Goal: Browse casually: Explore the website without a specific task or goal

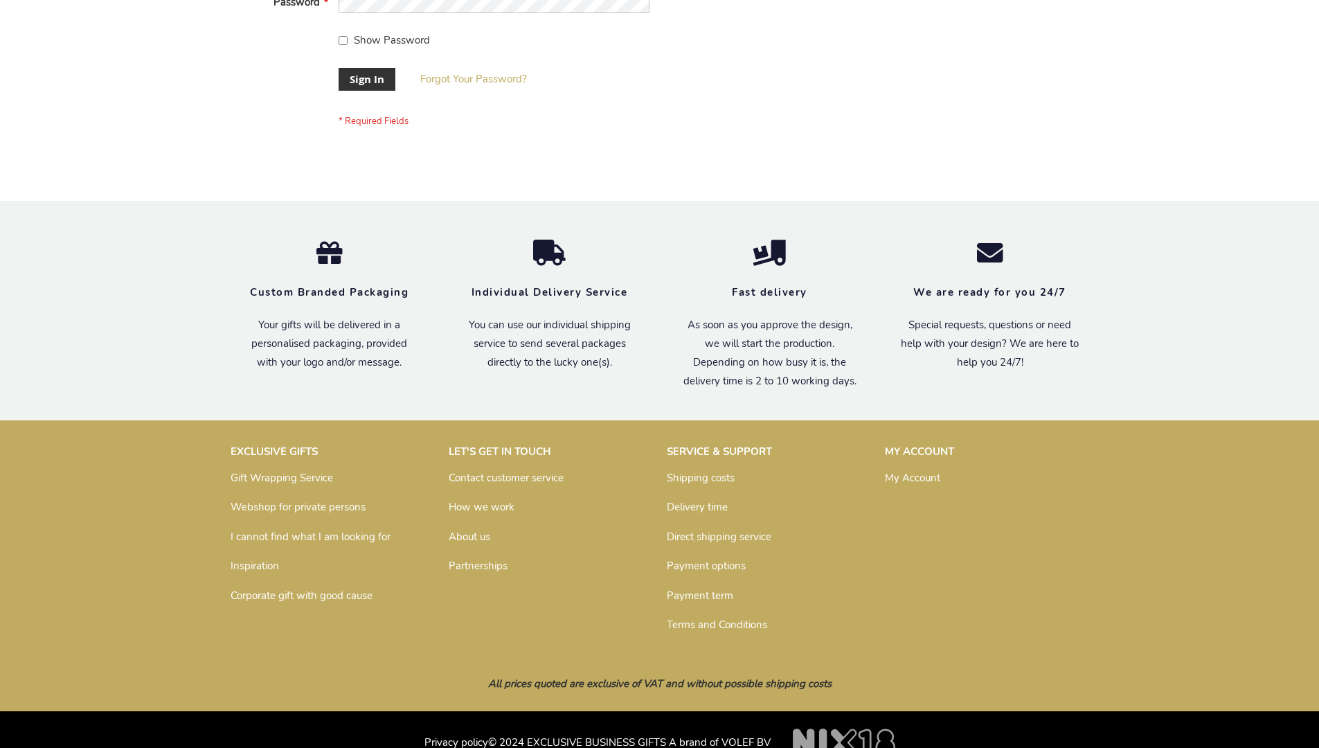
scroll to position [445, 0]
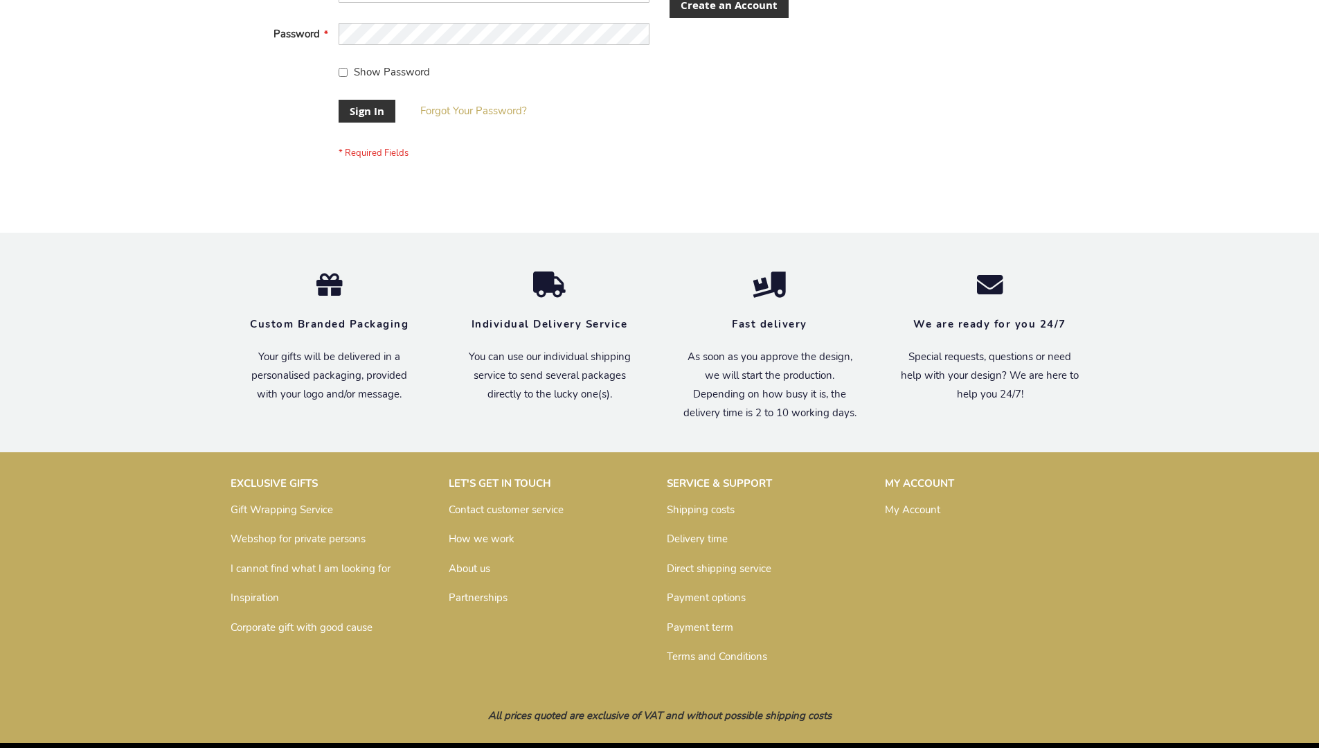
scroll to position [445, 0]
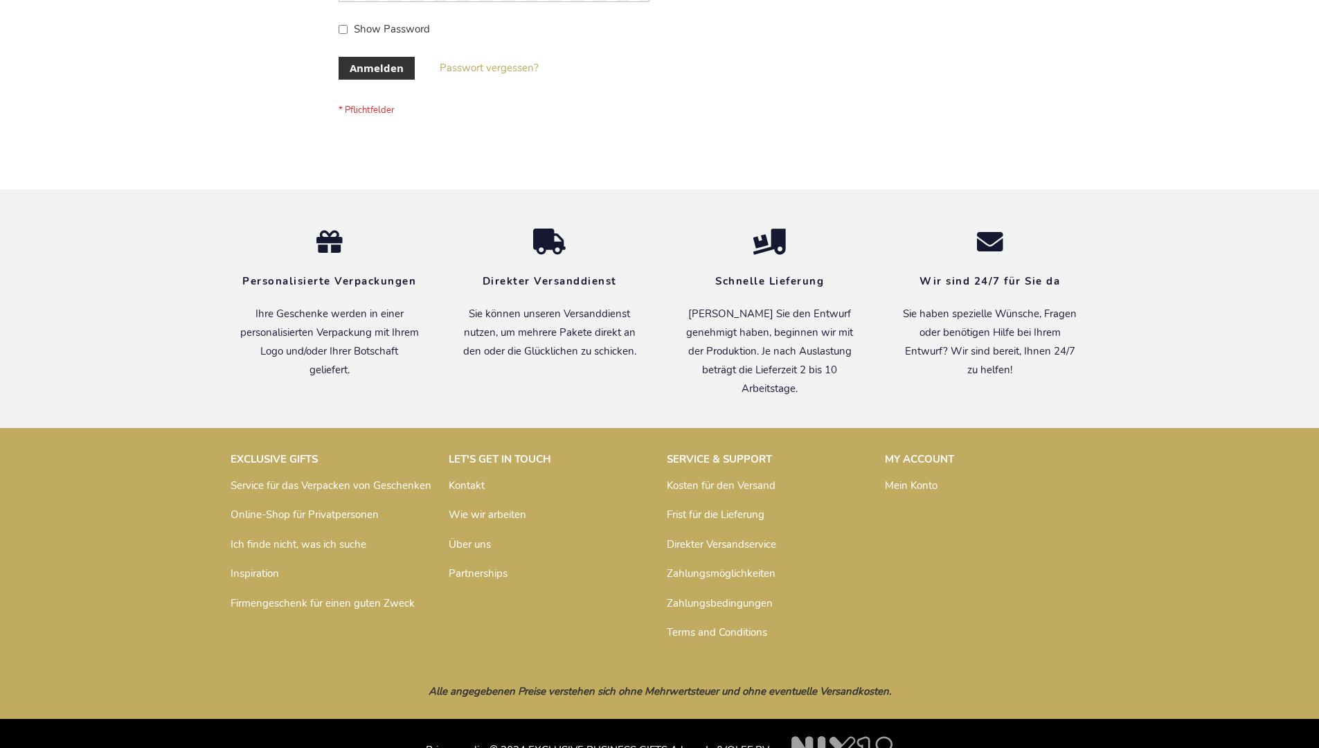
scroll to position [464, 0]
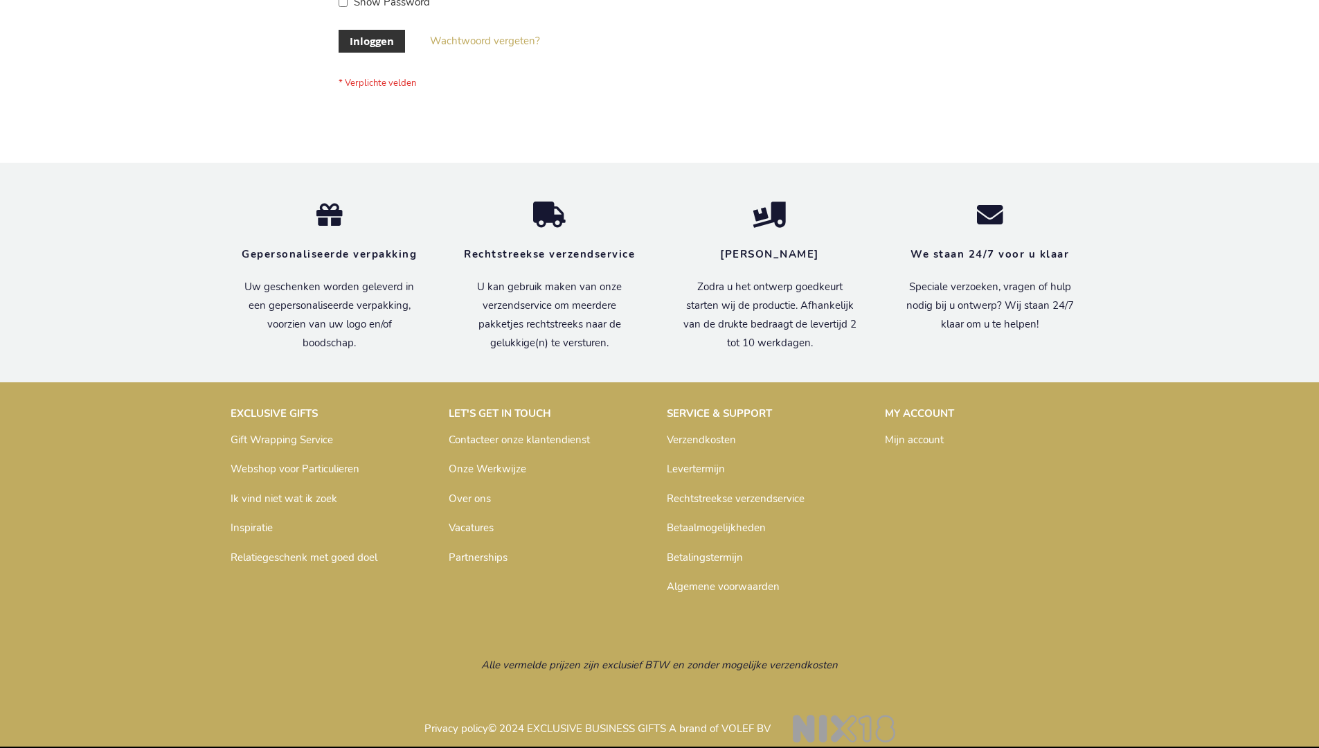
scroll to position [470, 0]
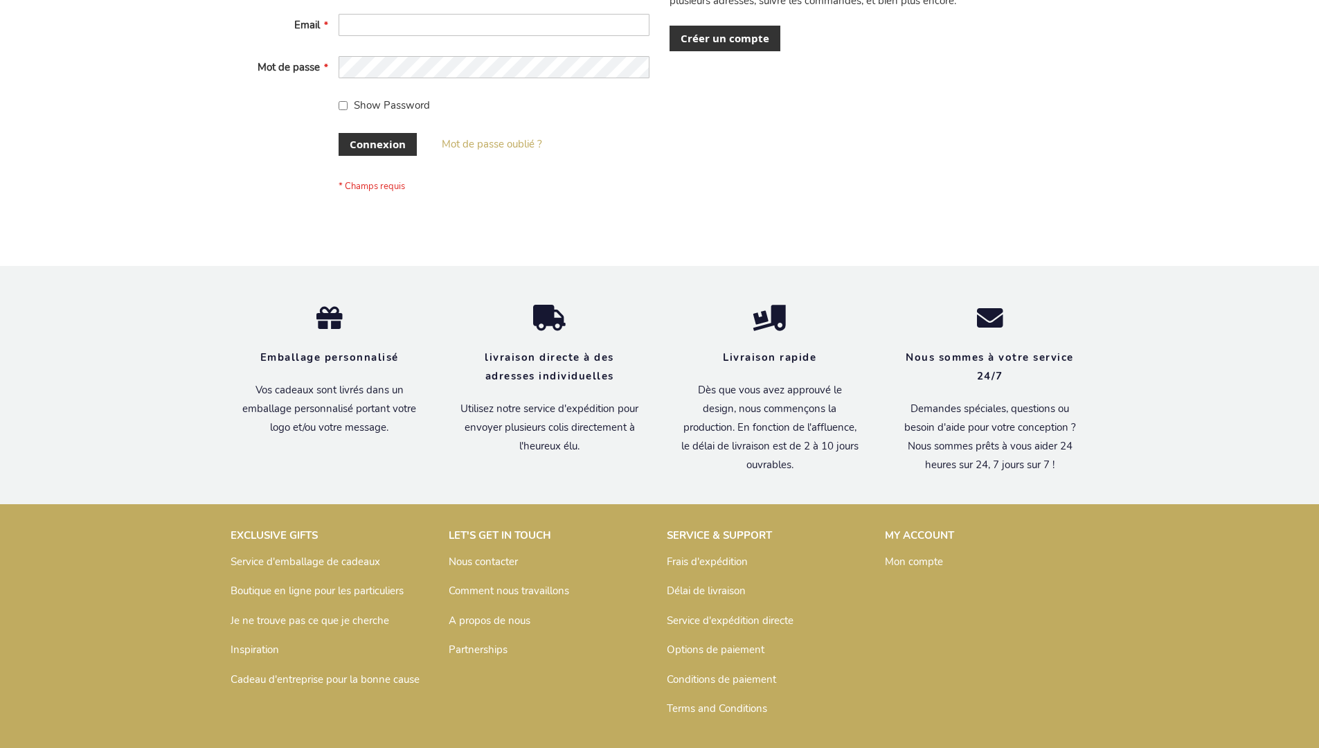
scroll to position [478, 0]
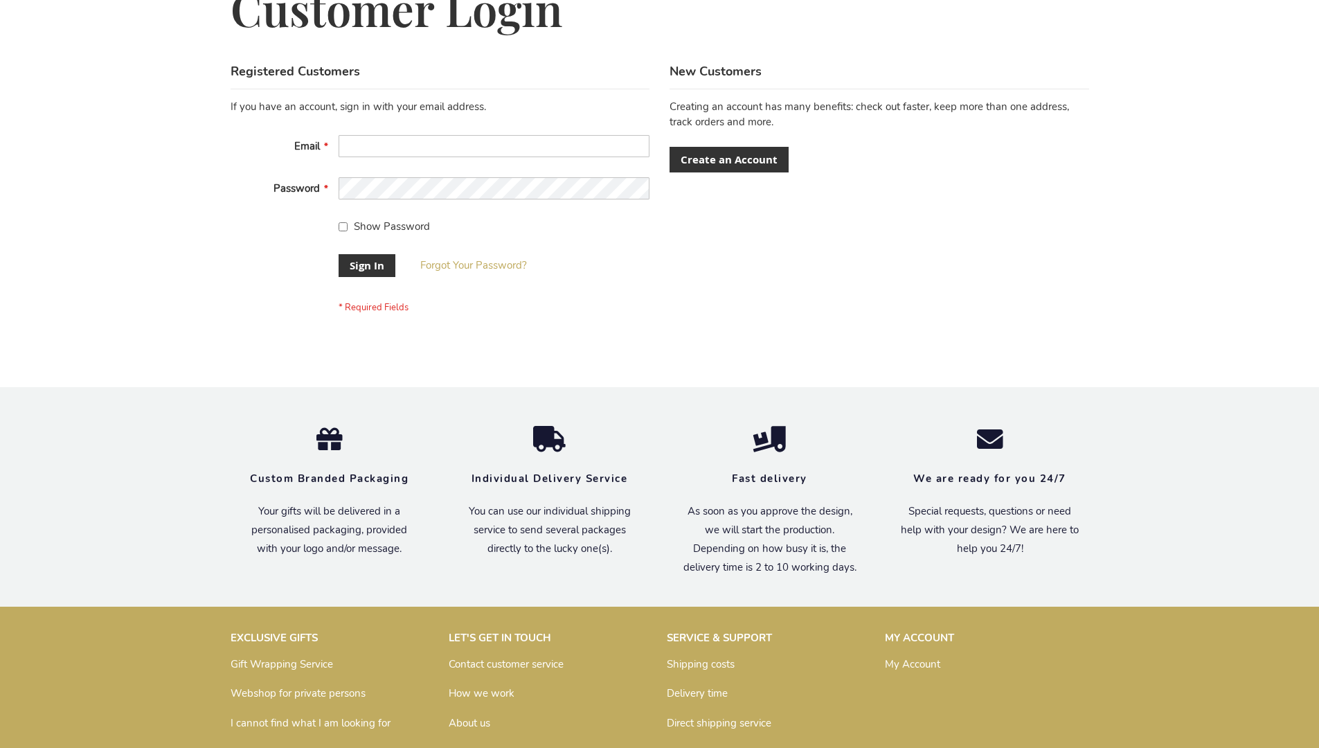
scroll to position [445, 0]
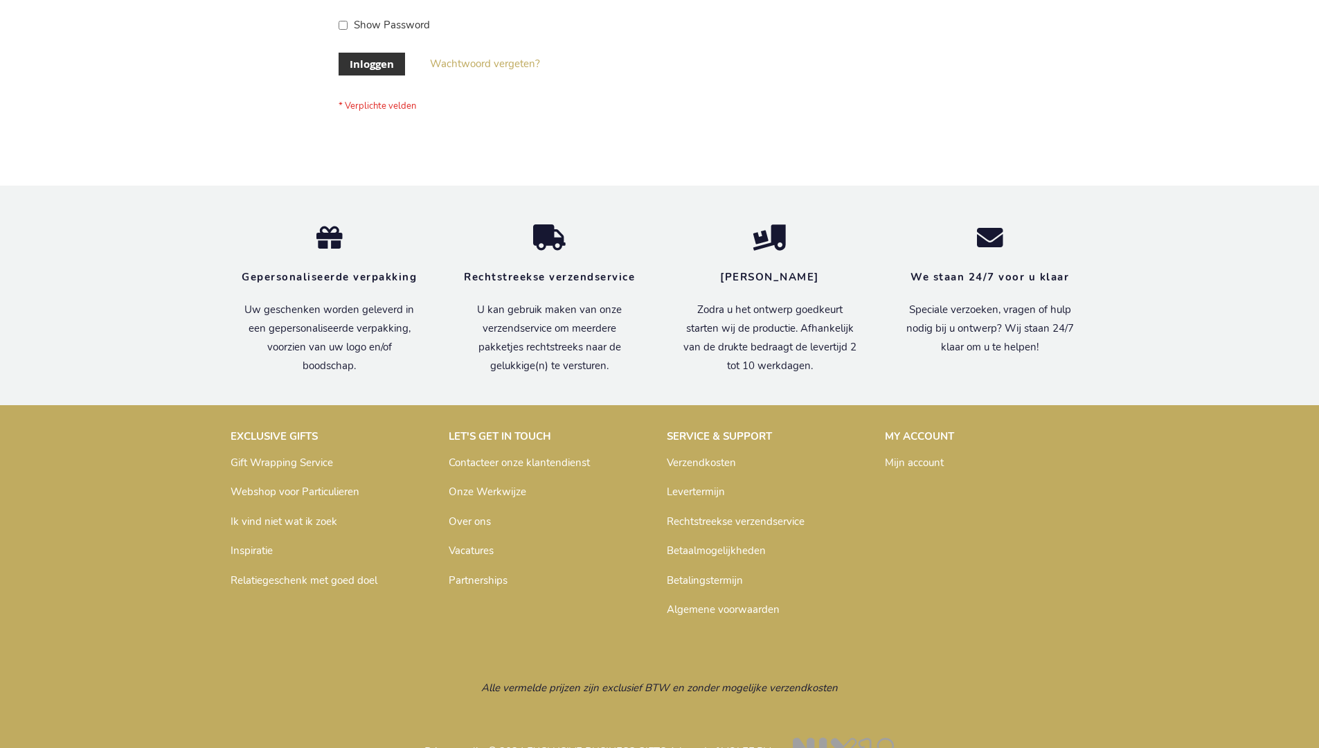
scroll to position [470, 0]
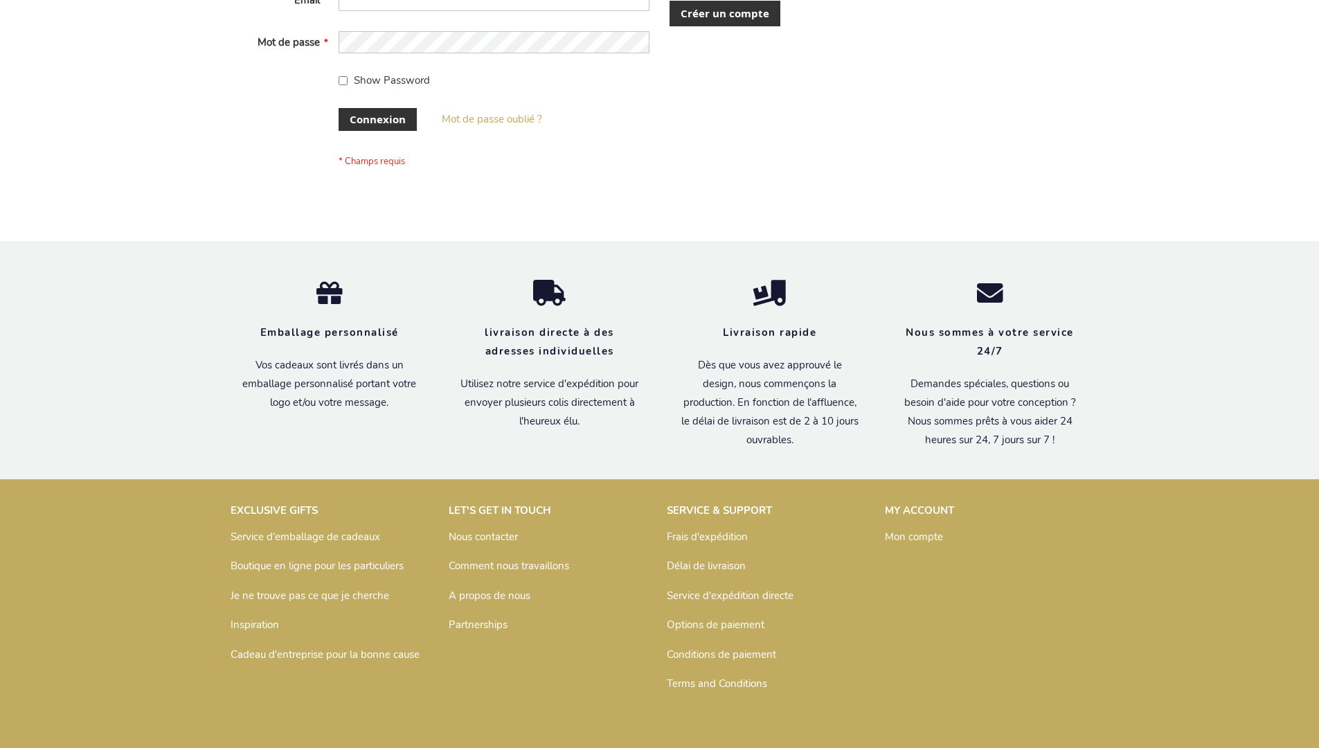
scroll to position [478, 0]
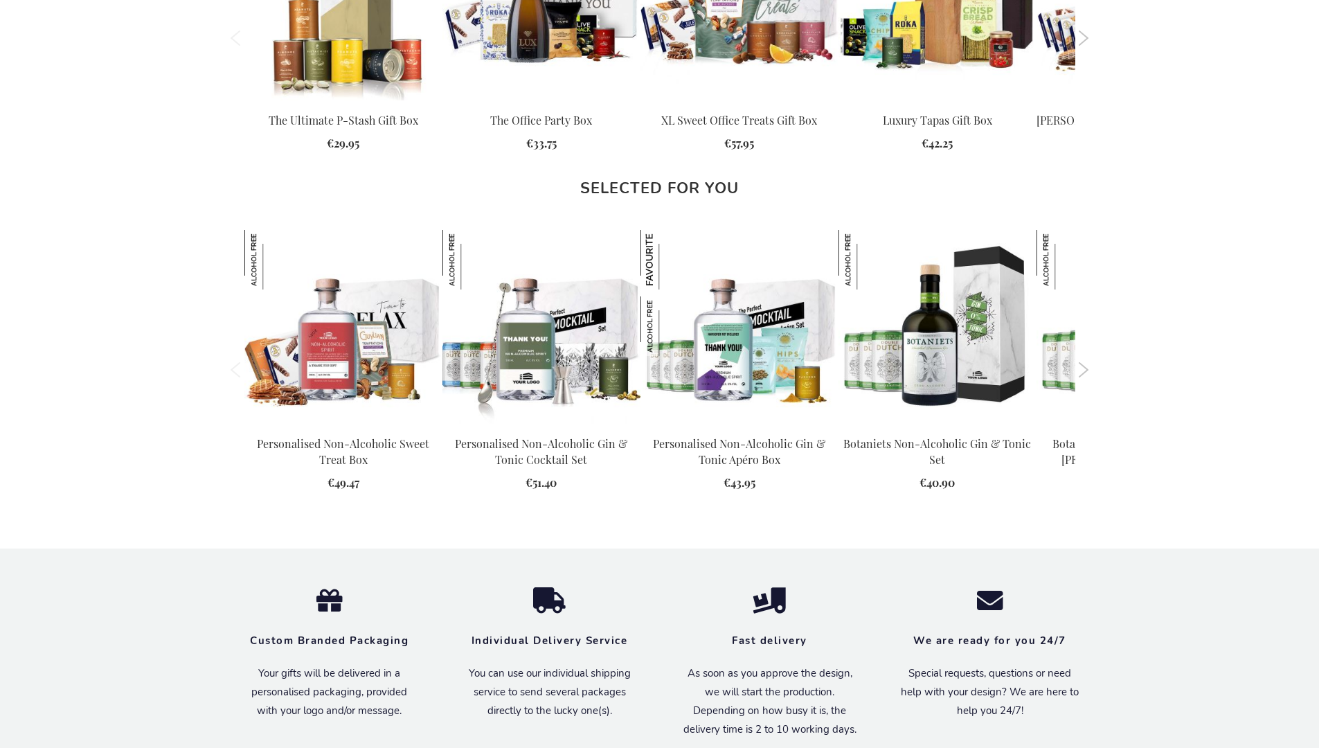
scroll to position [1893, 0]
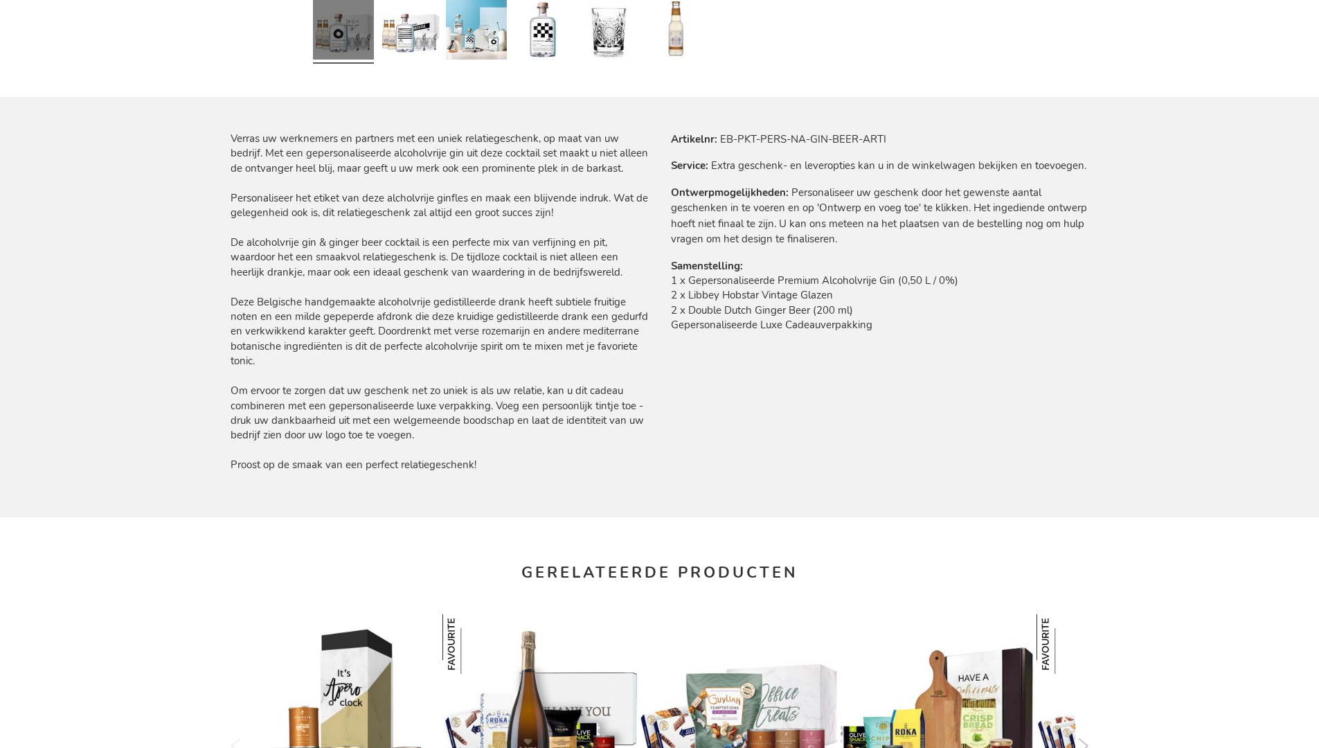
scroll to position [1903, 0]
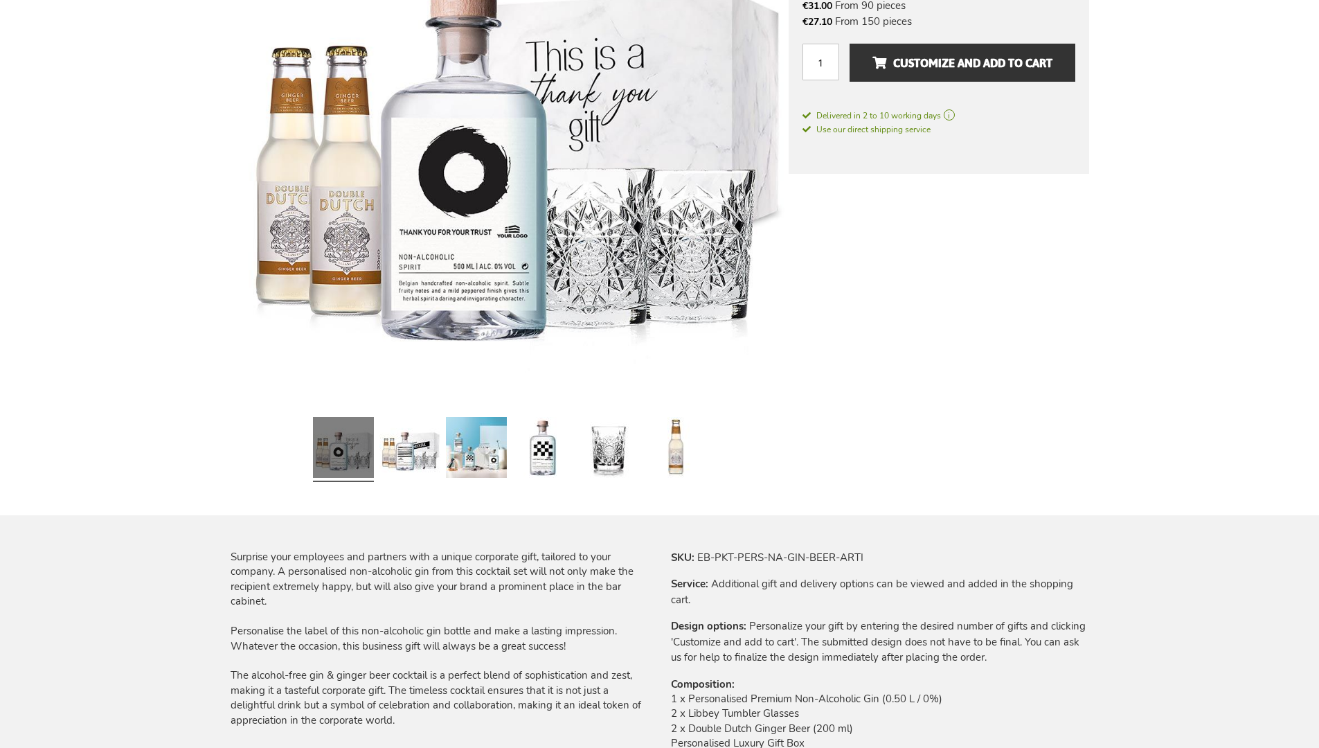
scroll to position [1893, 0]
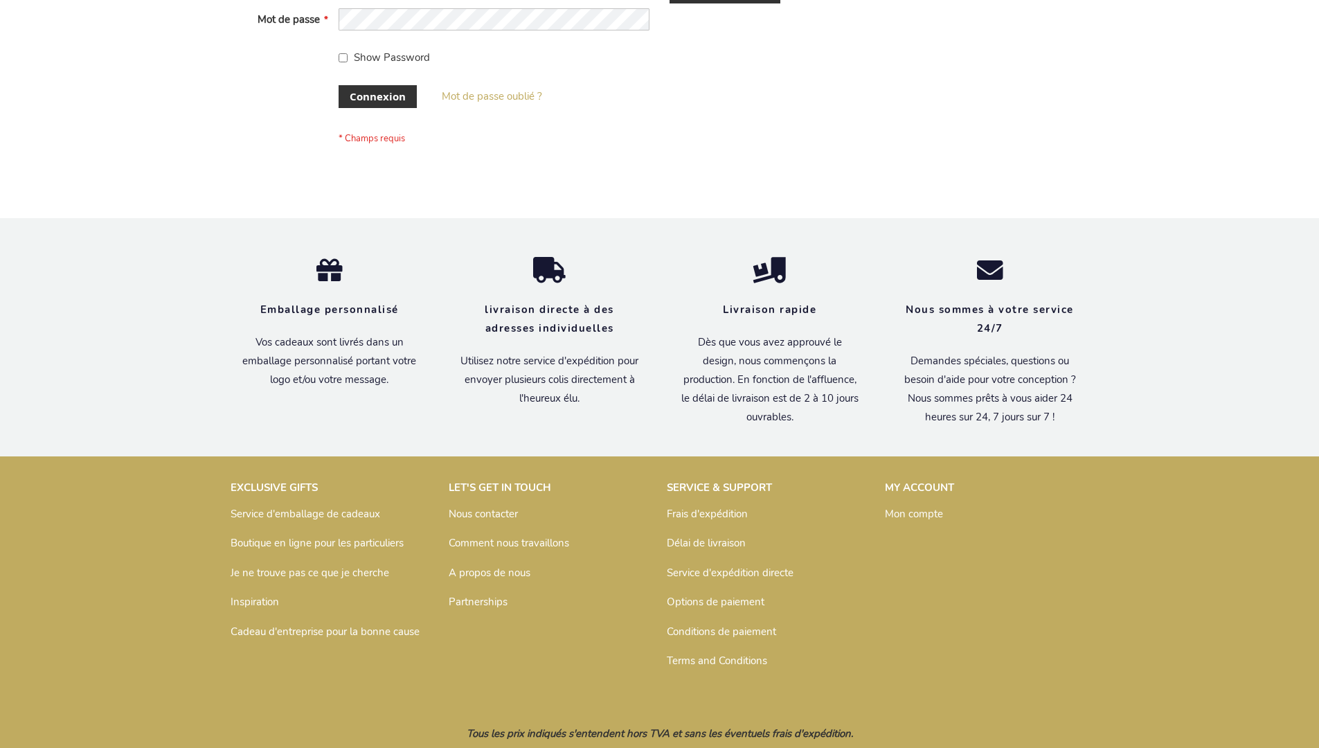
scroll to position [478, 0]
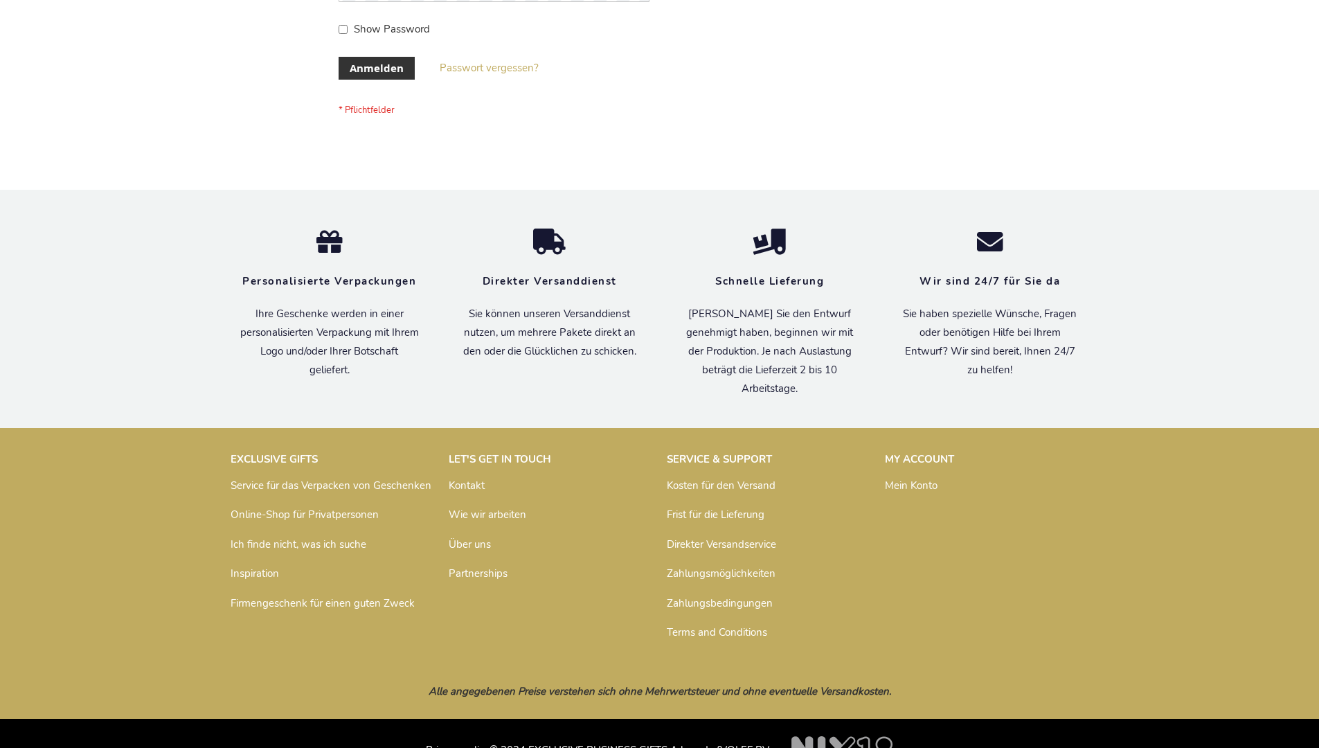
scroll to position [464, 0]
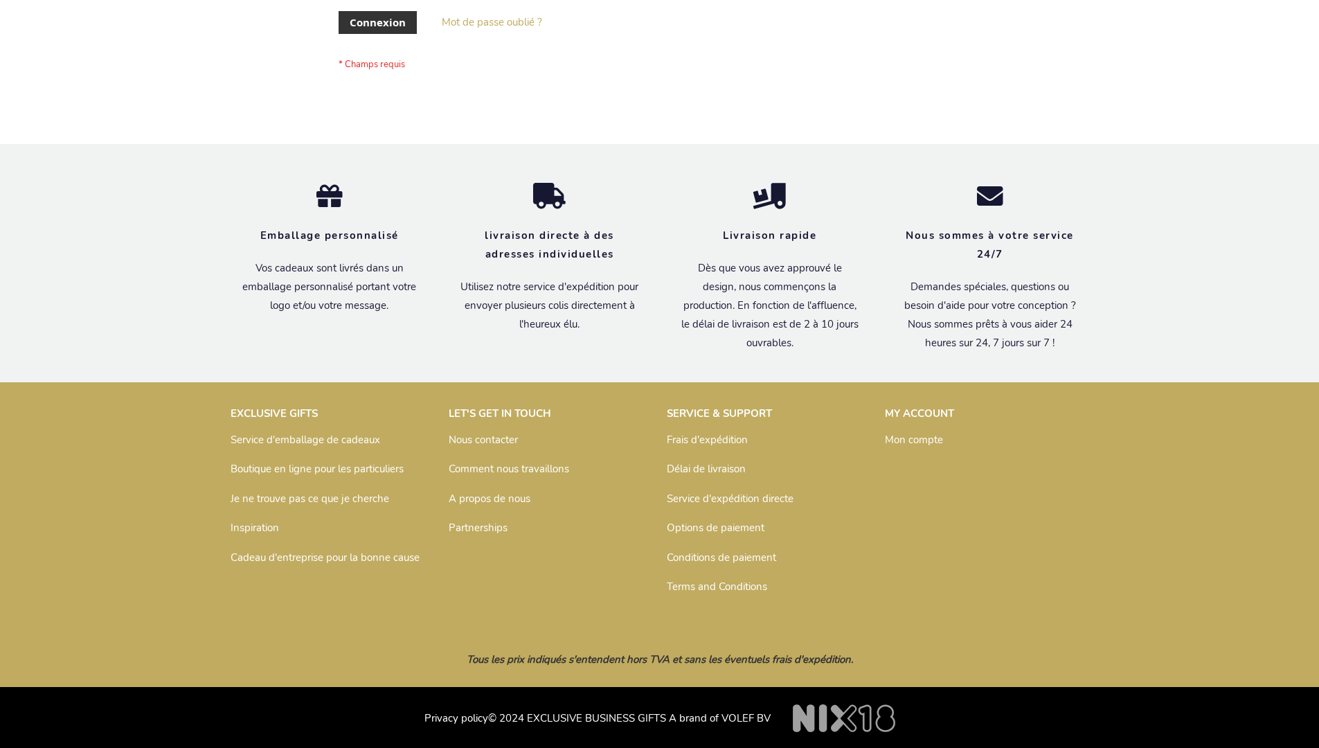
scroll to position [478, 0]
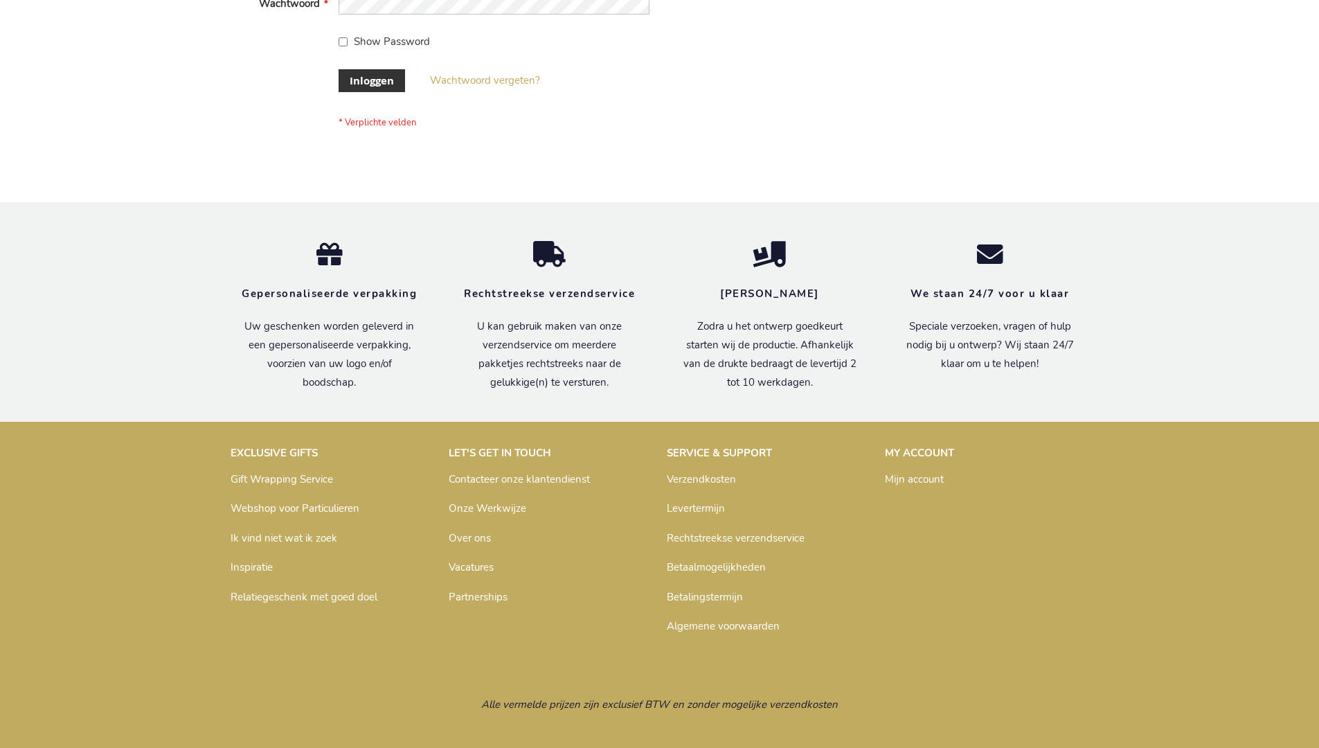
scroll to position [470, 0]
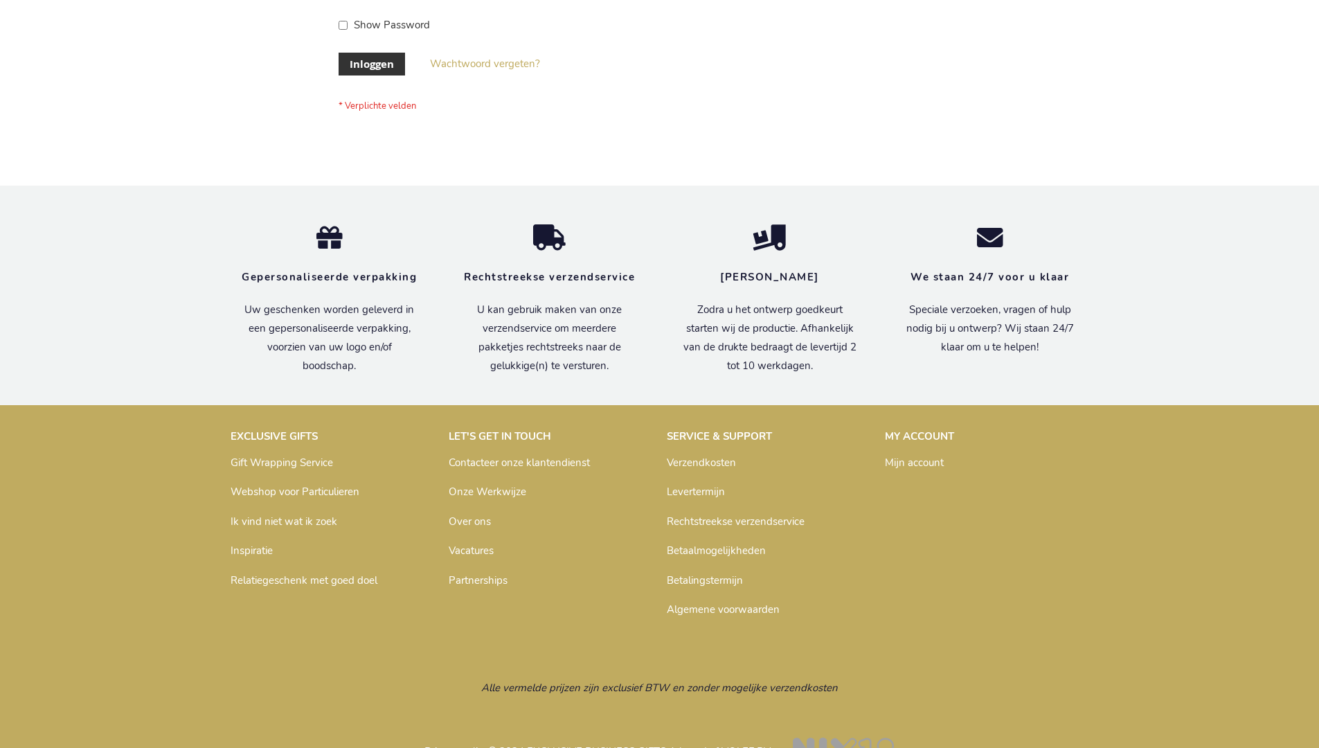
scroll to position [470, 0]
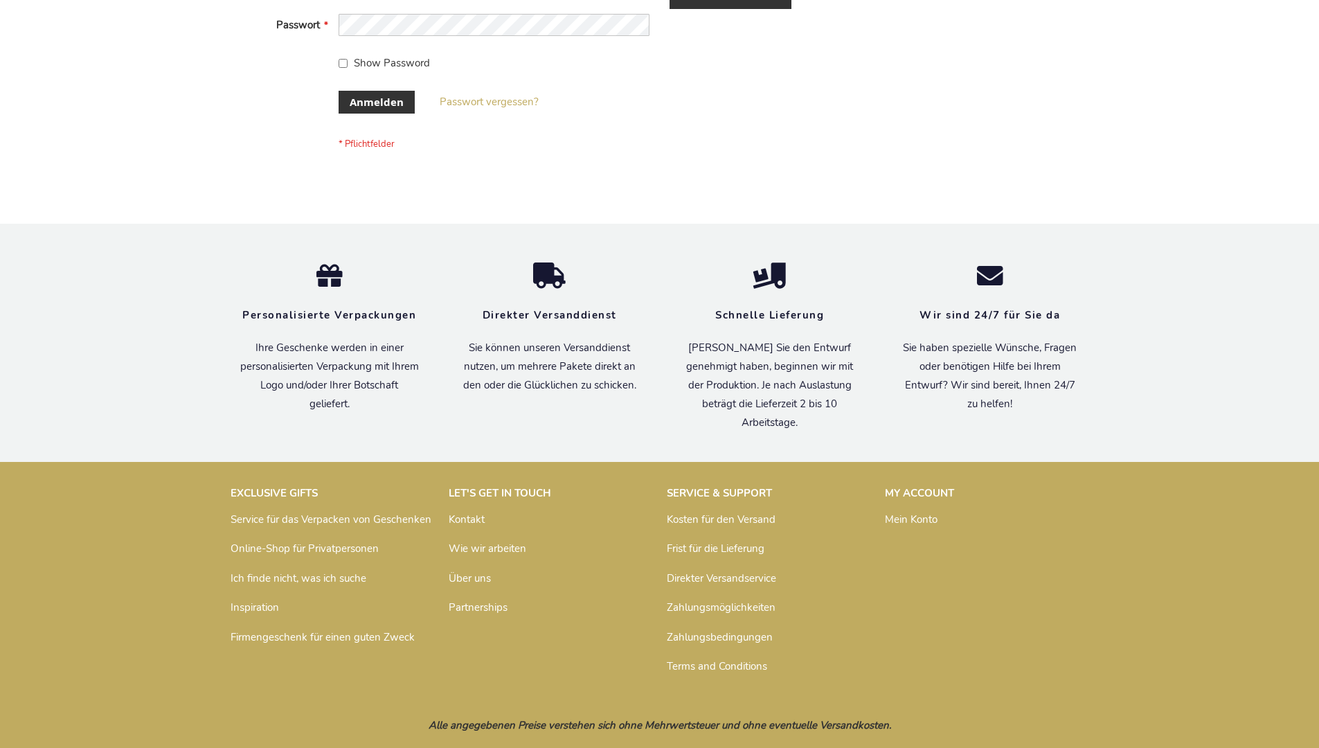
scroll to position [464, 0]
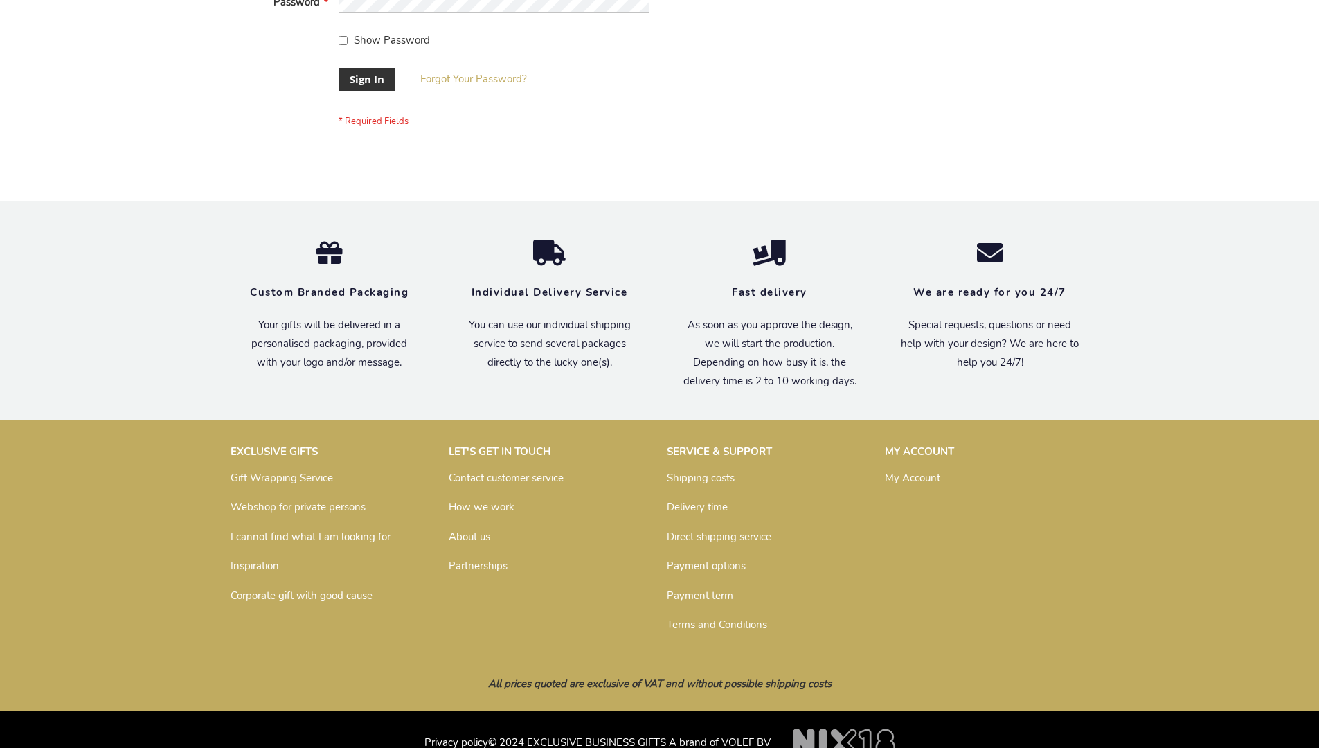
scroll to position [445, 0]
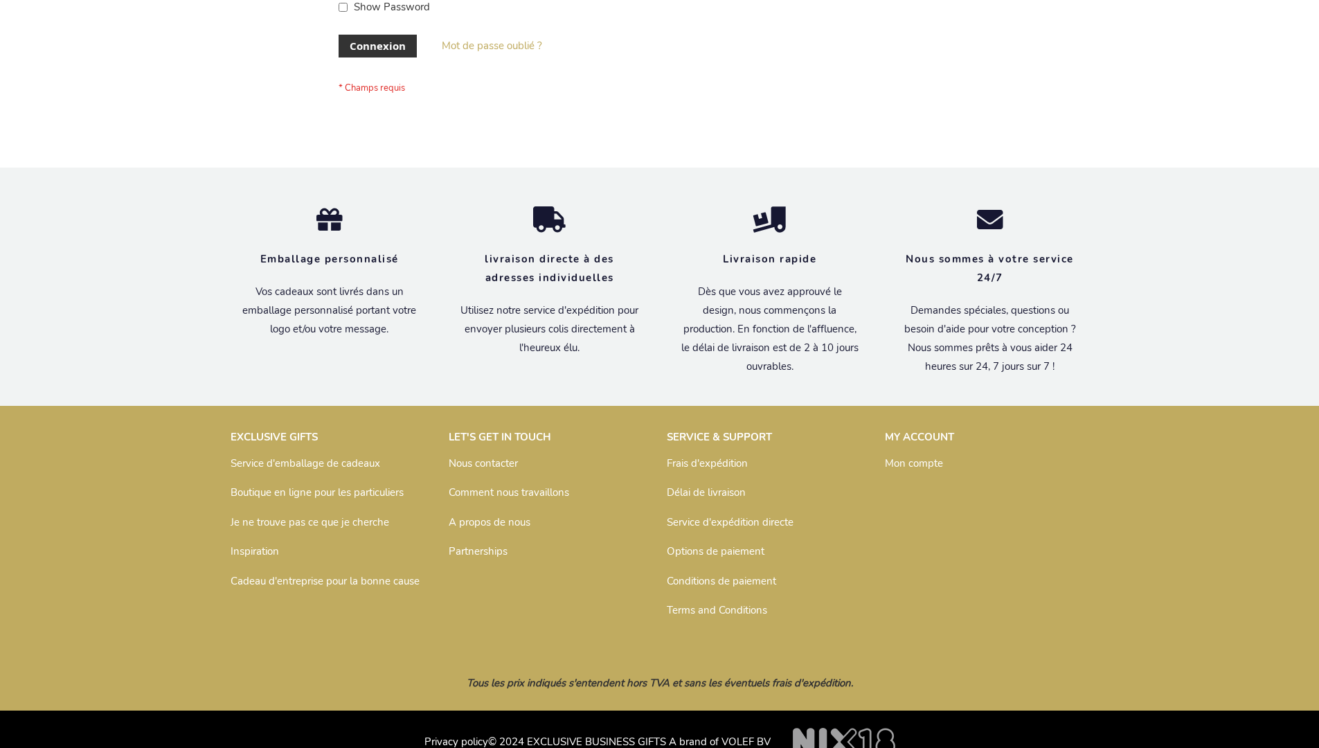
scroll to position [478, 0]
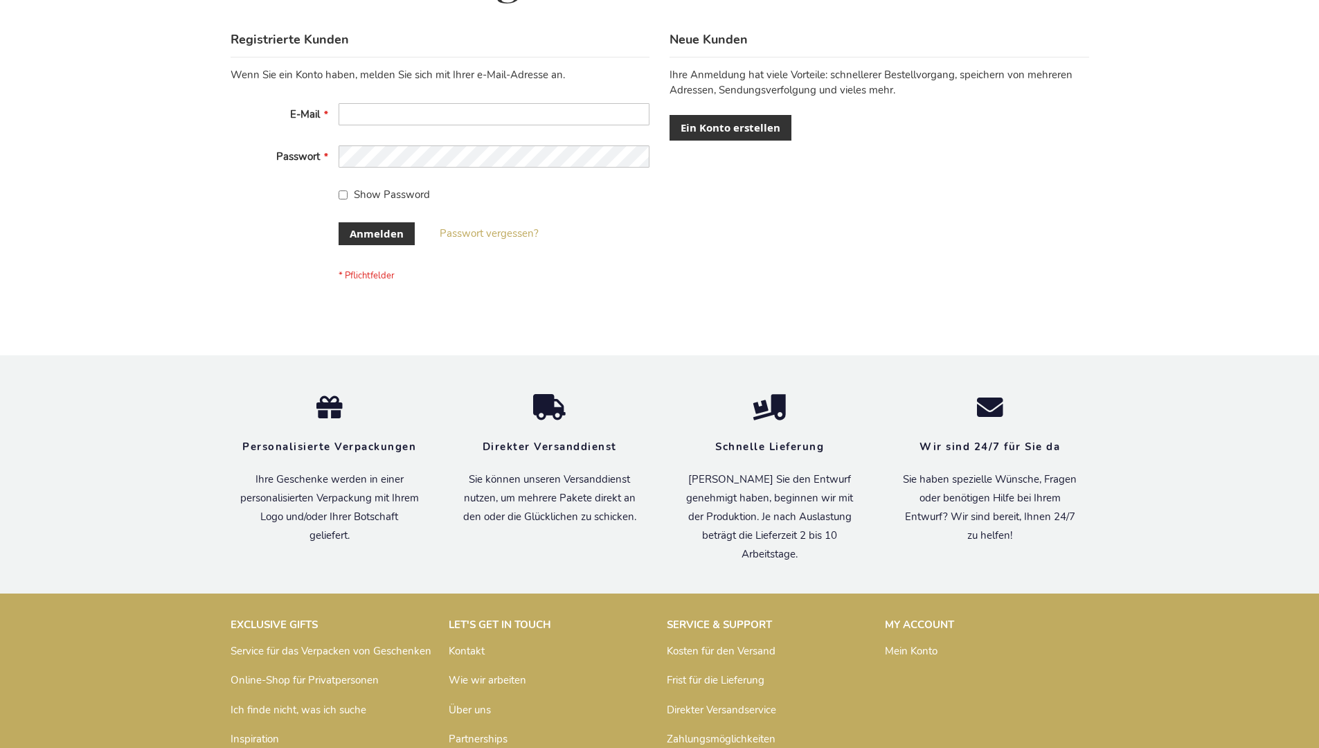
scroll to position [464, 0]
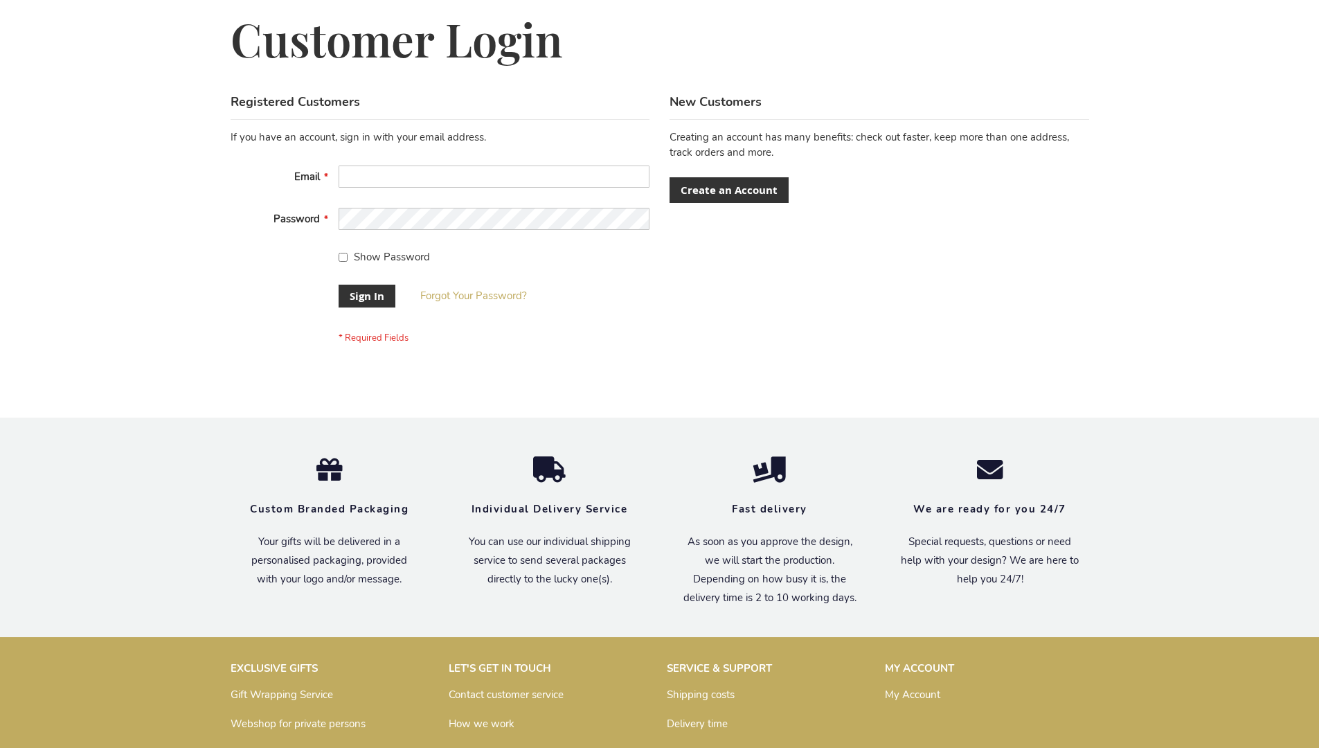
scroll to position [445, 0]
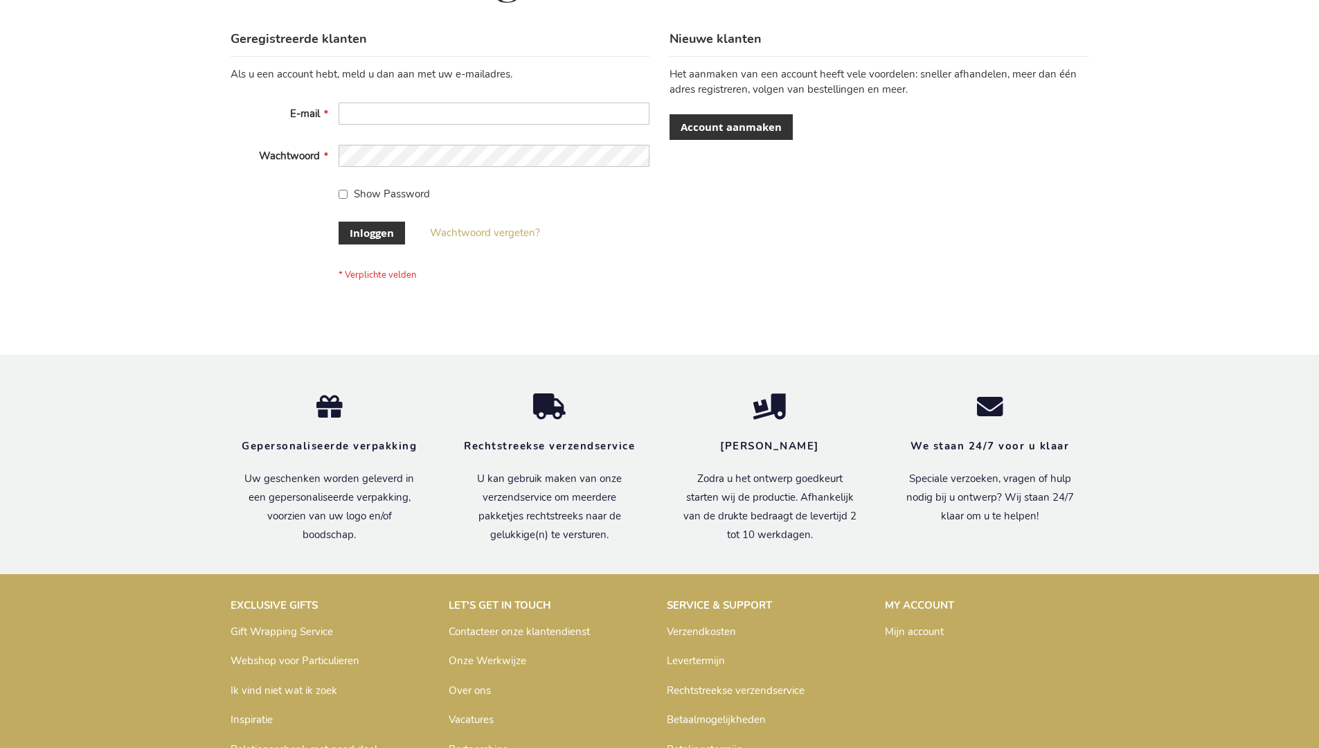
scroll to position [470, 0]
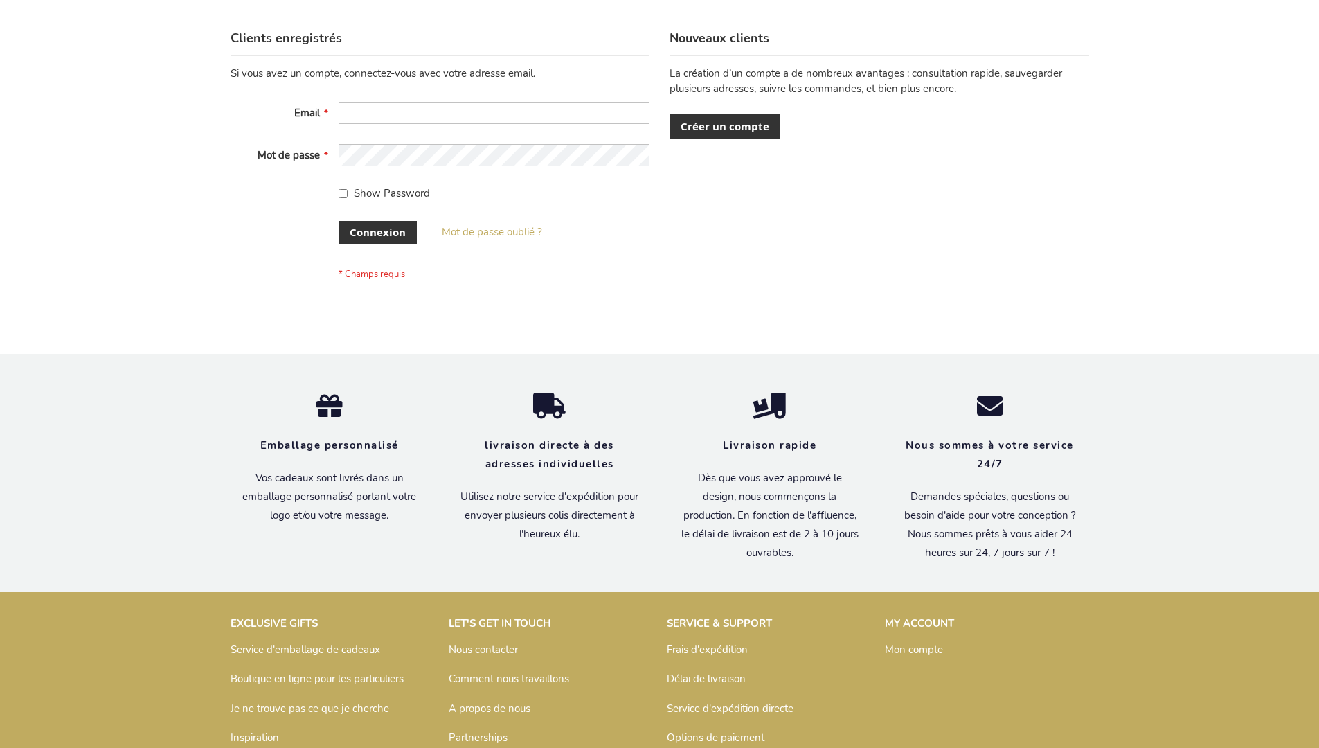
scroll to position [478, 0]
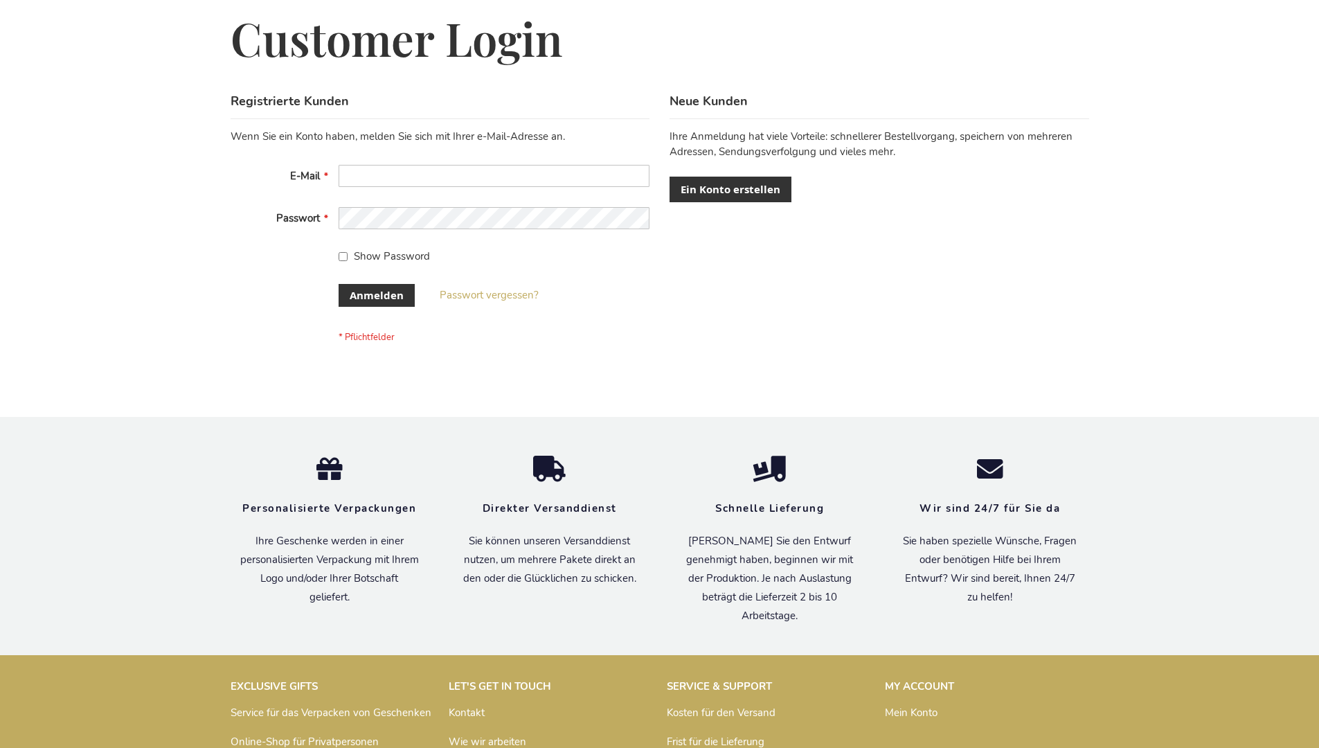
scroll to position [464, 0]
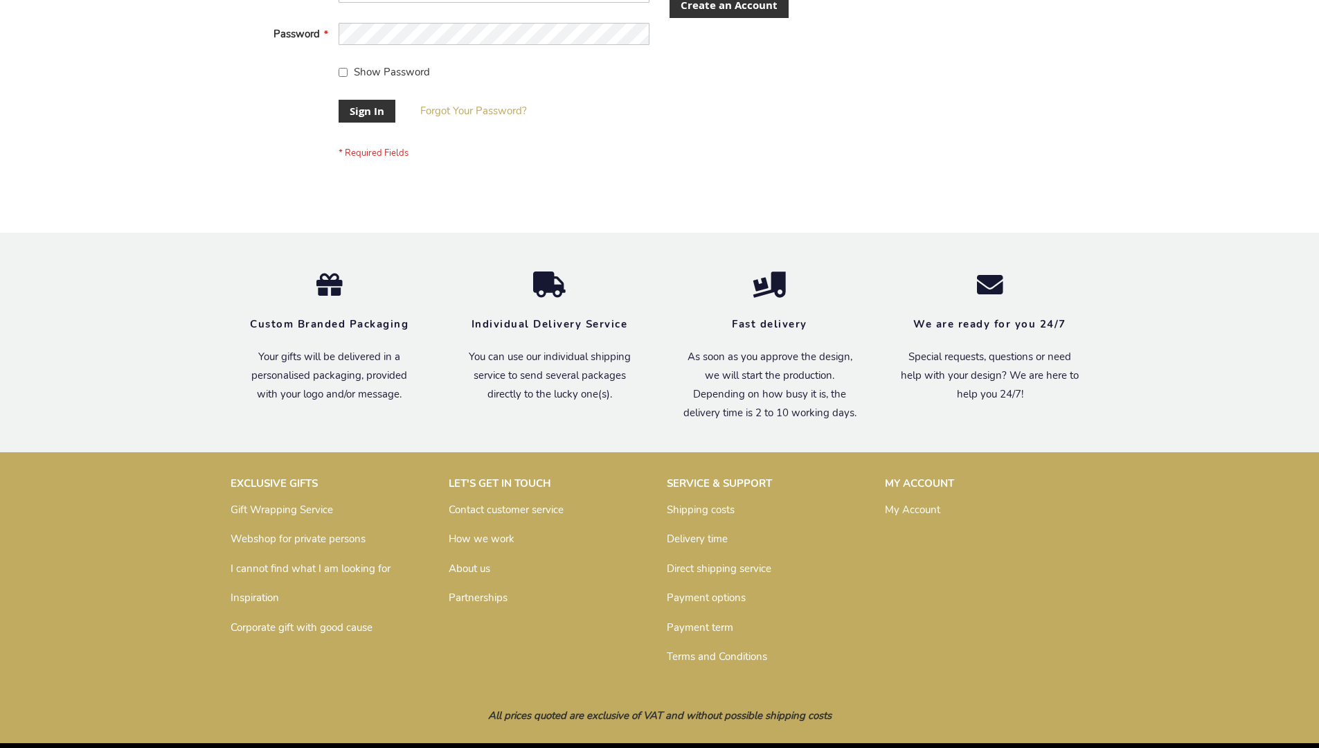
scroll to position [445, 0]
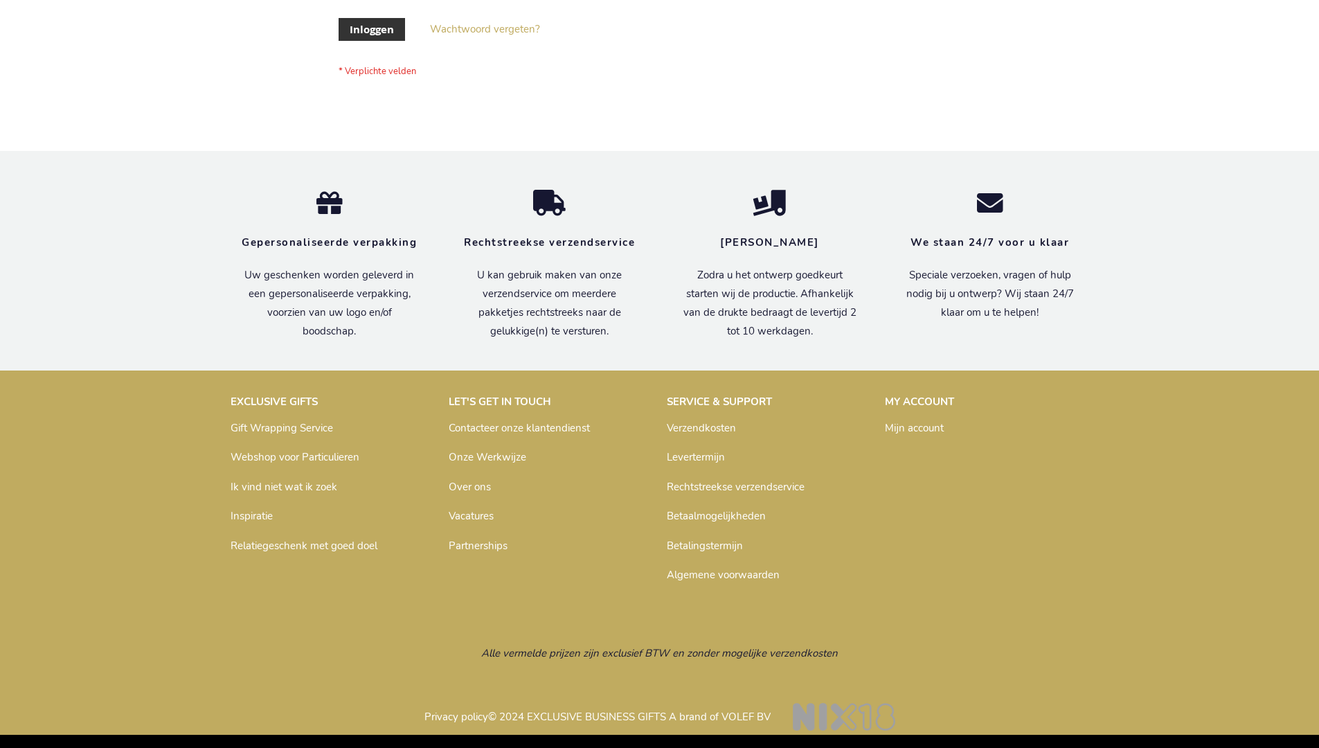
scroll to position [470, 0]
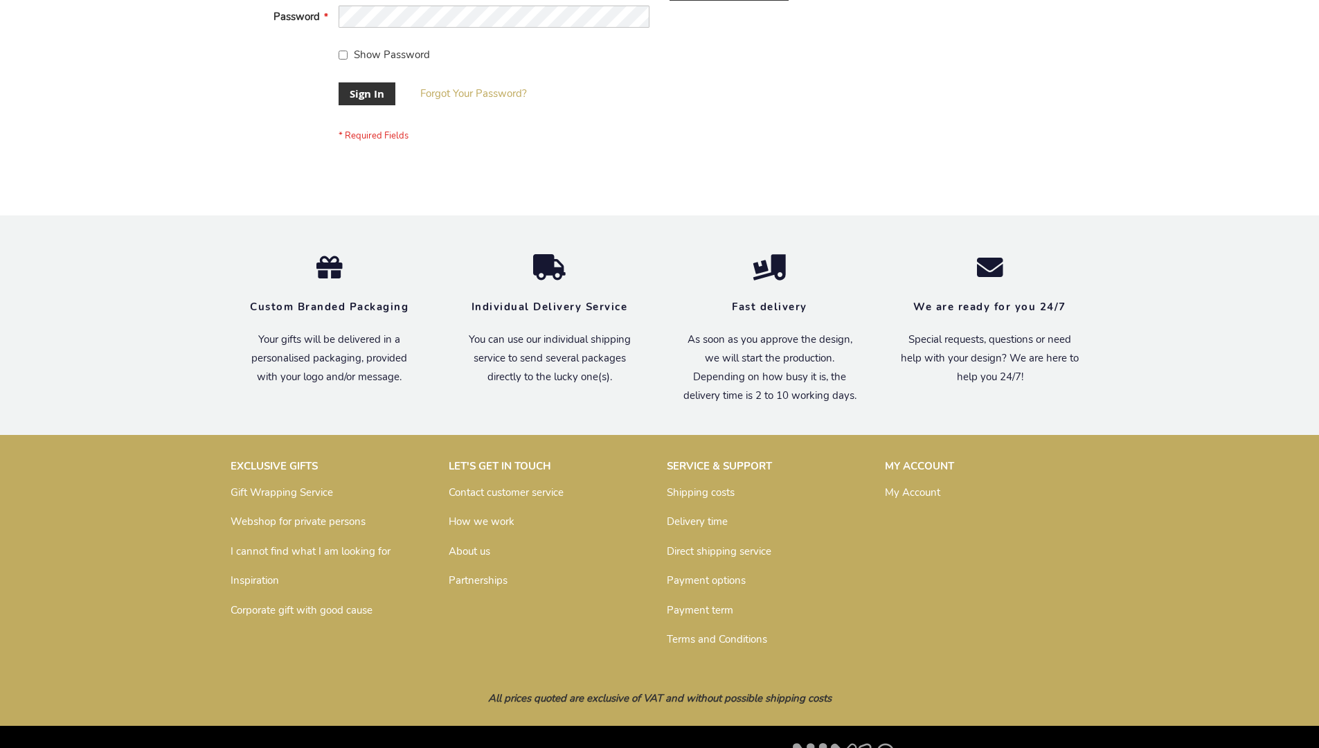
scroll to position [445, 0]
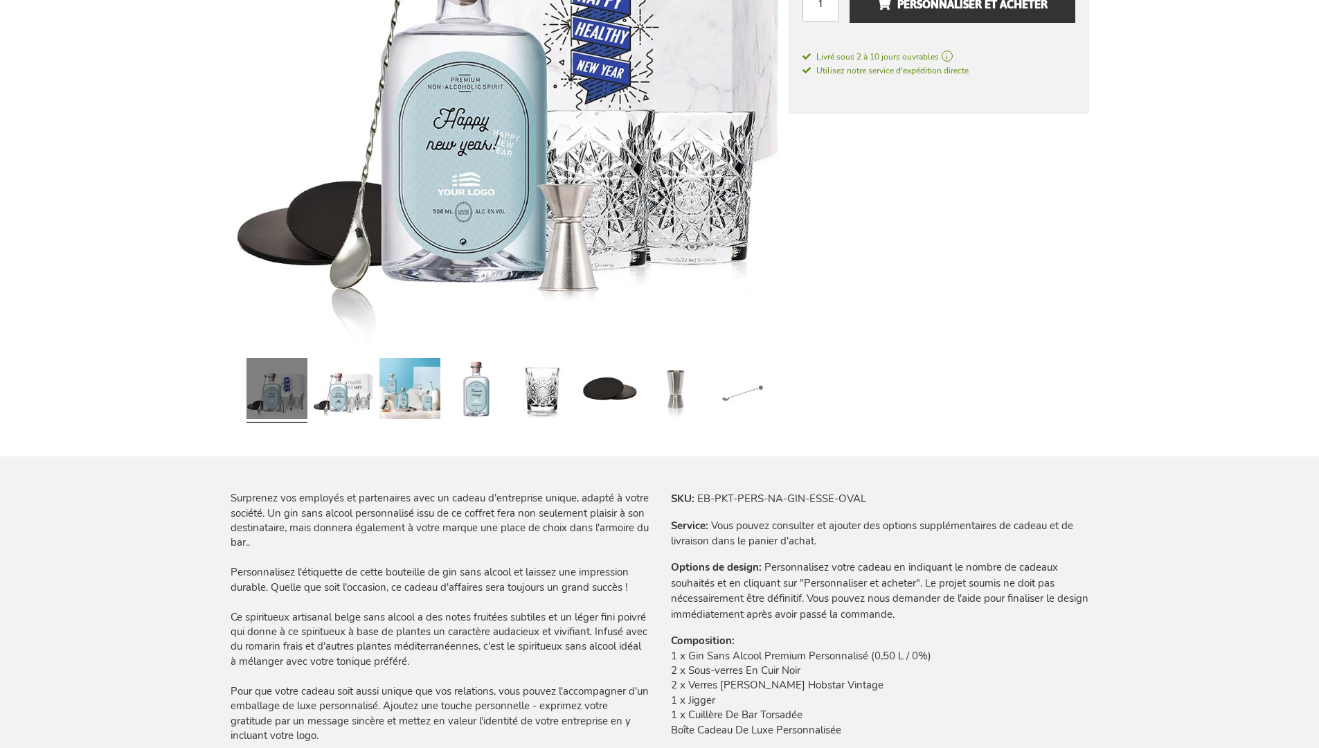
scroll to position [1882, 0]
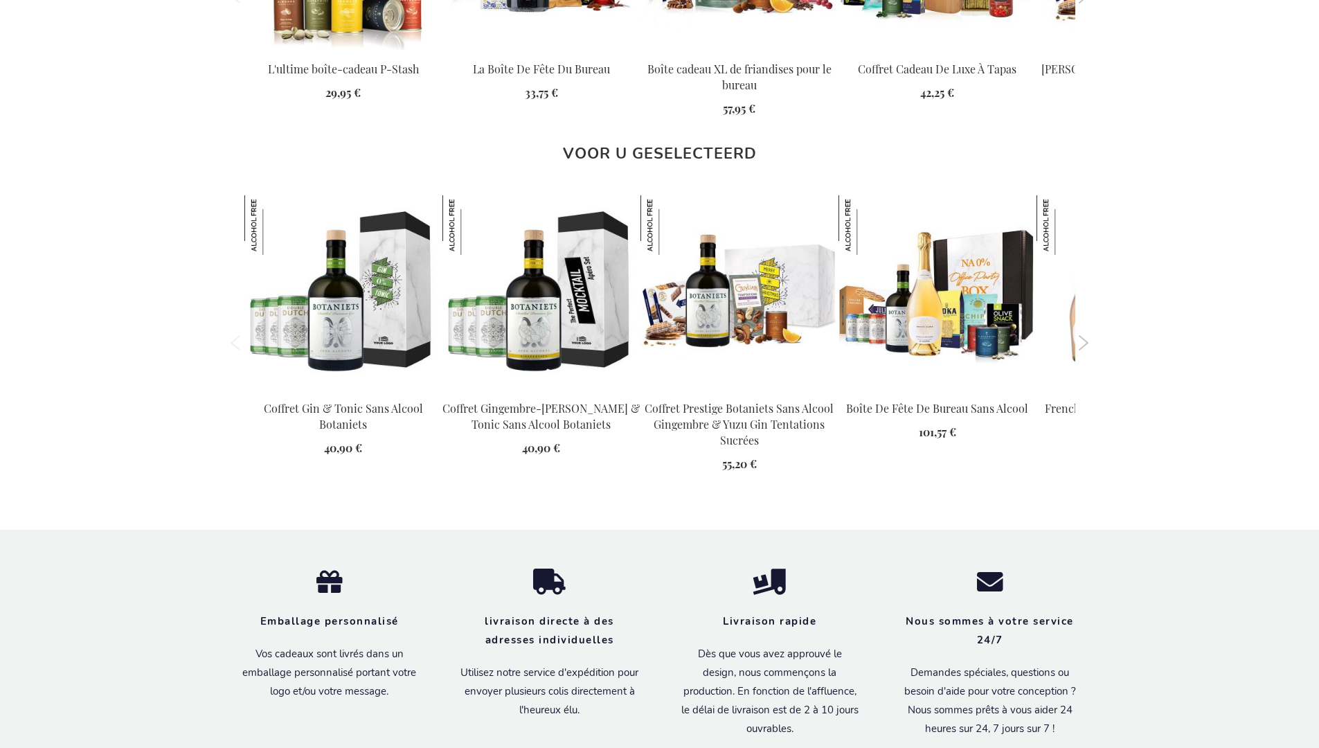
scroll to position [1943, 0]
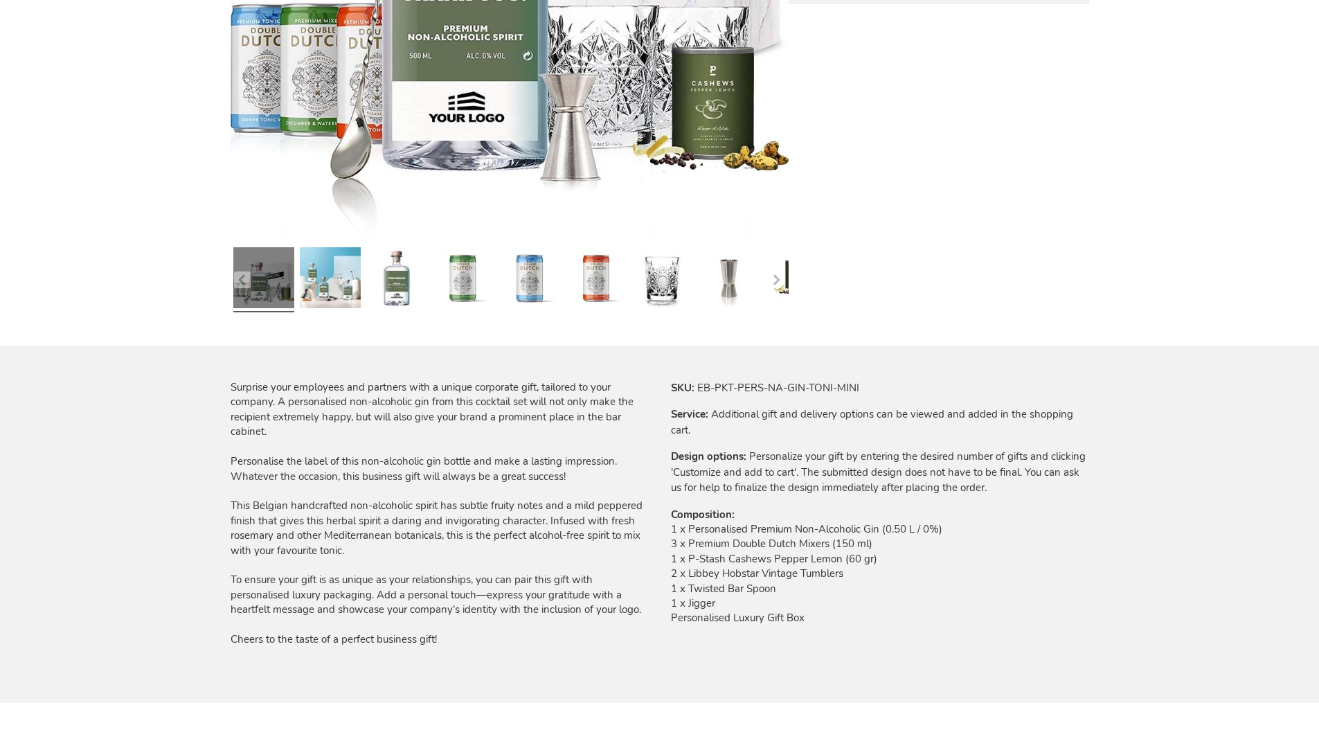
scroll to position [1815, 0]
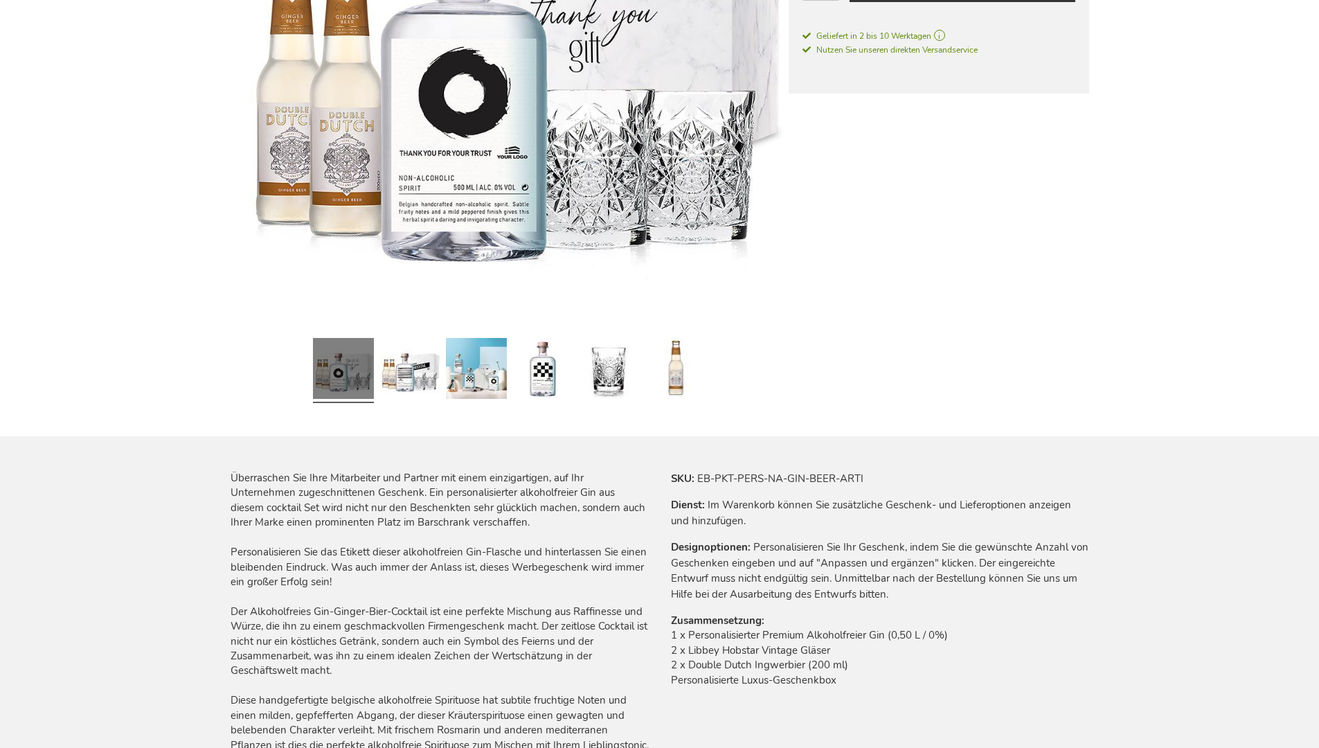
scroll to position [1973, 0]
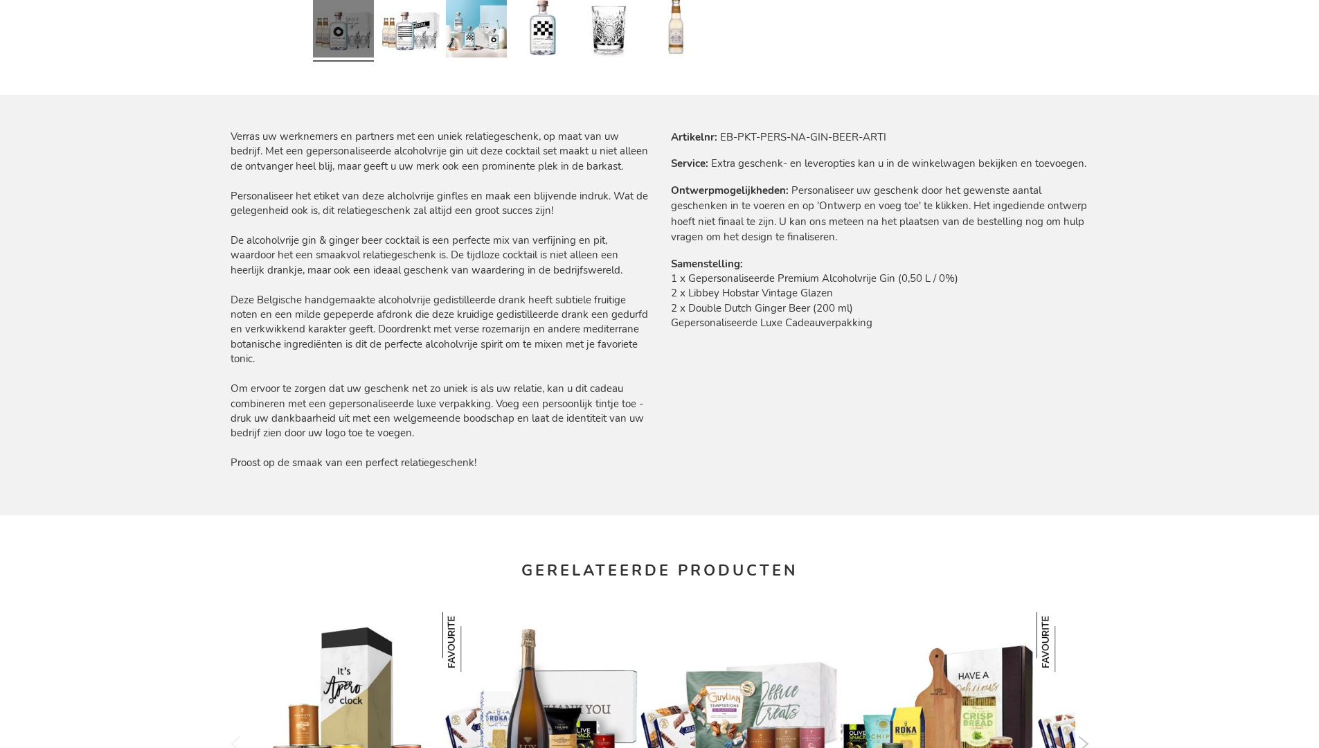
scroll to position [1903, 0]
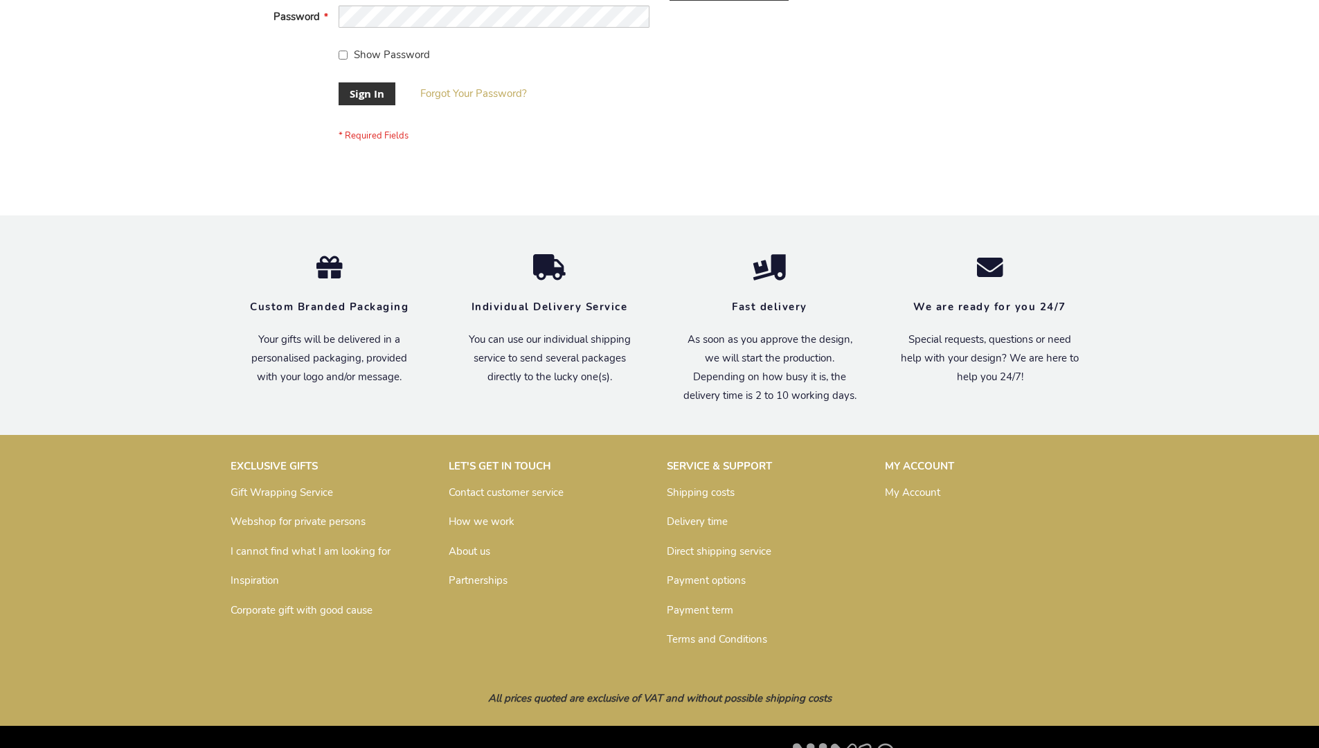
scroll to position [445, 0]
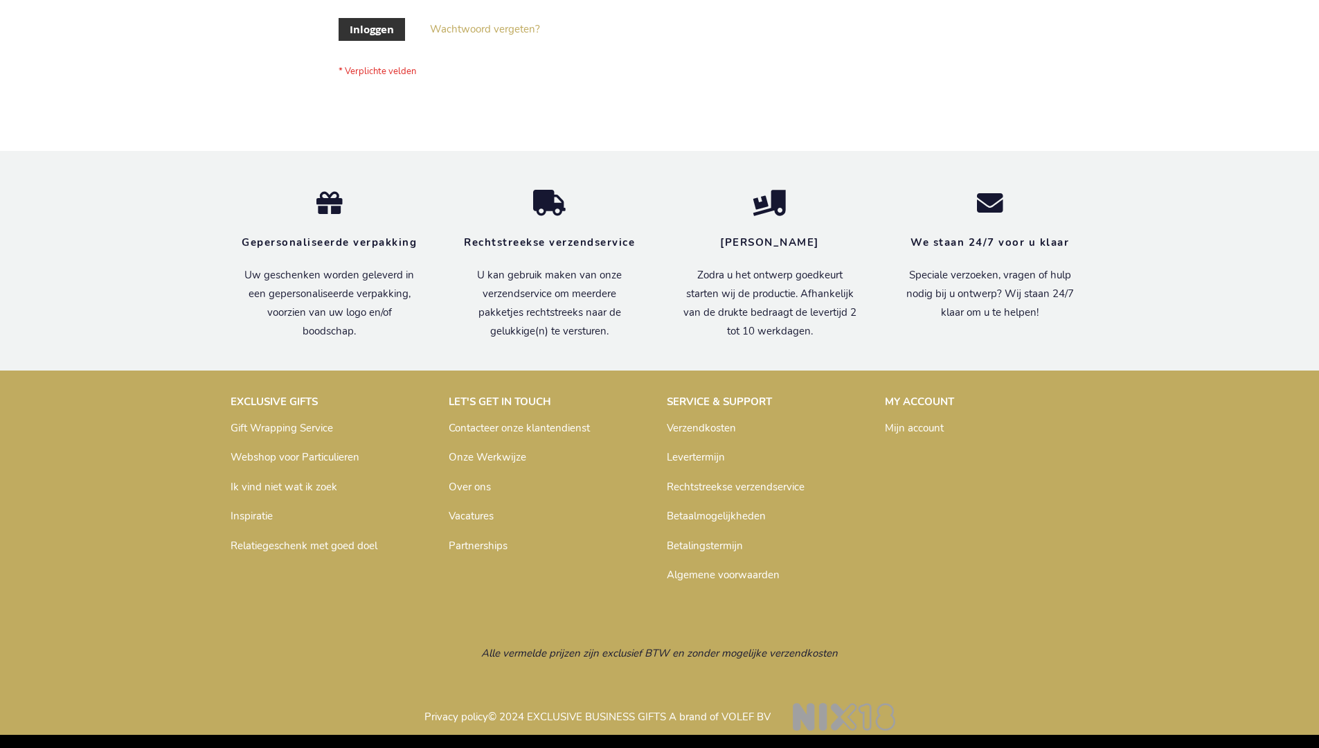
scroll to position [470, 0]
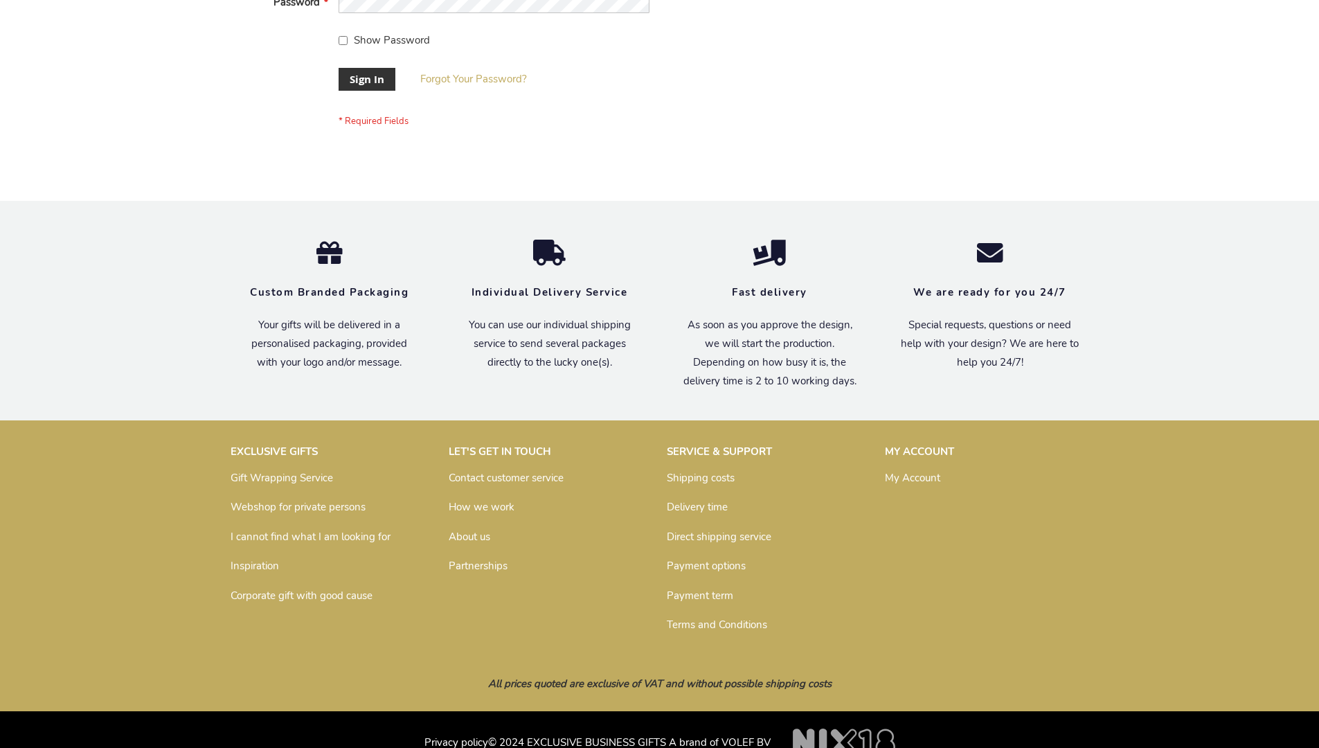
scroll to position [445, 0]
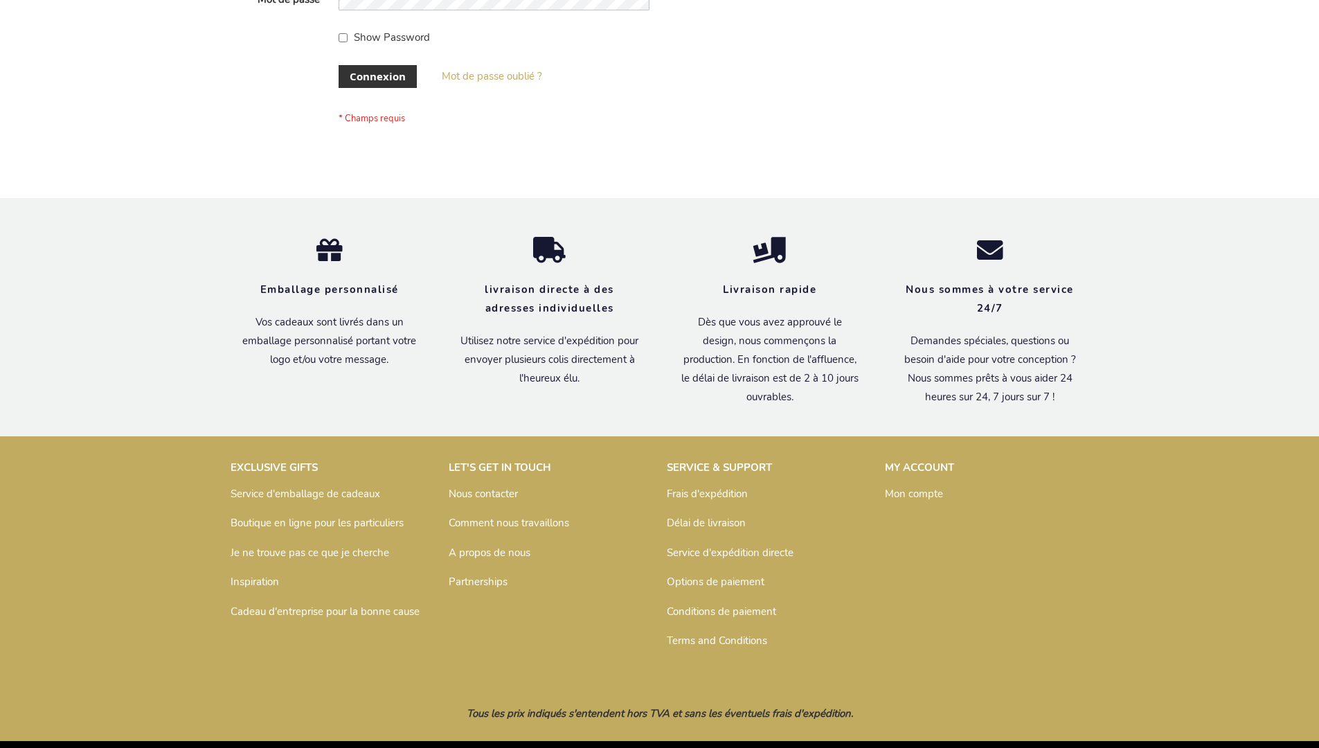
scroll to position [478, 0]
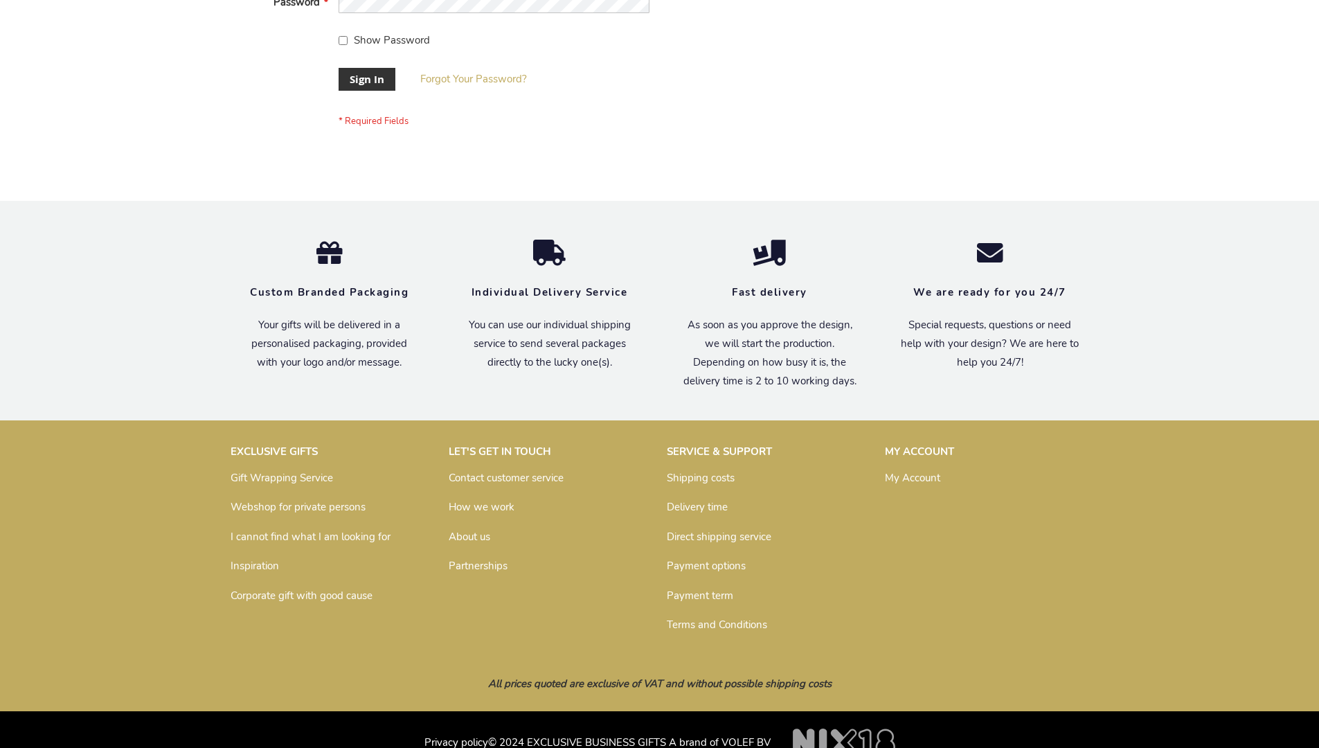
scroll to position [445, 0]
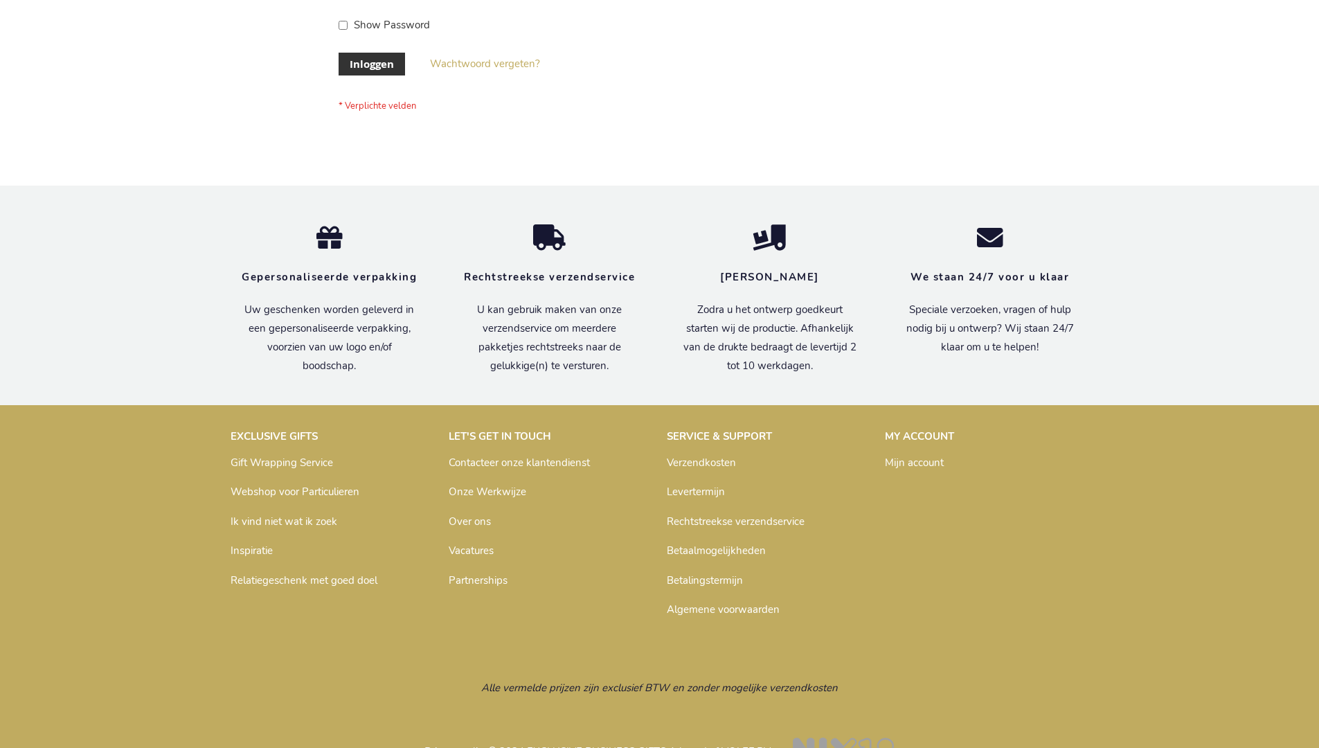
scroll to position [470, 0]
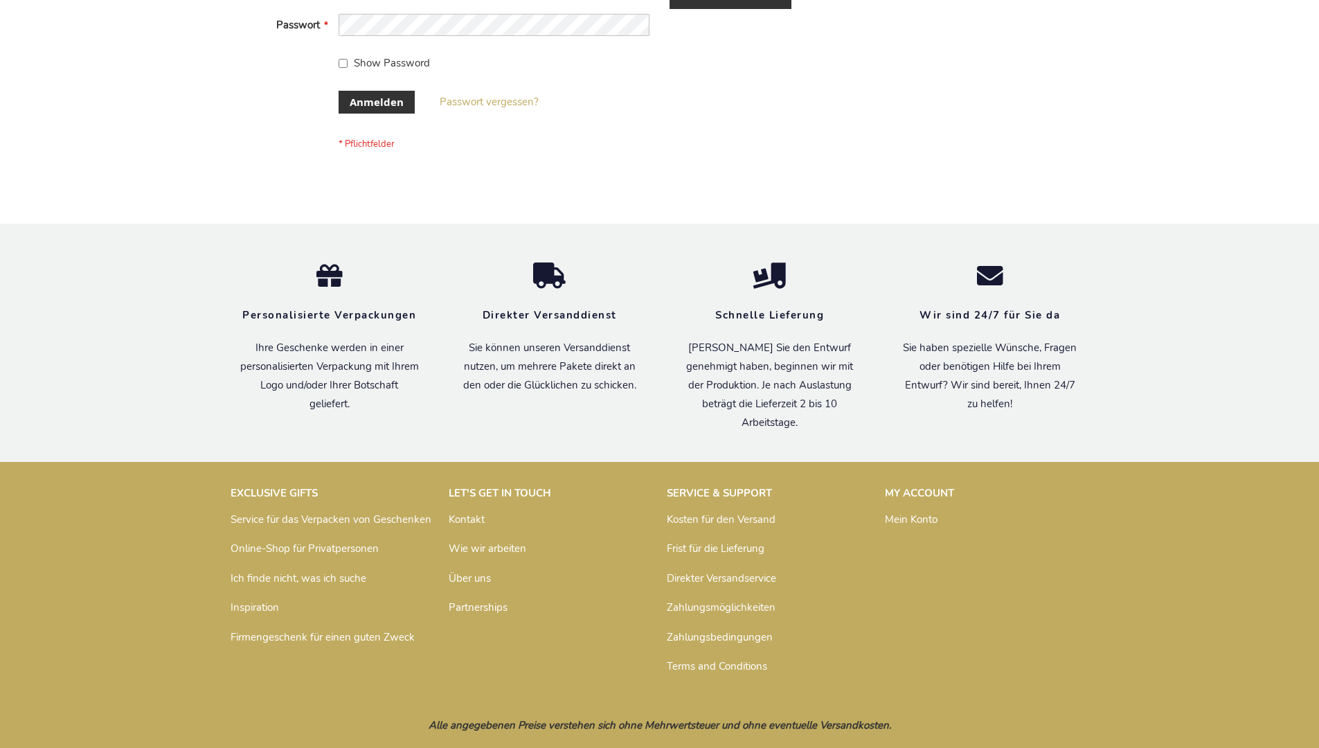
scroll to position [464, 0]
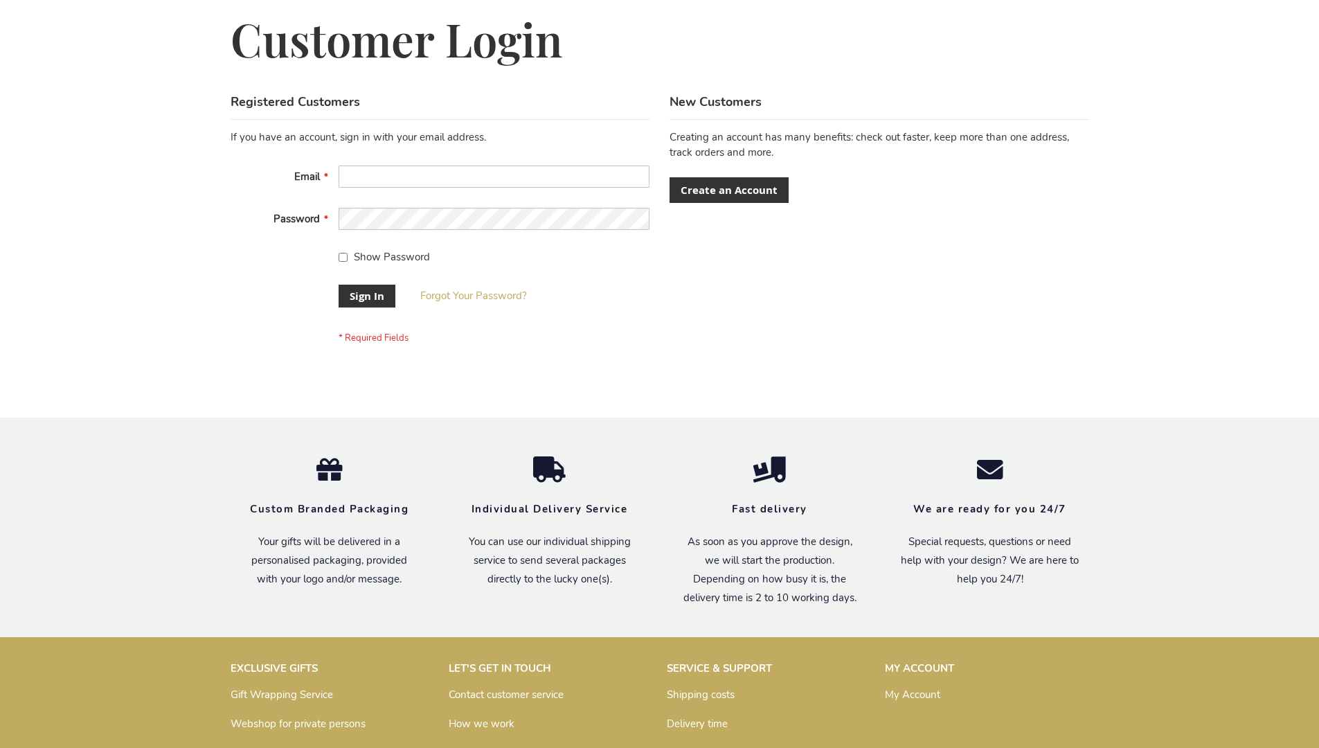
scroll to position [445, 0]
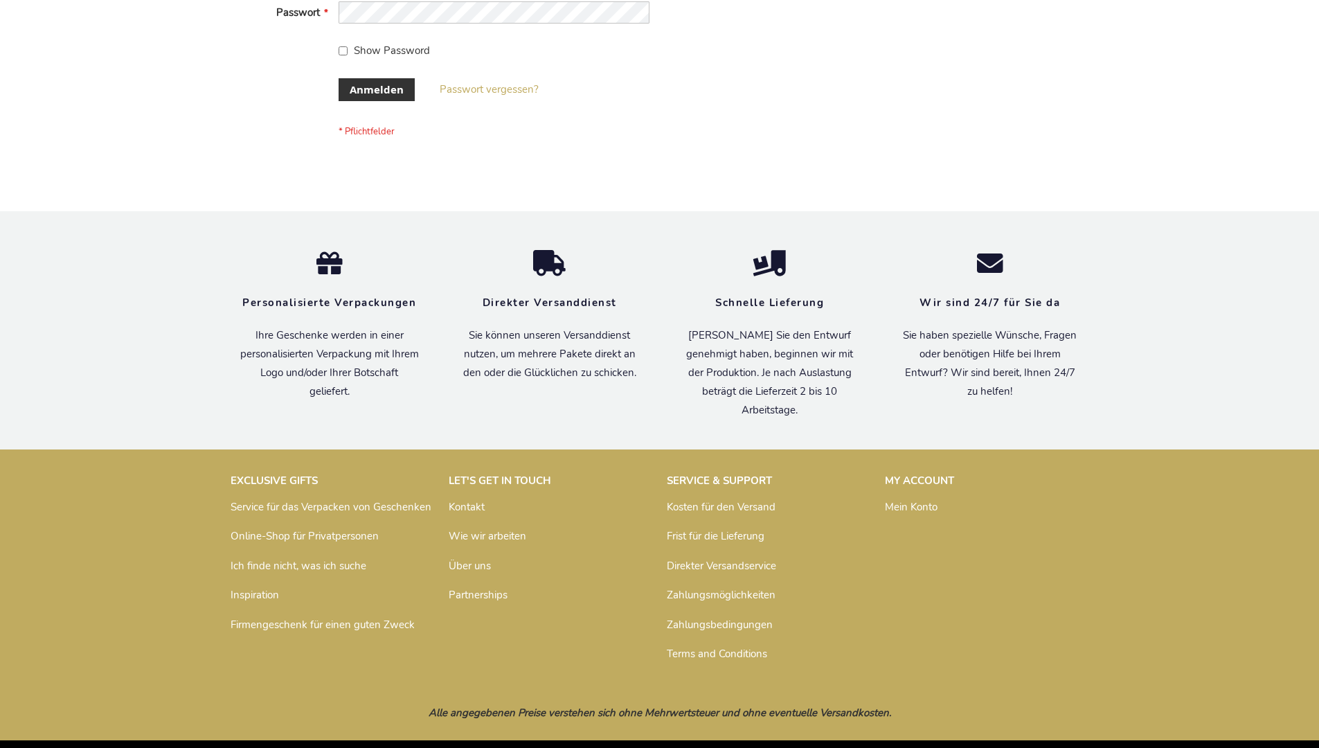
scroll to position [453, 0]
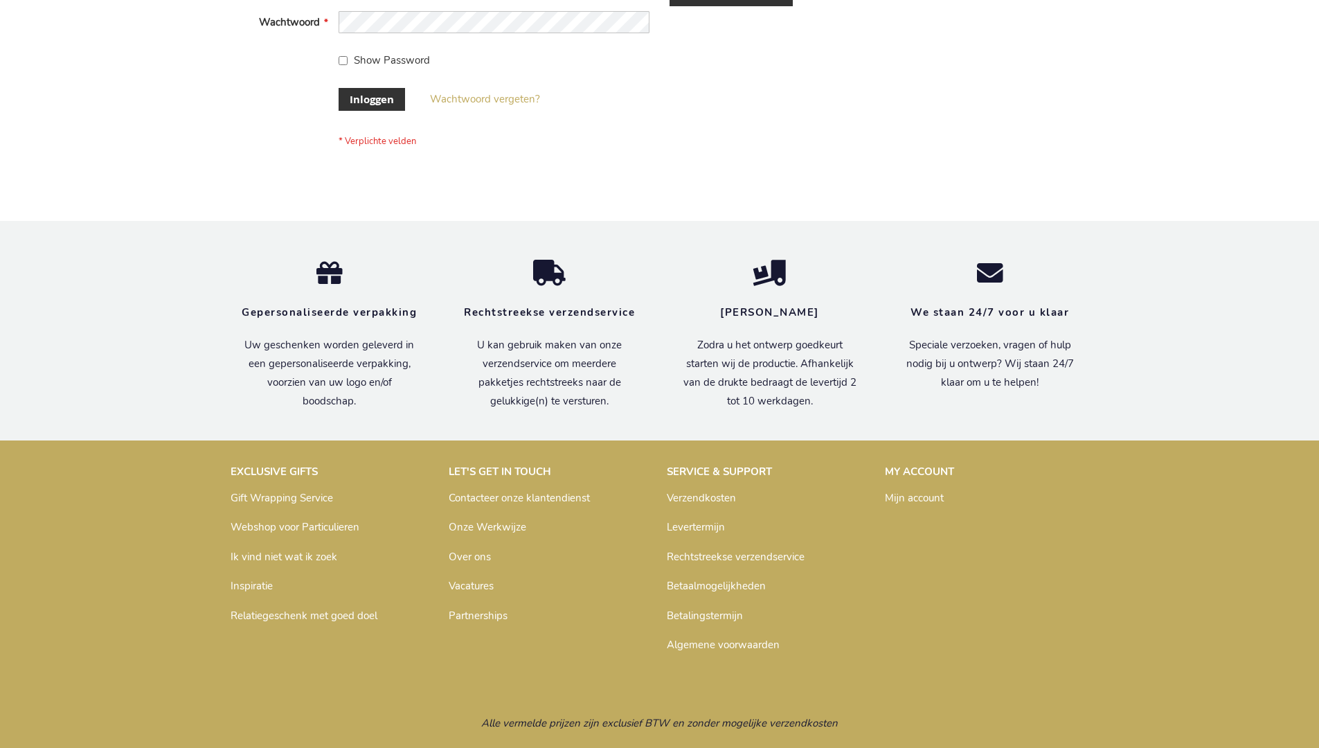
scroll to position [470, 0]
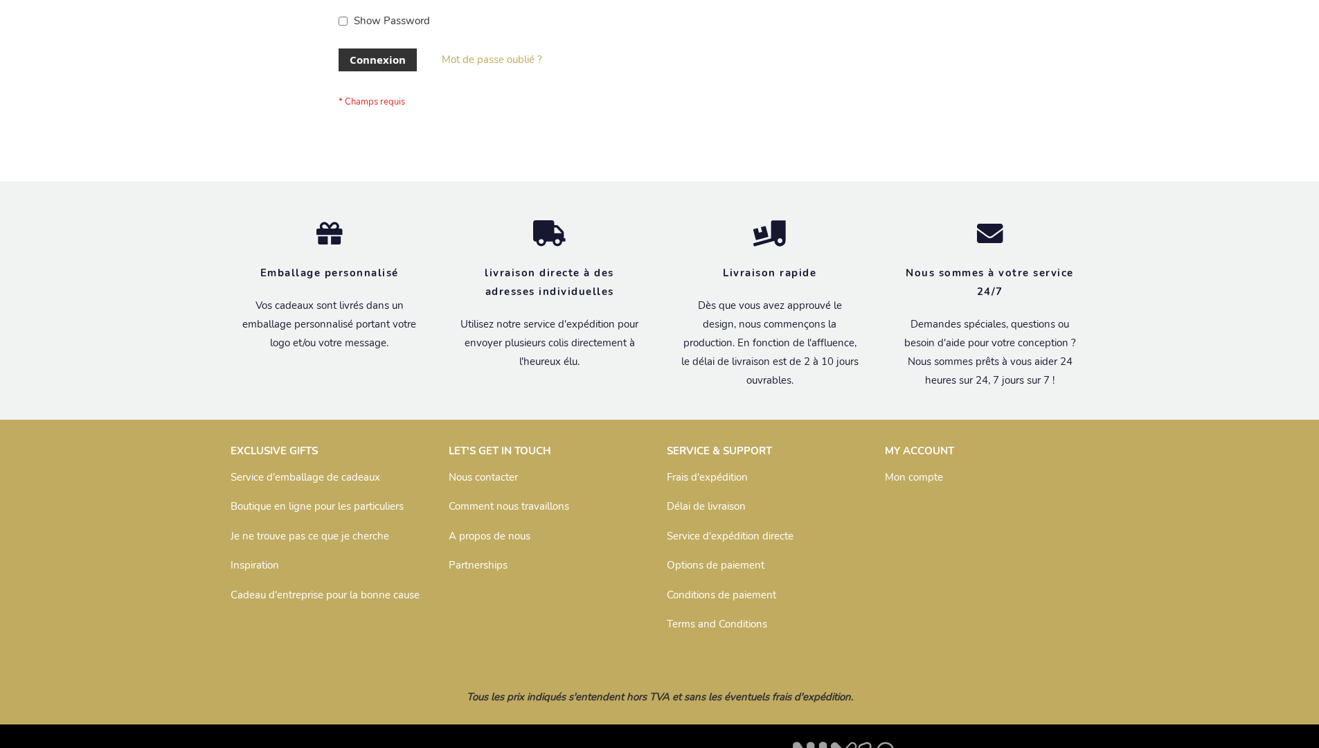
scroll to position [478, 0]
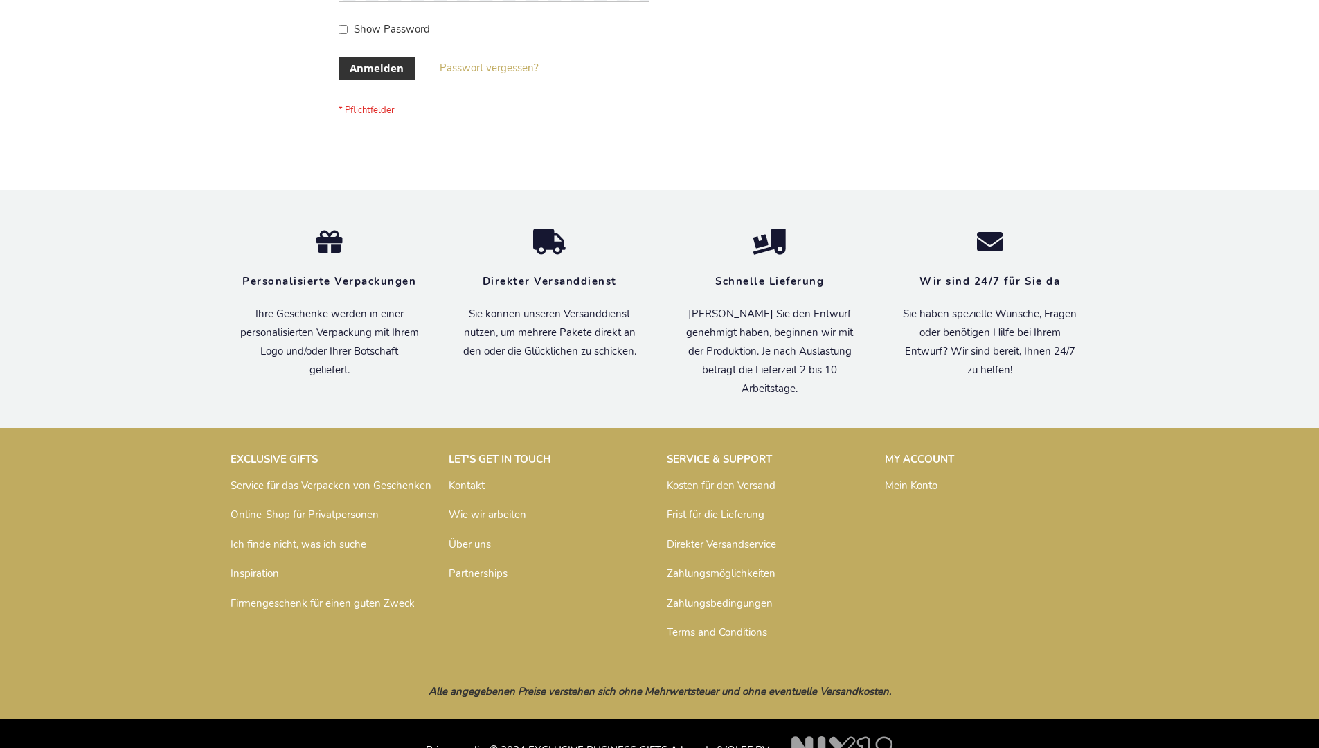
scroll to position [464, 0]
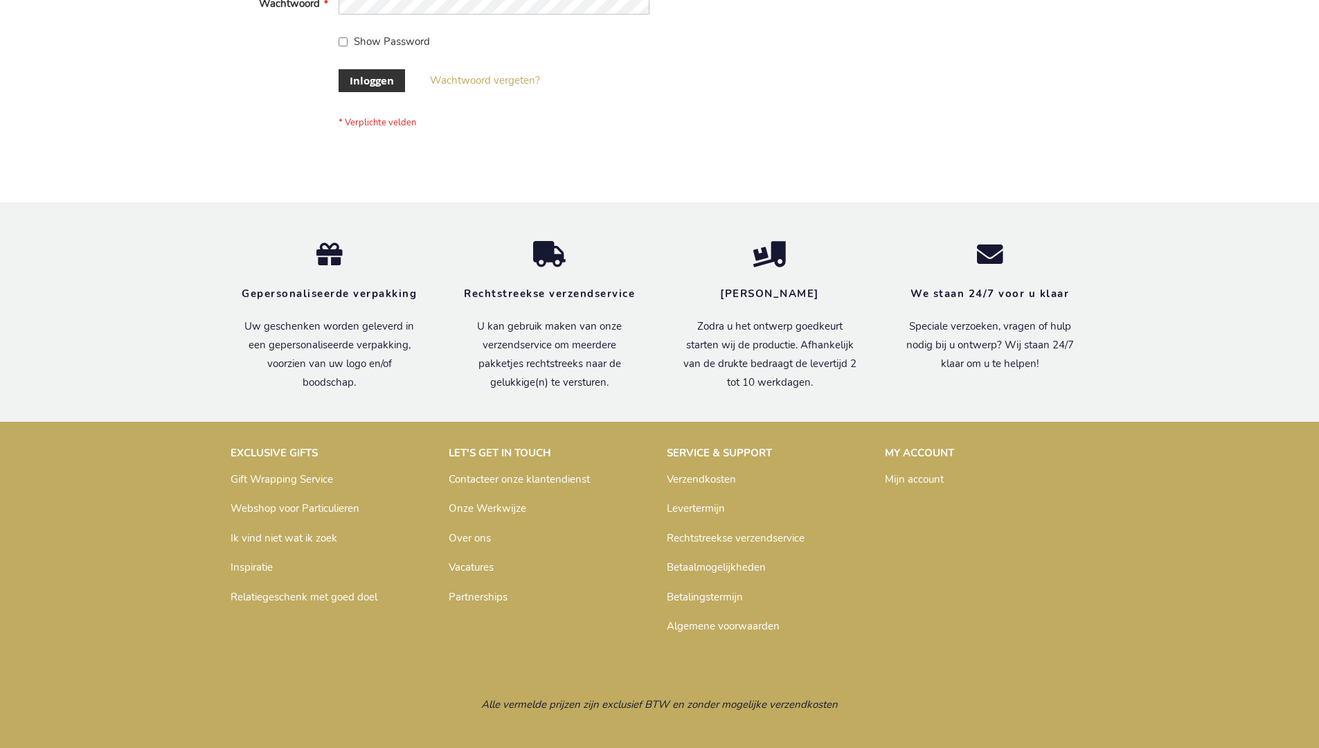
scroll to position [470, 0]
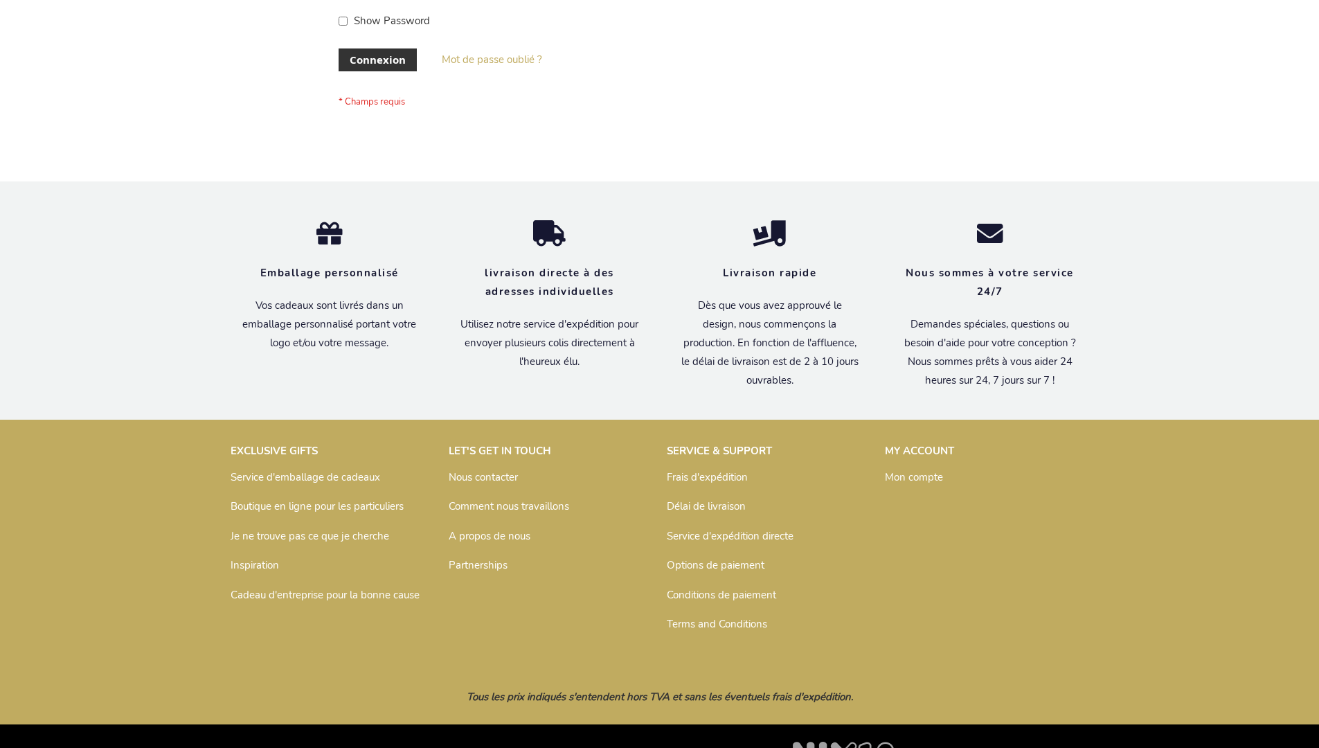
scroll to position [478, 0]
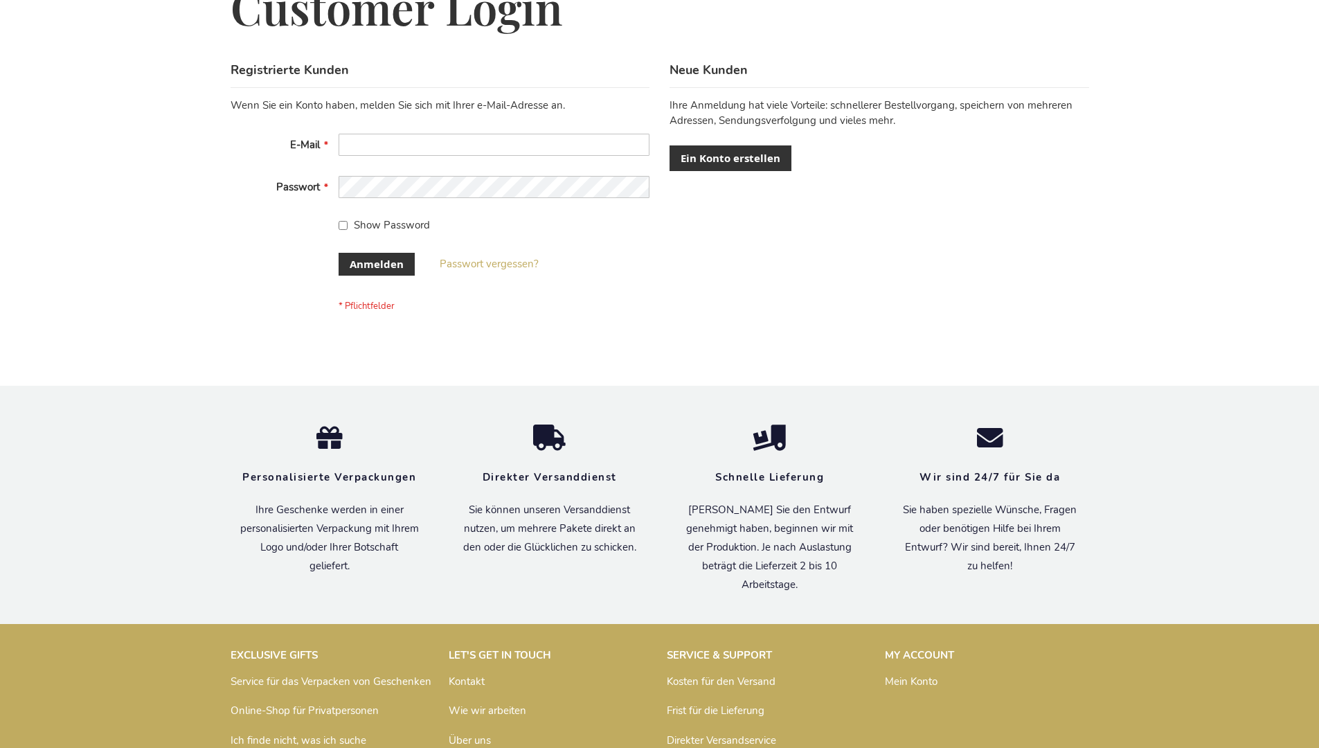
scroll to position [464, 0]
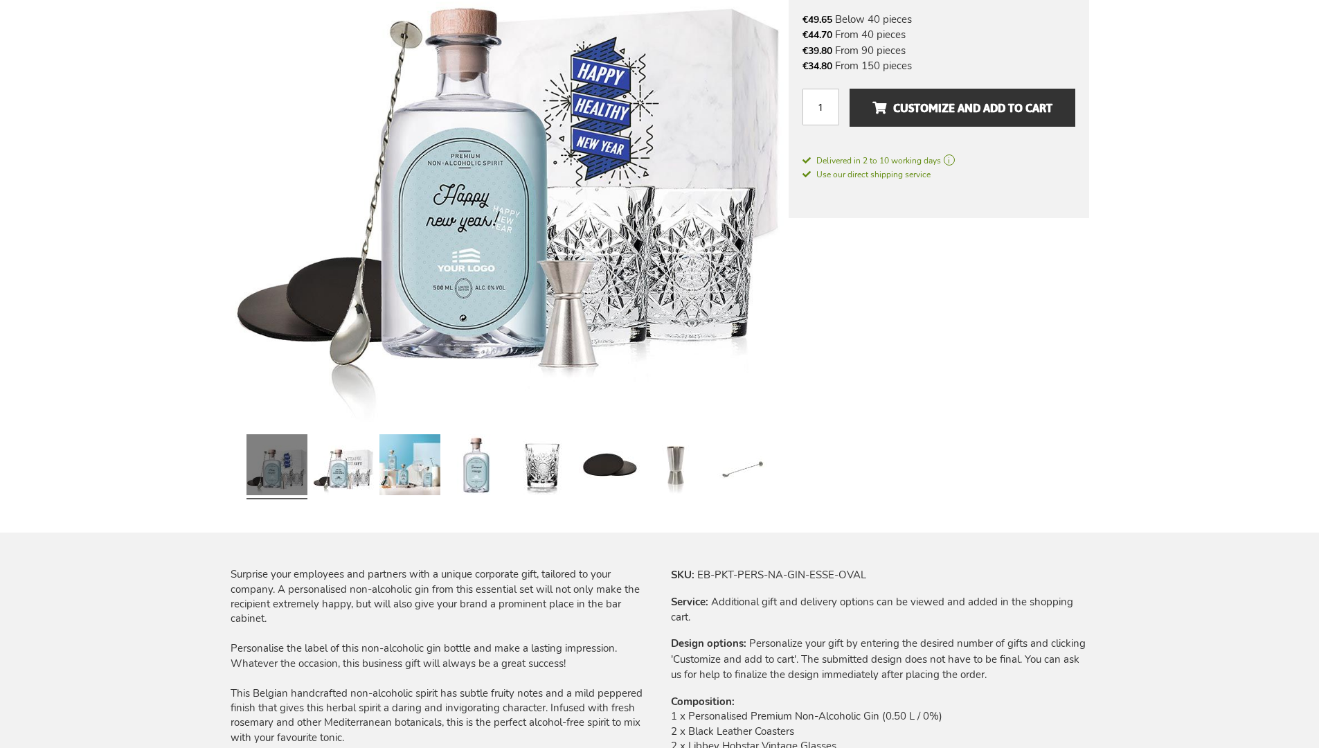
scroll to position [1804, 0]
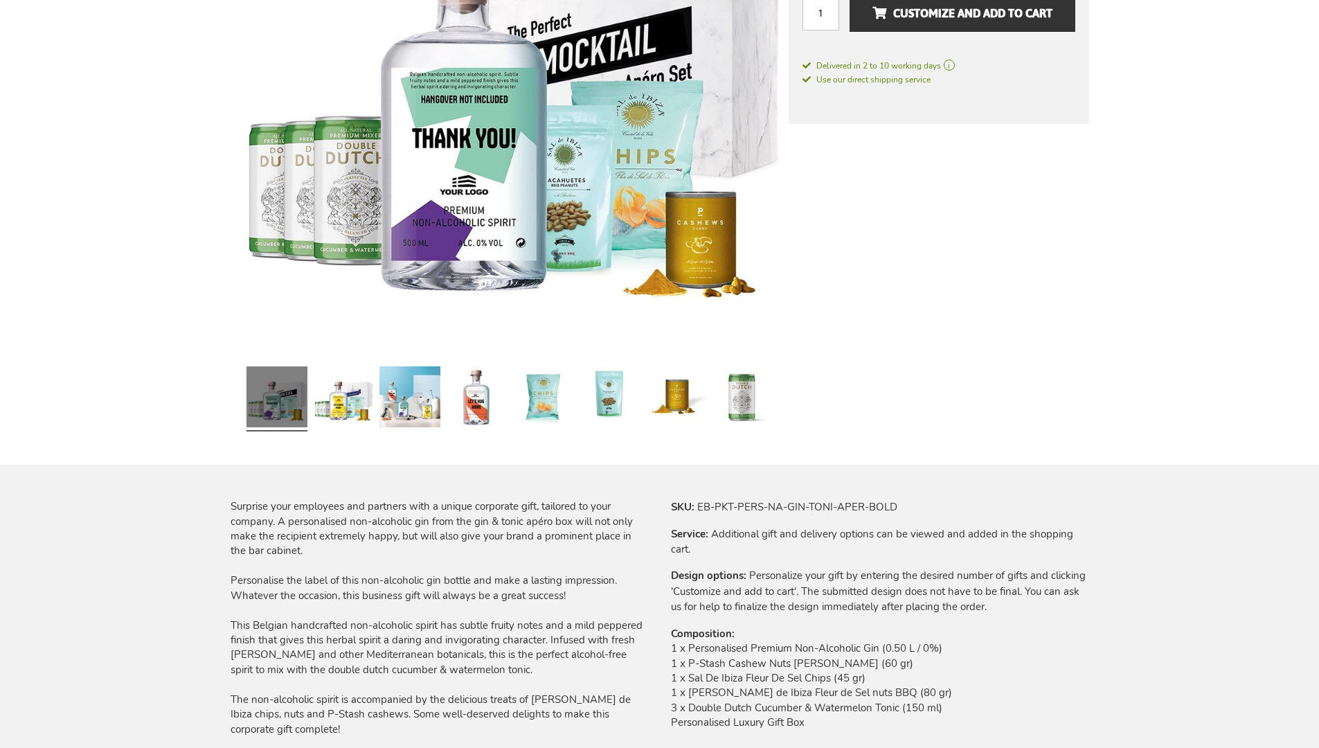
scroll to position [1848, 0]
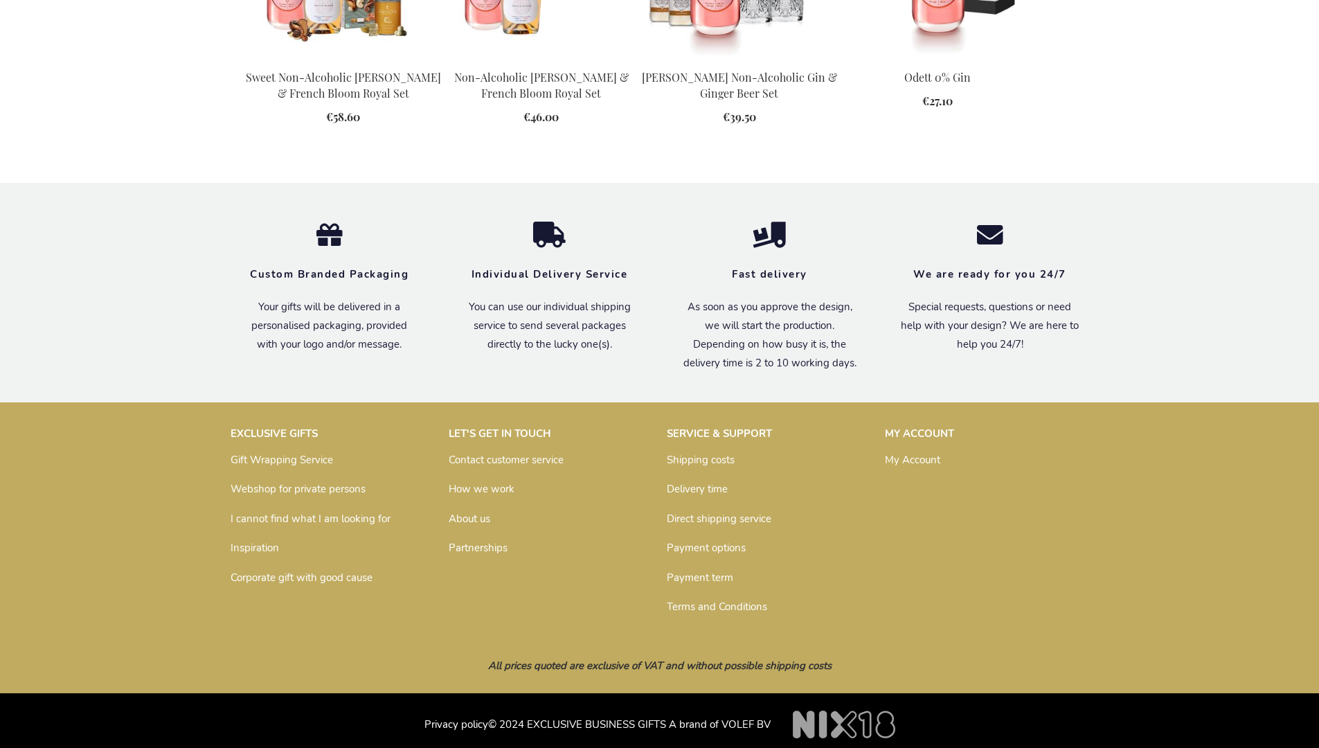
scroll to position [1835, 0]
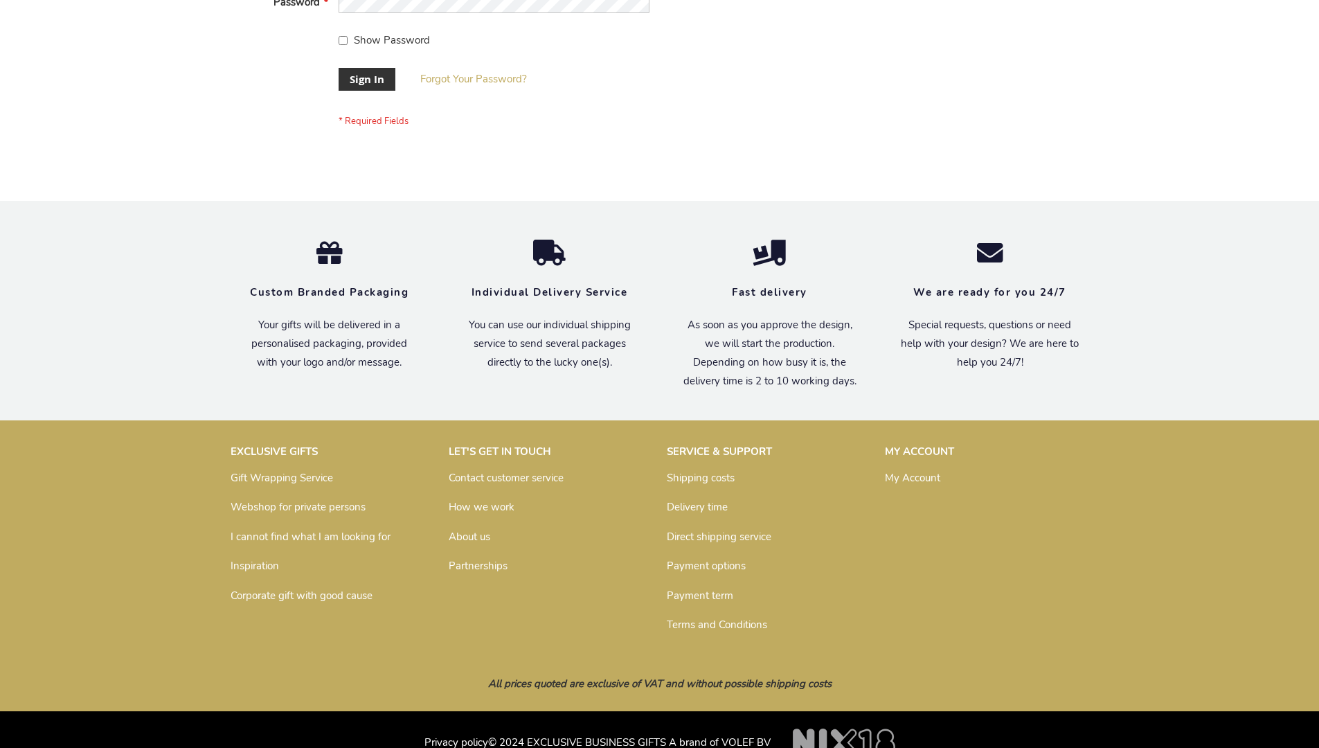
scroll to position [445, 0]
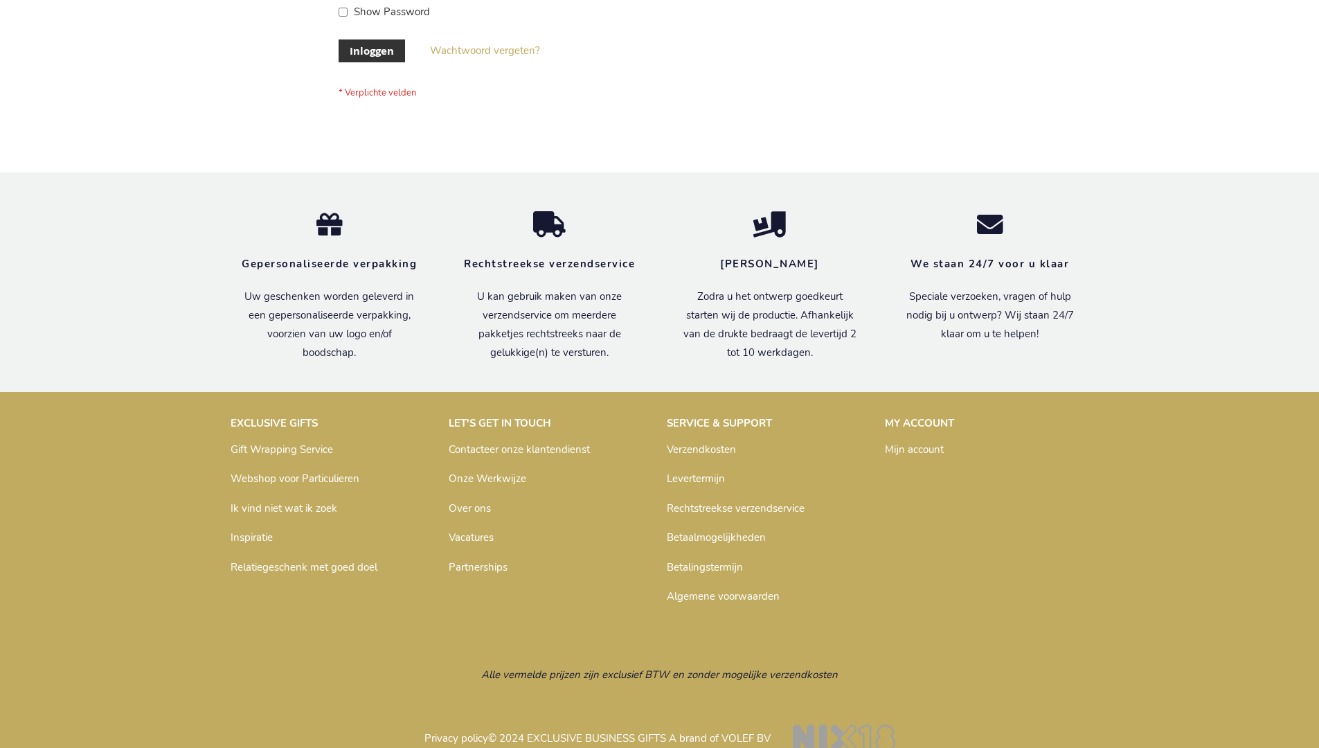
scroll to position [470, 0]
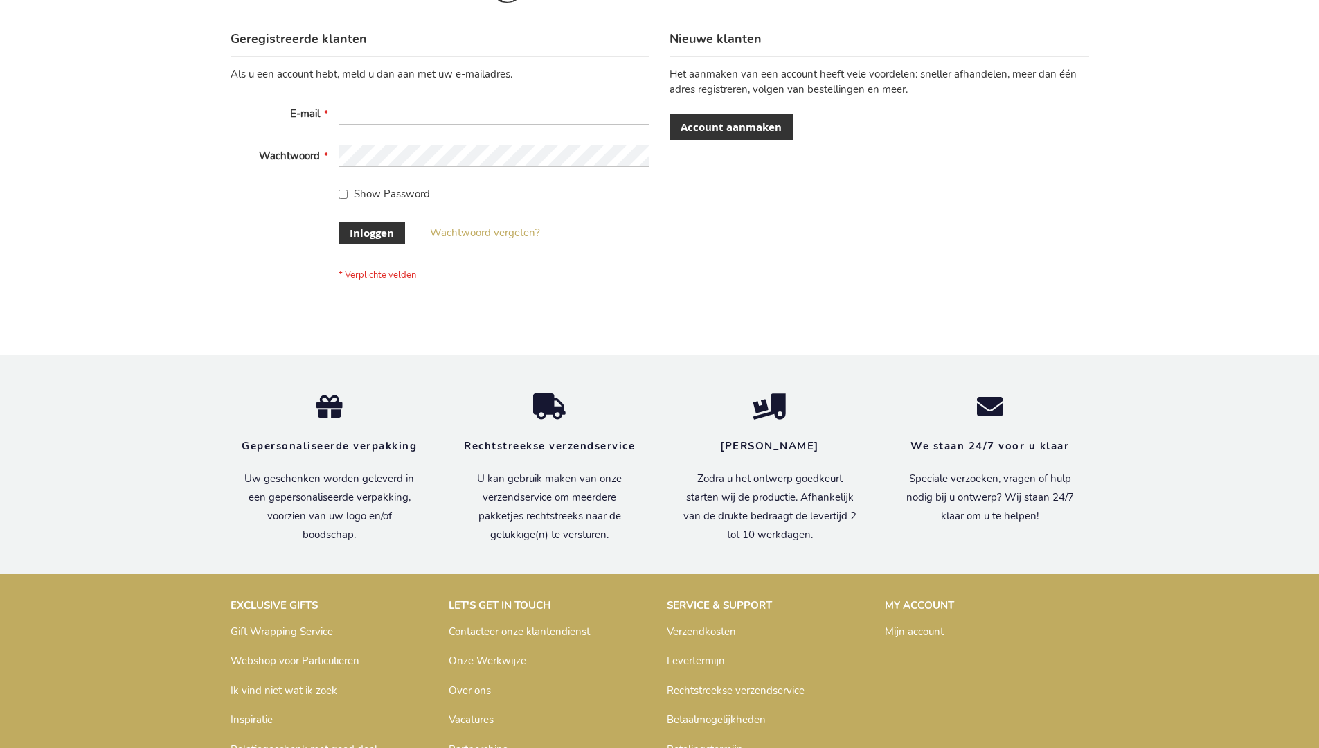
scroll to position [470, 0]
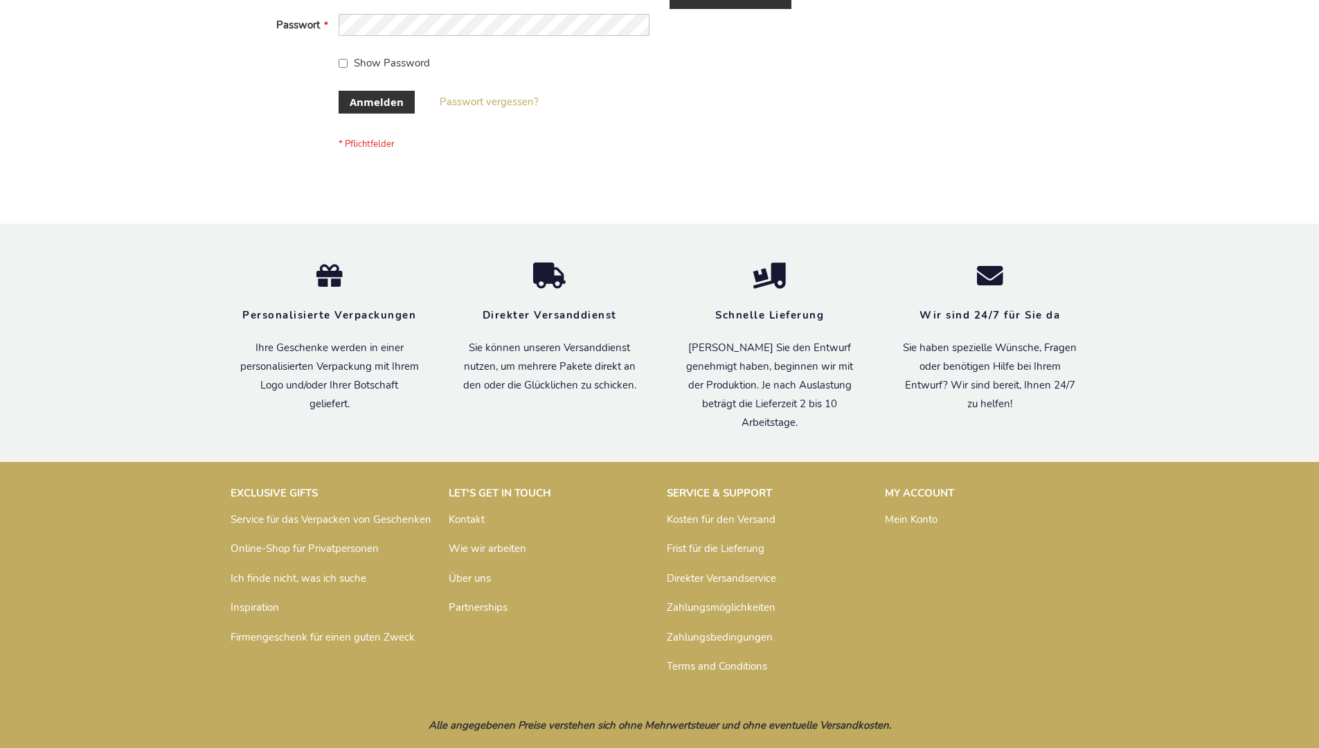
scroll to position [464, 0]
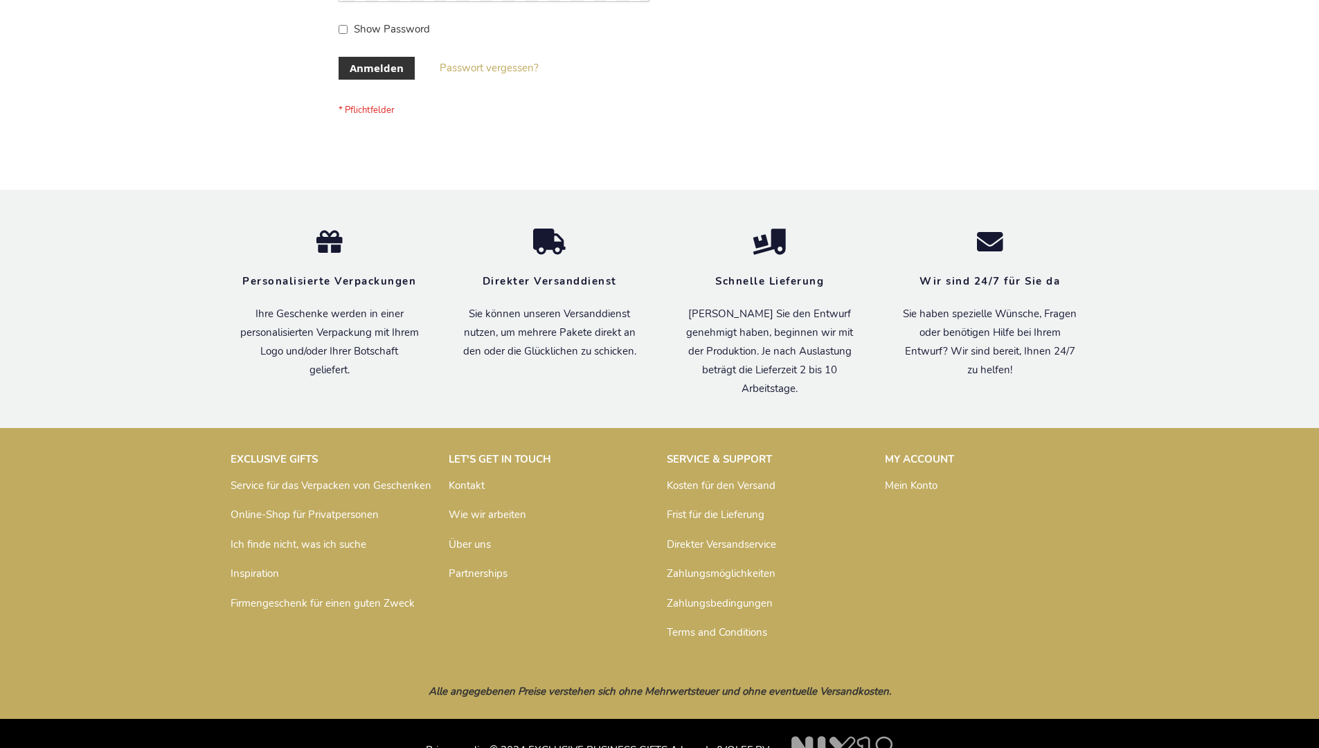
scroll to position [464, 0]
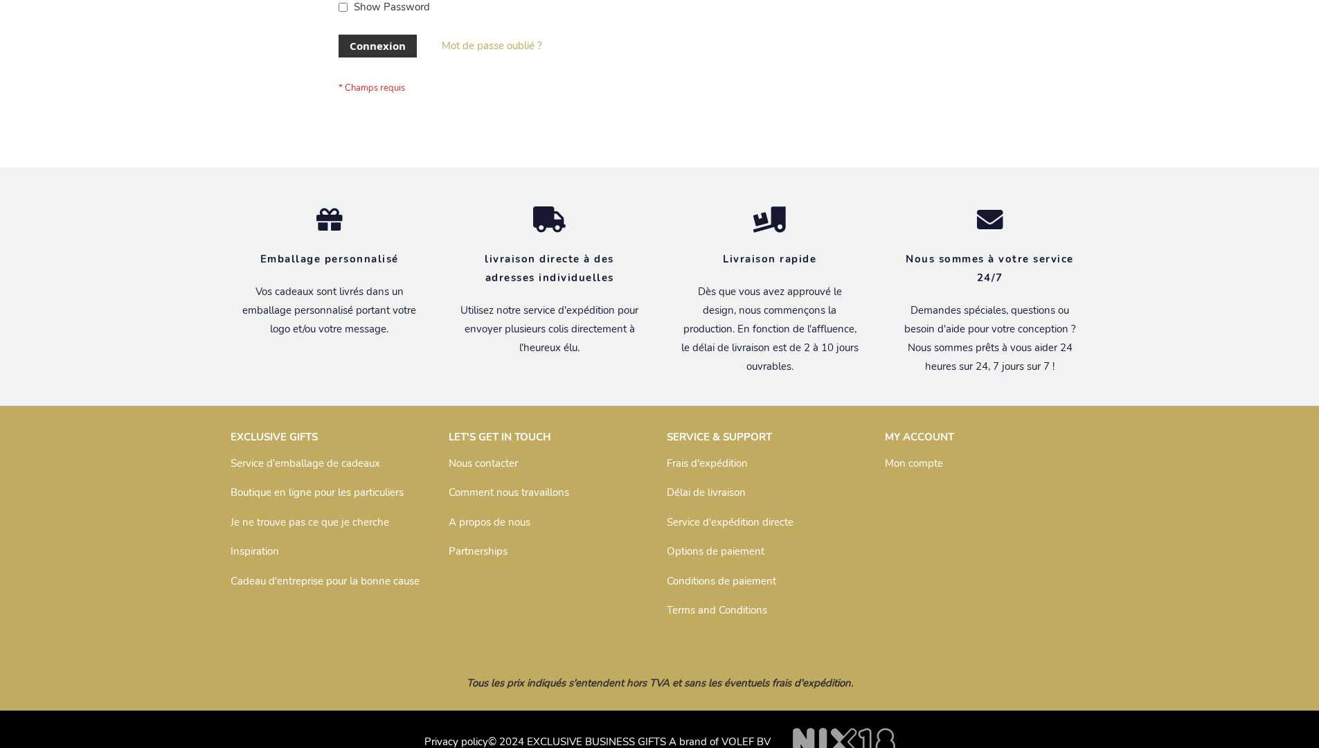
scroll to position [478, 0]
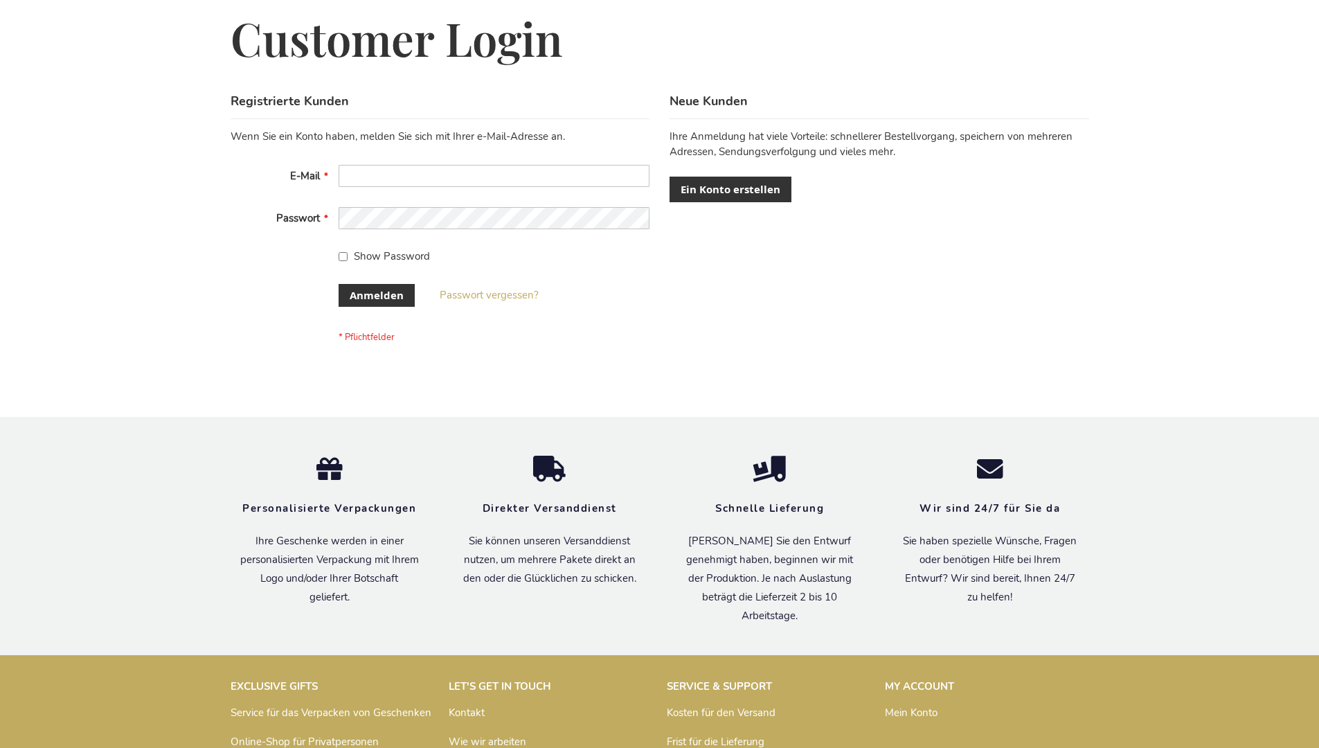
scroll to position [464, 0]
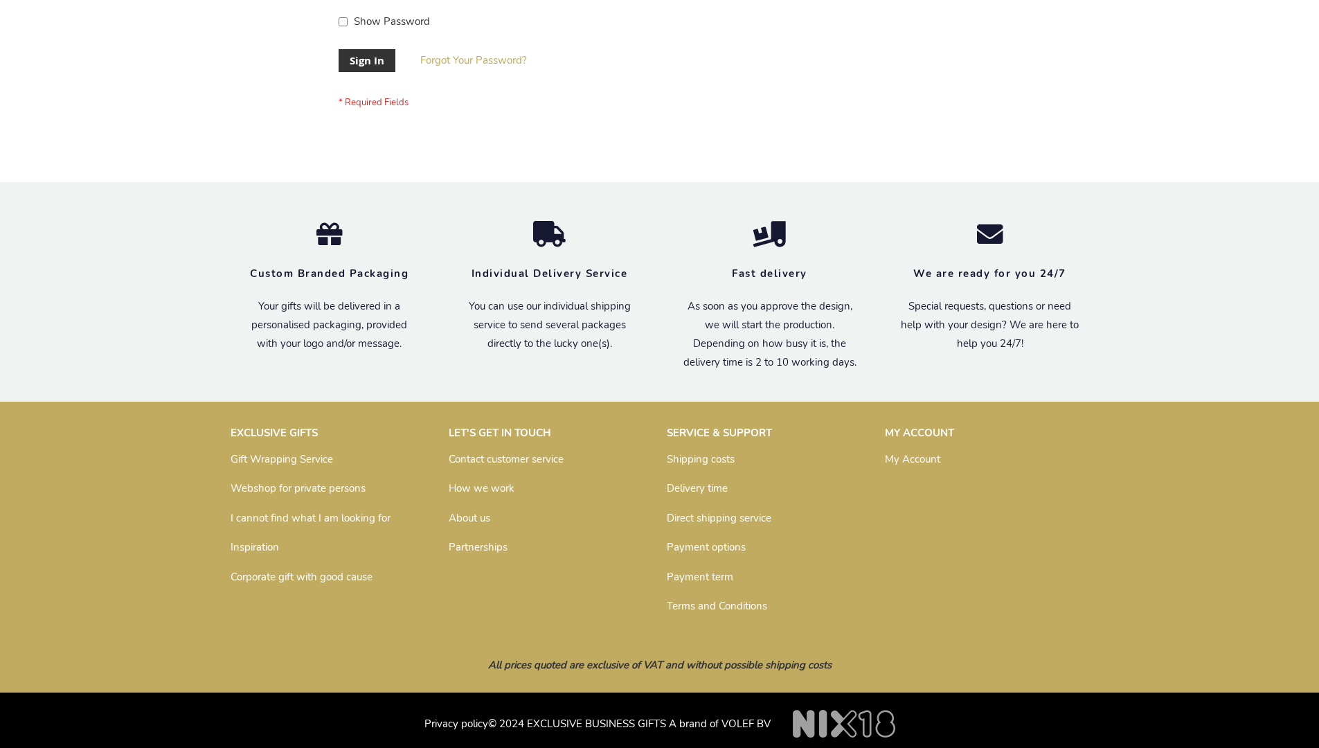
scroll to position [445, 0]
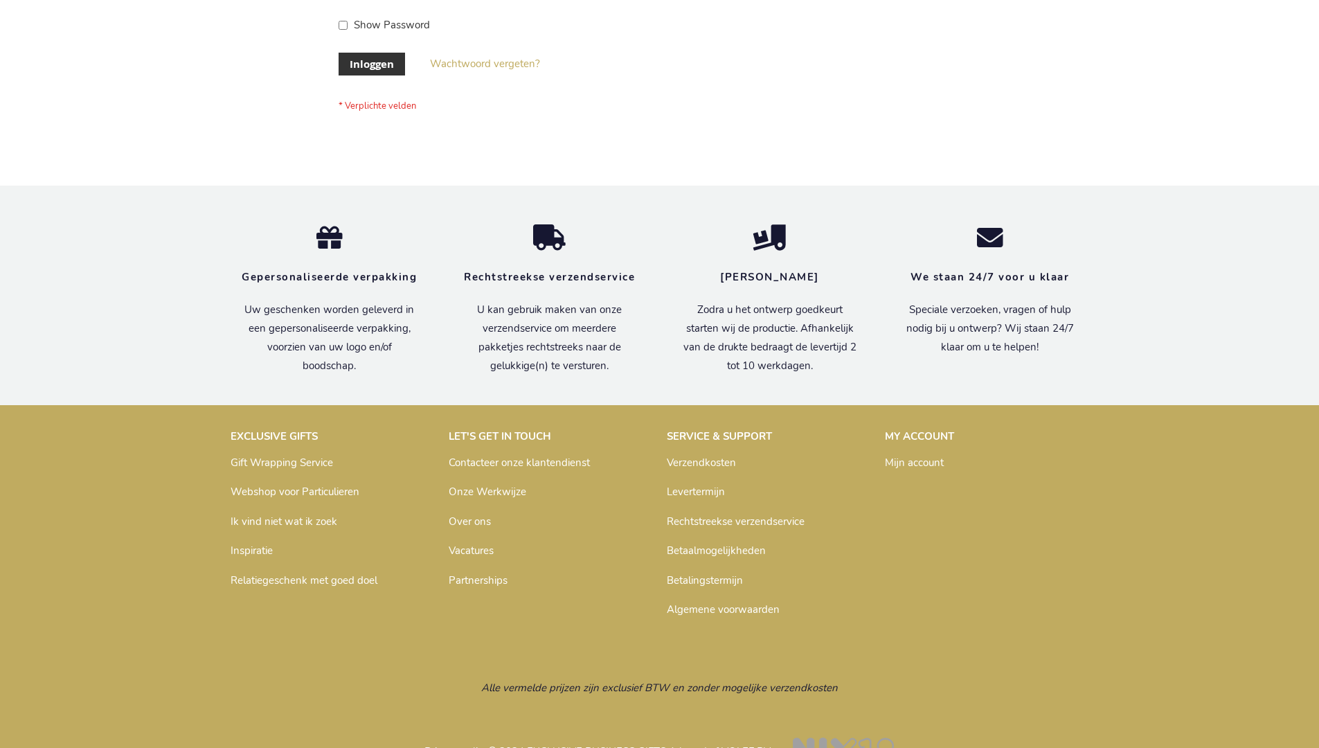
scroll to position [470, 0]
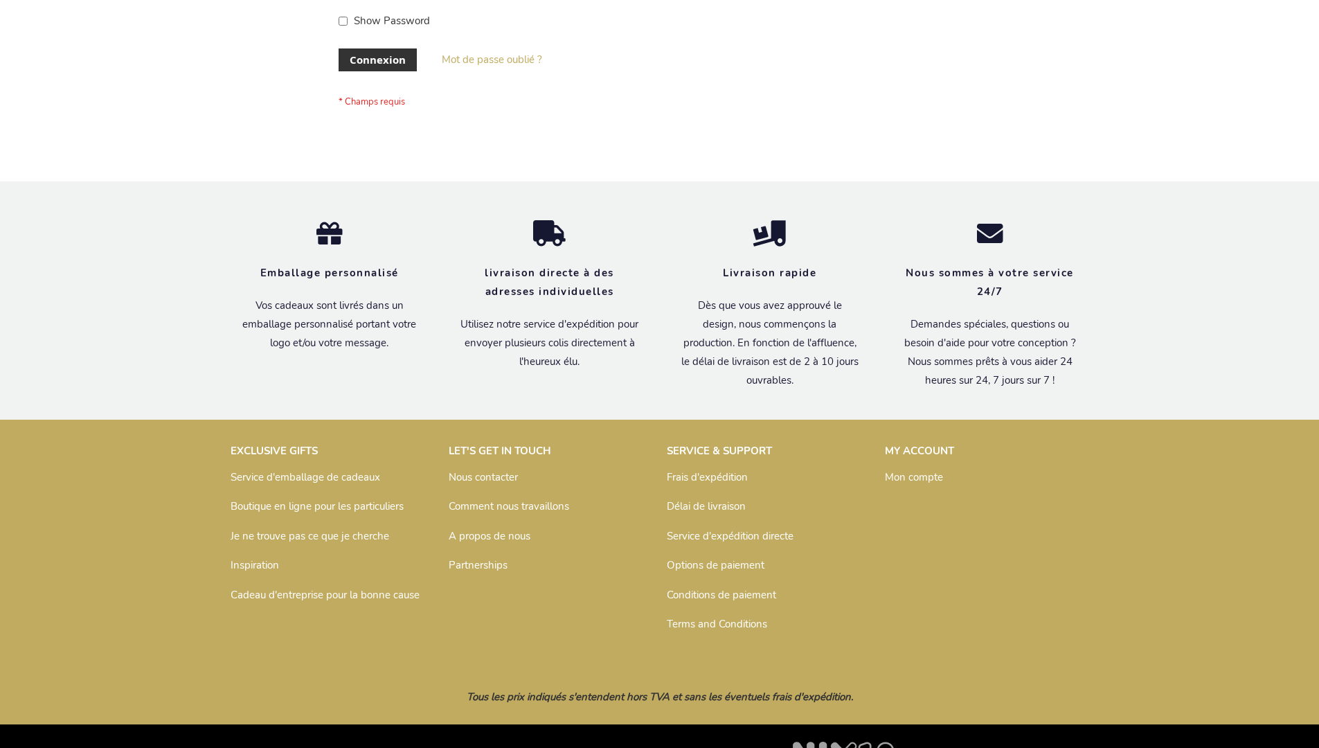
scroll to position [478, 0]
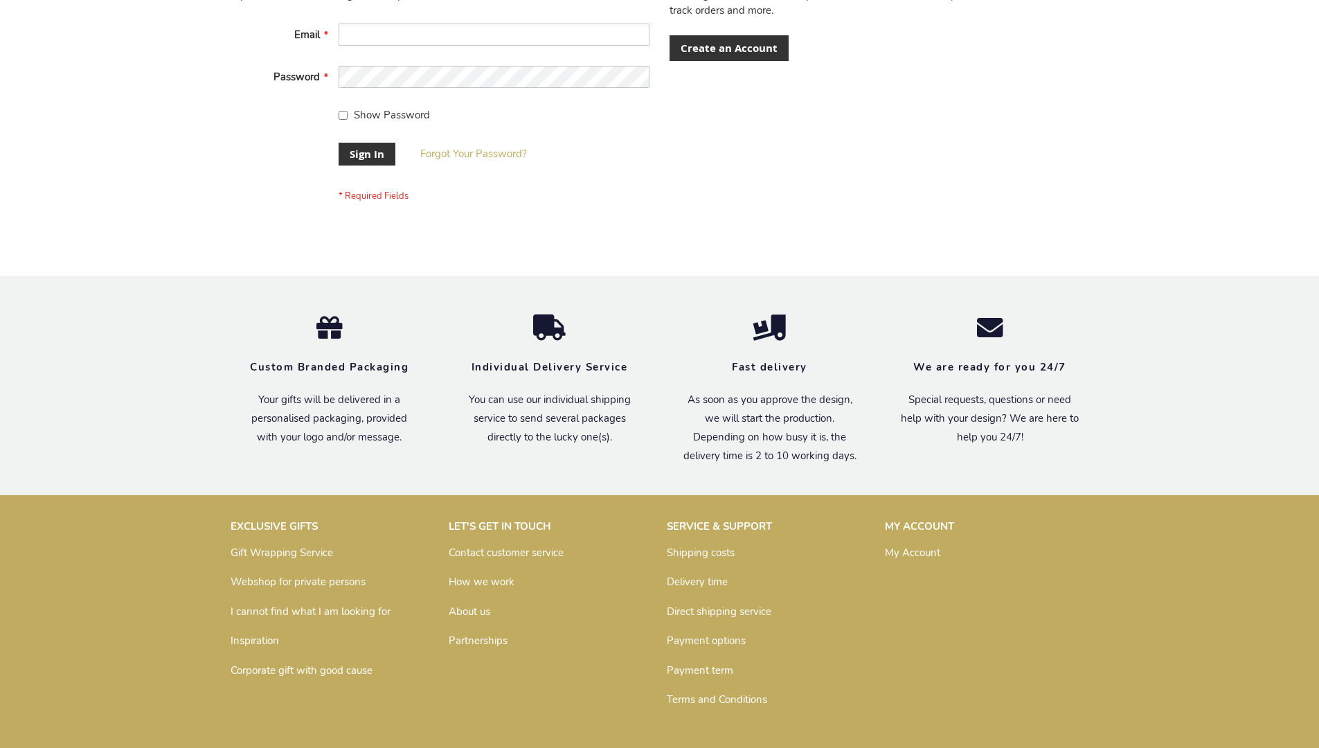
scroll to position [445, 0]
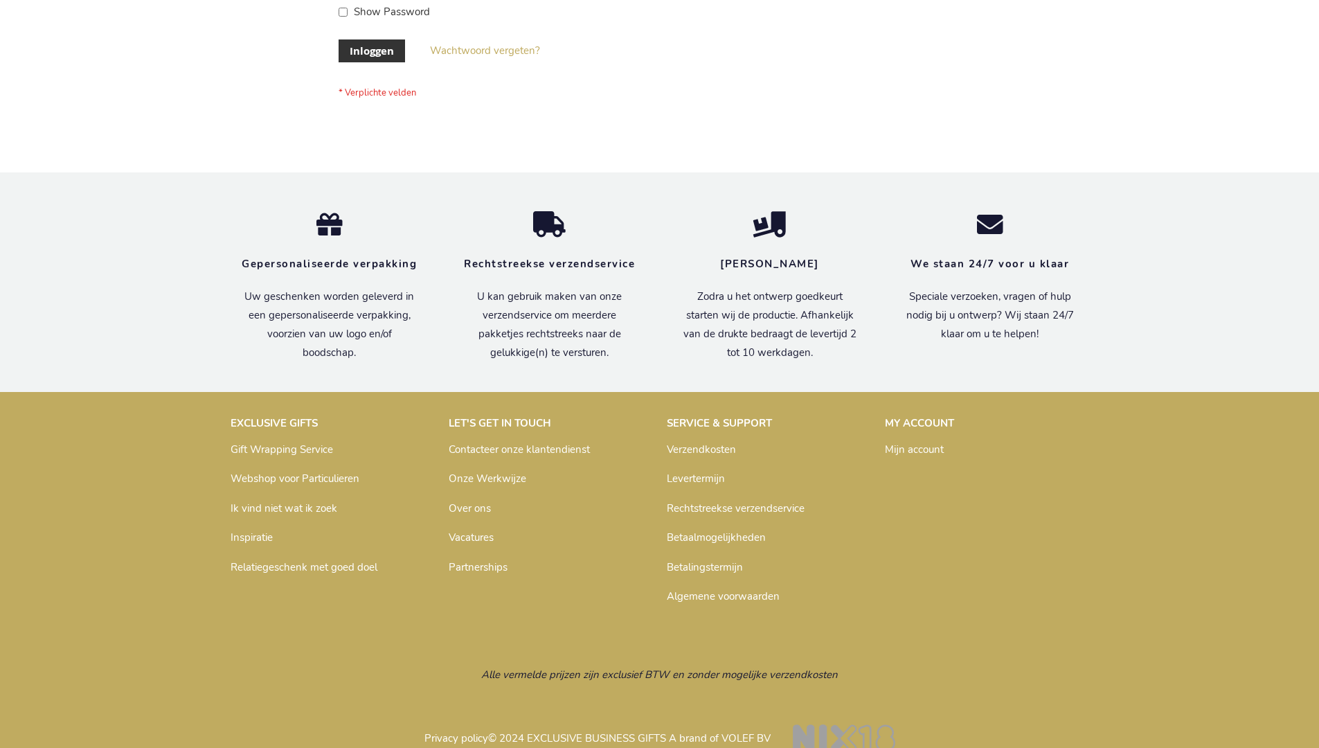
scroll to position [470, 0]
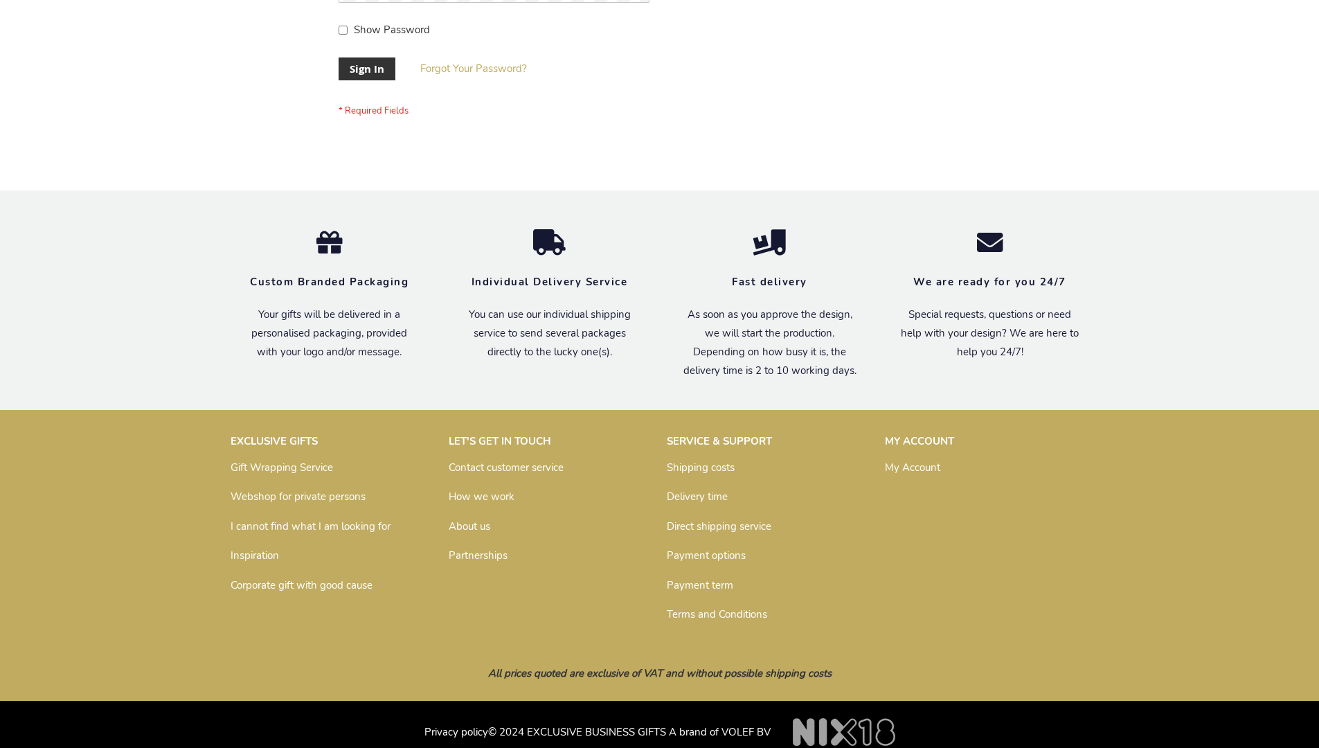
scroll to position [445, 0]
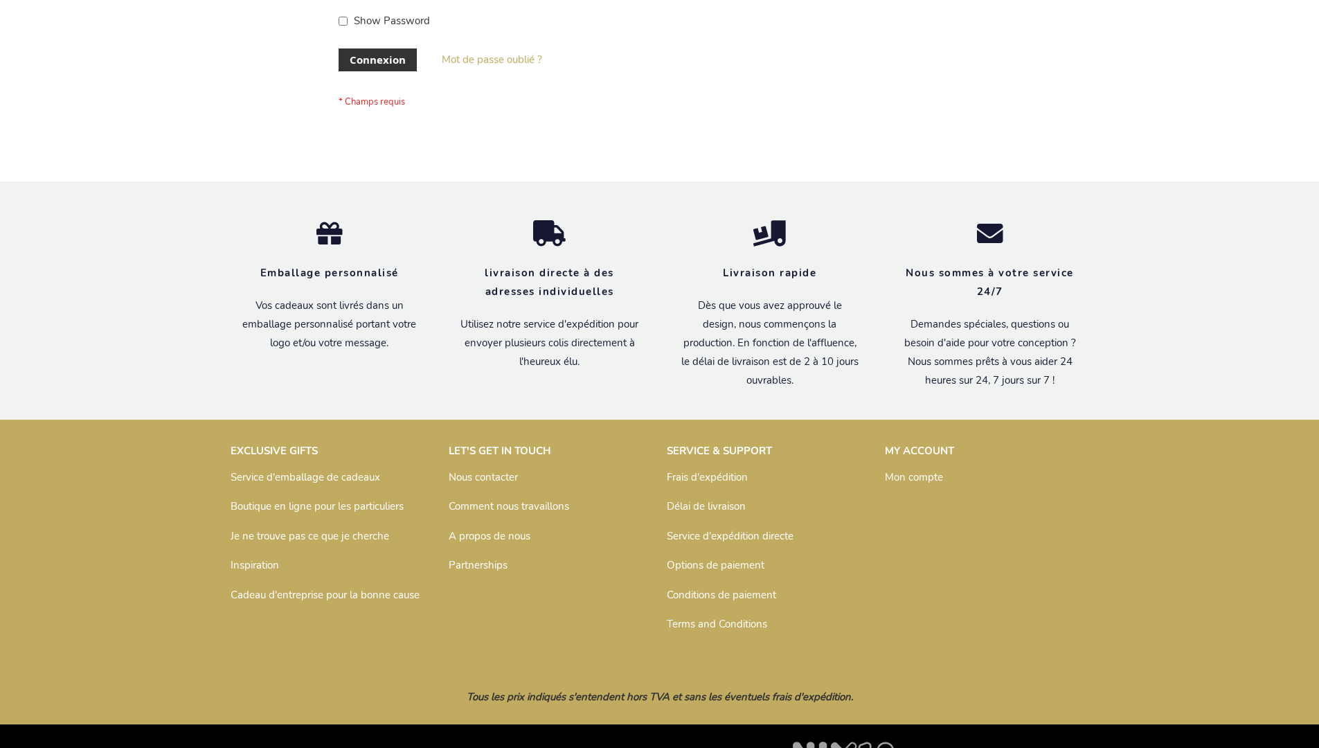
scroll to position [478, 0]
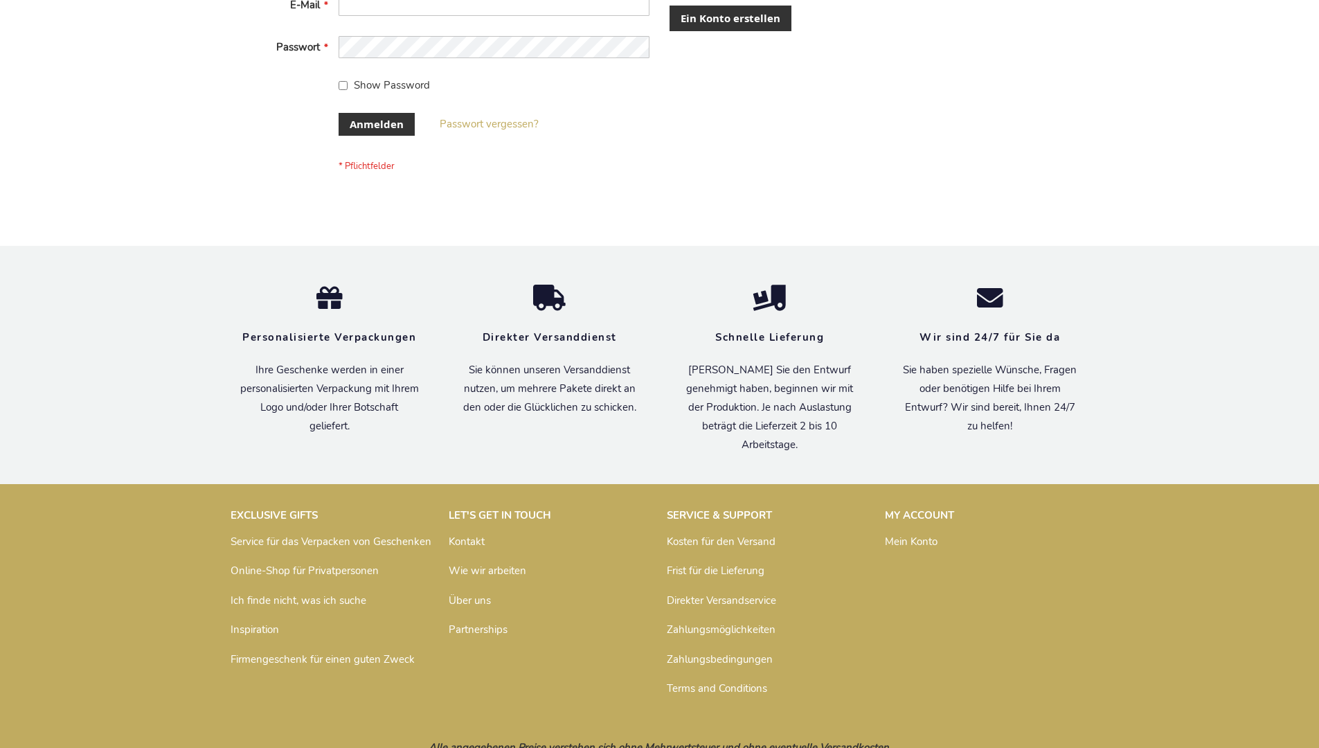
scroll to position [464, 0]
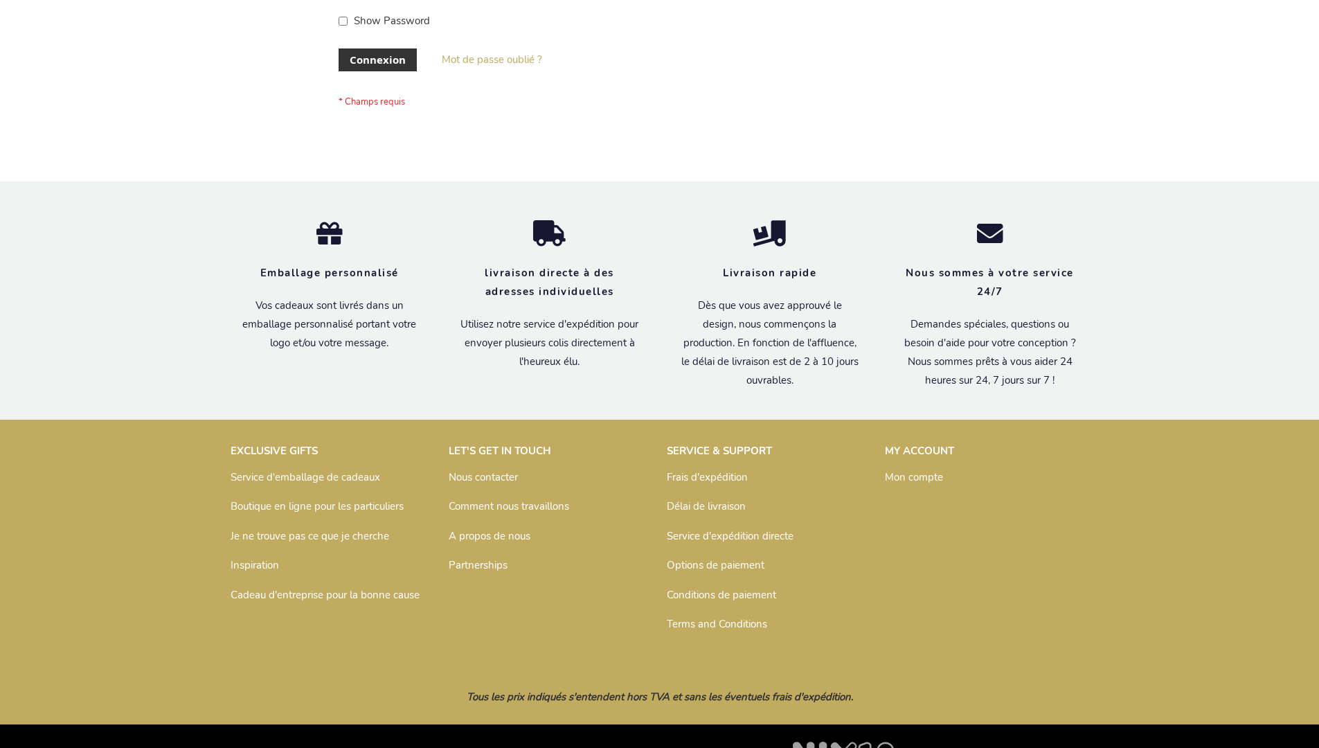
scroll to position [478, 0]
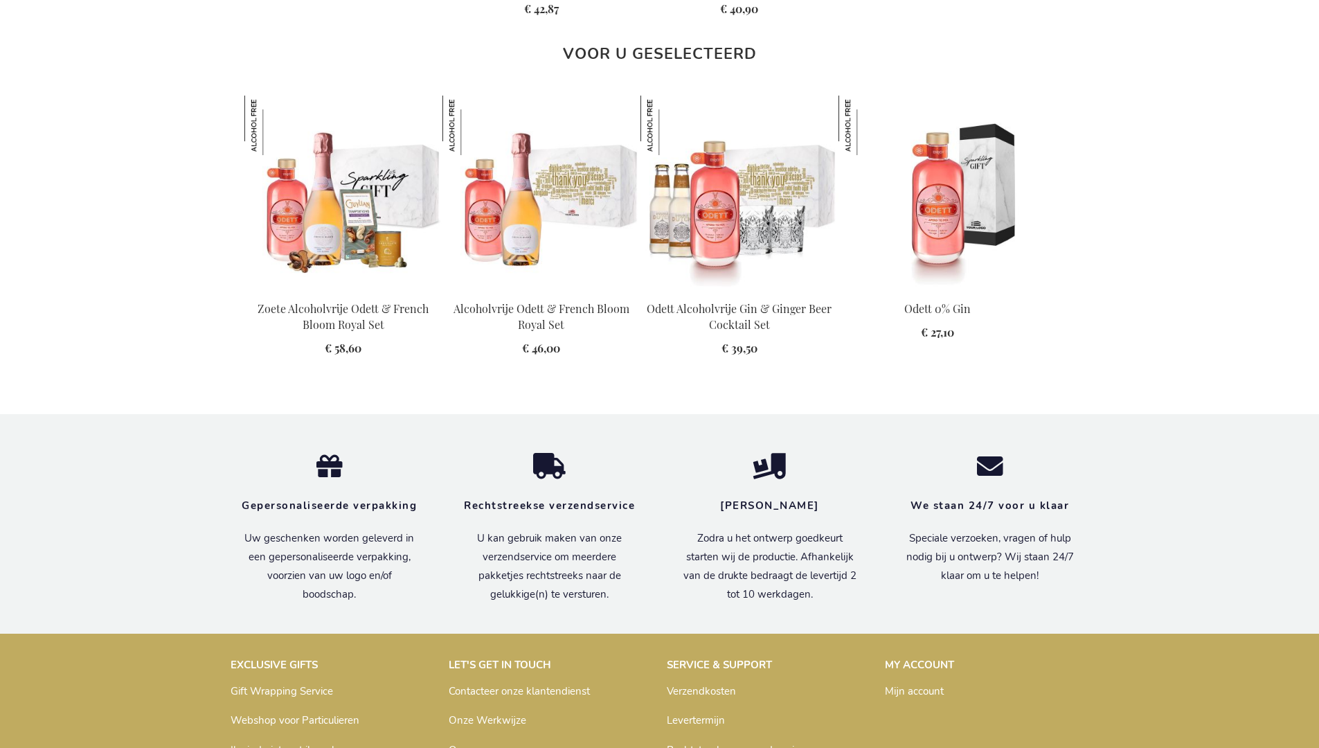
scroll to position [1860, 0]
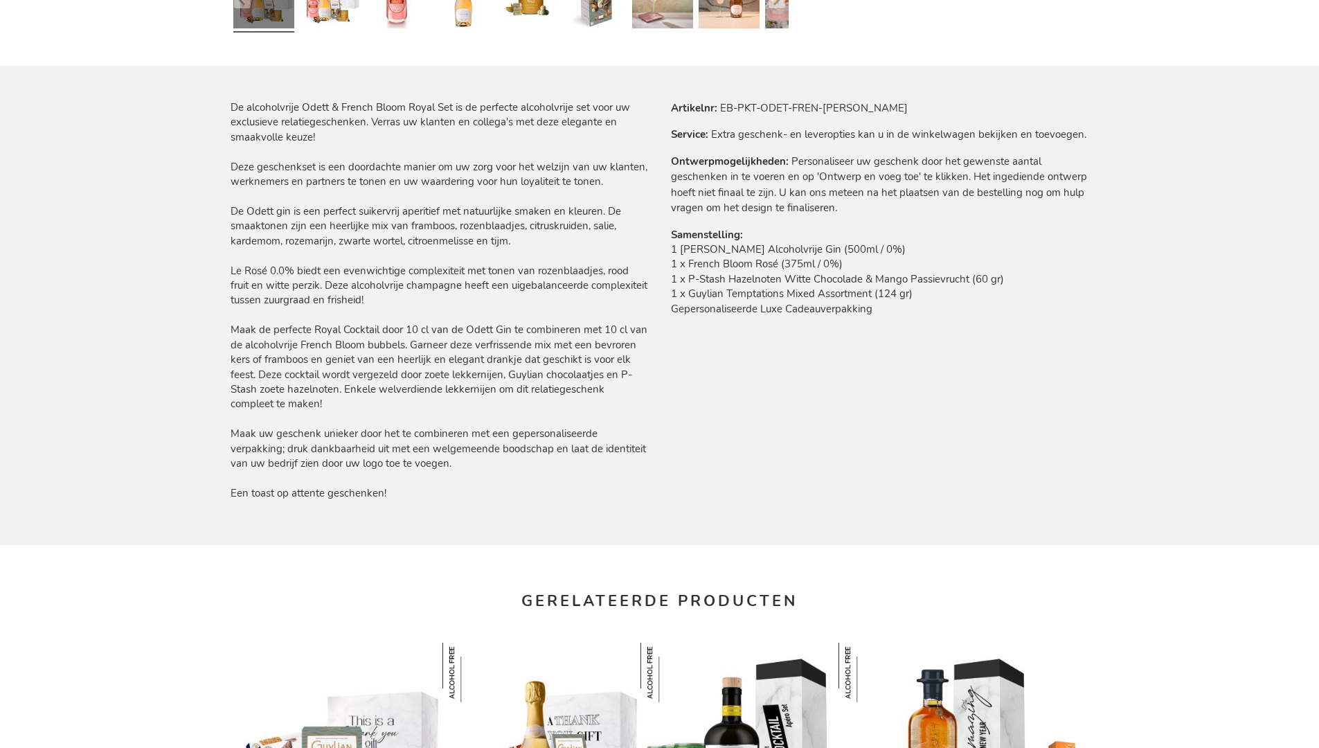
scroll to position [1979, 0]
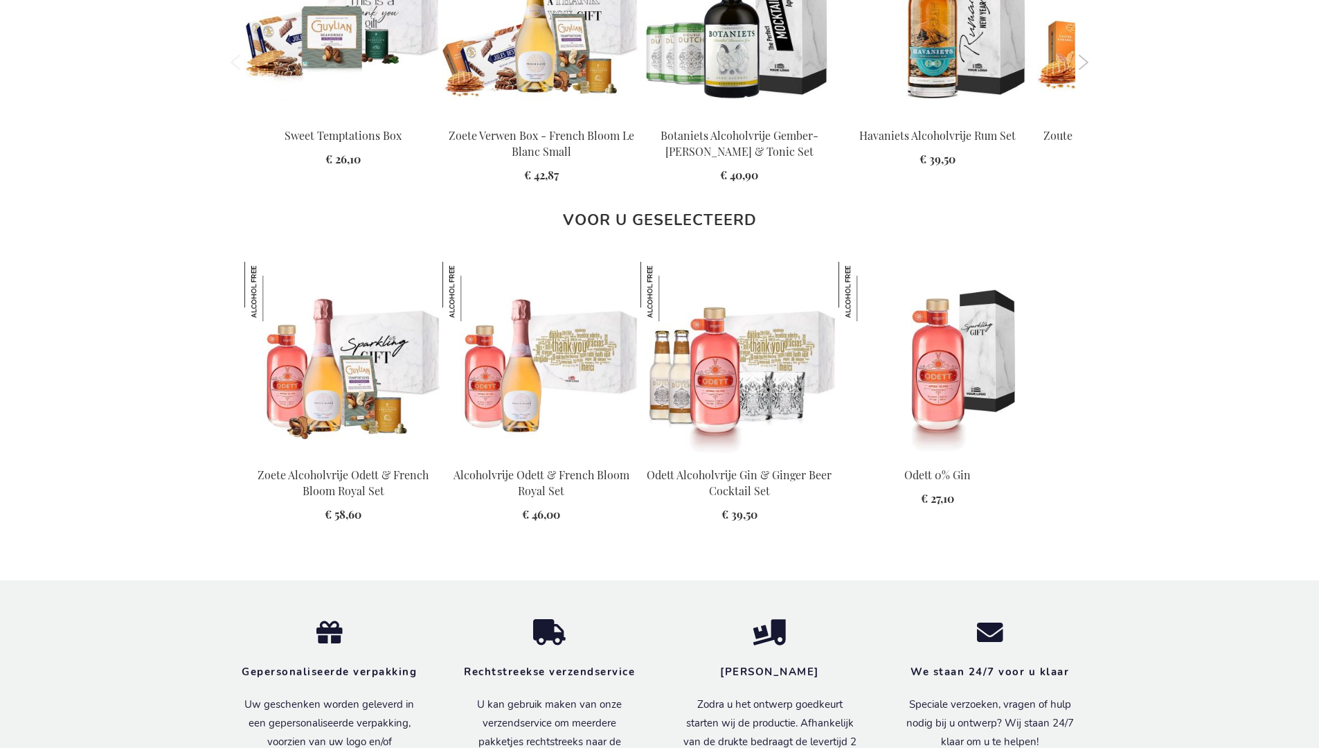
scroll to position [1860, 0]
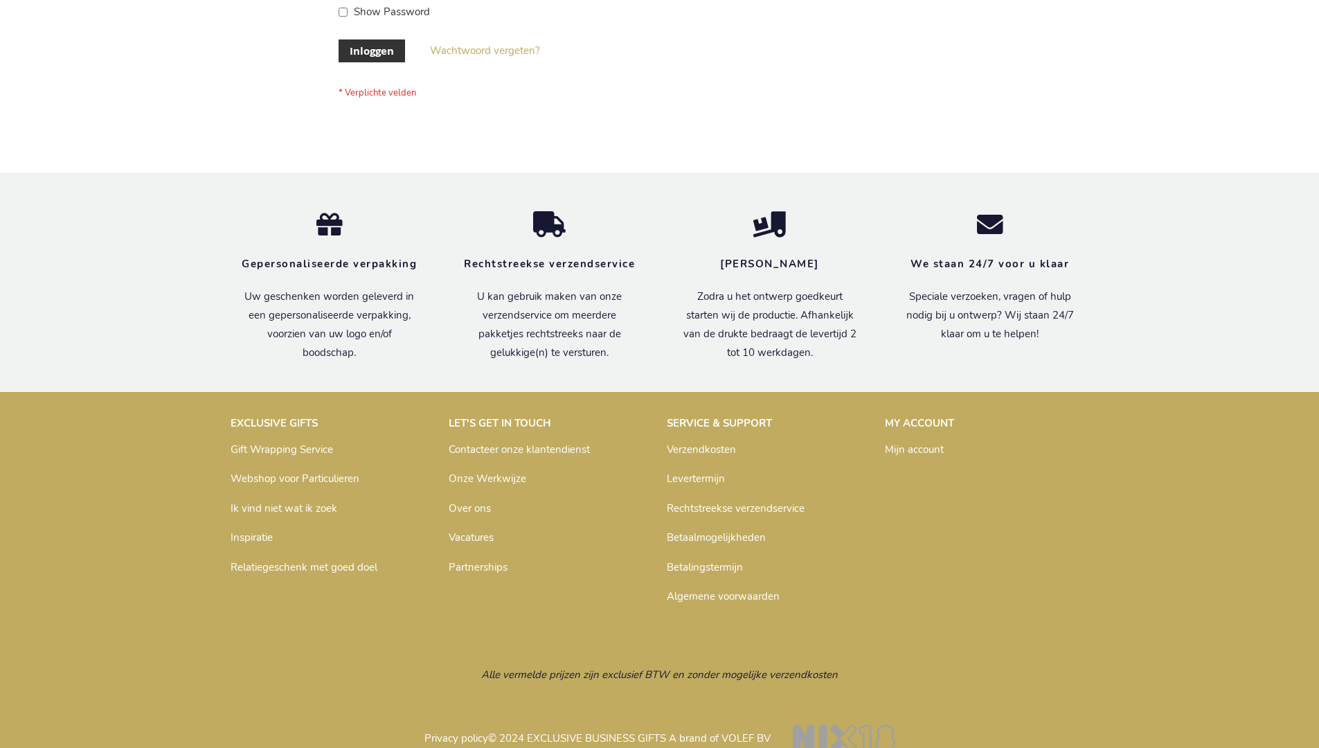
scroll to position [470, 0]
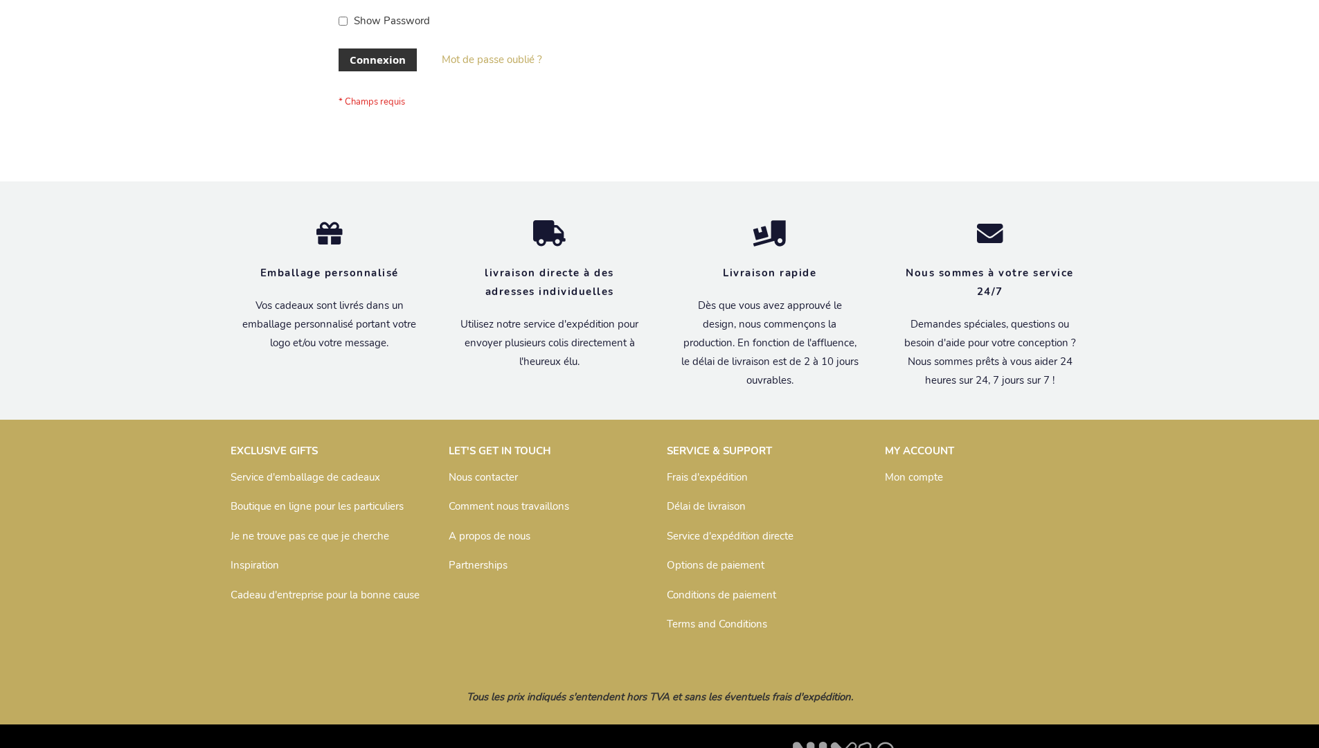
scroll to position [478, 0]
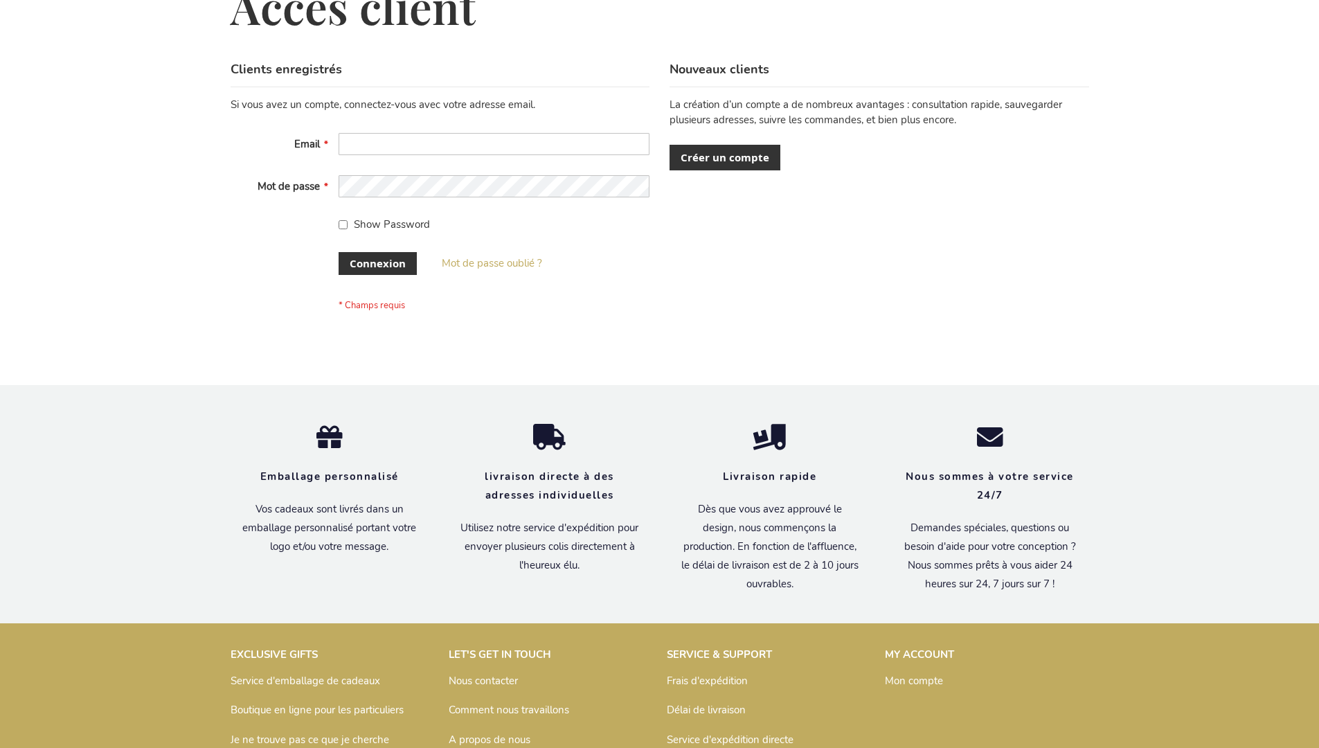
scroll to position [478, 0]
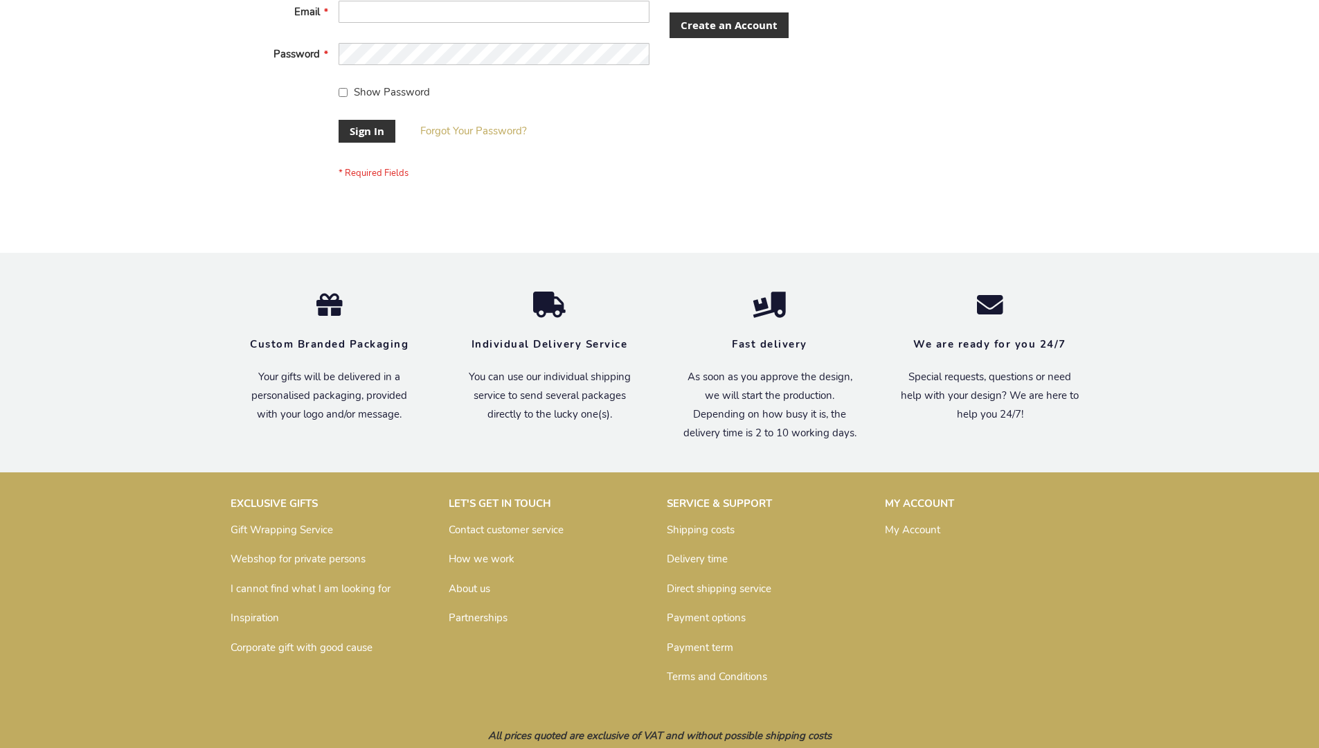
scroll to position [445, 0]
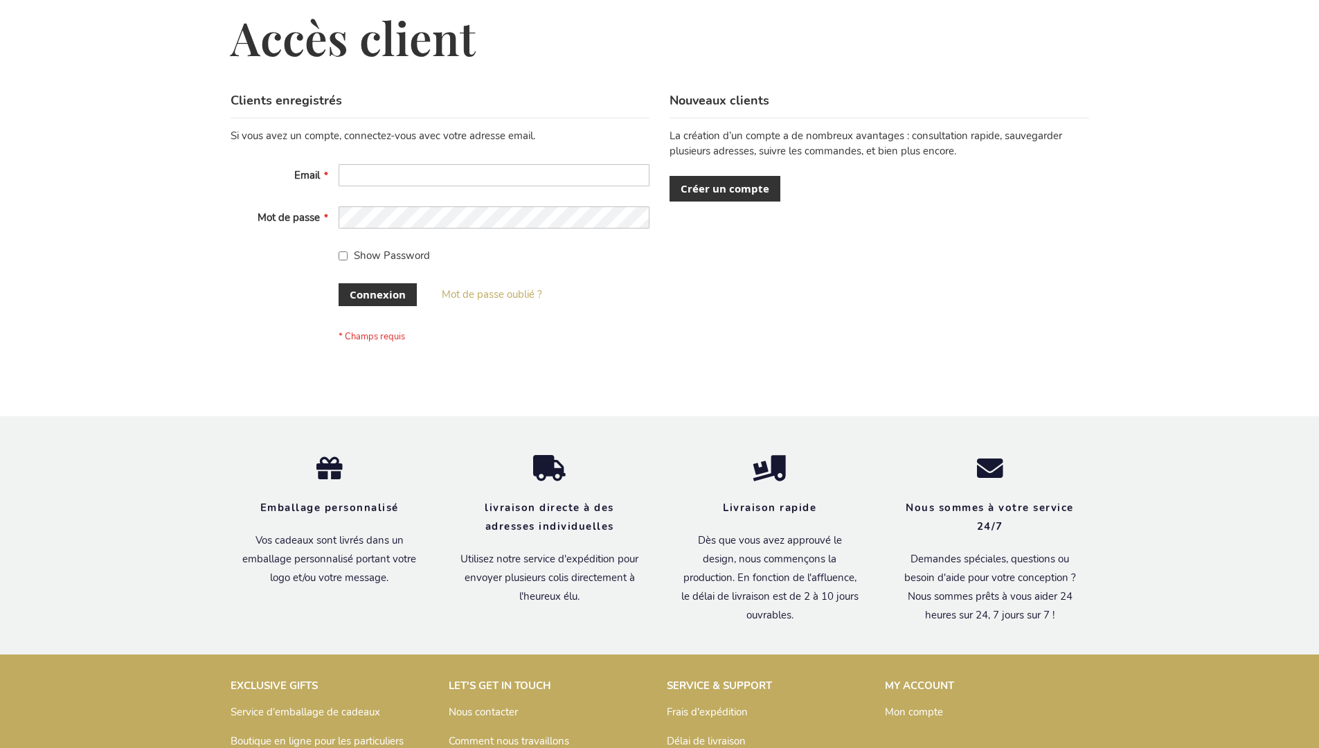
scroll to position [478, 0]
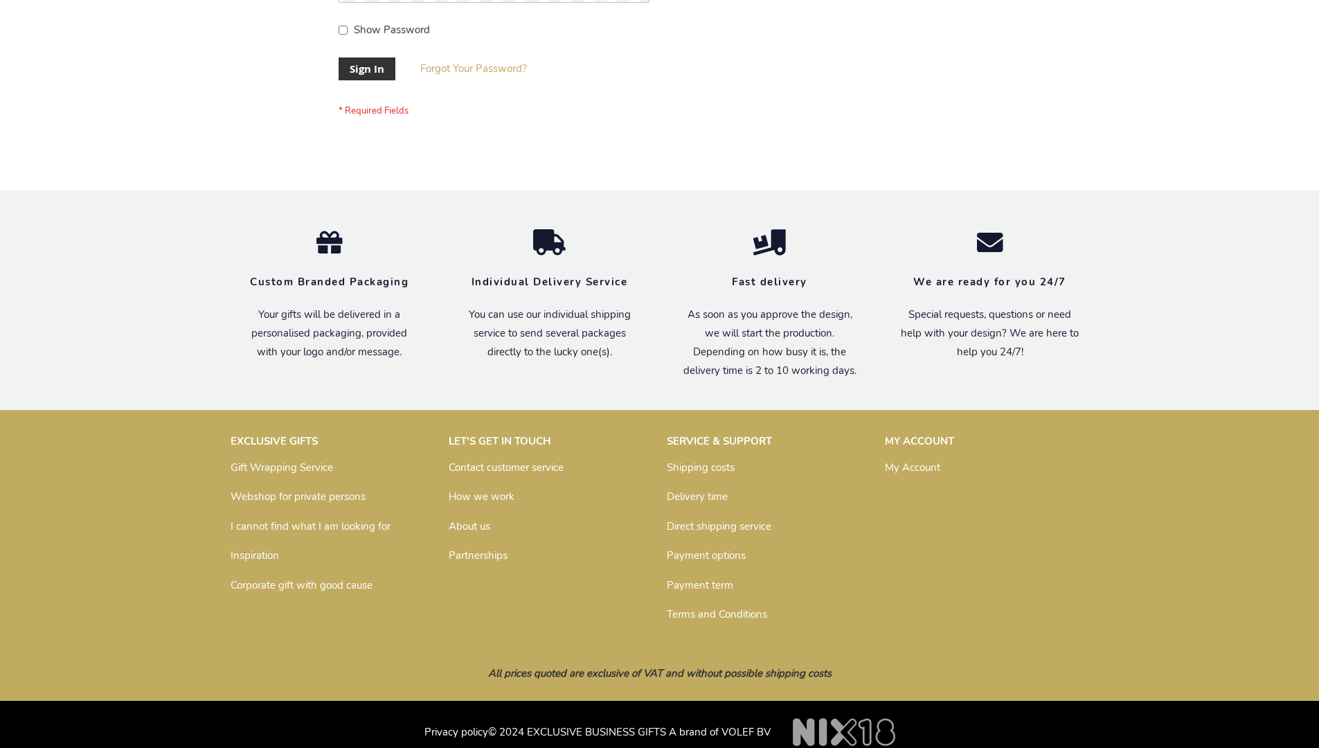
scroll to position [445, 0]
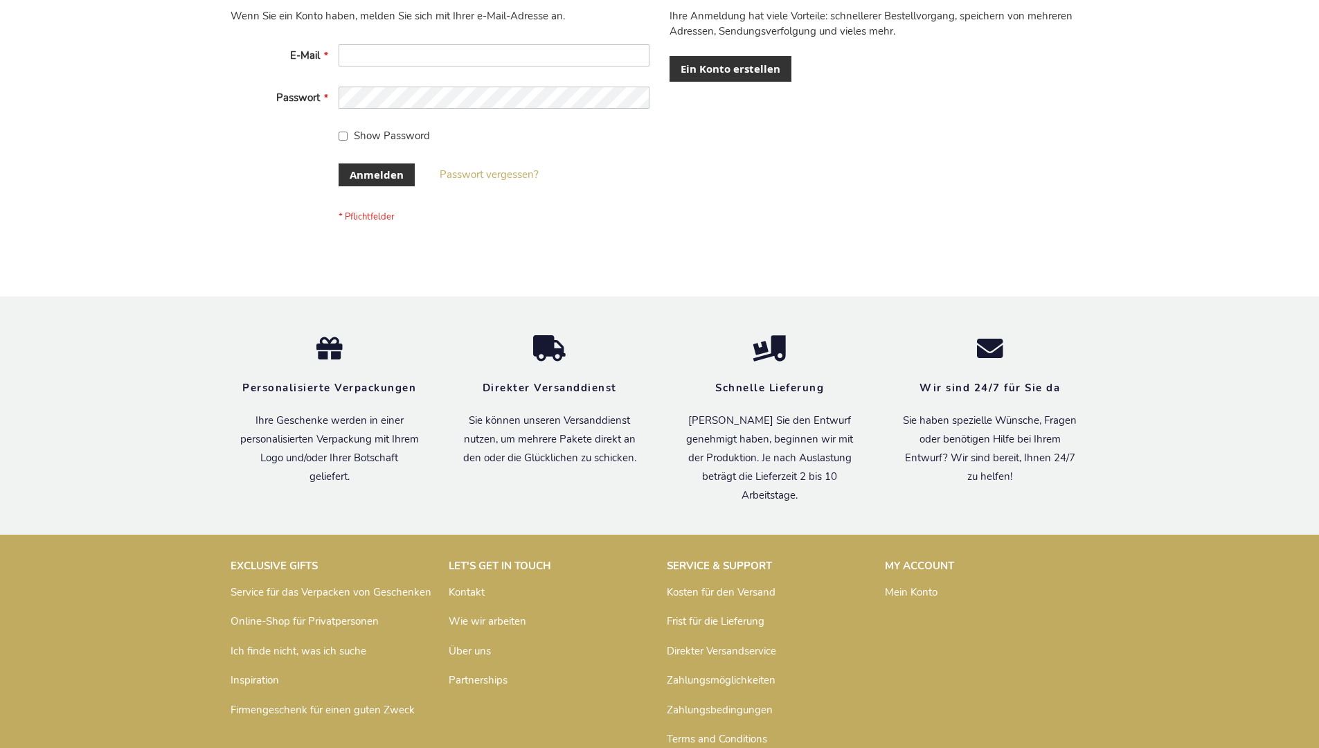
scroll to position [464, 0]
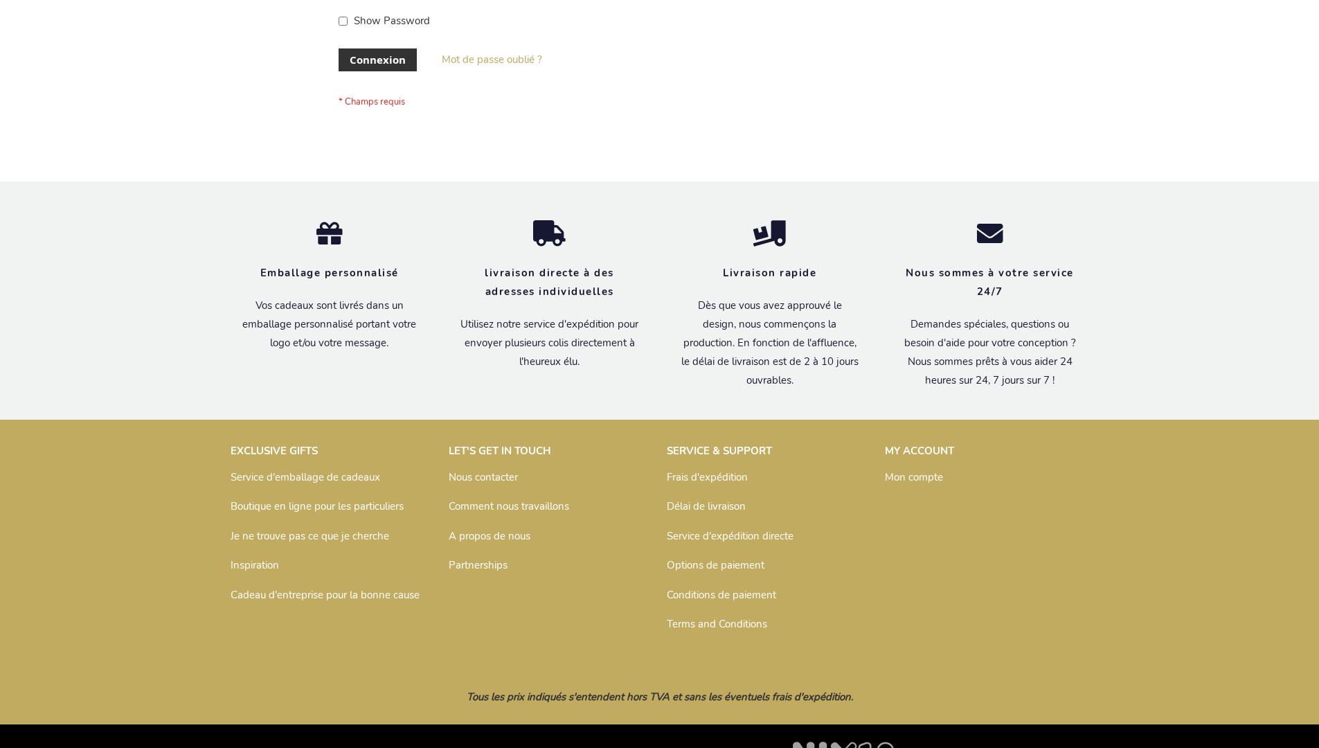
scroll to position [478, 0]
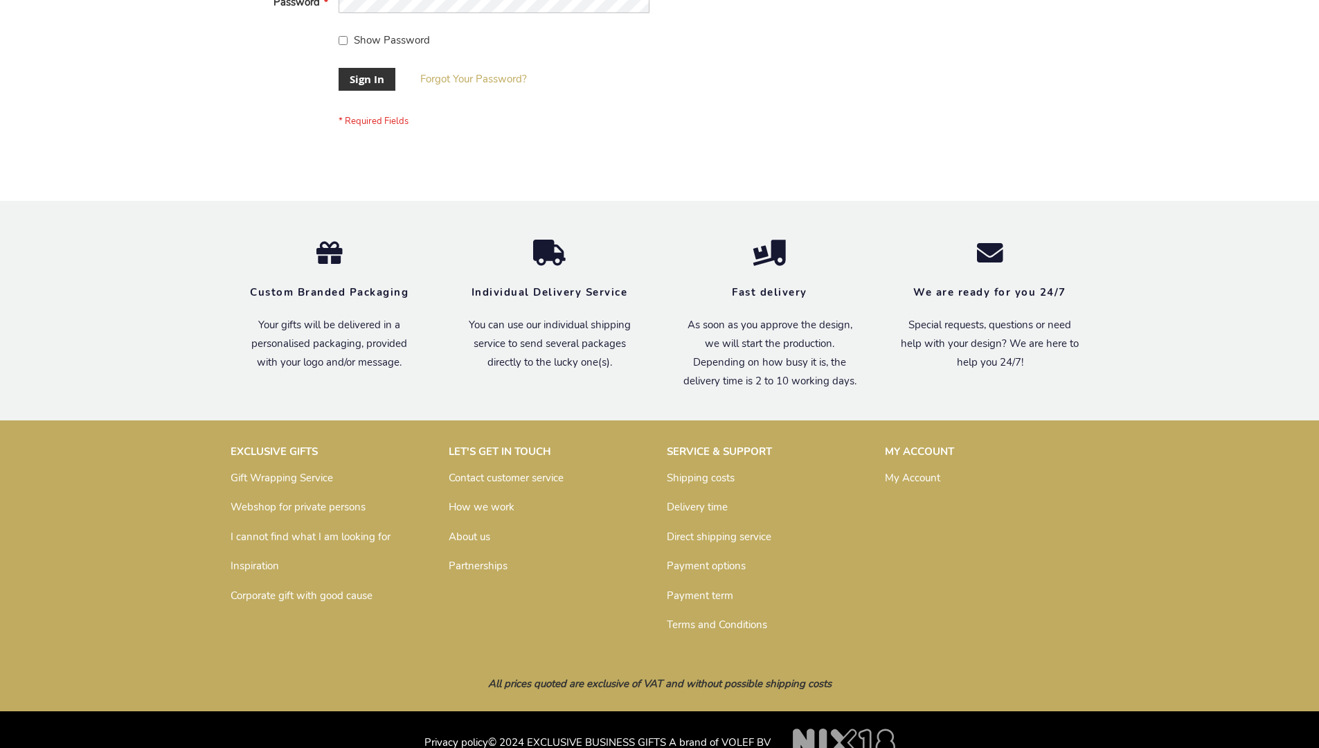
scroll to position [445, 0]
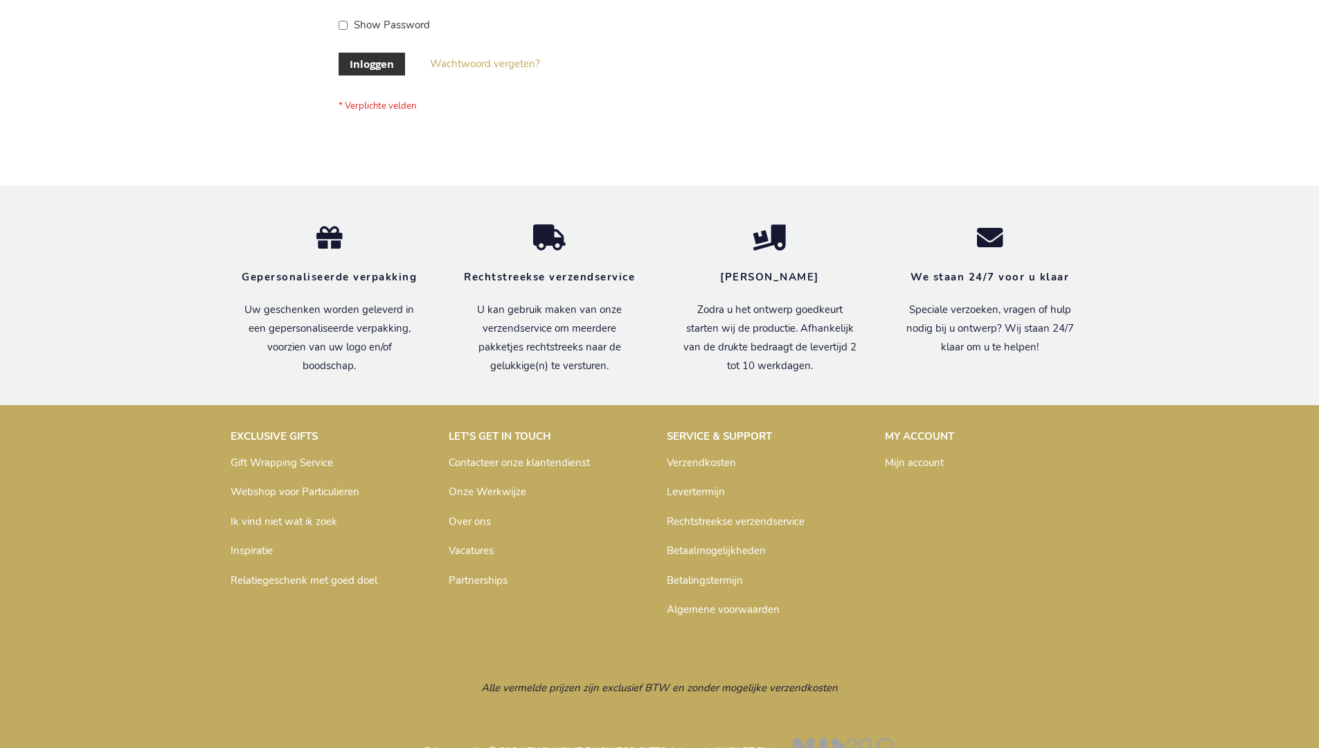
scroll to position [470, 0]
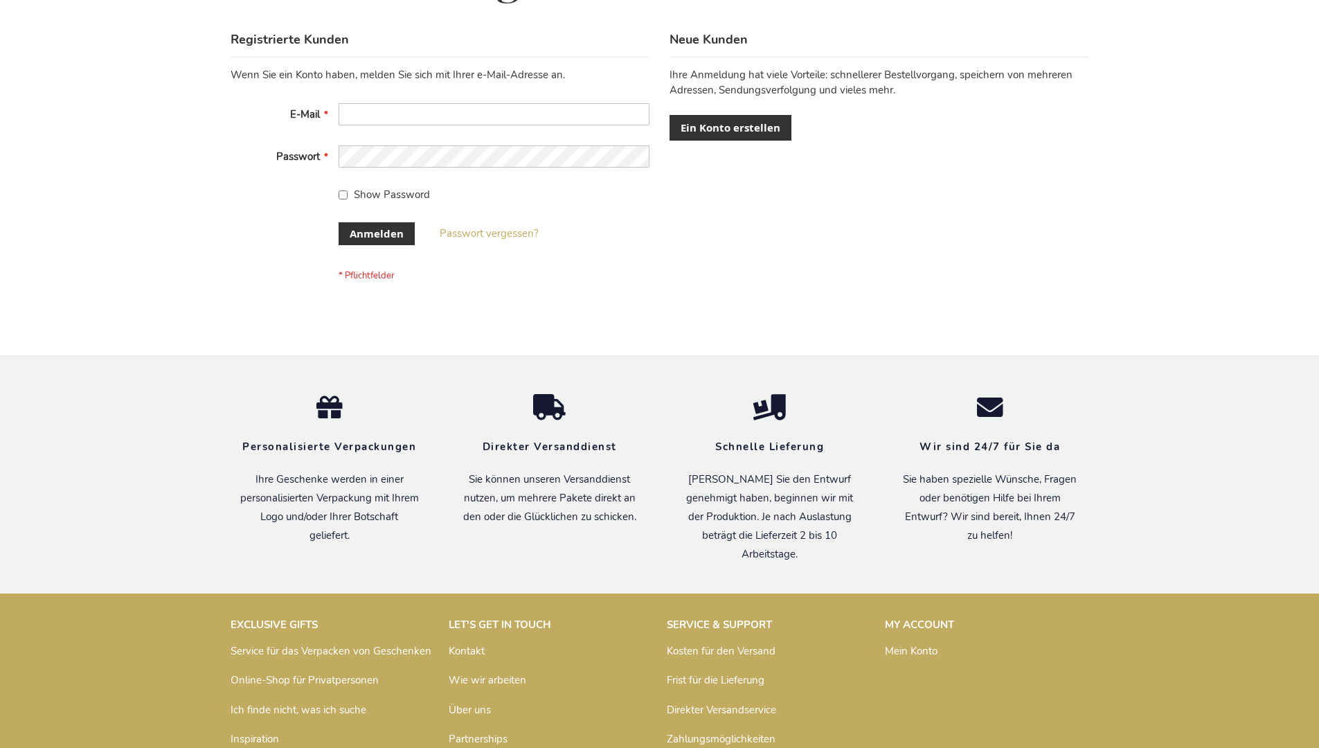
scroll to position [464, 0]
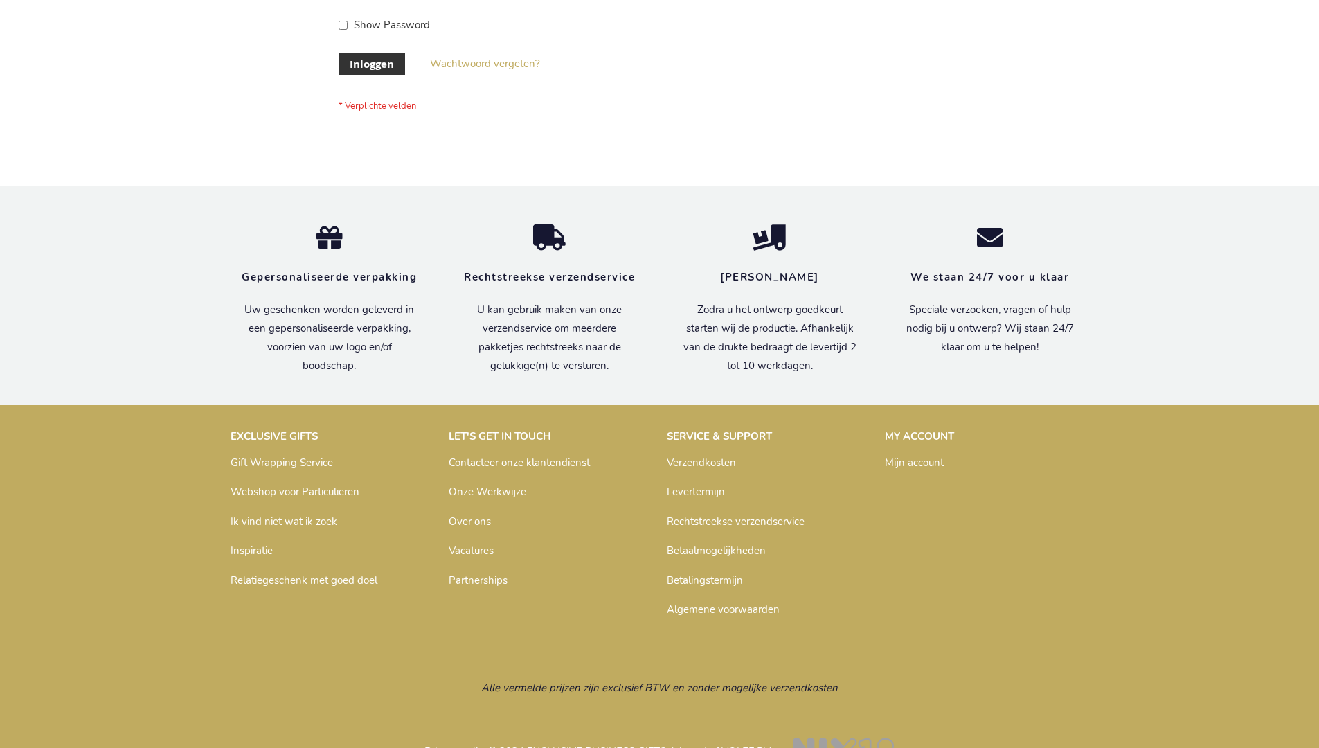
scroll to position [470, 0]
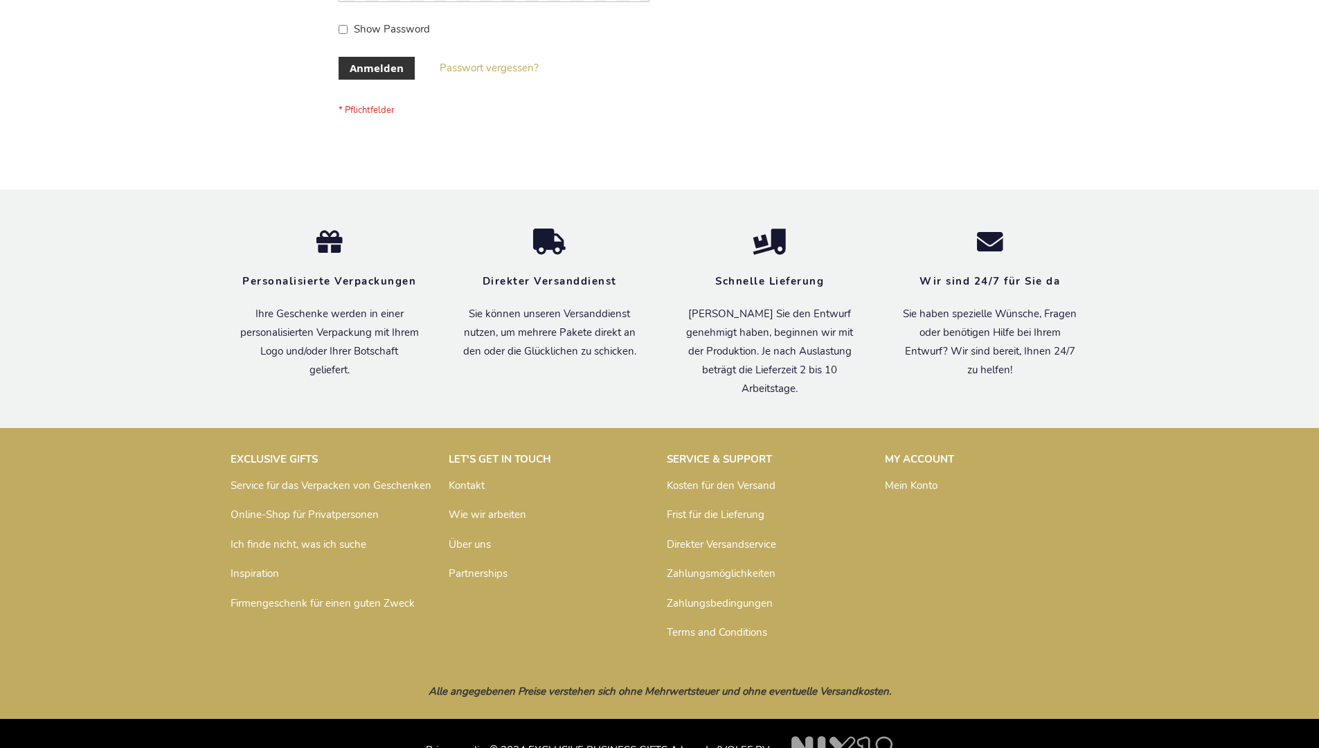
scroll to position [464, 0]
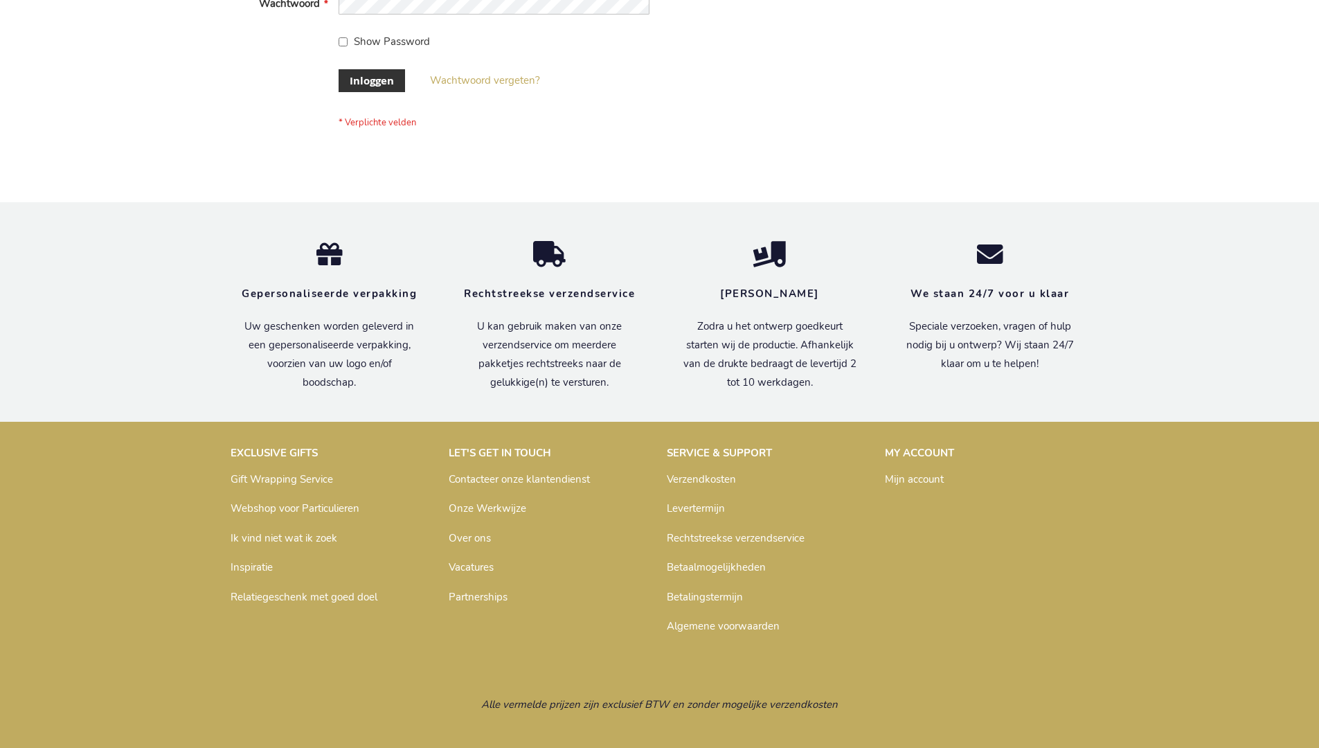
scroll to position [470, 0]
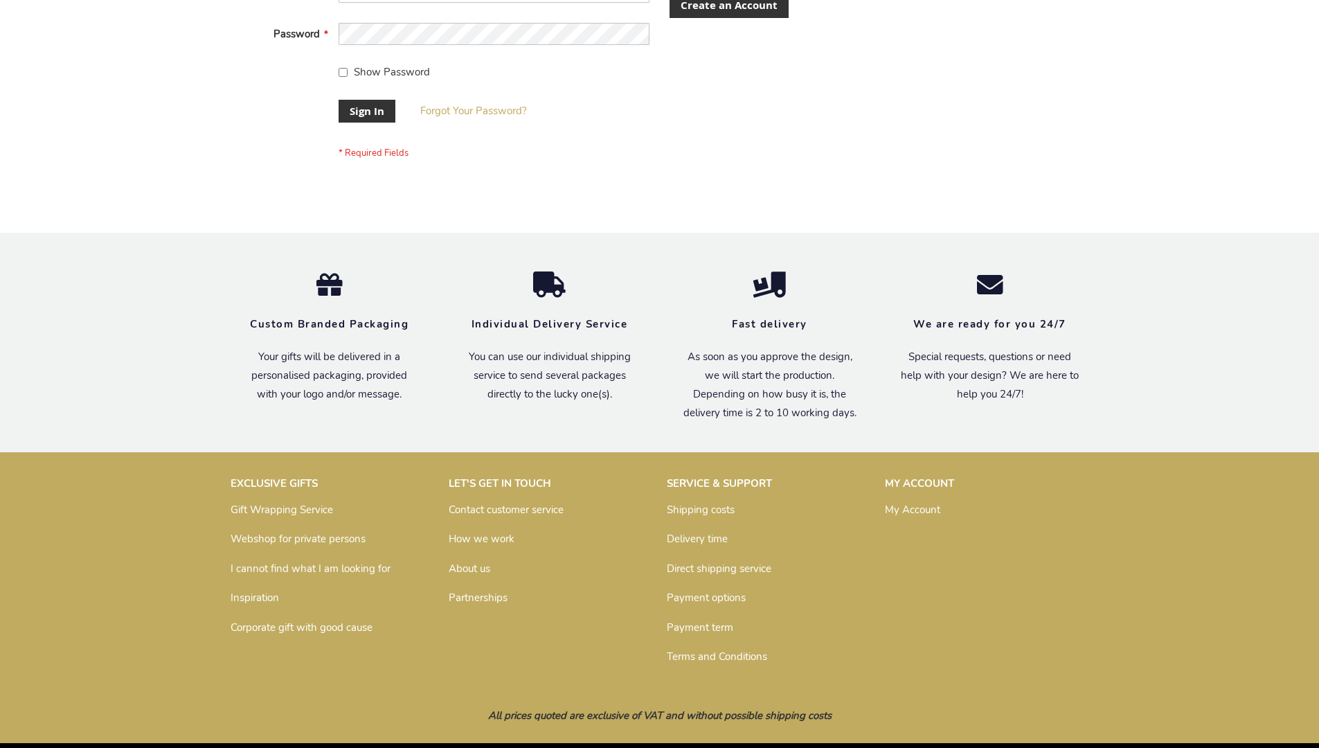
scroll to position [445, 0]
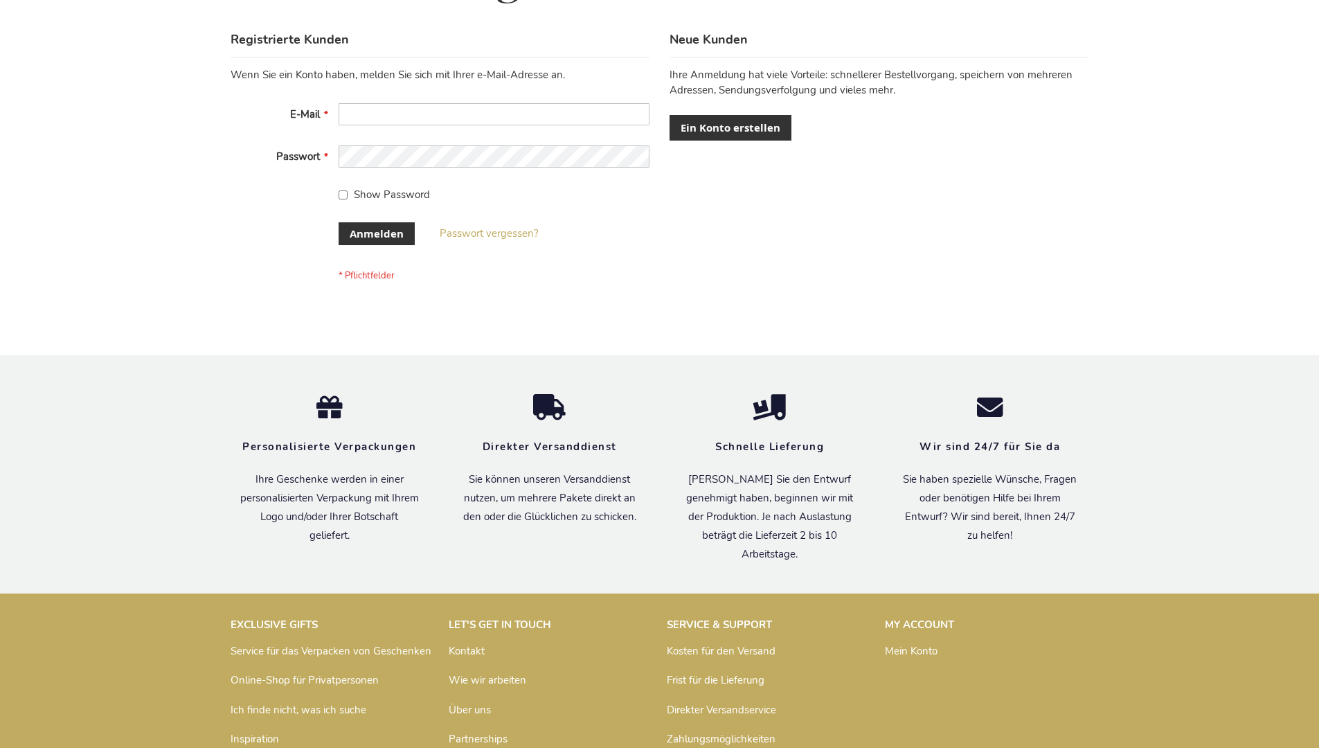
scroll to position [464, 0]
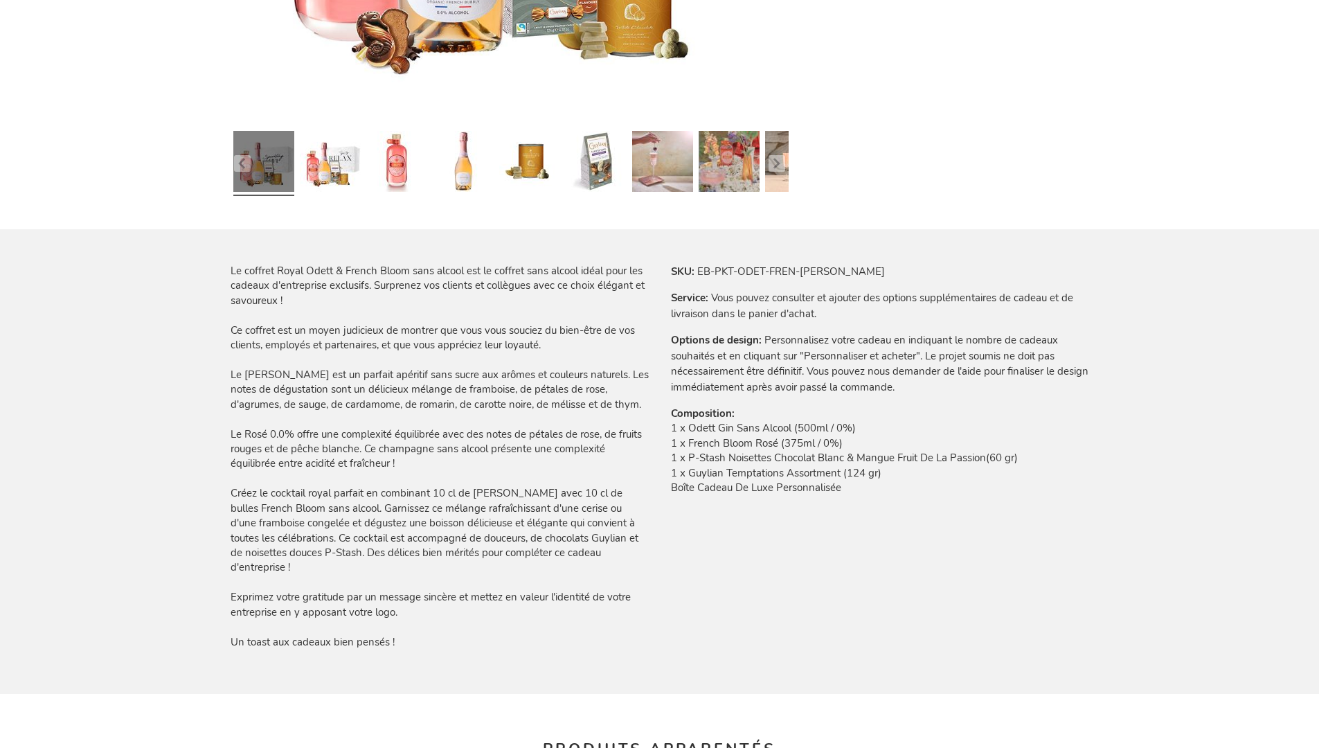
scroll to position [1957, 0]
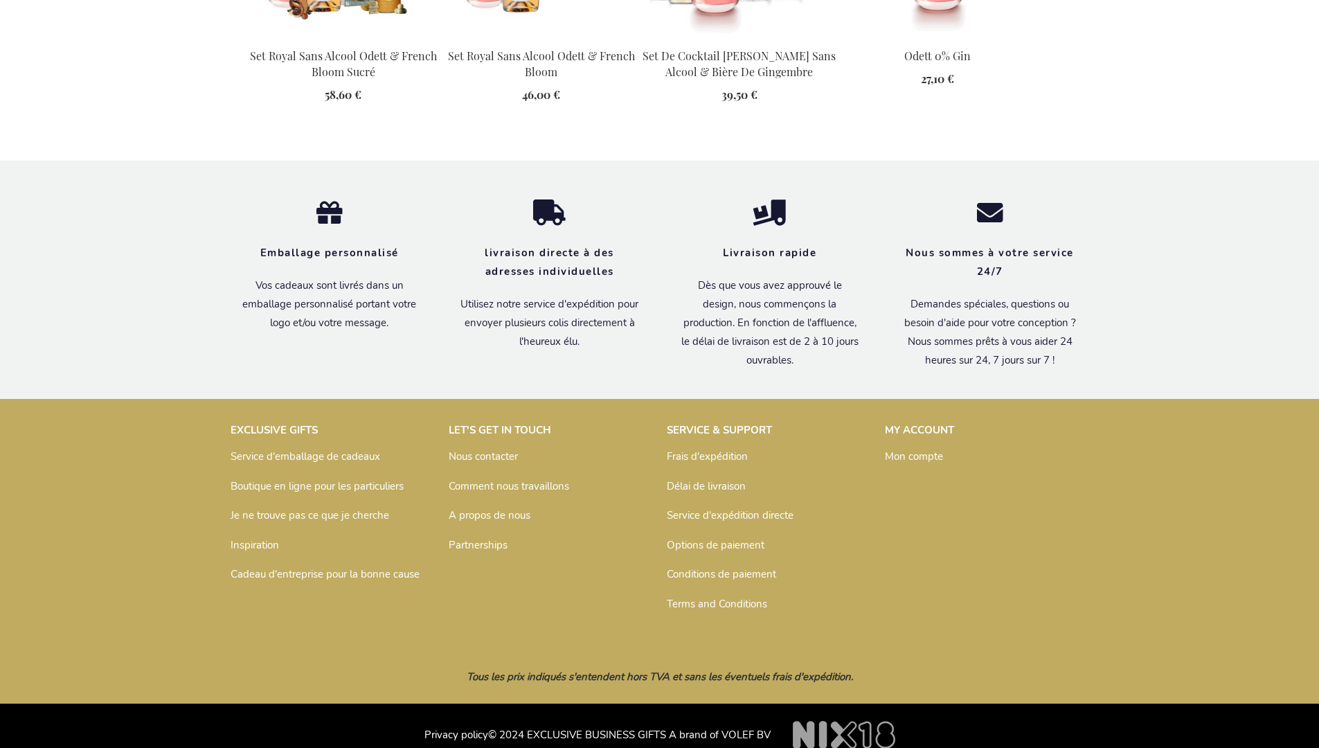
scroll to position [1882, 0]
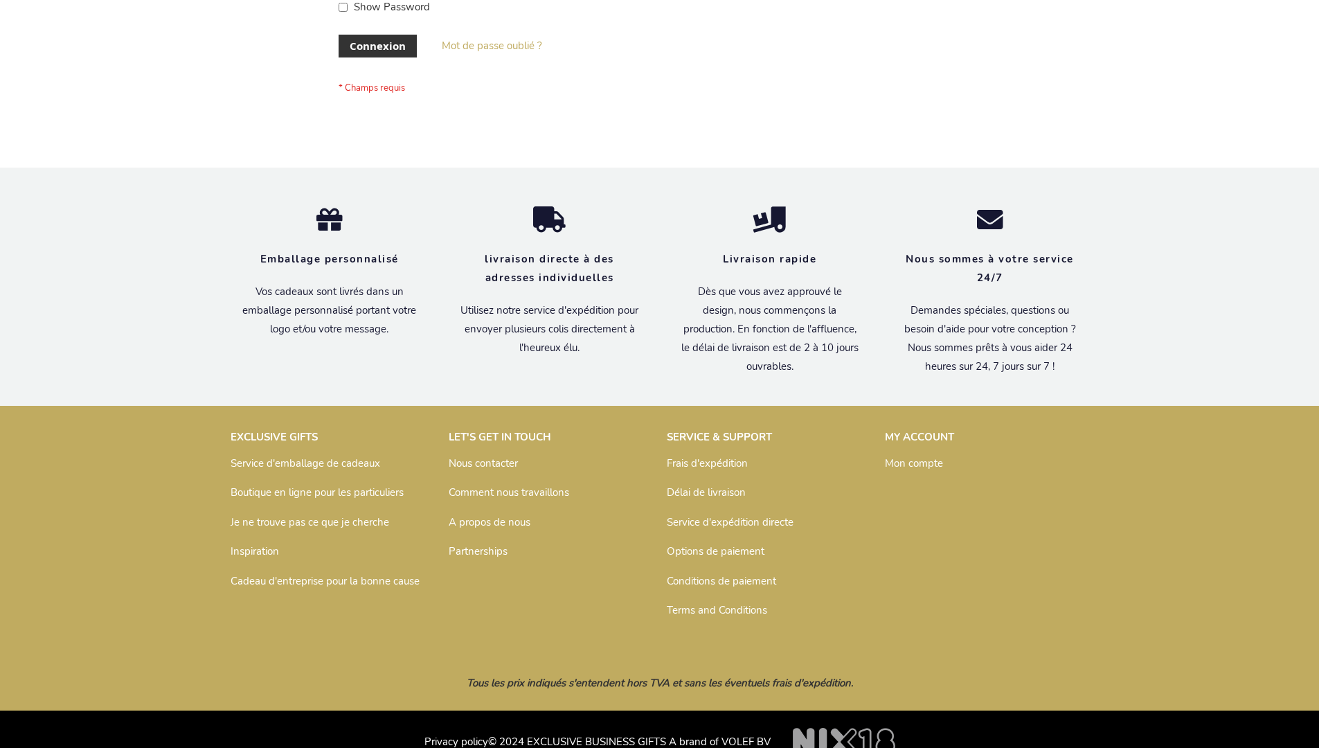
scroll to position [478, 0]
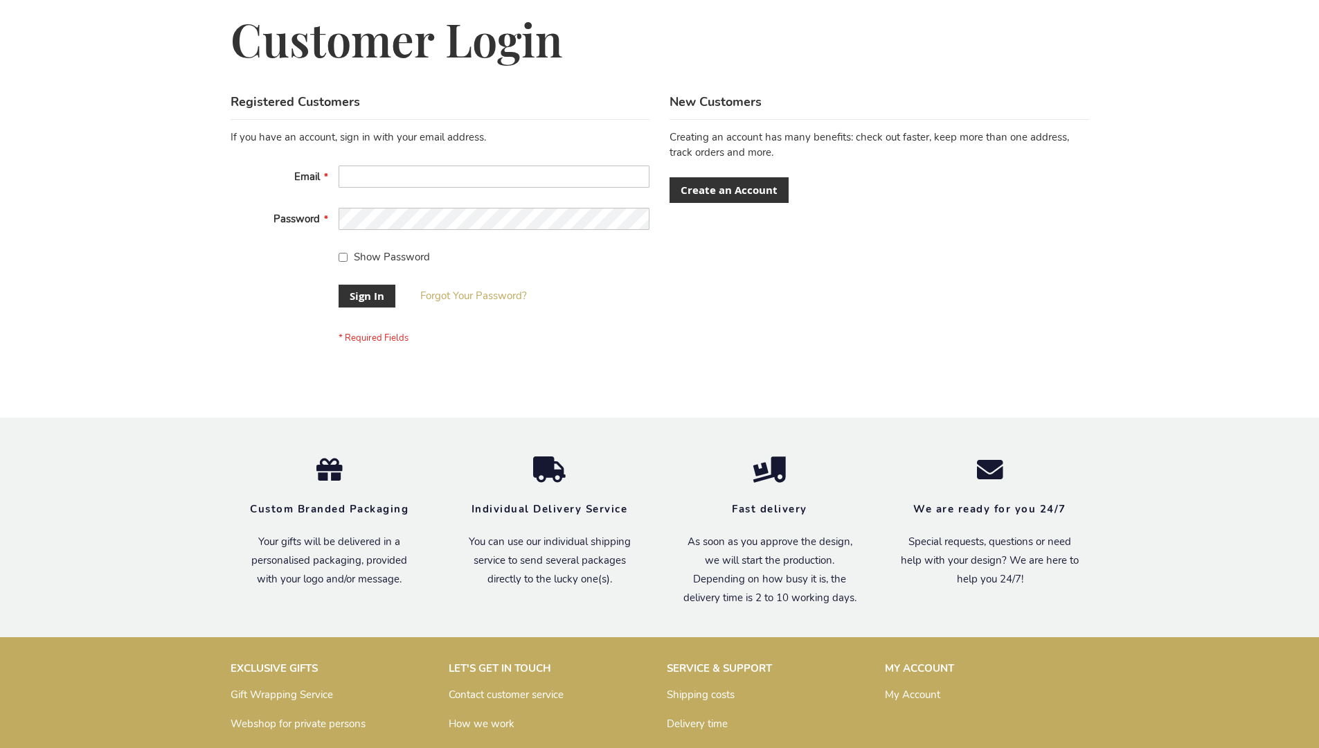
scroll to position [445, 0]
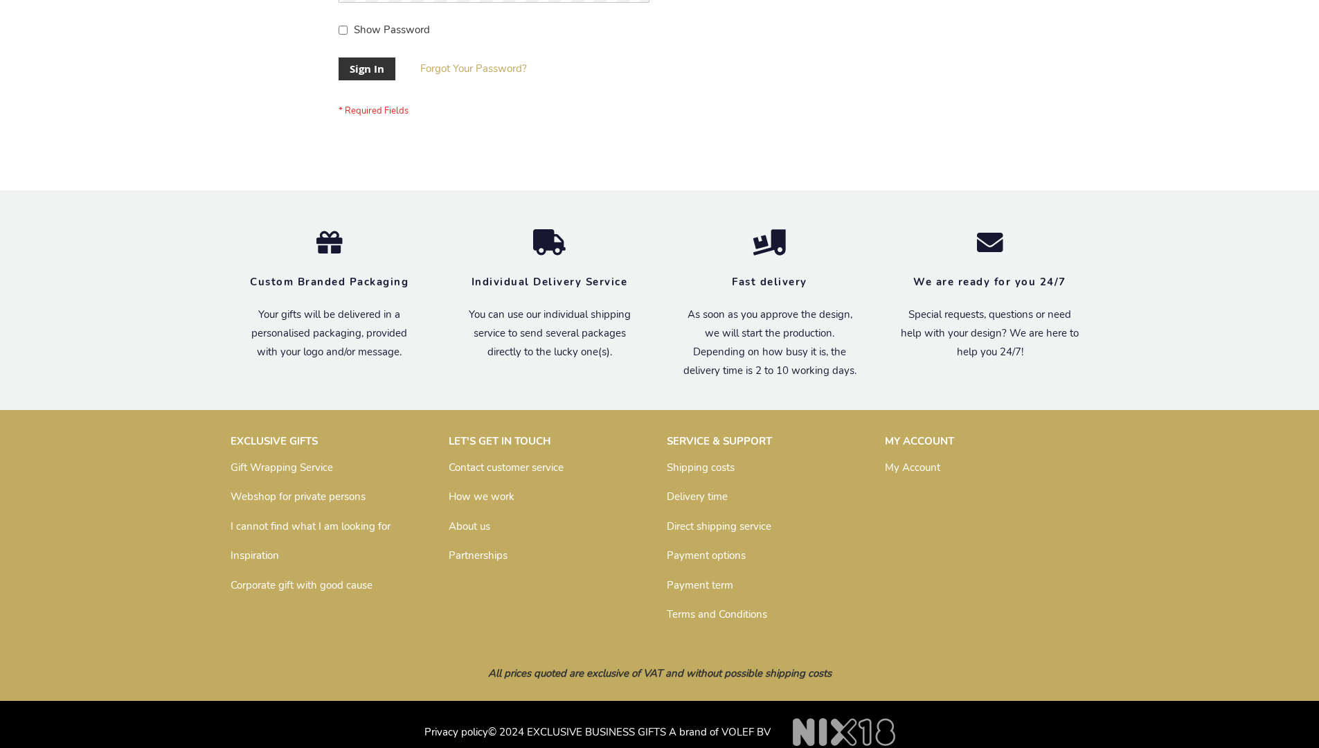
scroll to position [445, 0]
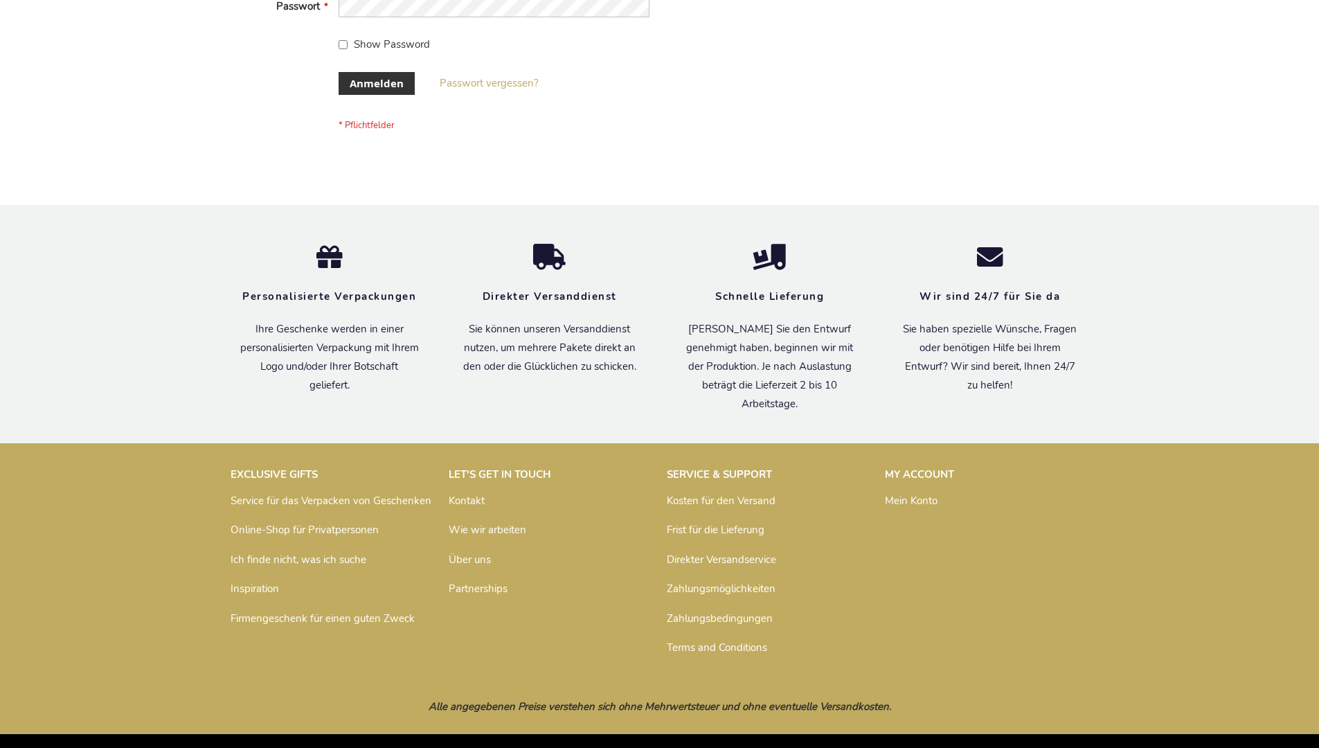
scroll to position [464, 0]
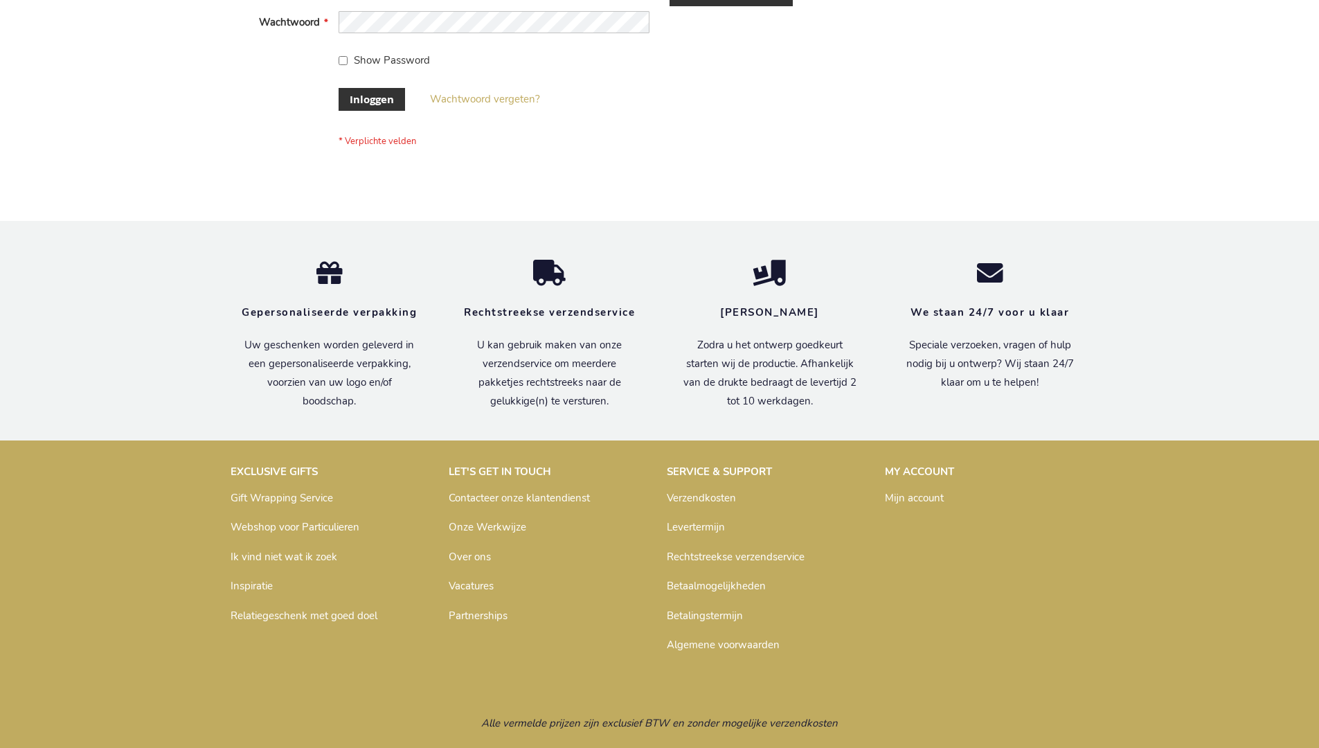
scroll to position [470, 0]
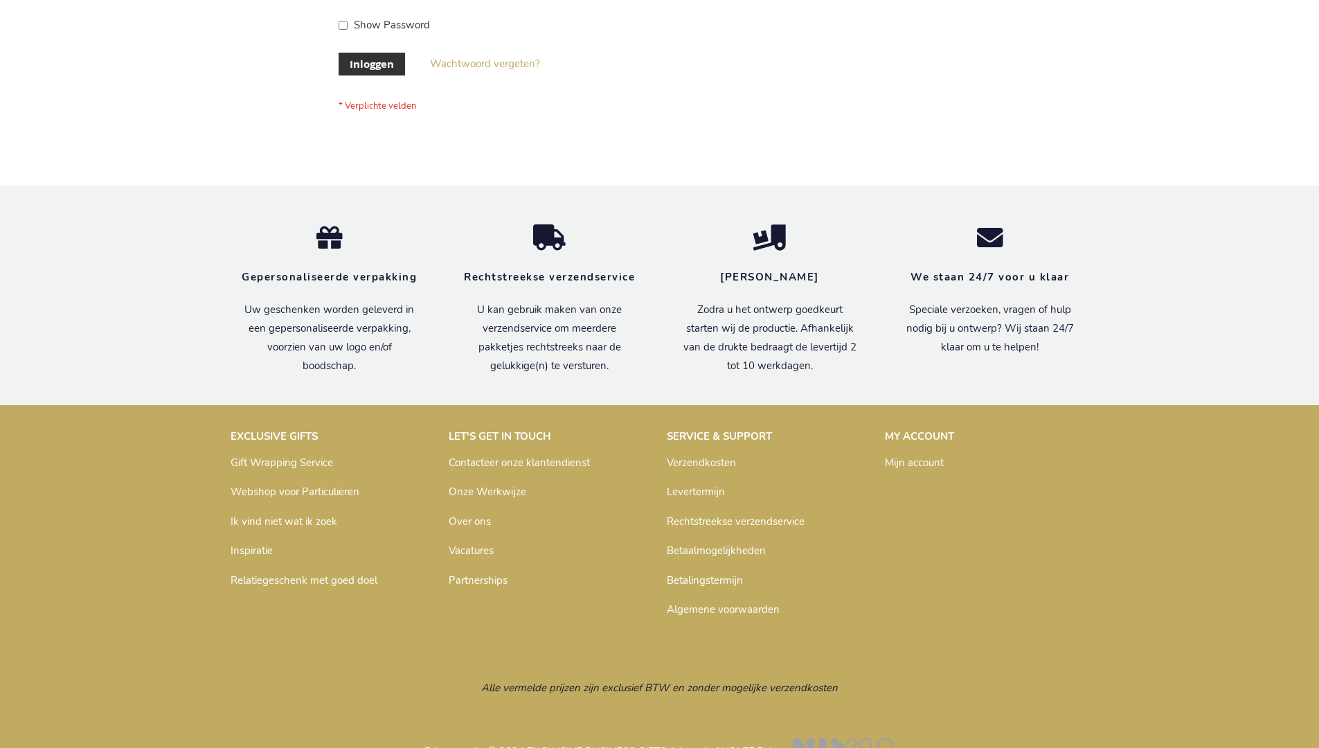
scroll to position [470, 0]
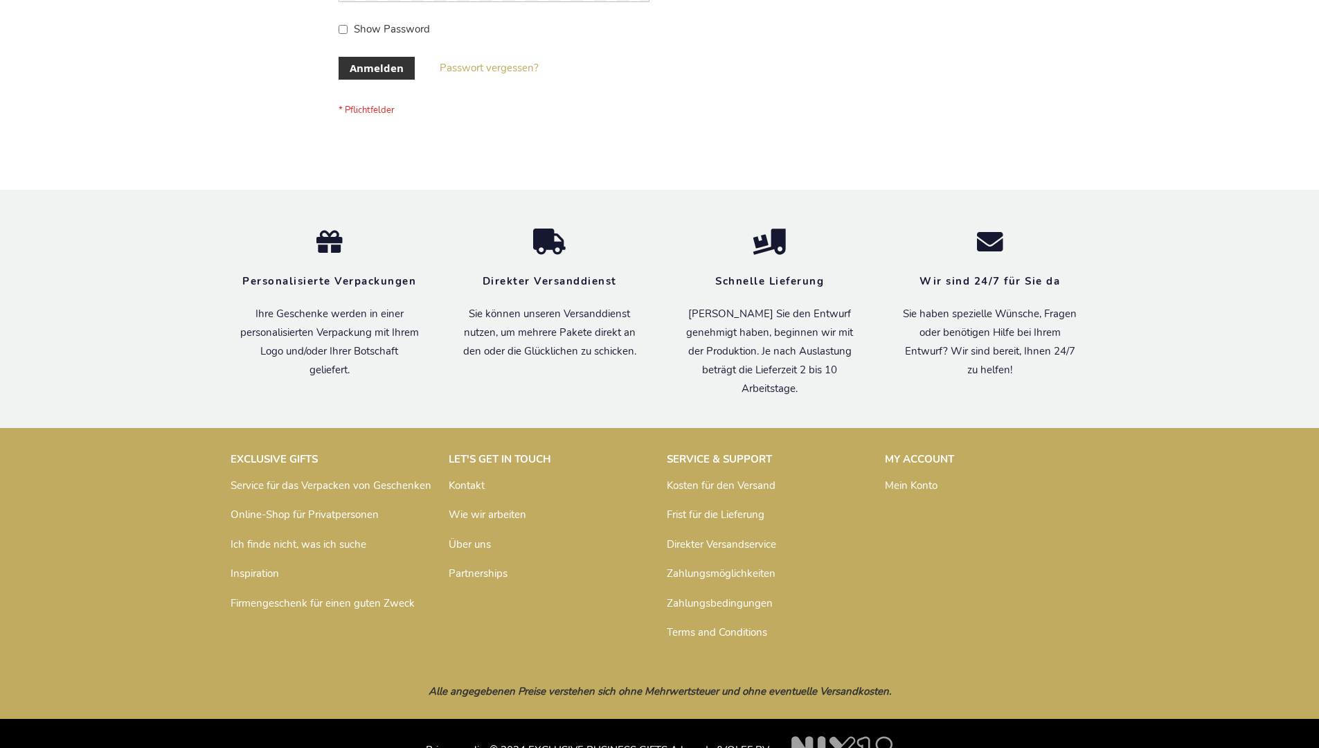
scroll to position [464, 0]
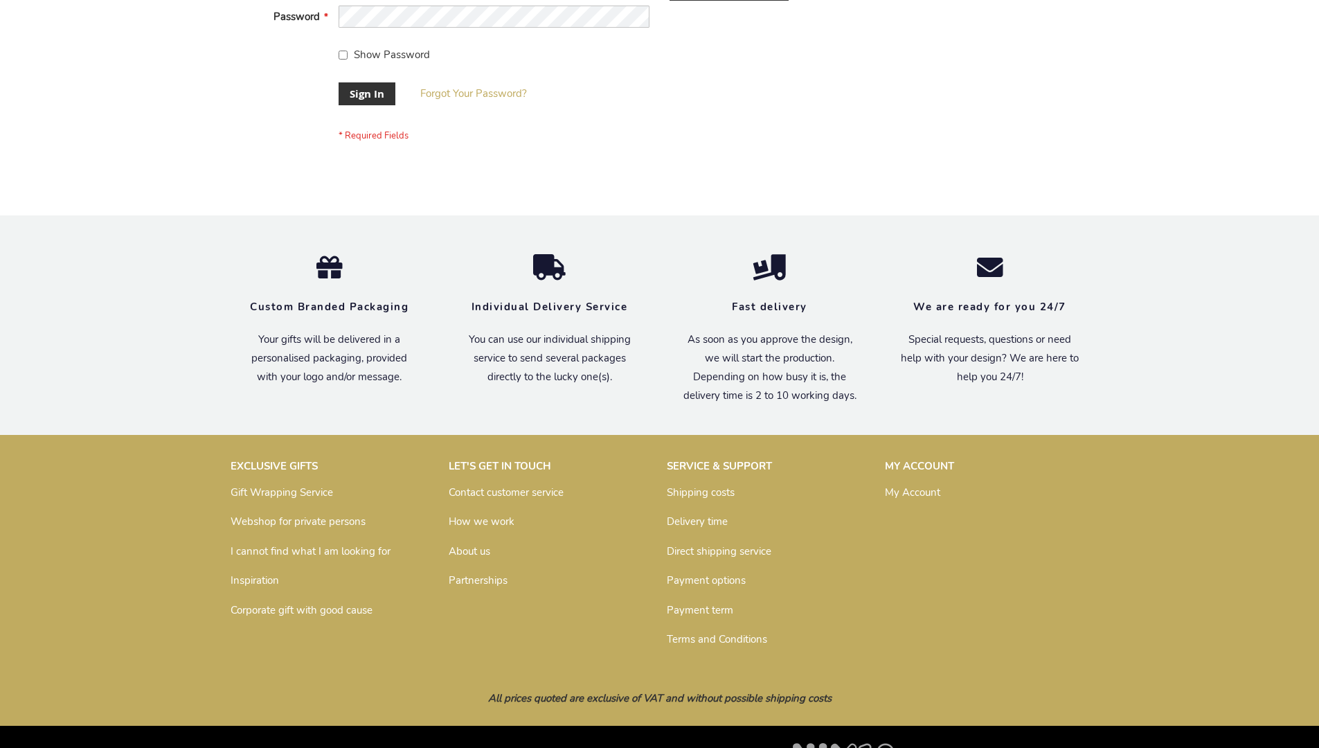
scroll to position [445, 0]
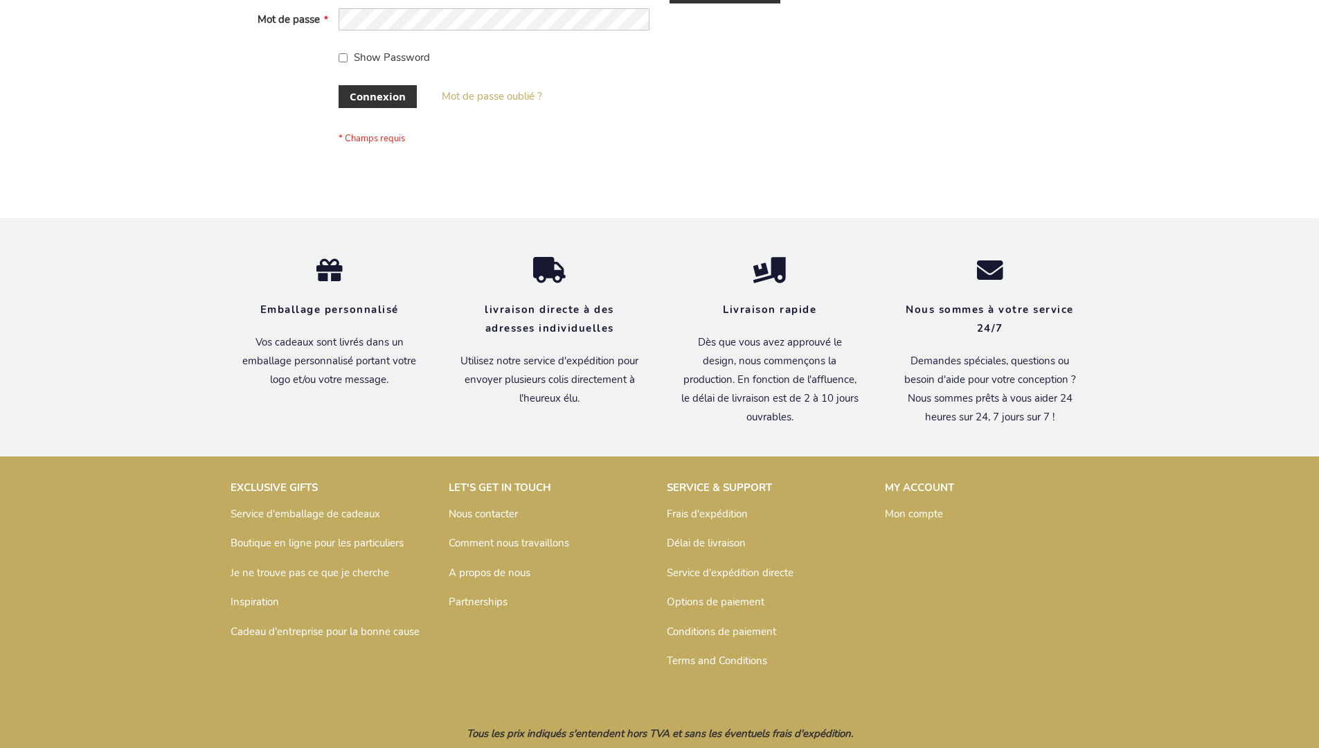
scroll to position [478, 0]
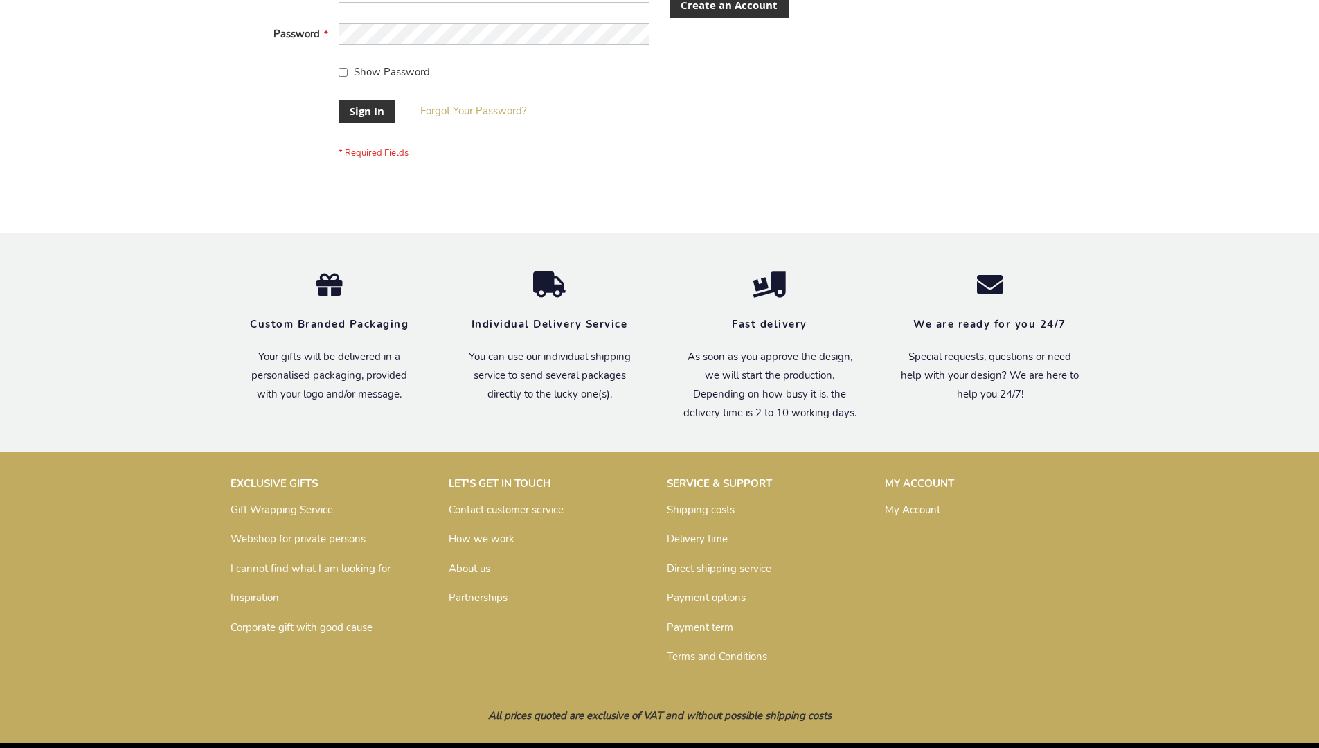
scroll to position [445, 0]
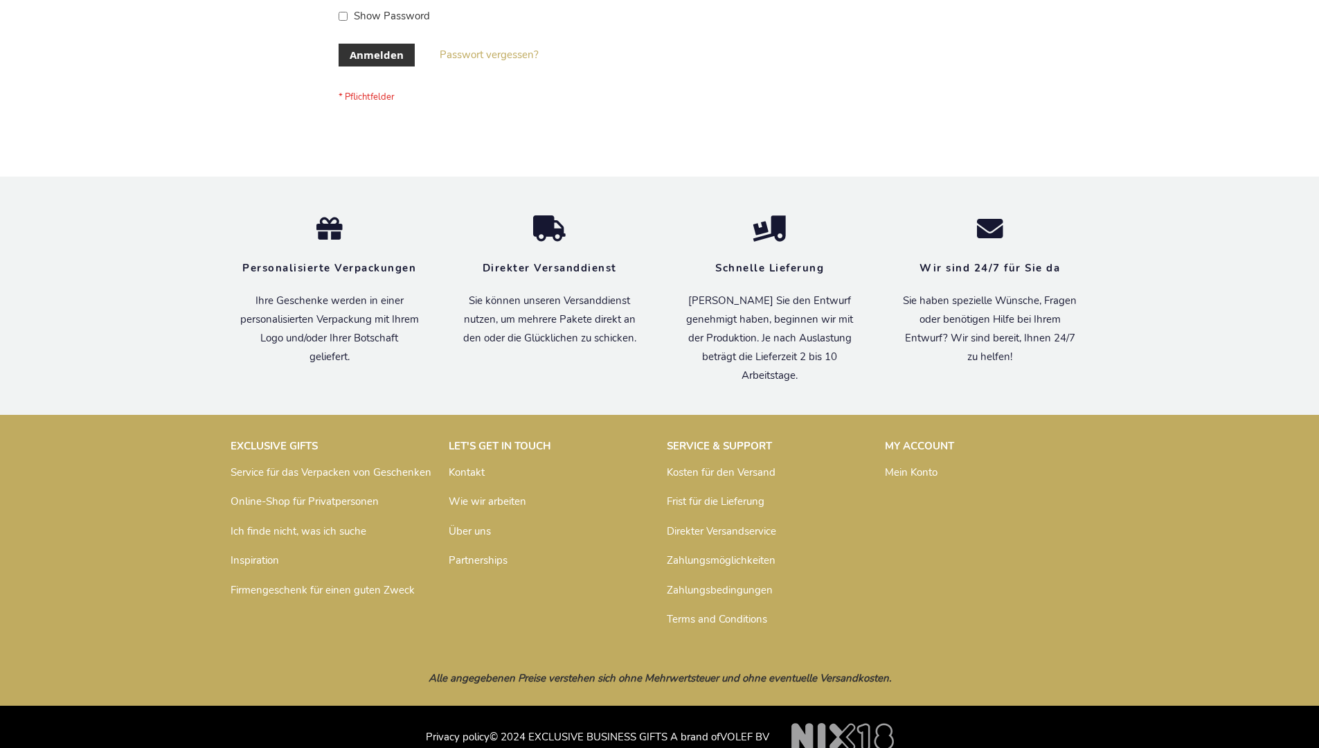
scroll to position [464, 0]
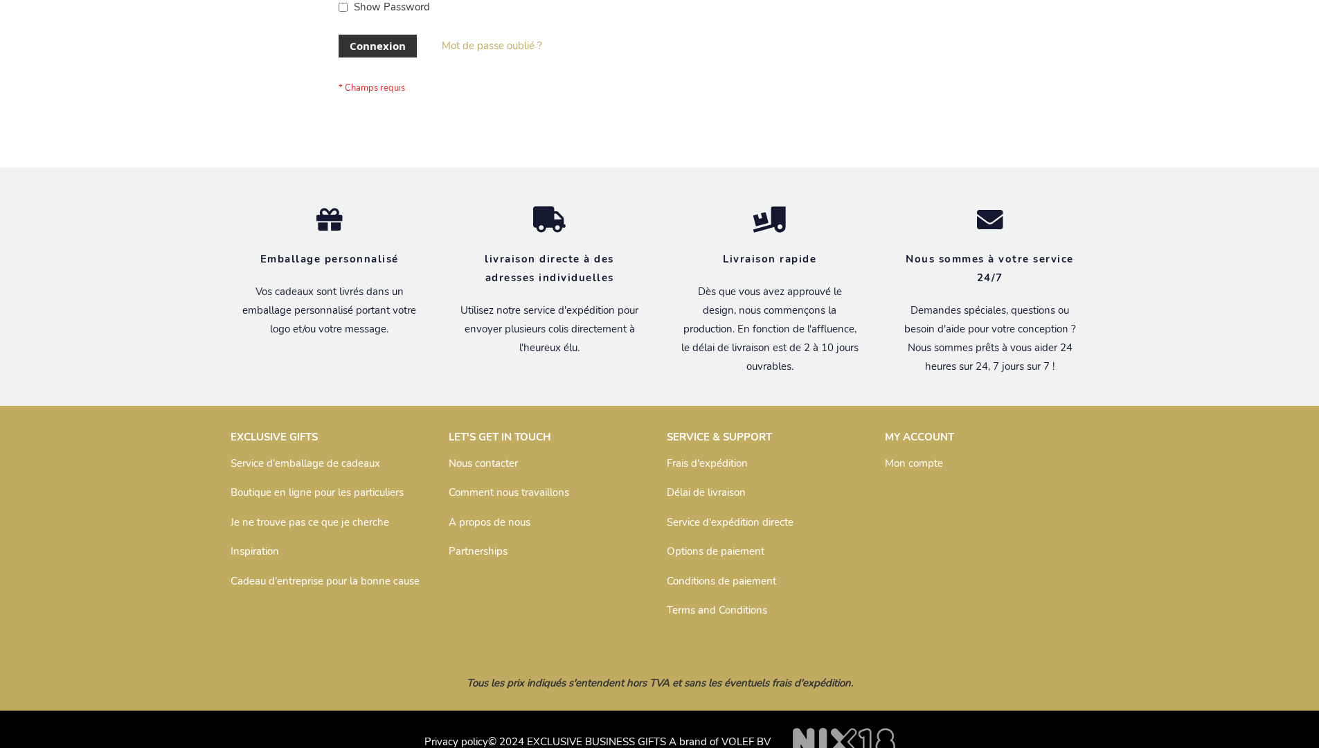
scroll to position [478, 0]
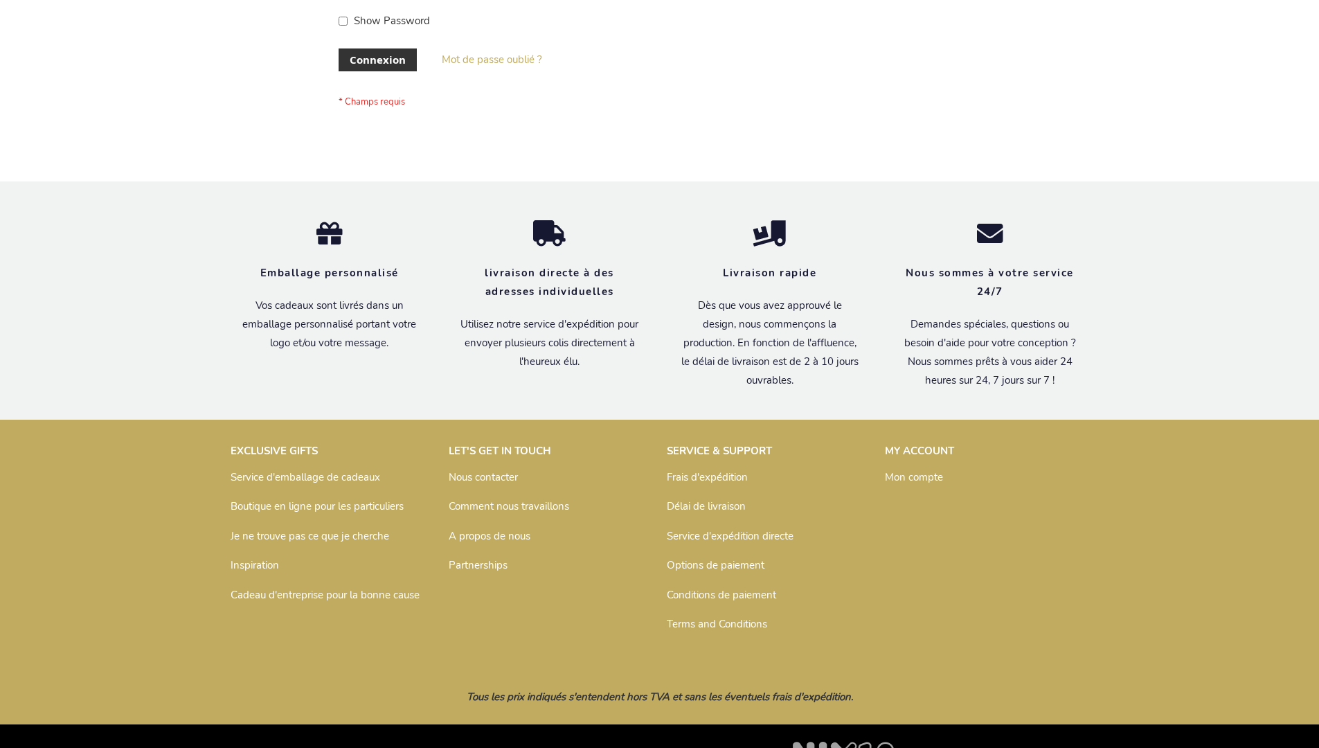
scroll to position [478, 0]
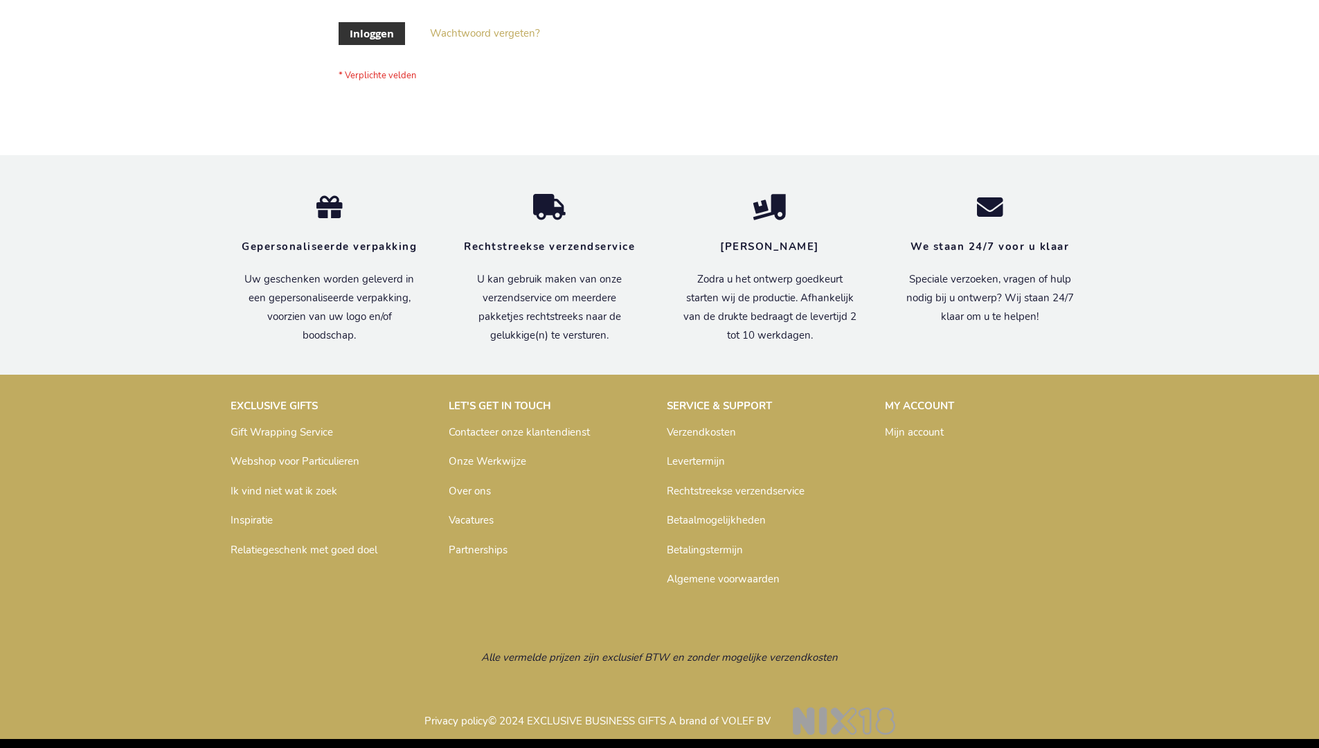
scroll to position [470, 0]
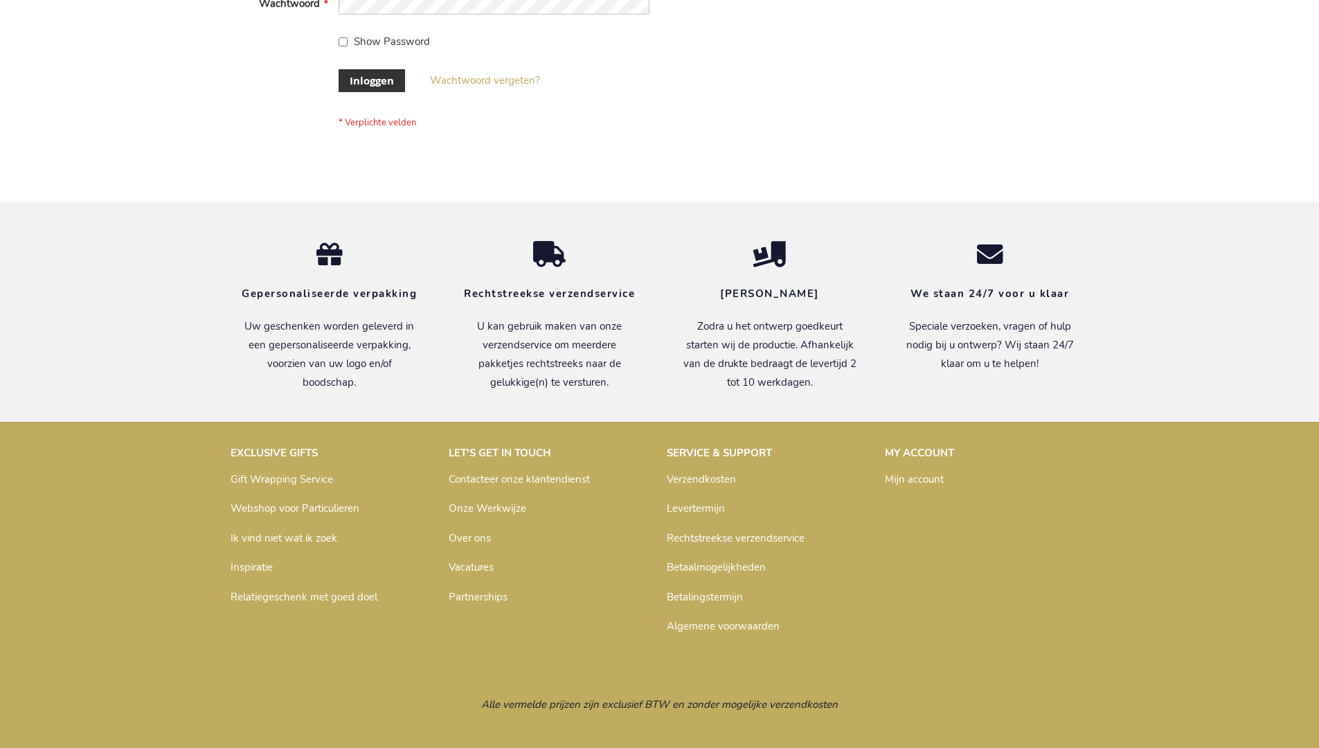
scroll to position [470, 0]
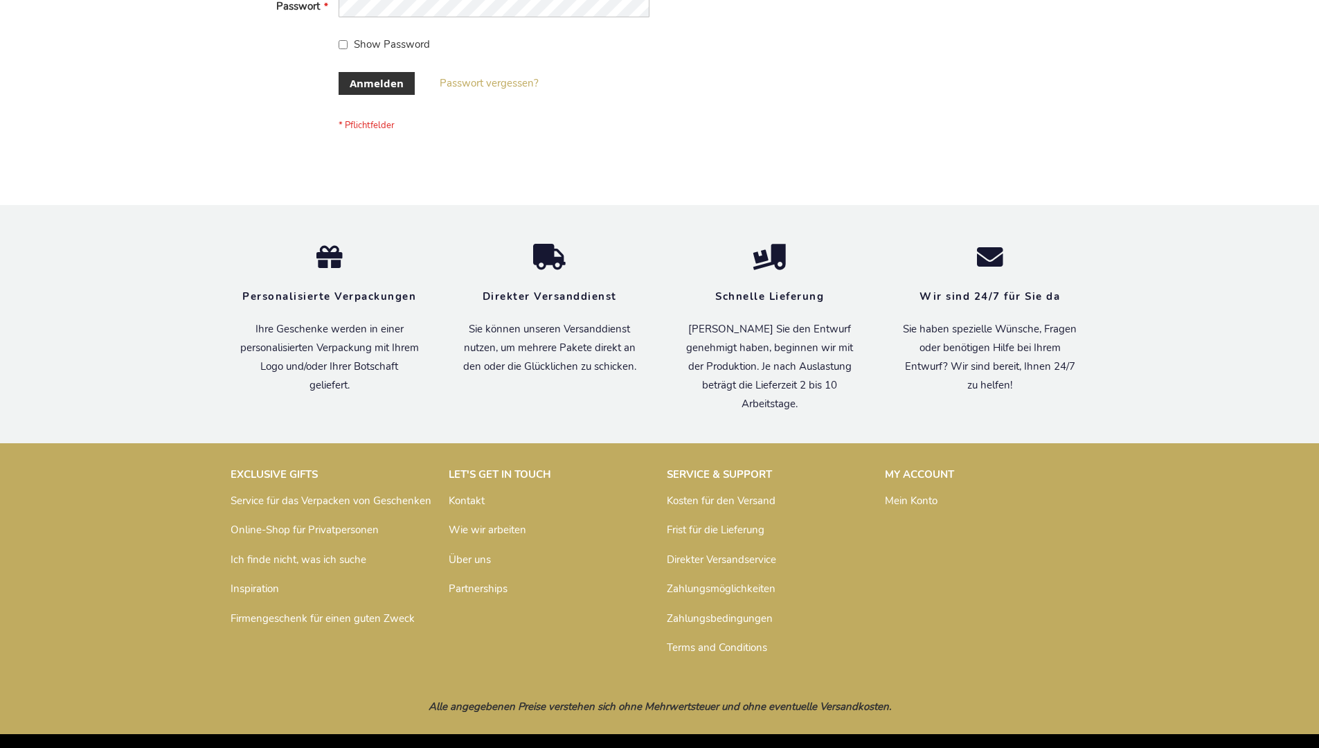
scroll to position [464, 0]
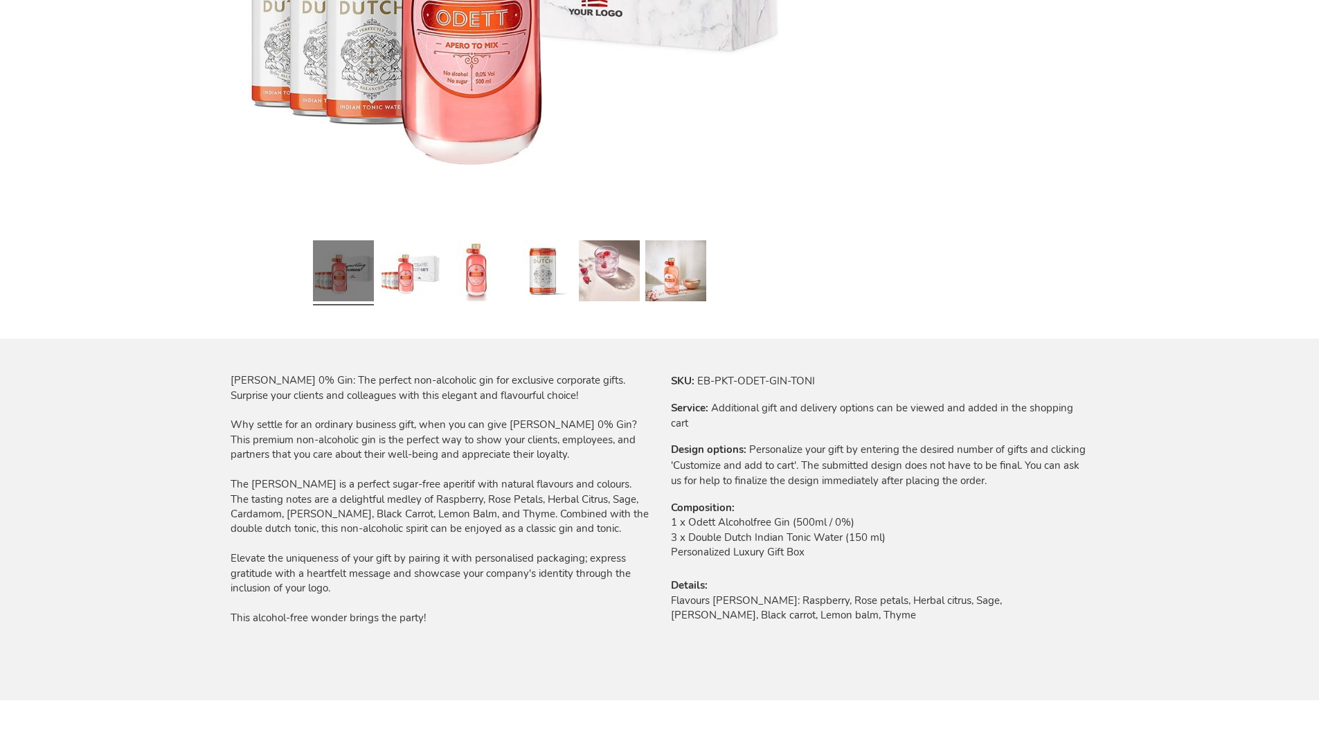
scroll to position [1835, 0]
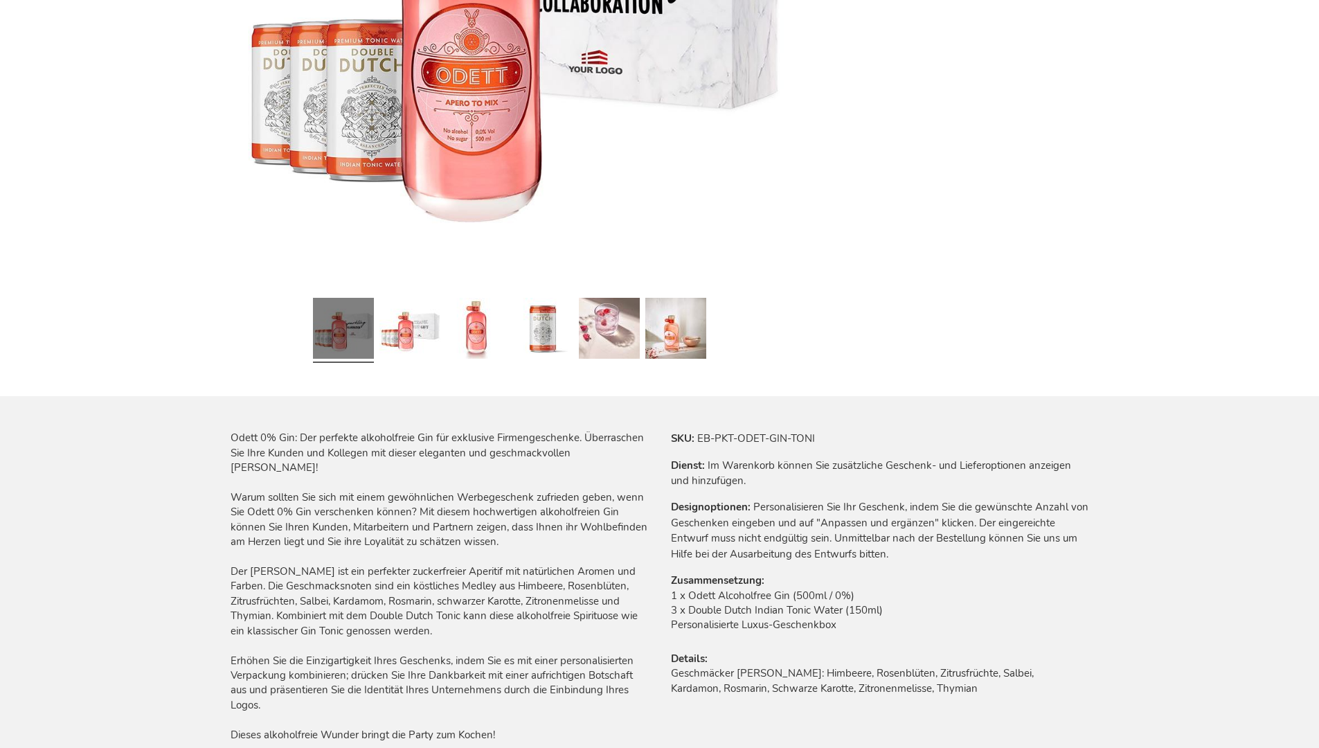
scroll to position [1869, 0]
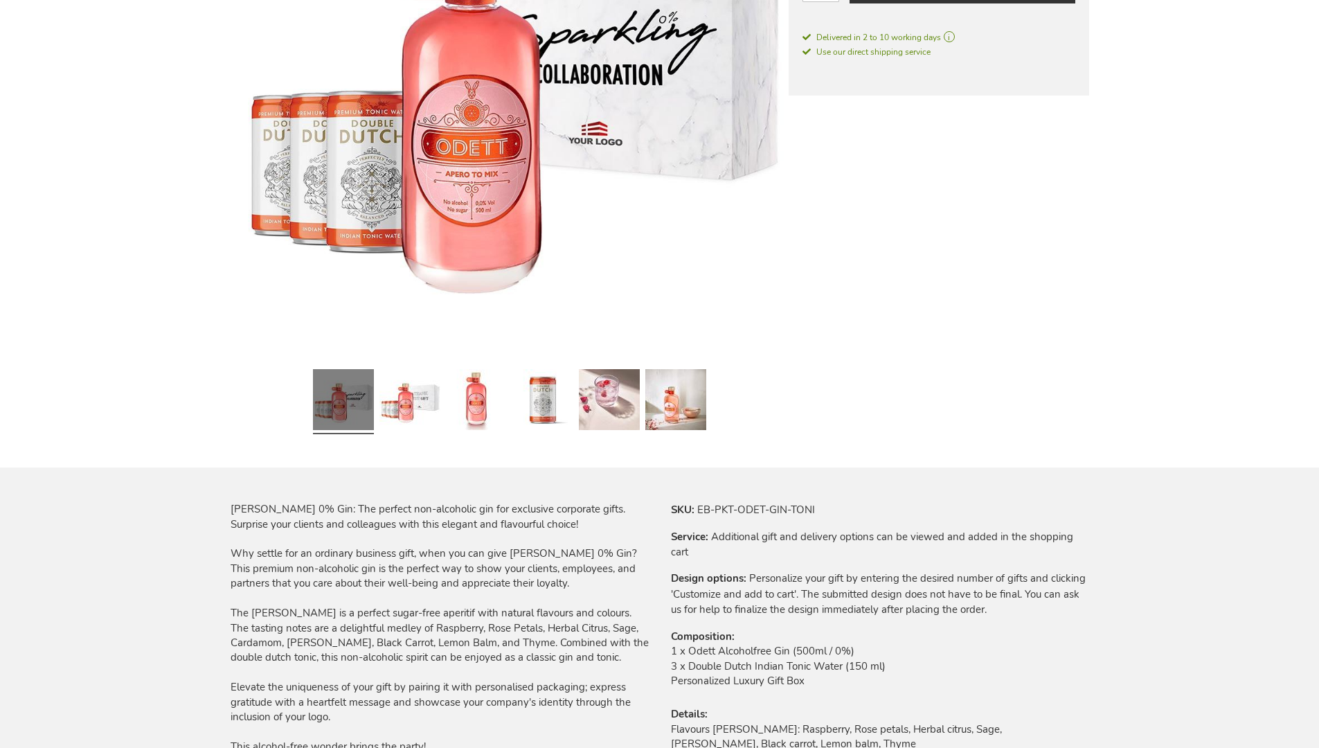
scroll to position [1835, 0]
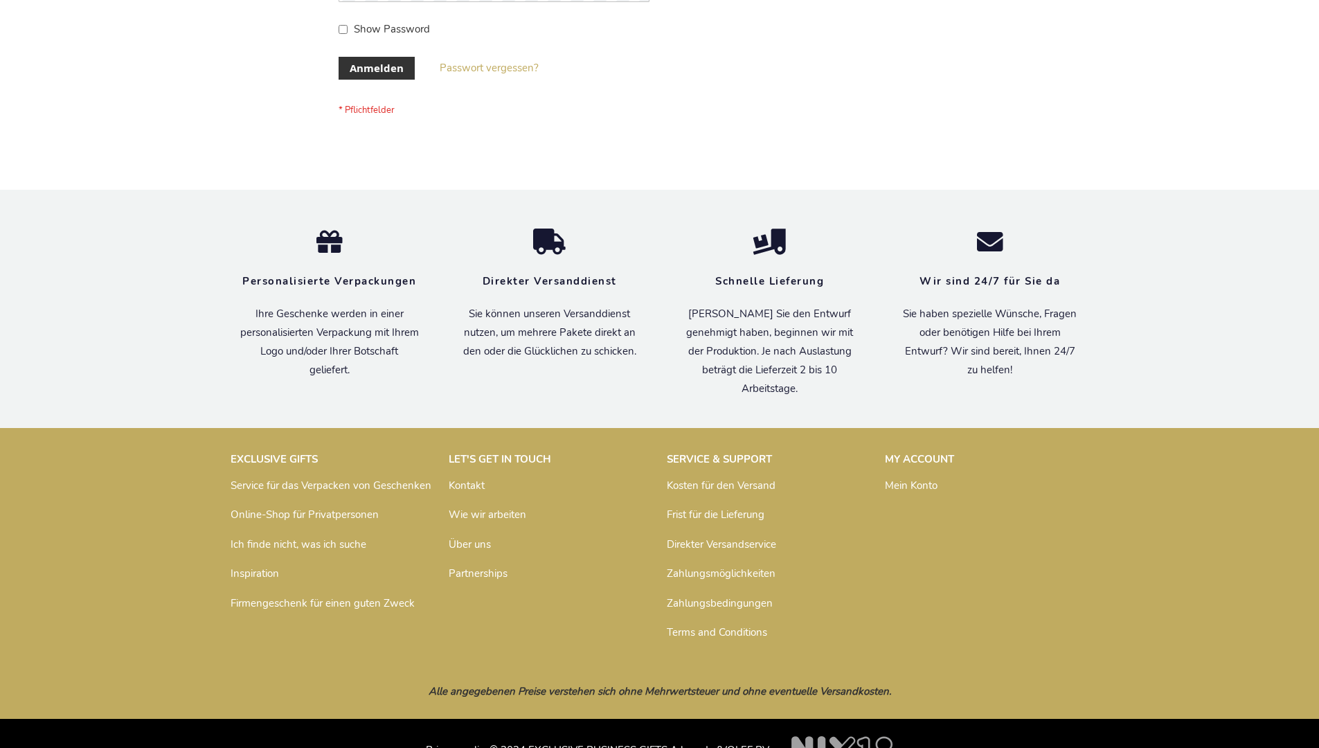
scroll to position [464, 0]
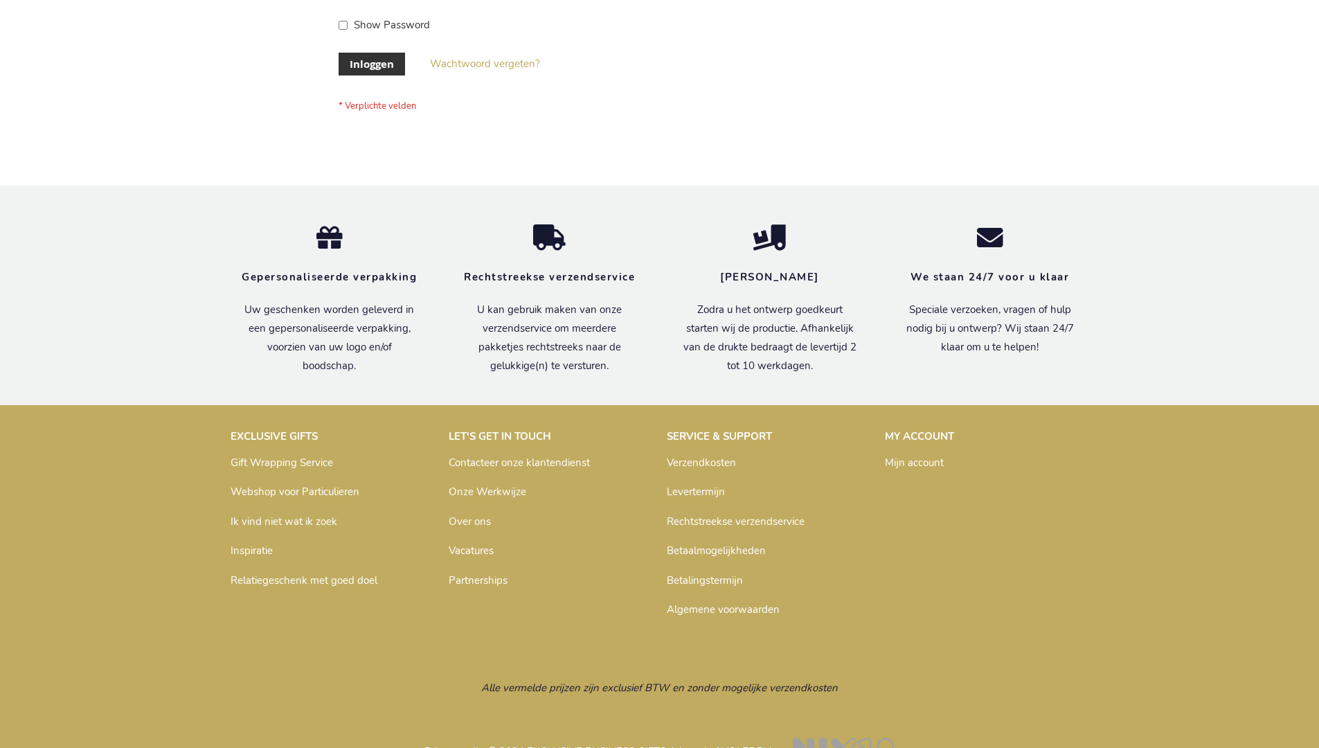
scroll to position [470, 0]
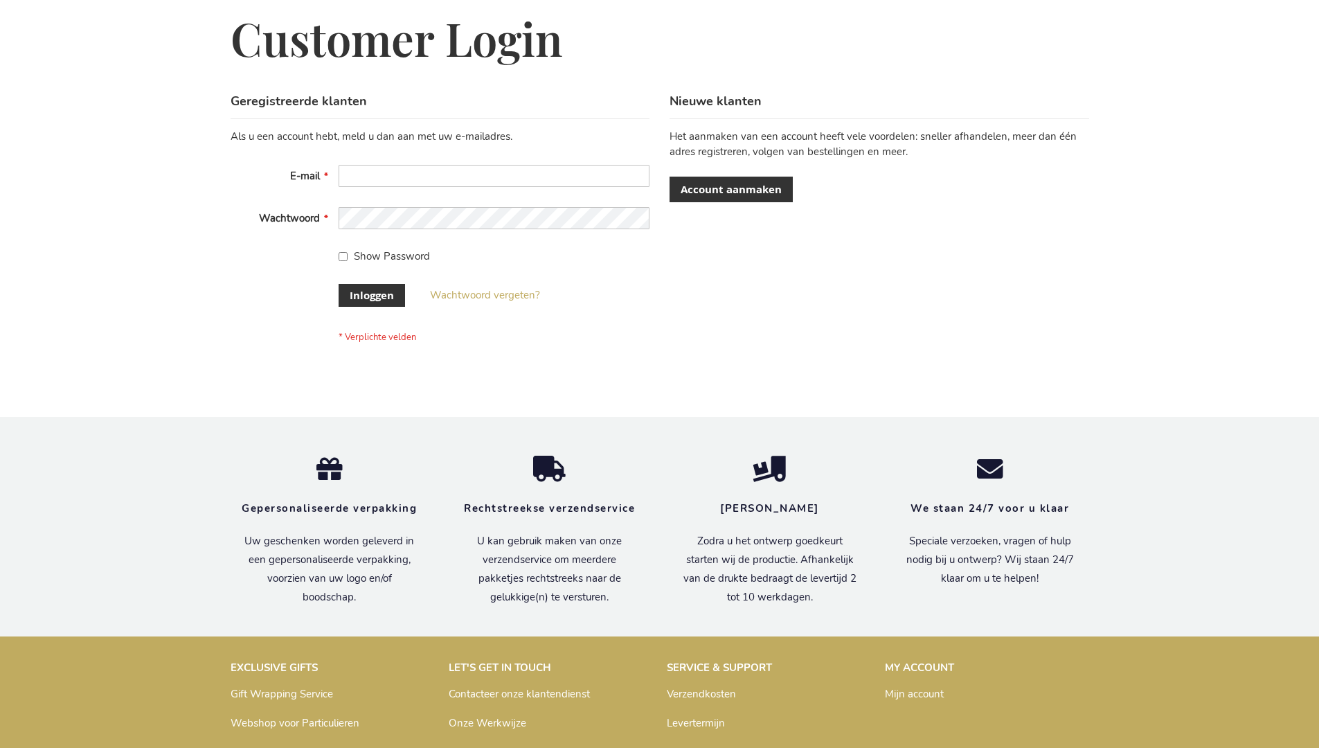
scroll to position [470, 0]
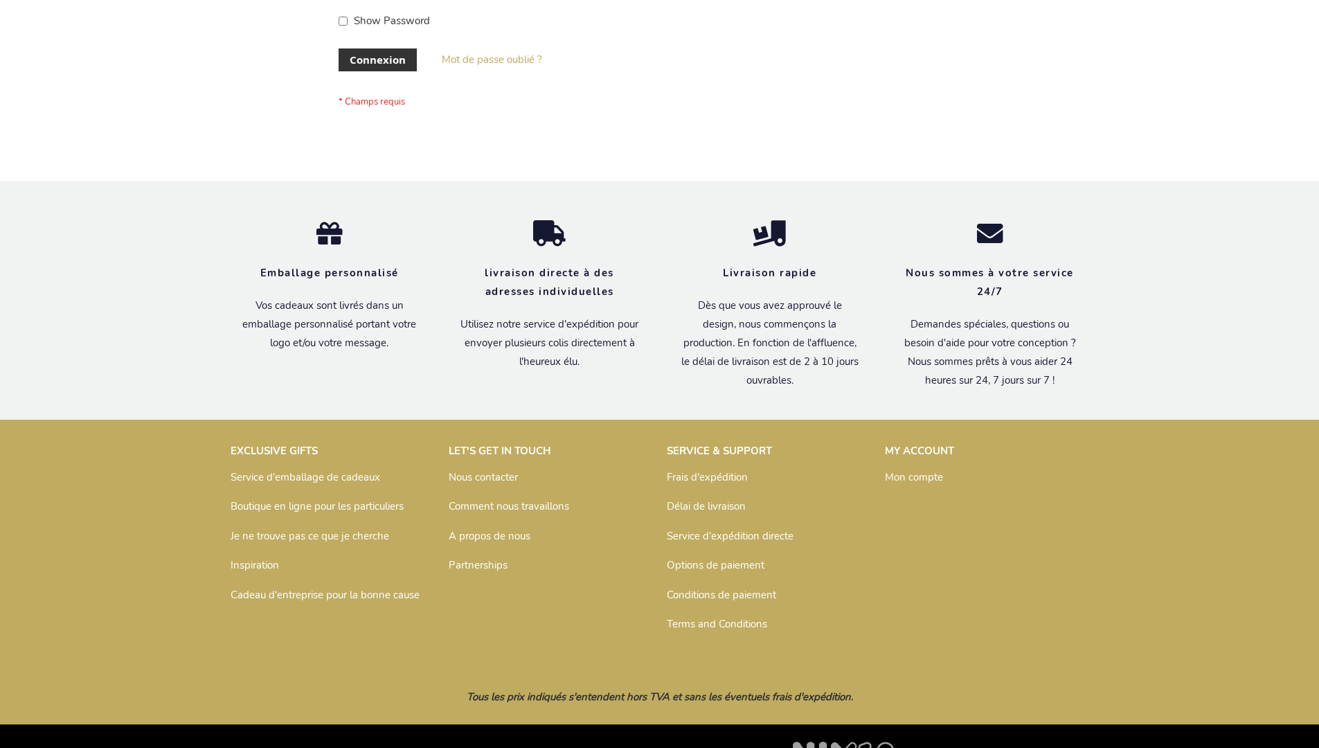
scroll to position [478, 0]
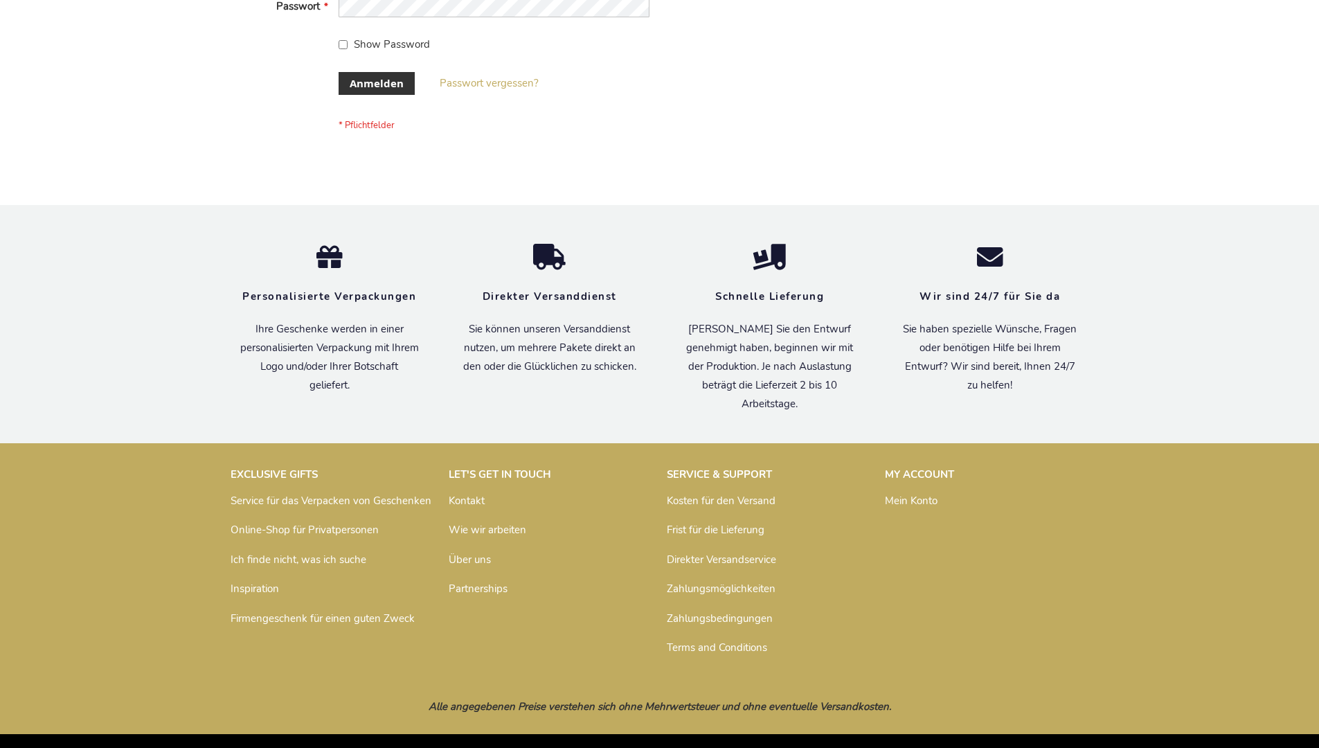
scroll to position [464, 0]
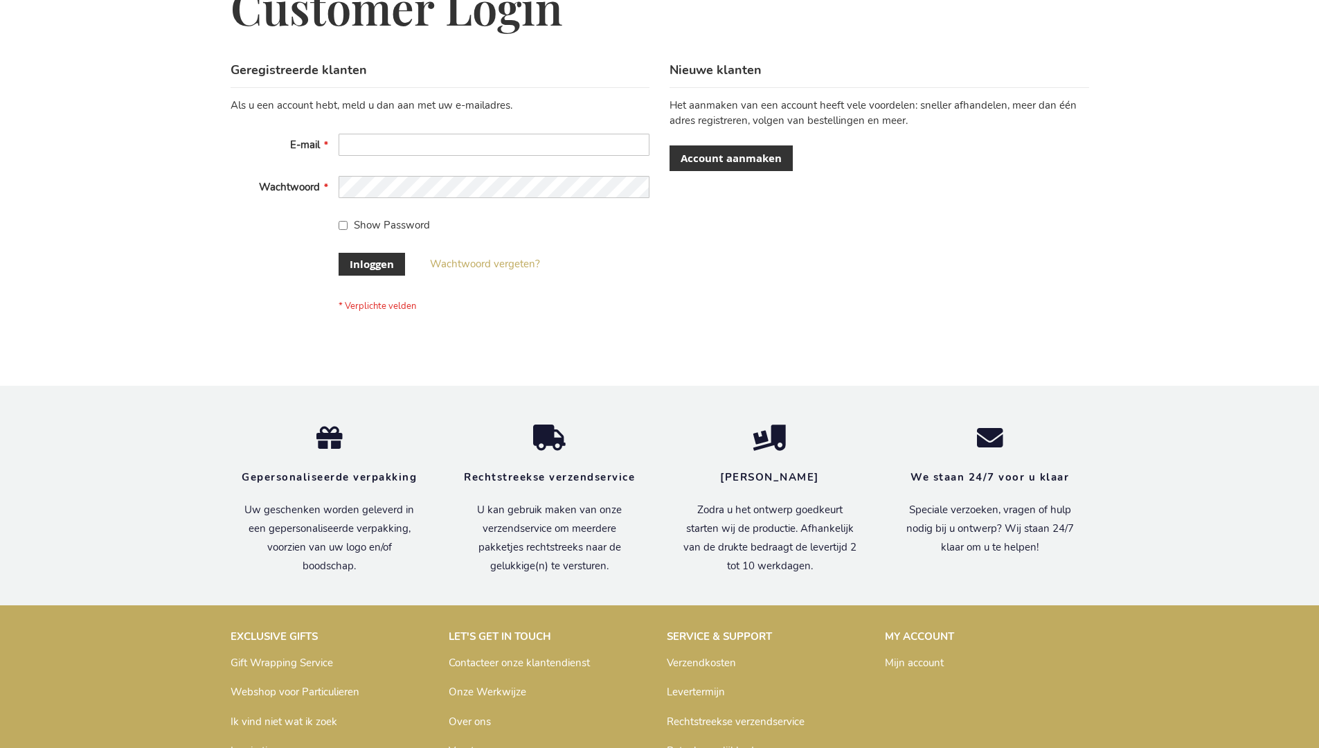
scroll to position [470, 0]
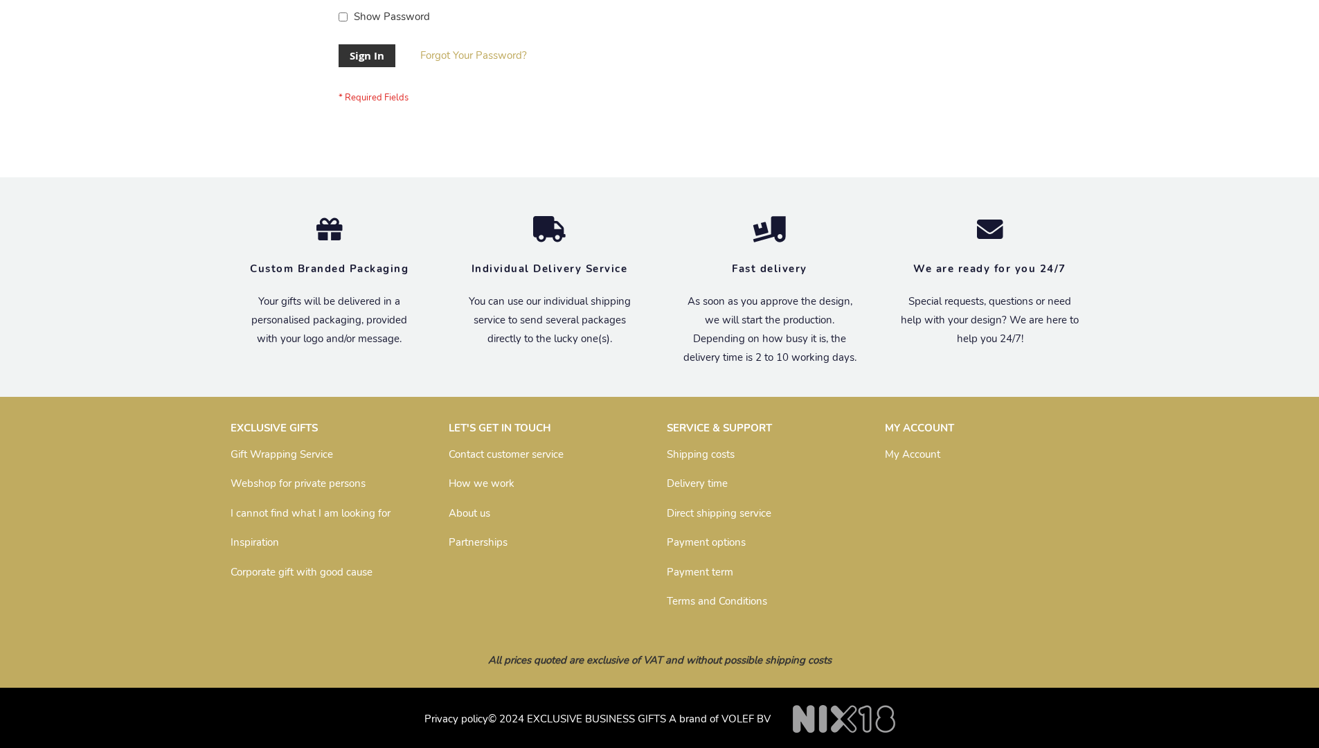
scroll to position [445, 0]
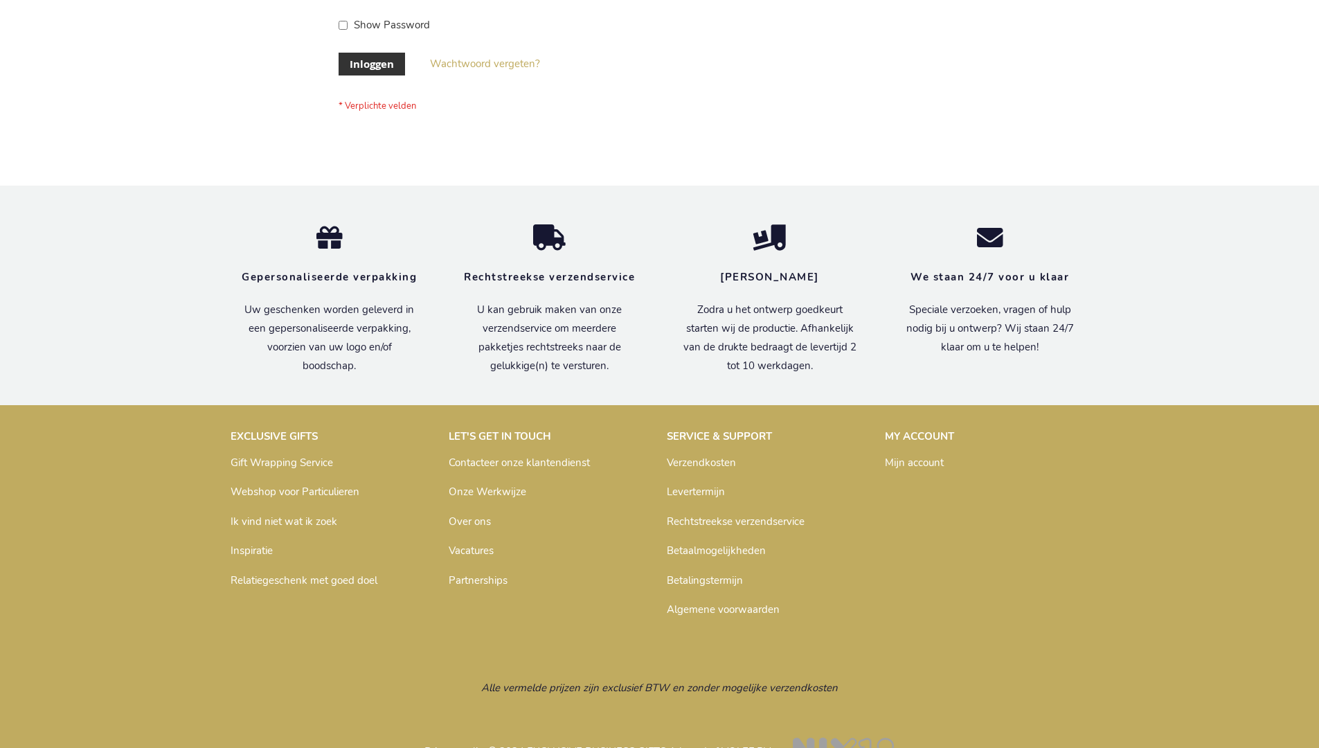
scroll to position [470, 0]
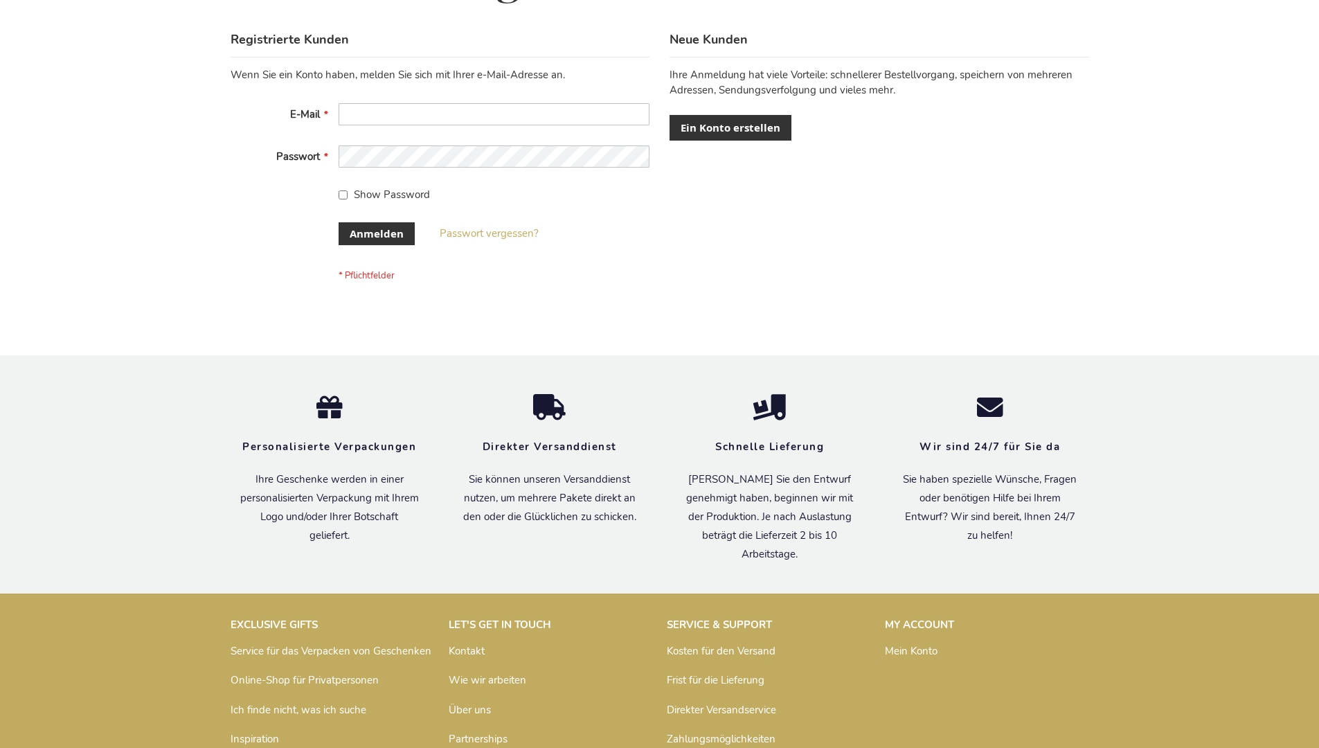
scroll to position [464, 0]
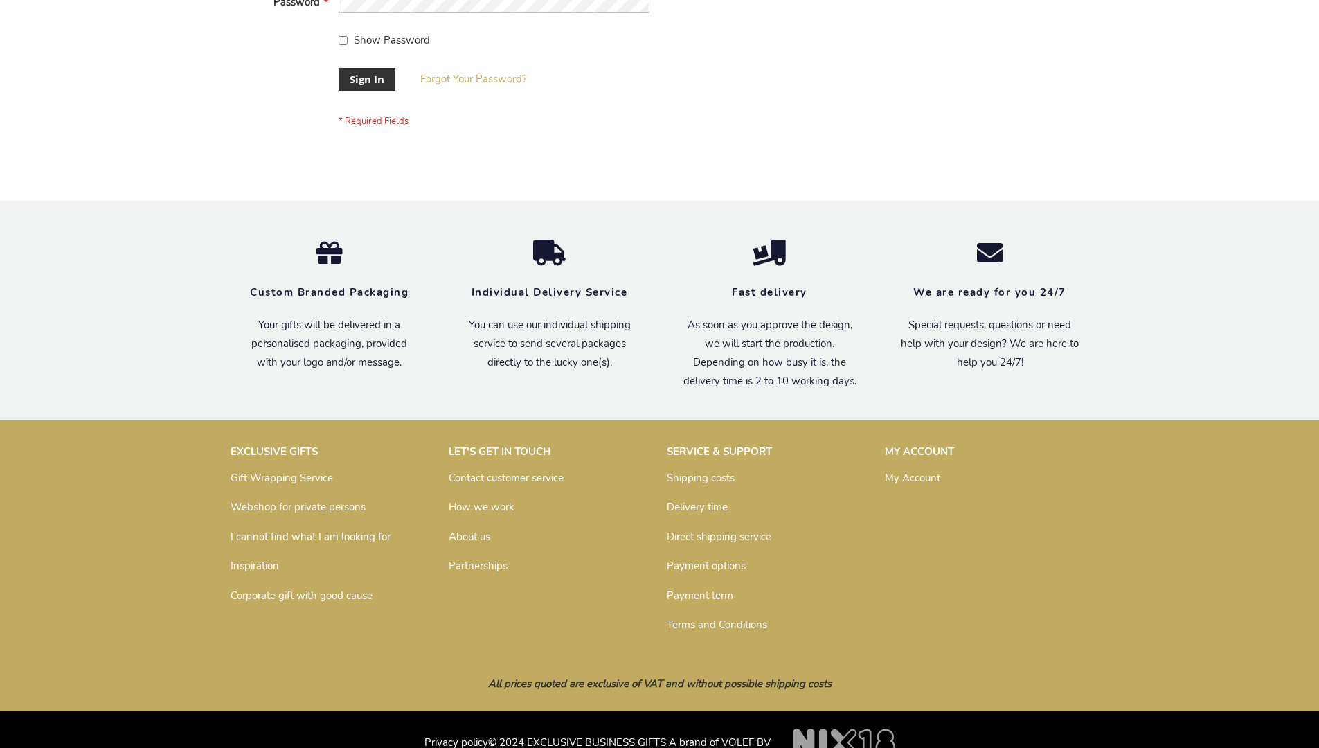
scroll to position [445, 0]
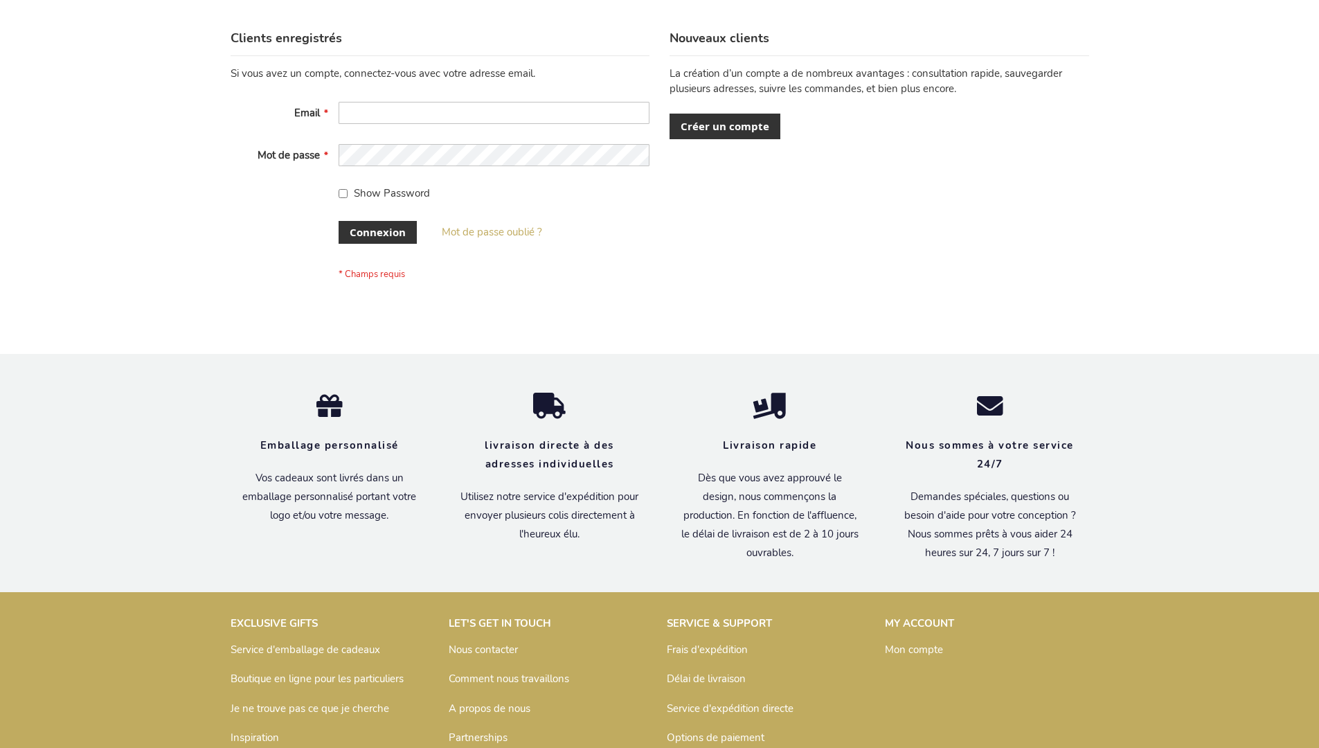
scroll to position [478, 0]
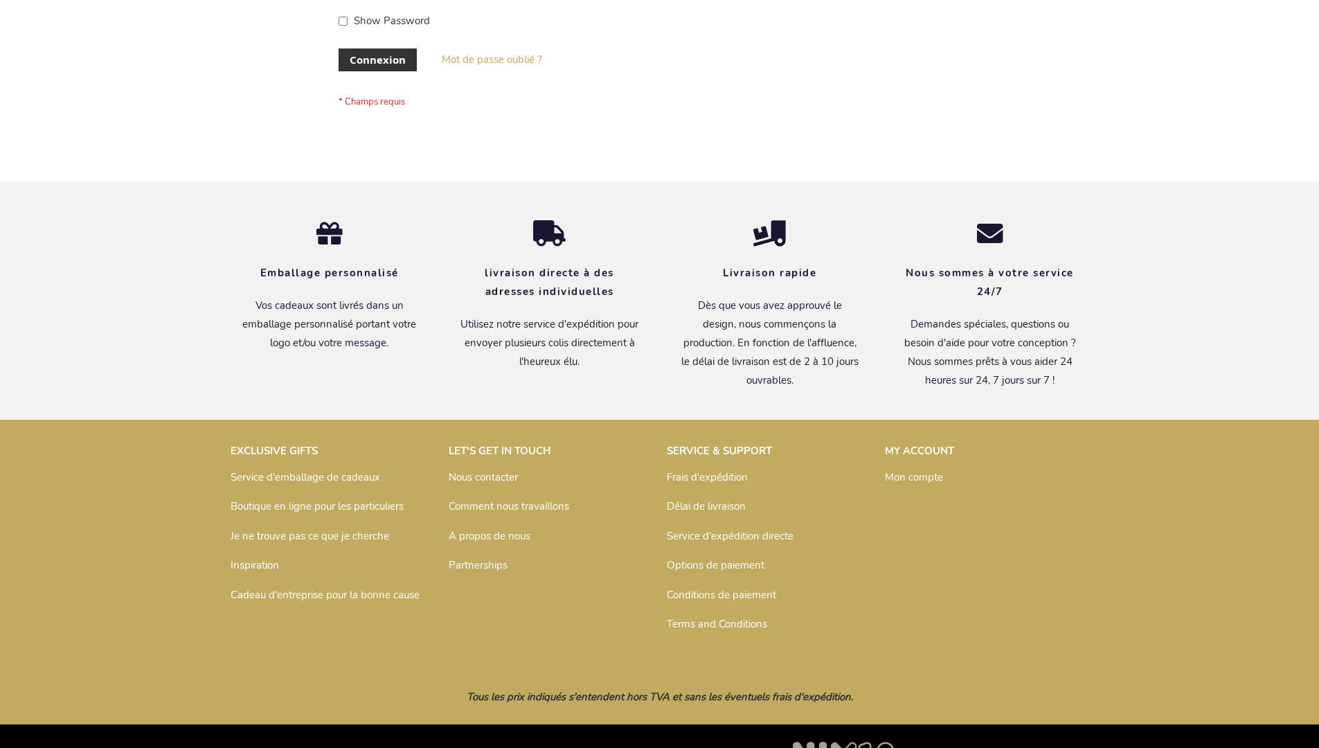
scroll to position [478, 0]
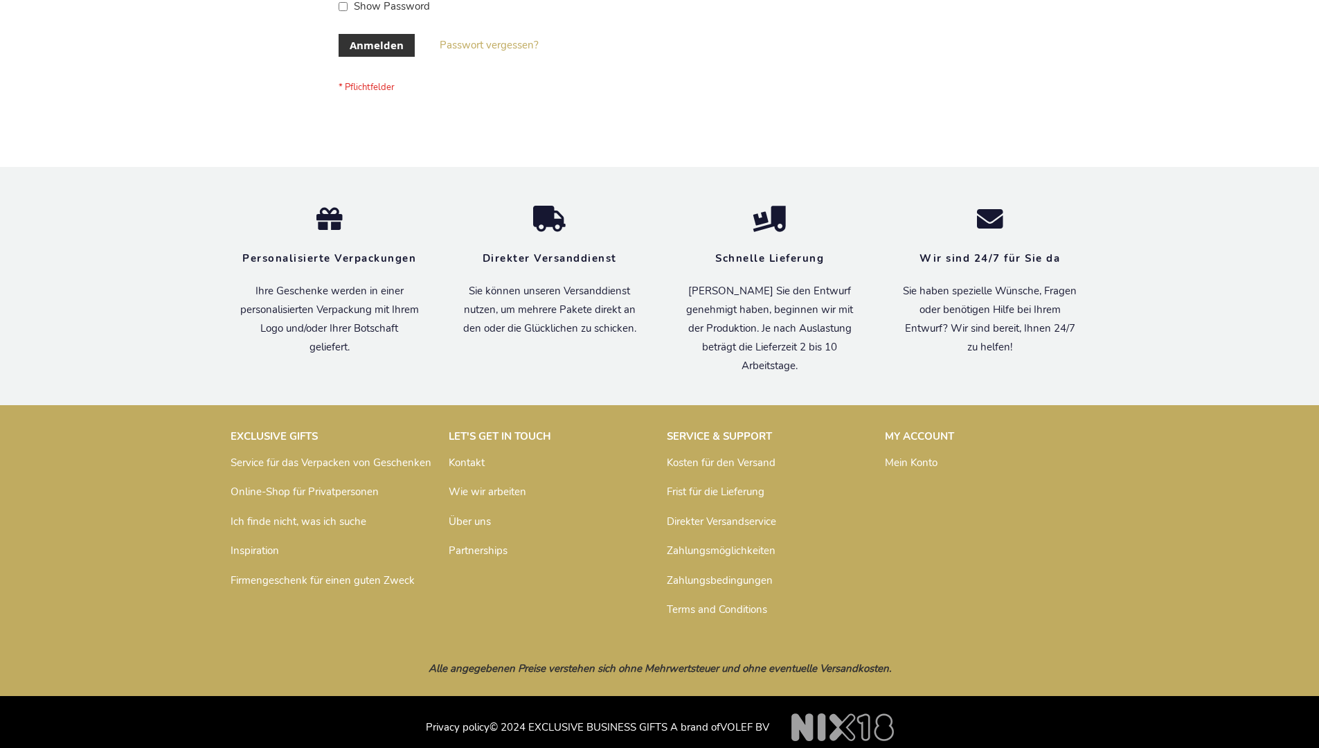
scroll to position [464, 0]
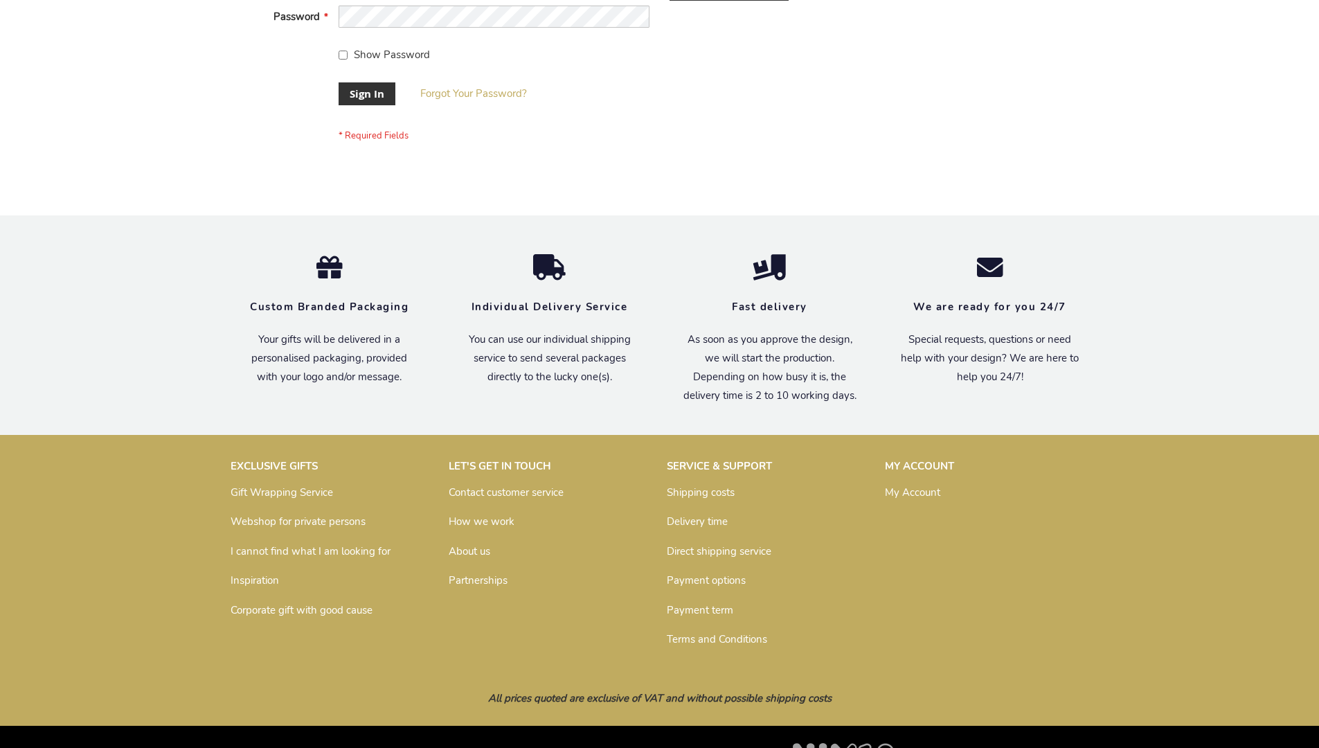
scroll to position [445, 0]
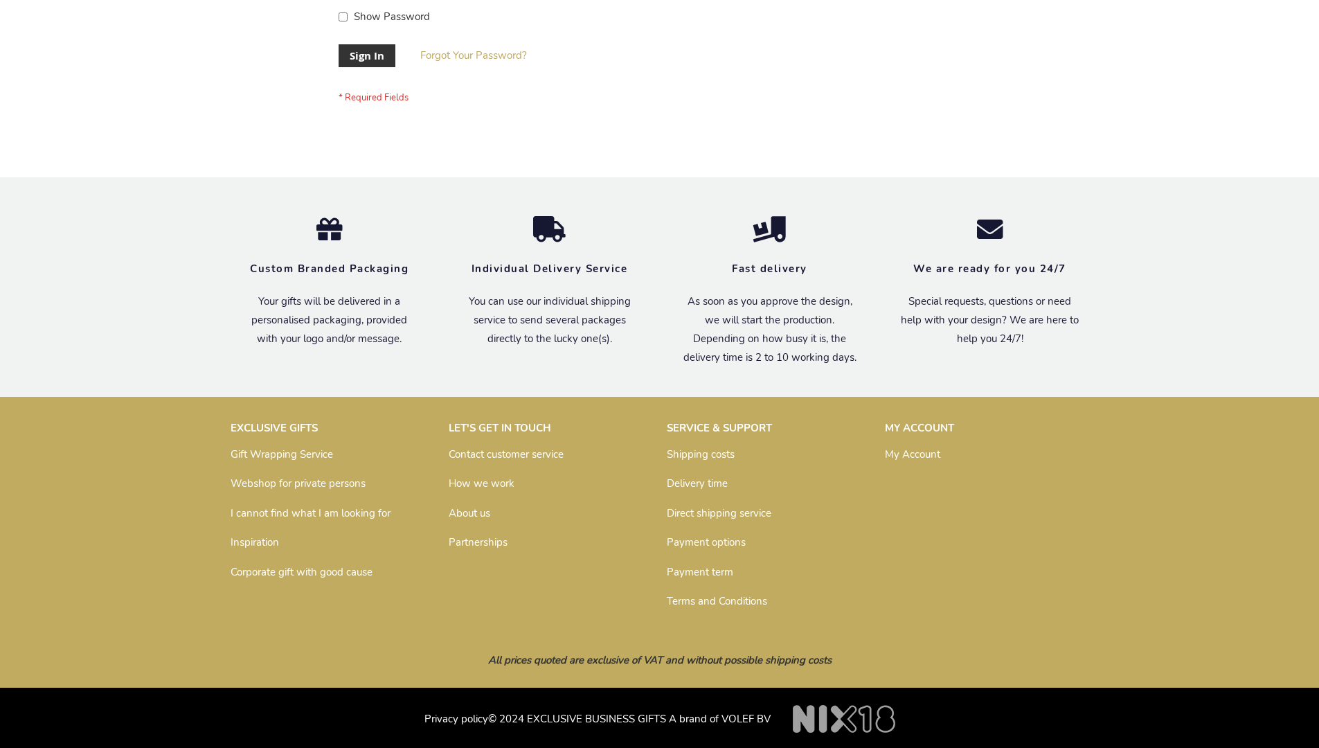
scroll to position [445, 0]
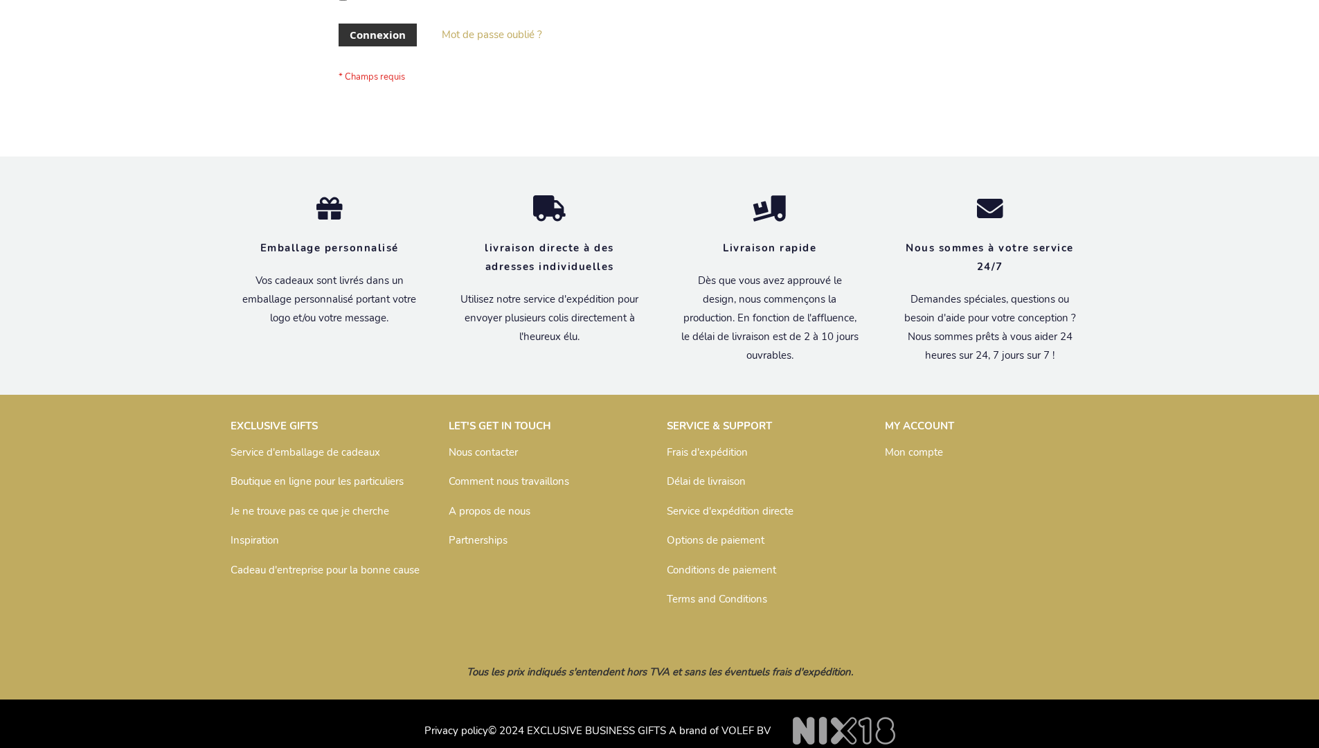
scroll to position [478, 0]
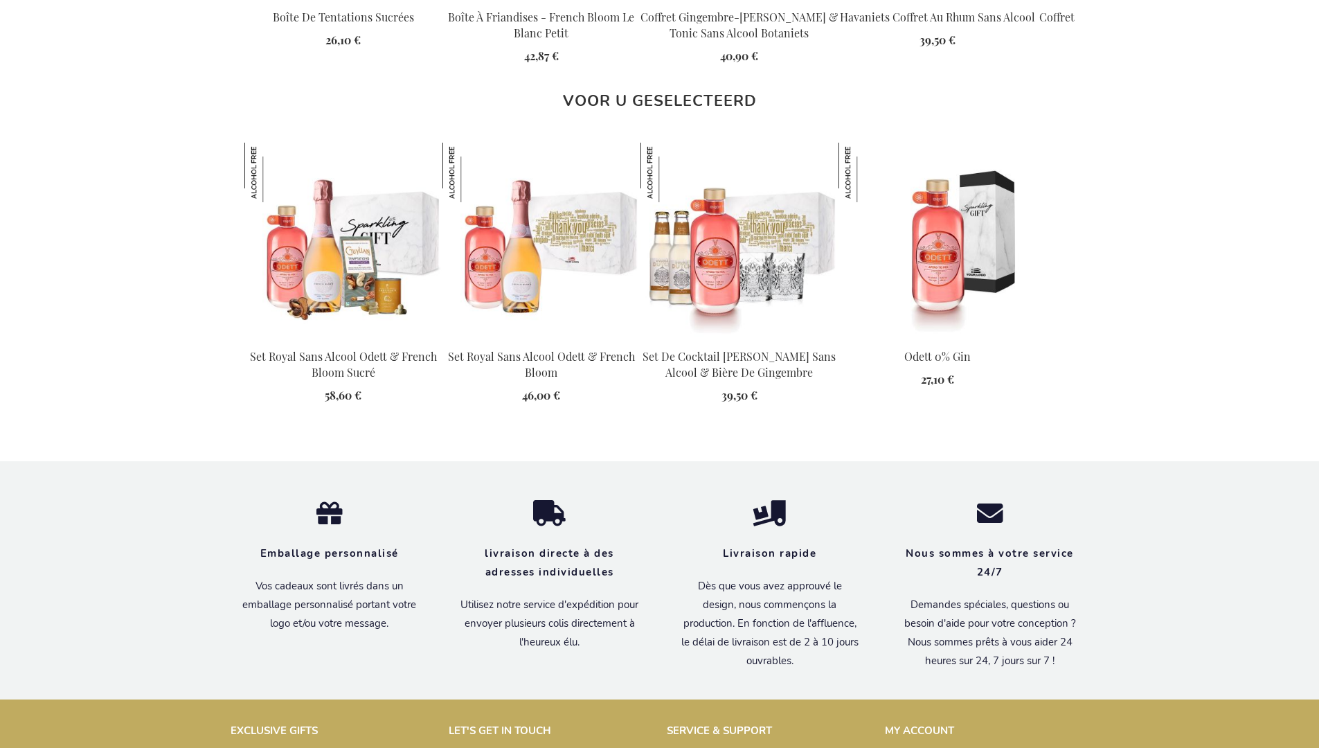
scroll to position [1882, 0]
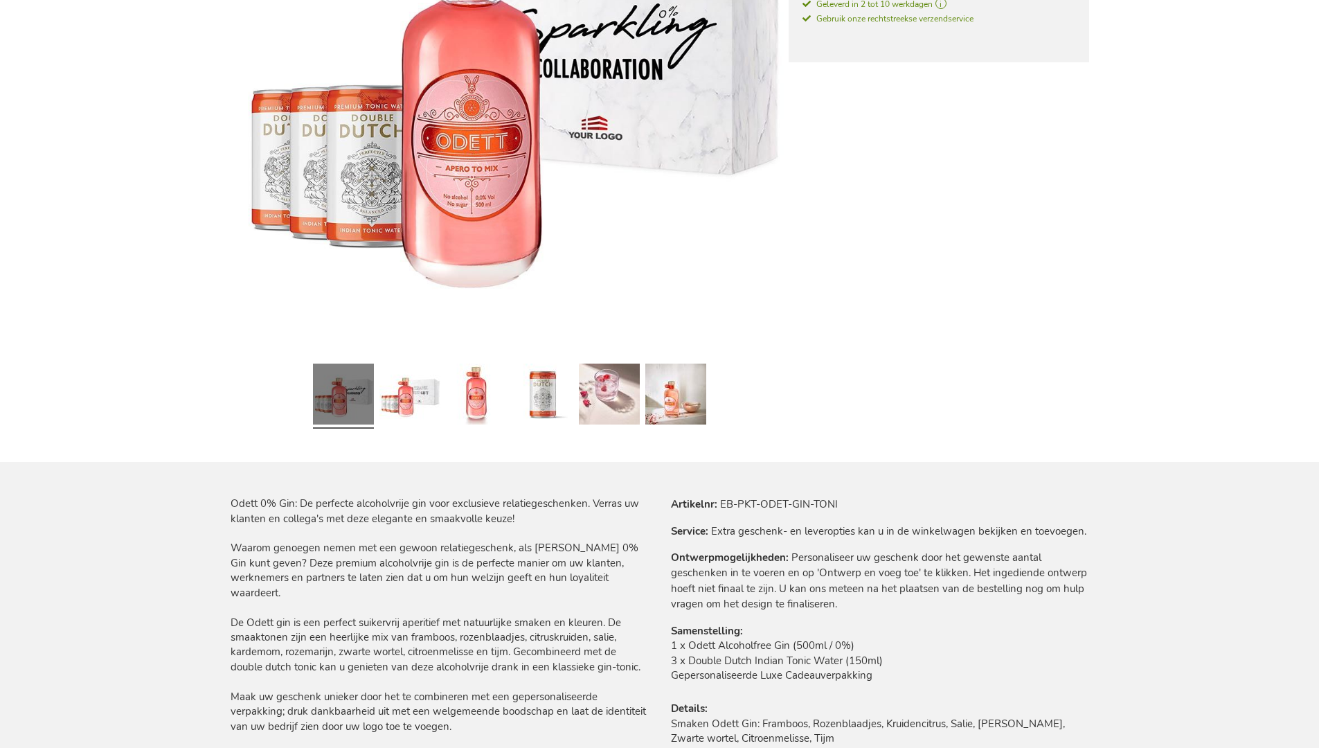
scroll to position [1860, 0]
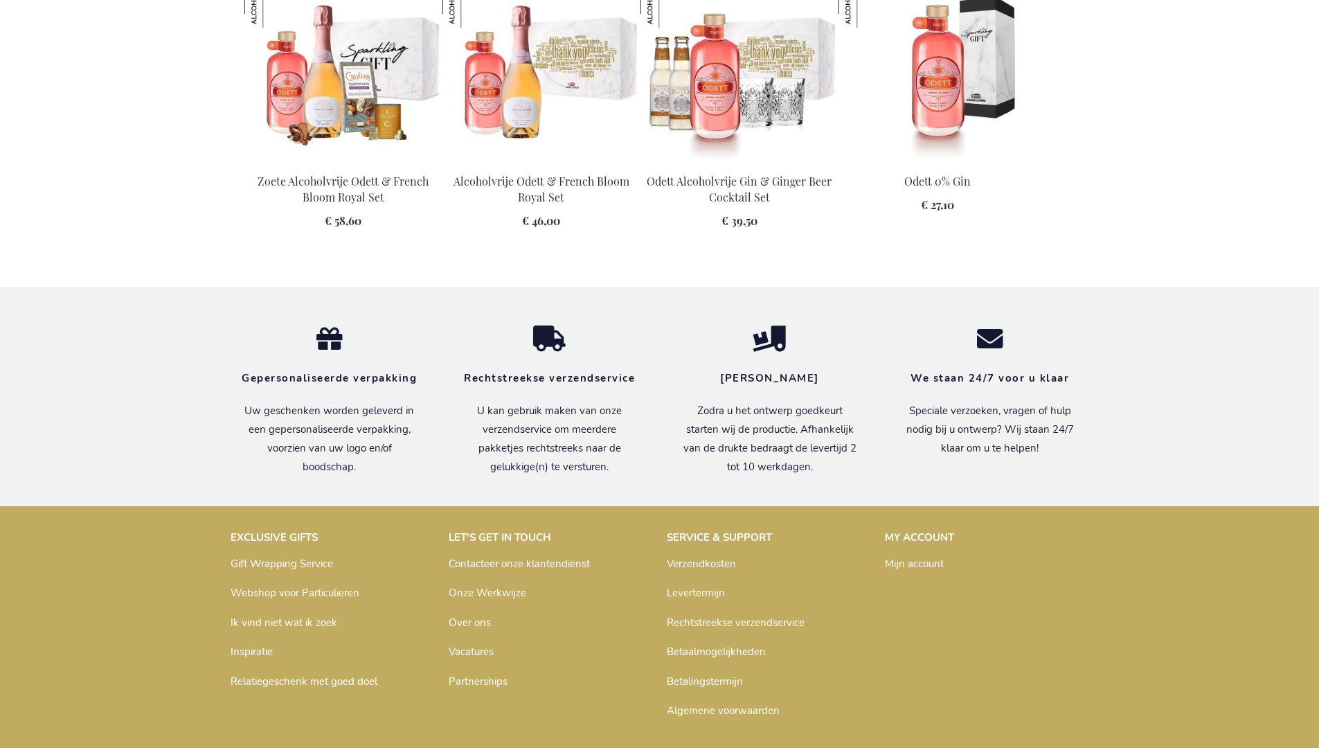
scroll to position [1860, 0]
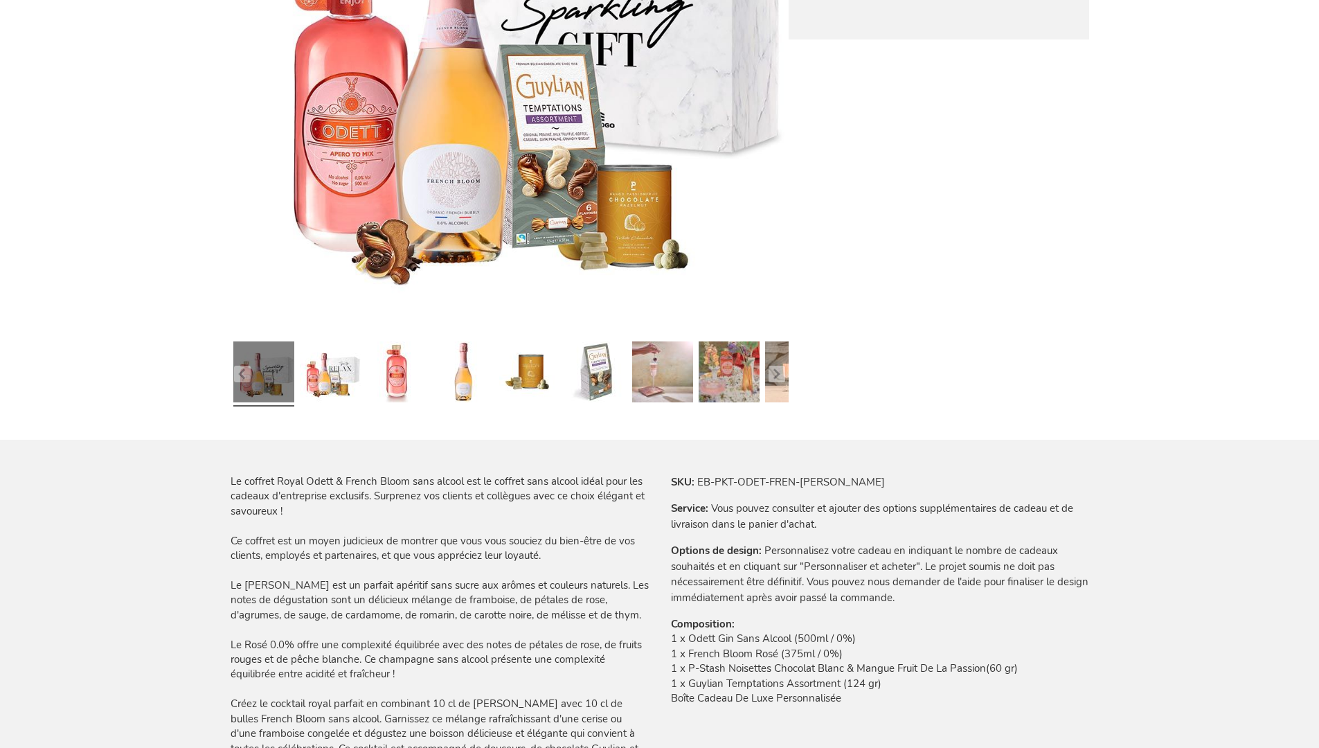
scroll to position [1957, 0]
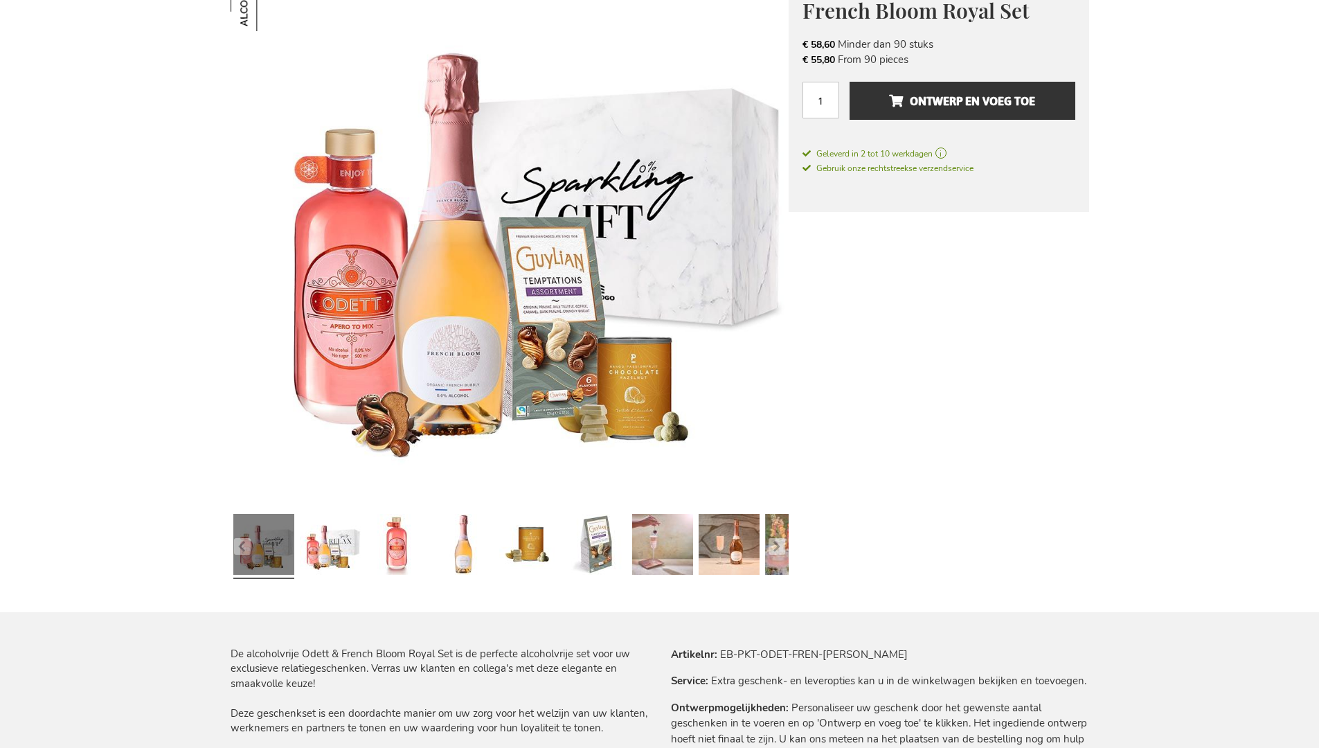
scroll to position [1979, 0]
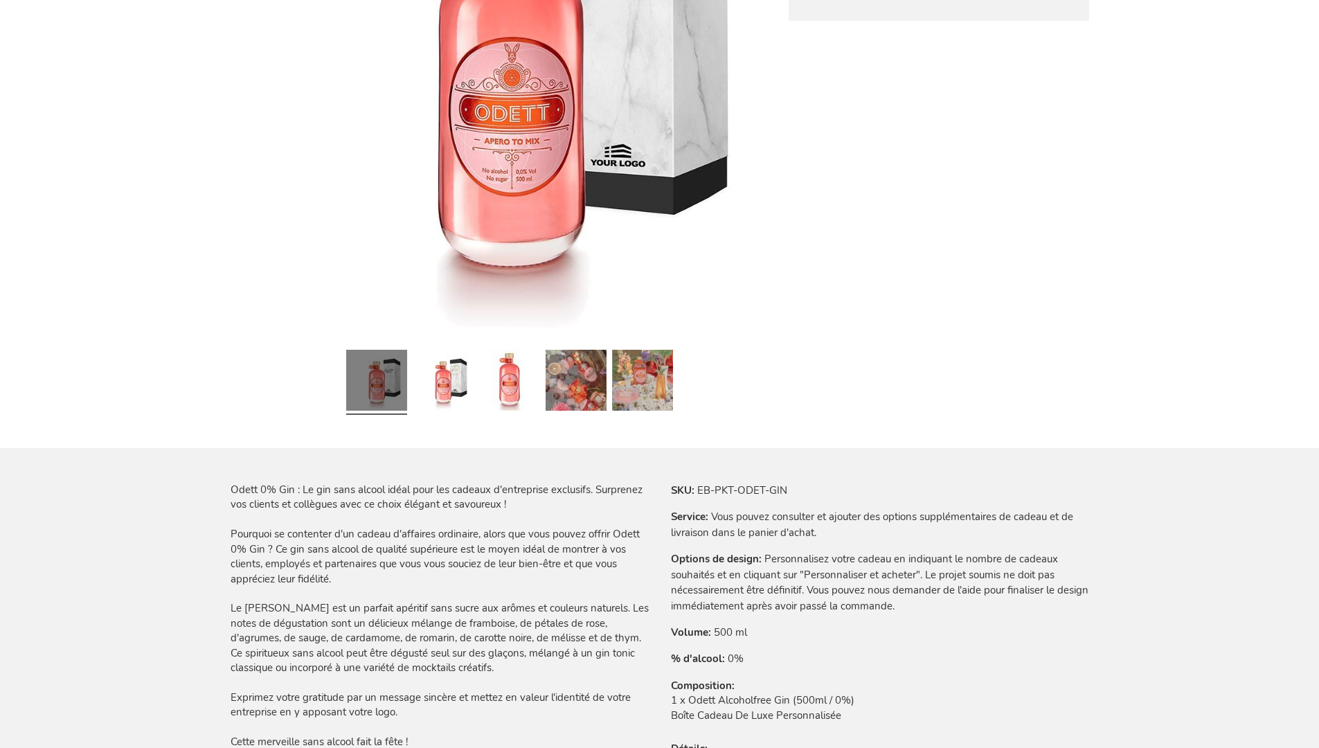
scroll to position [1922, 0]
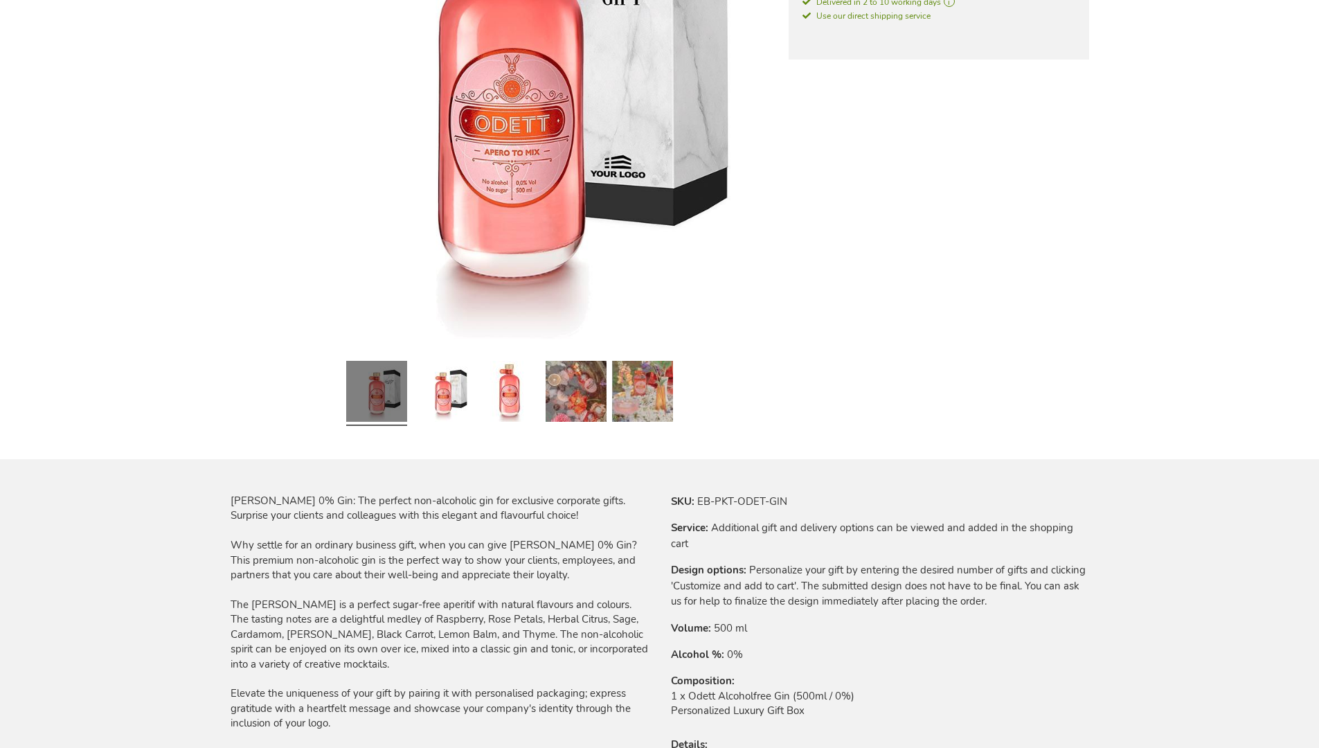
scroll to position [1873, 0]
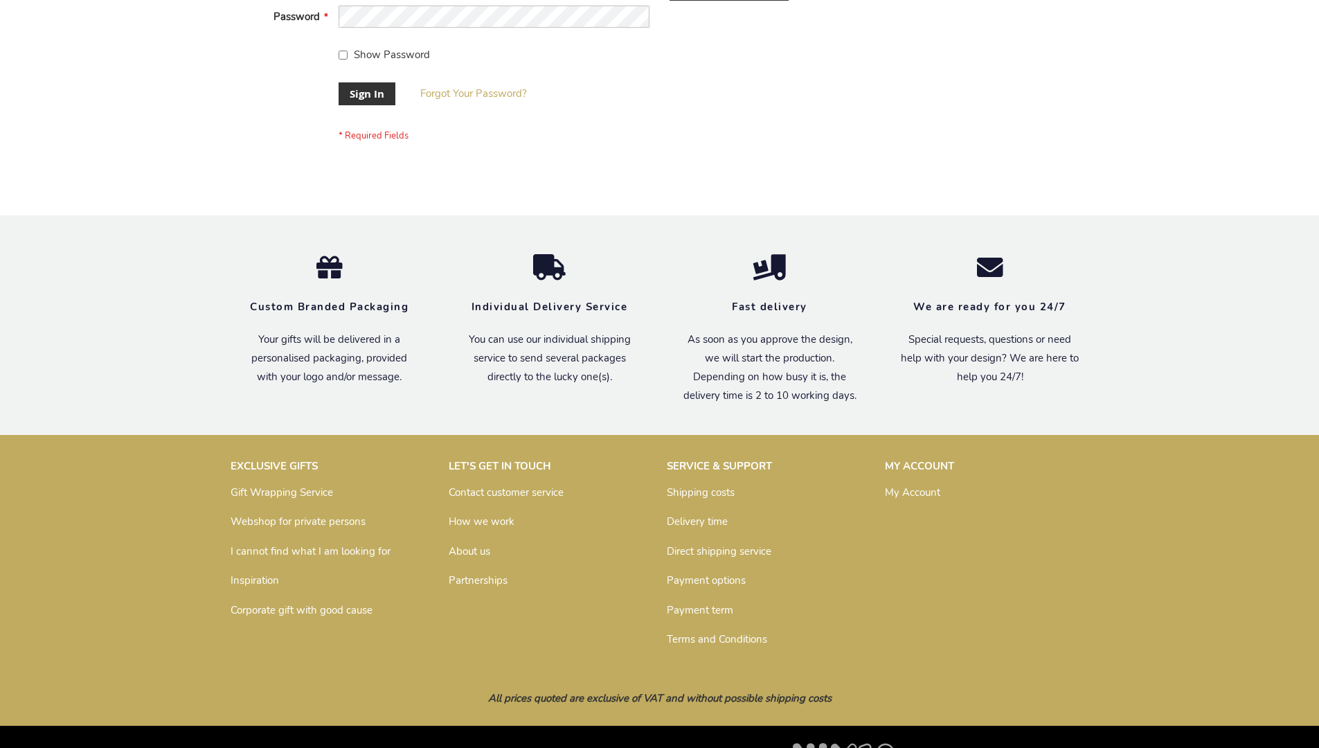
scroll to position [445, 0]
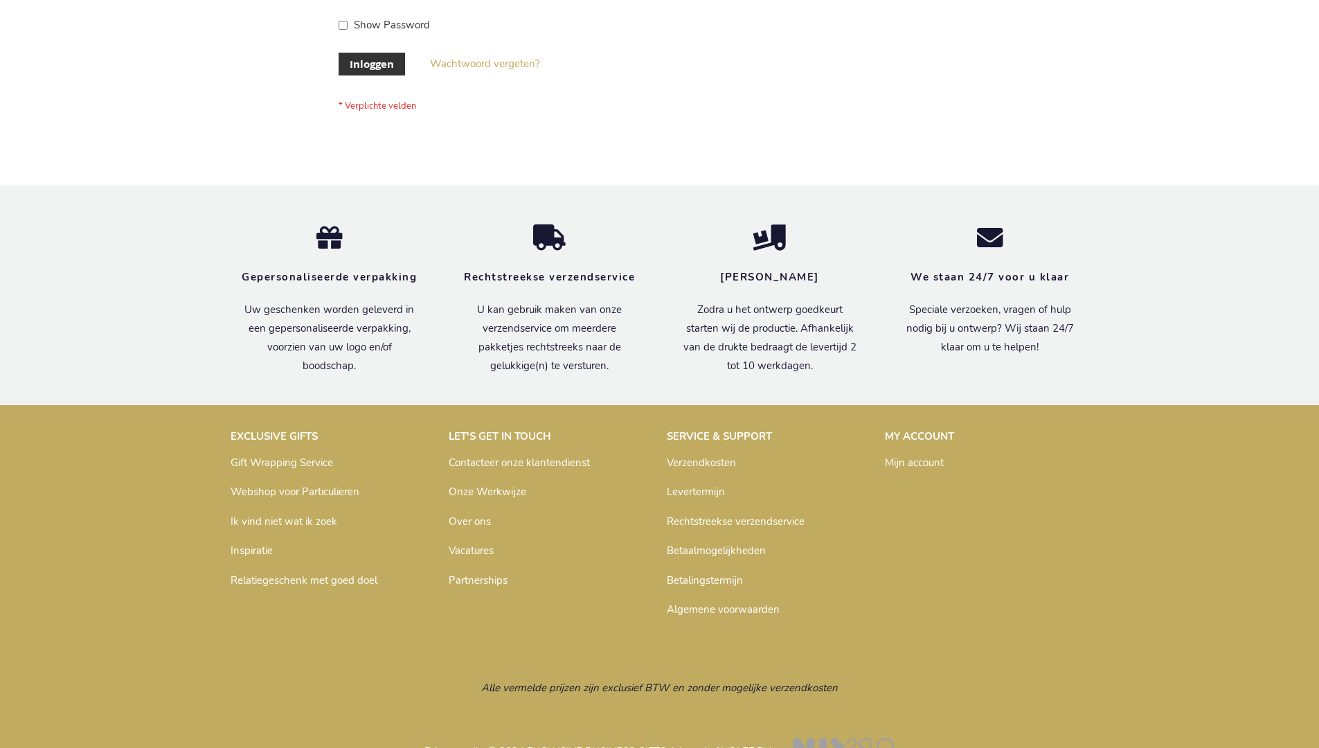
scroll to position [470, 0]
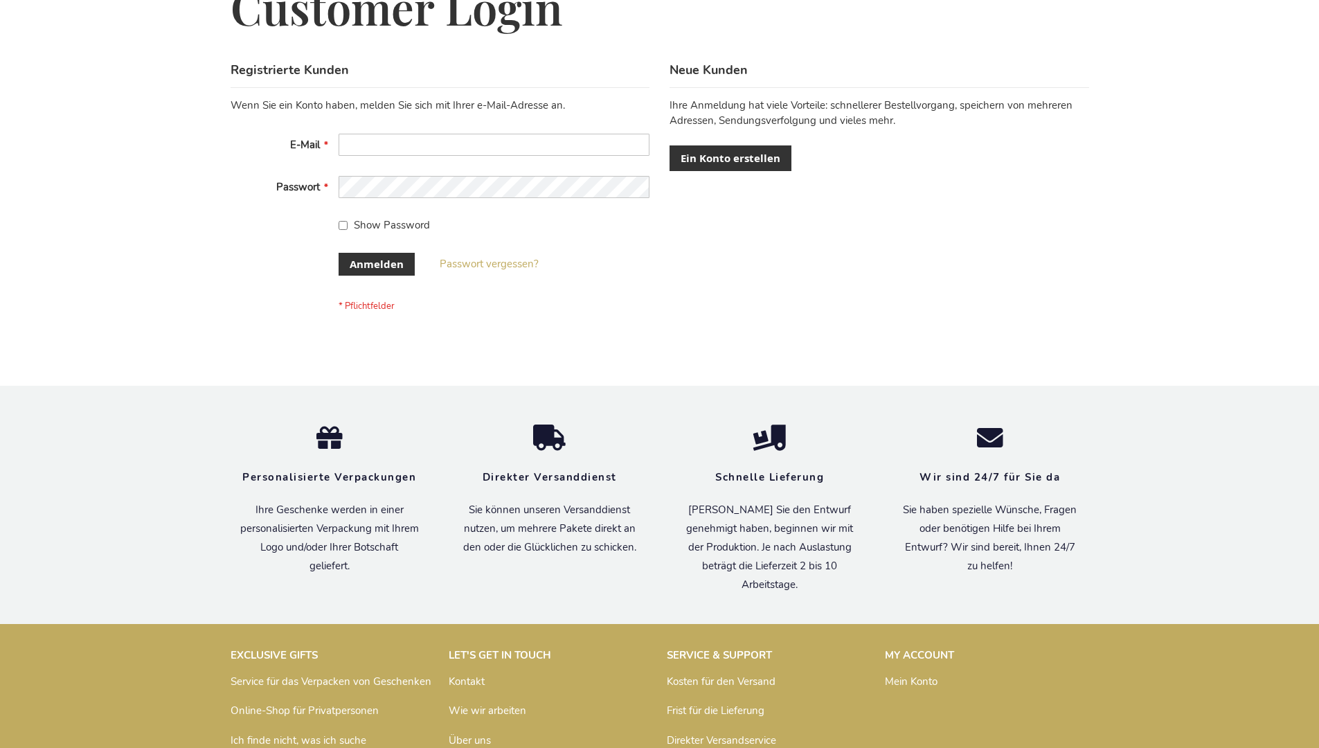
scroll to position [464, 0]
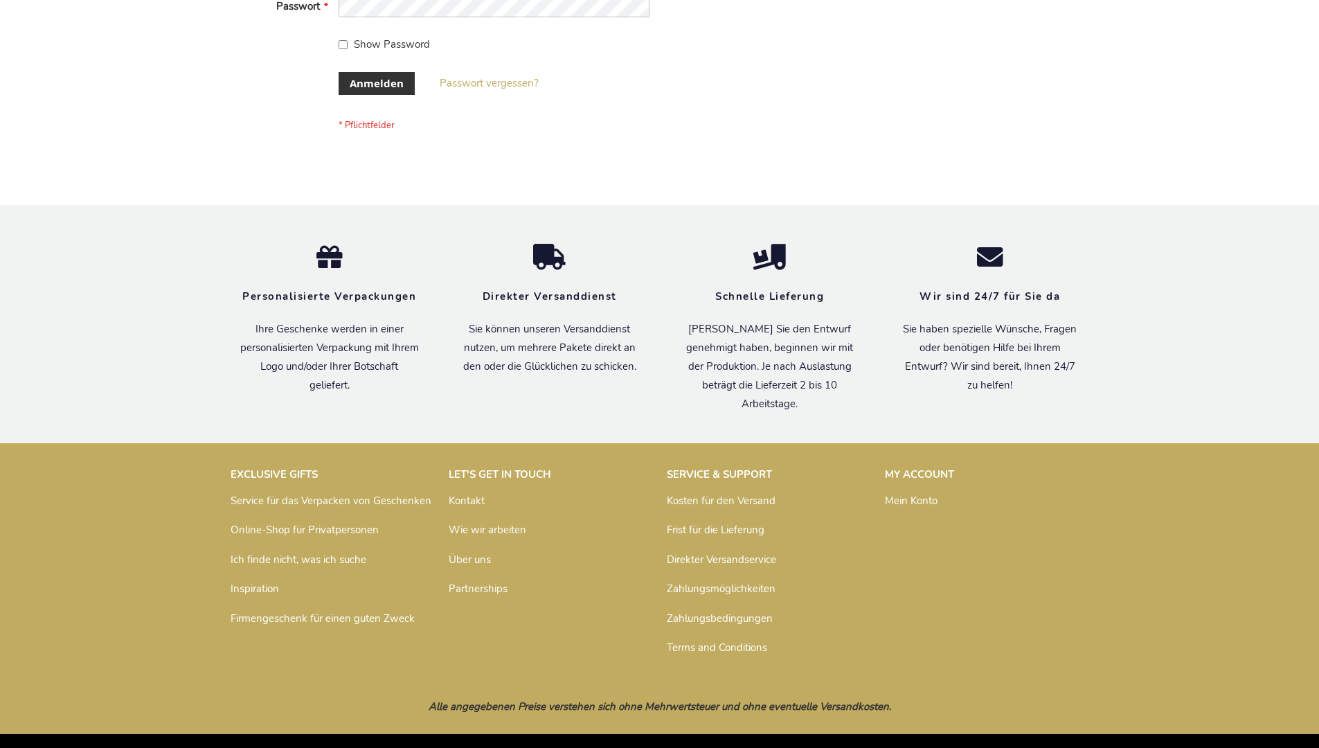
scroll to position [464, 0]
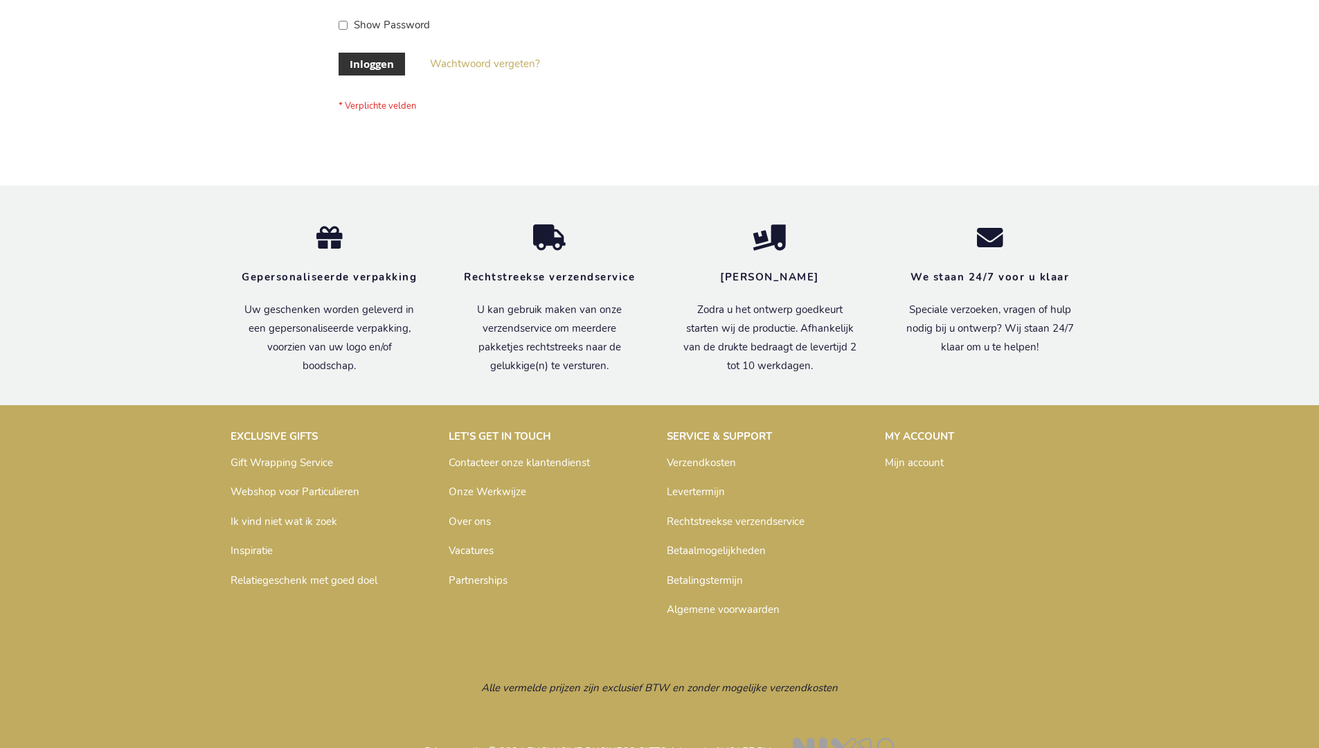
scroll to position [470, 0]
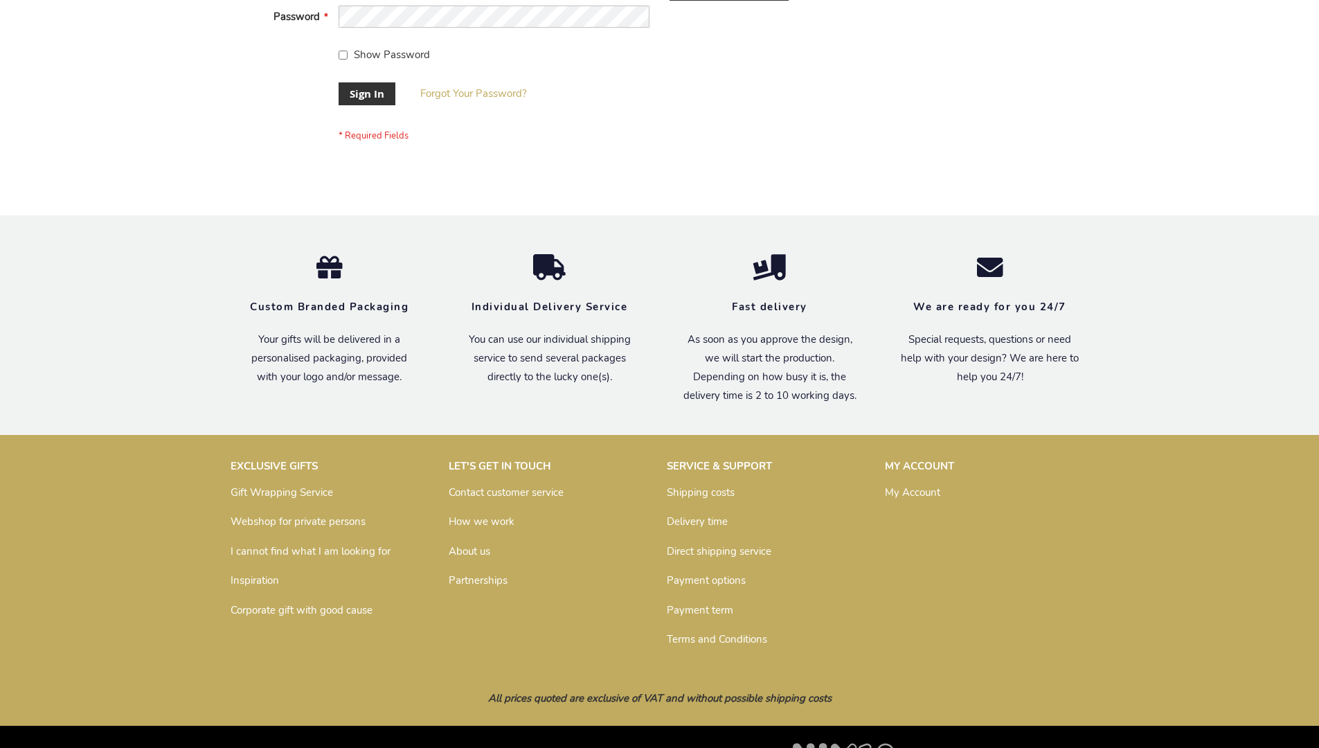
scroll to position [445, 0]
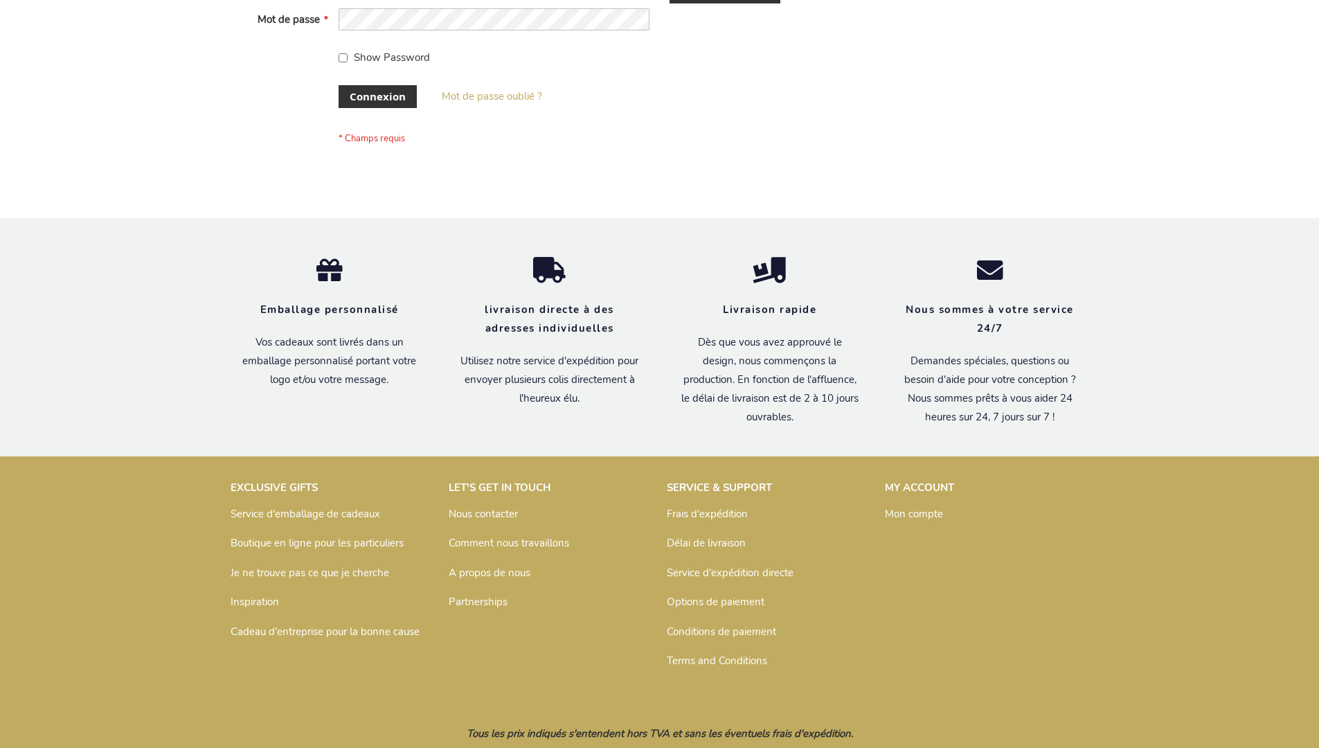
scroll to position [478, 0]
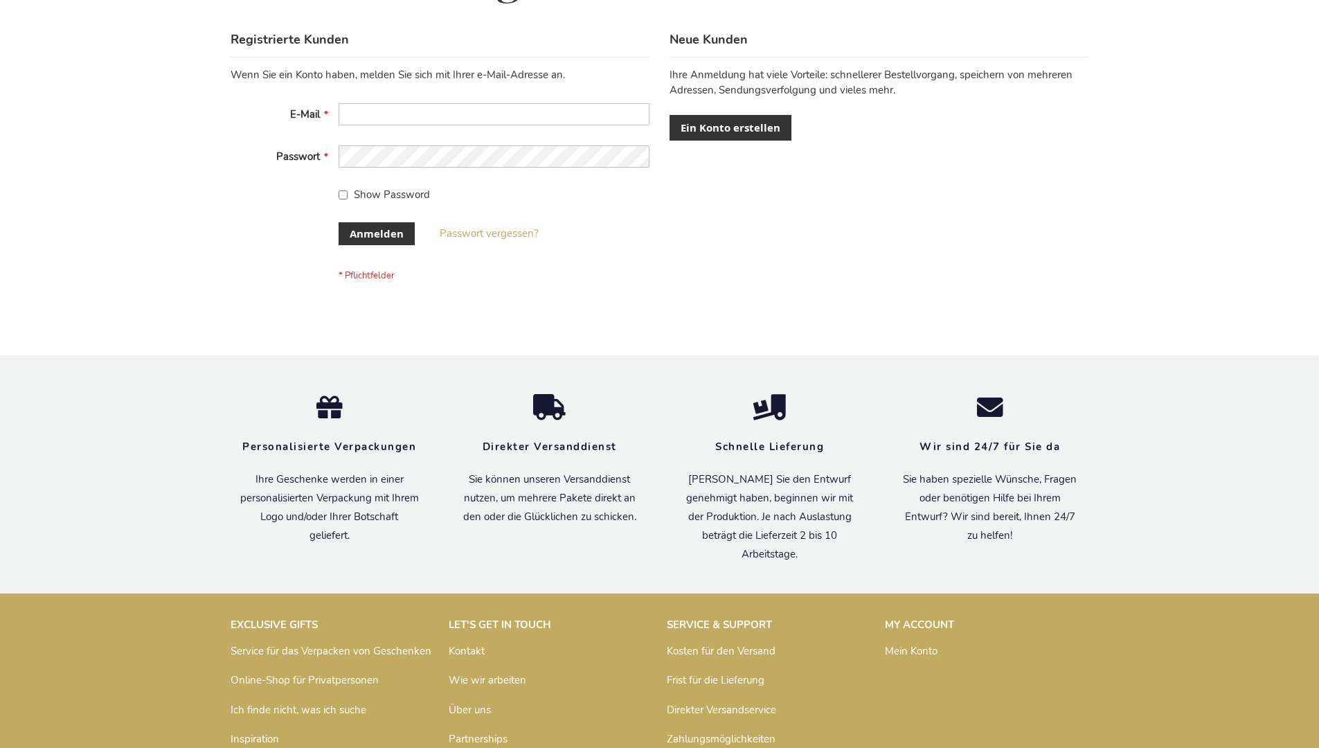
scroll to position [464, 0]
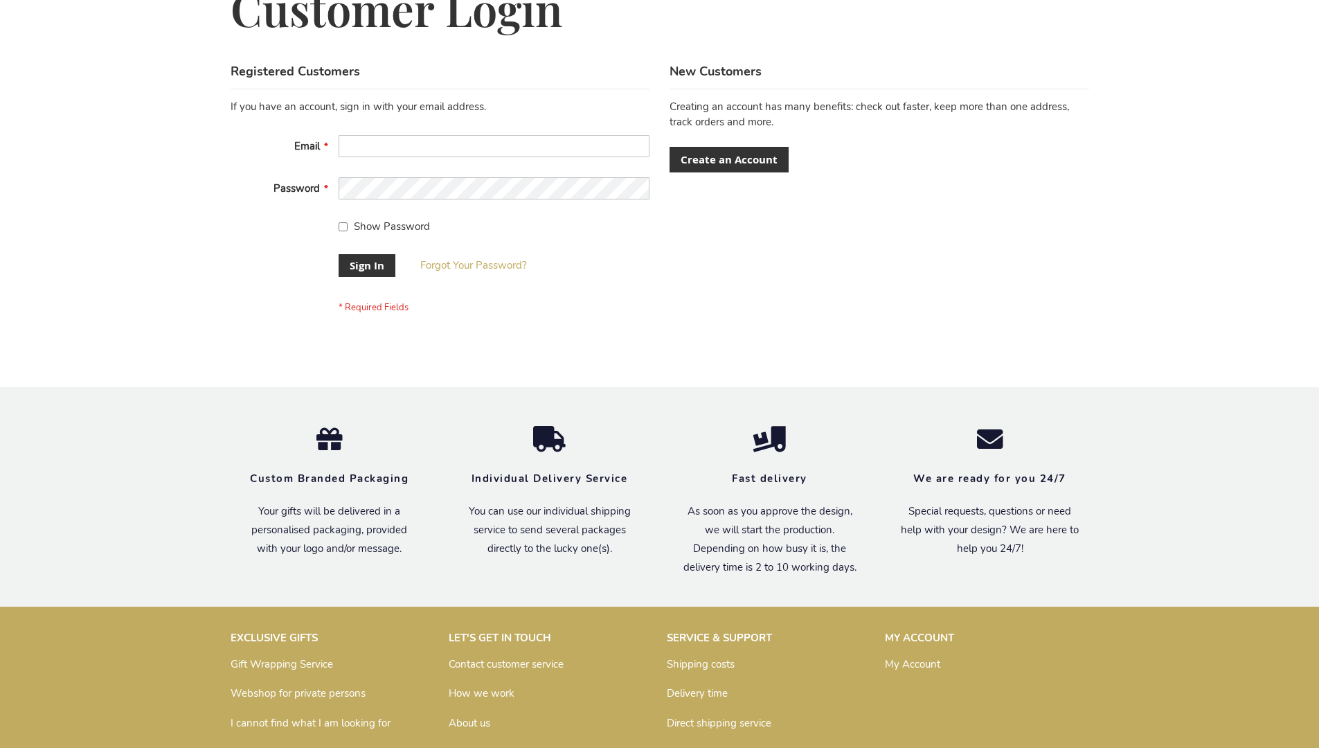
scroll to position [445, 0]
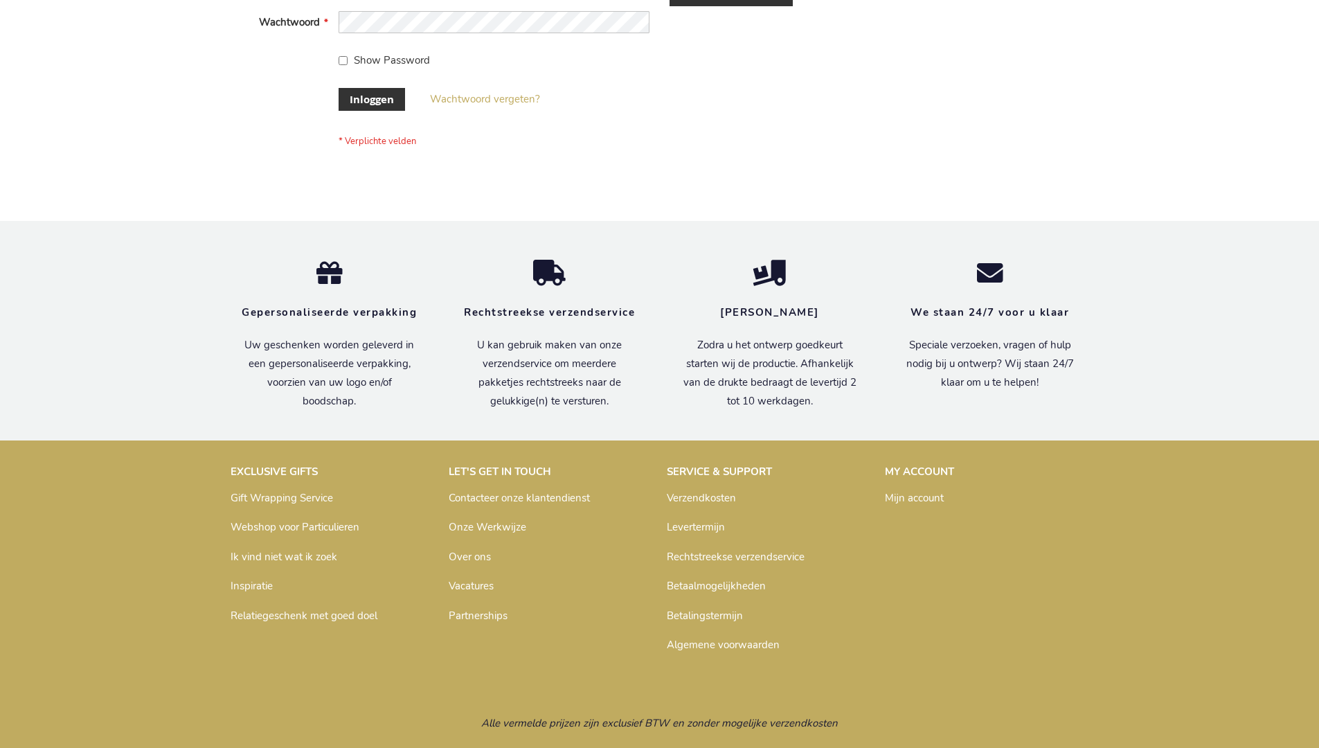
scroll to position [470, 0]
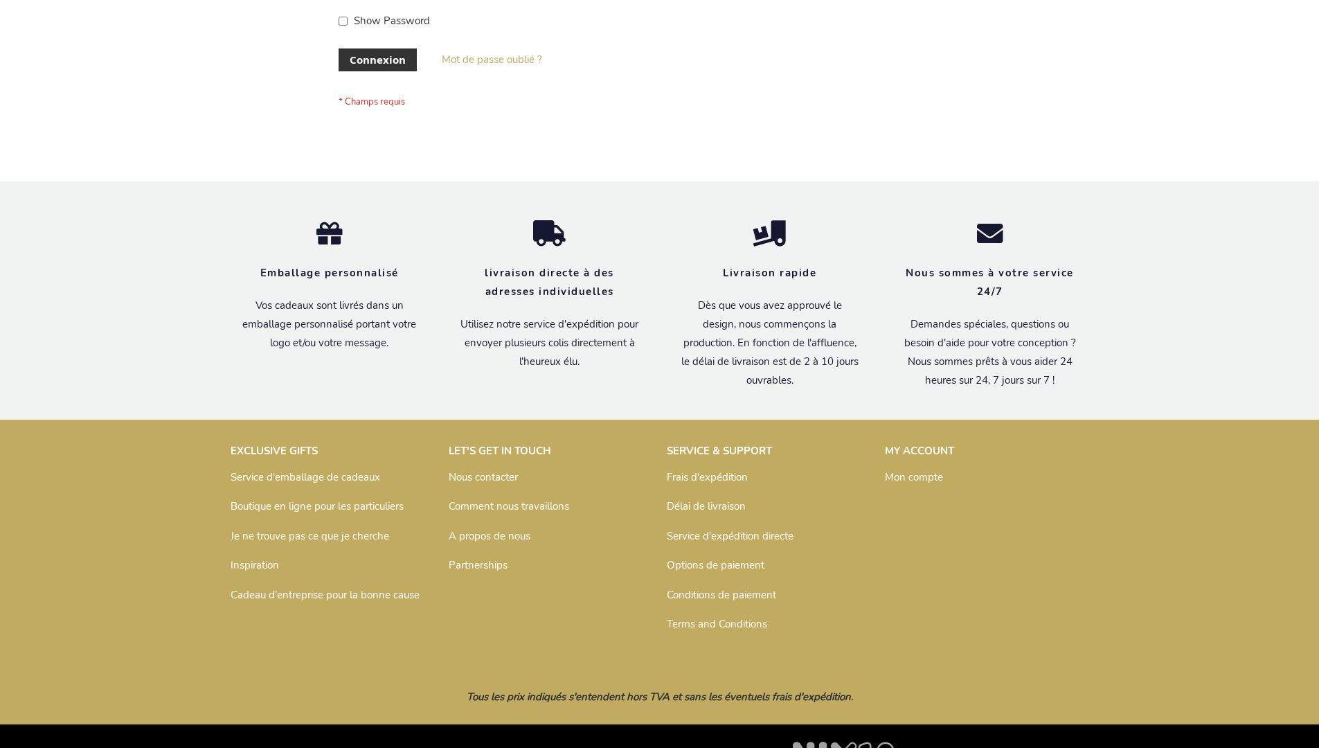
scroll to position [478, 0]
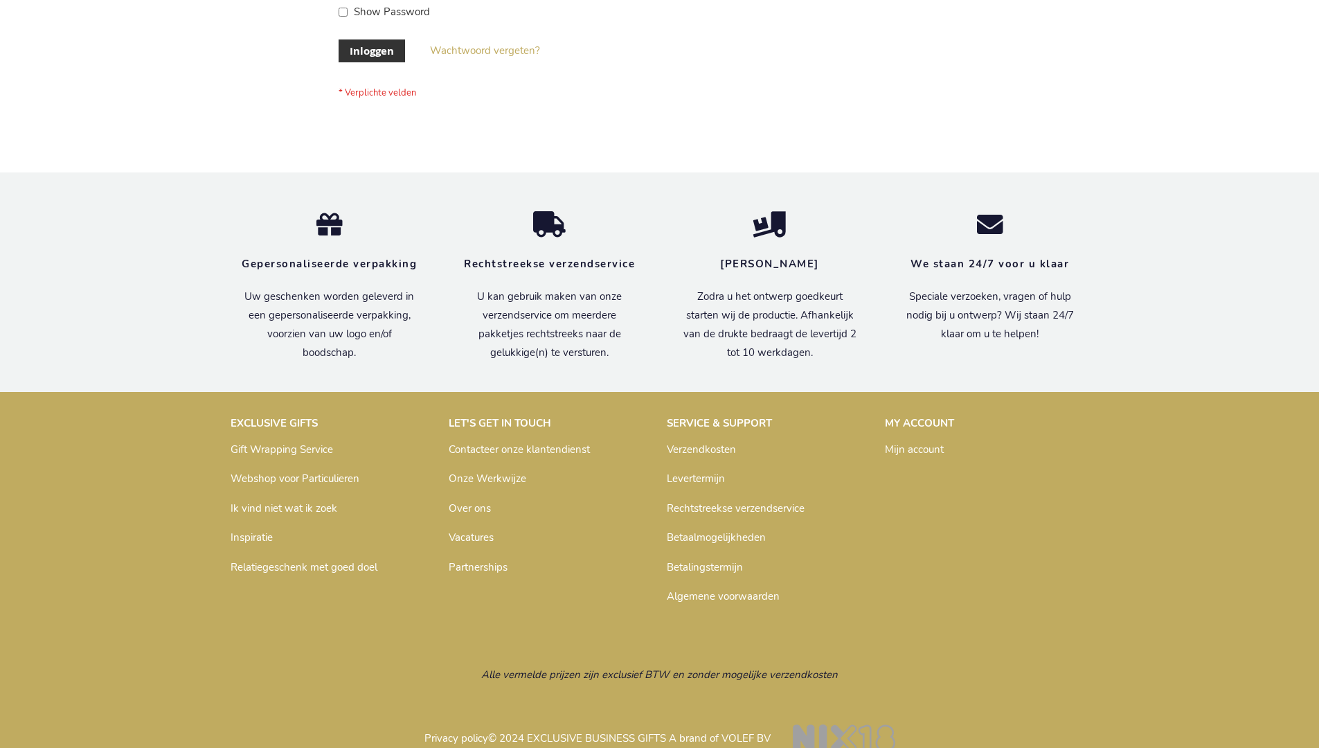
scroll to position [470, 0]
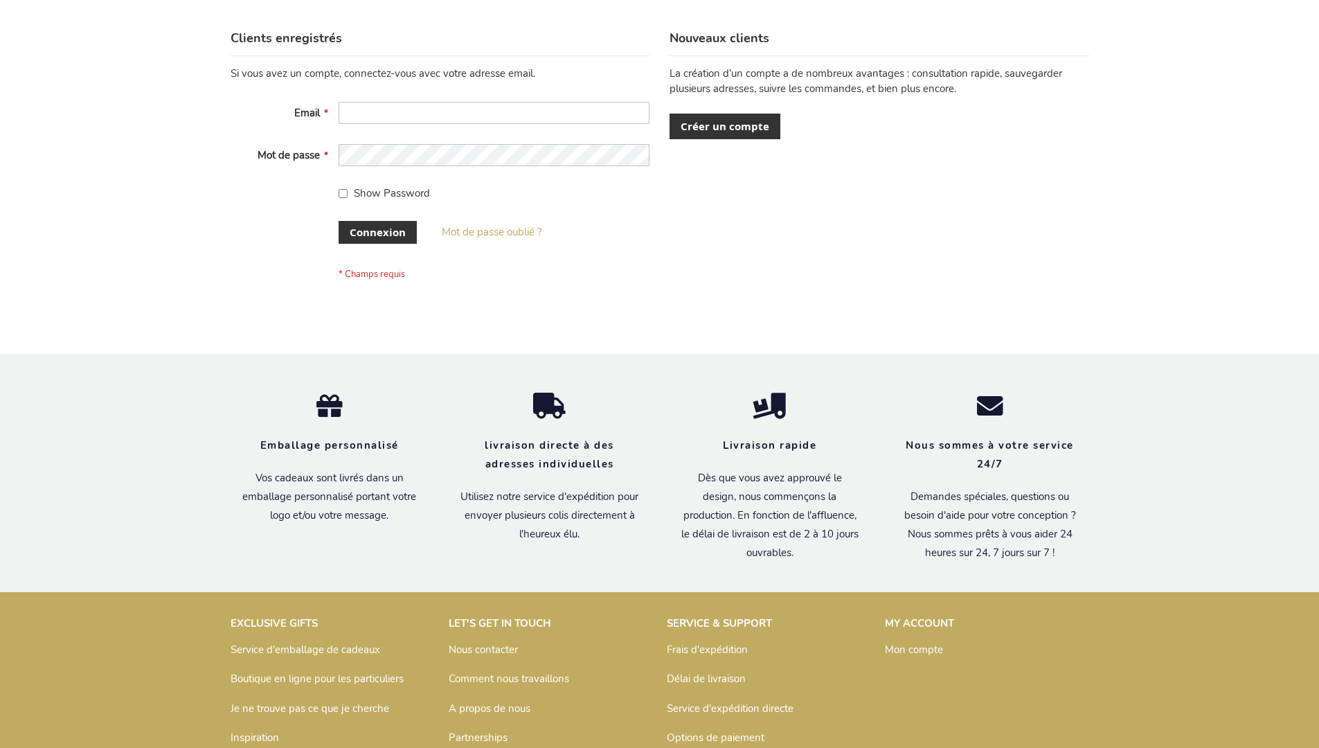
scroll to position [478, 0]
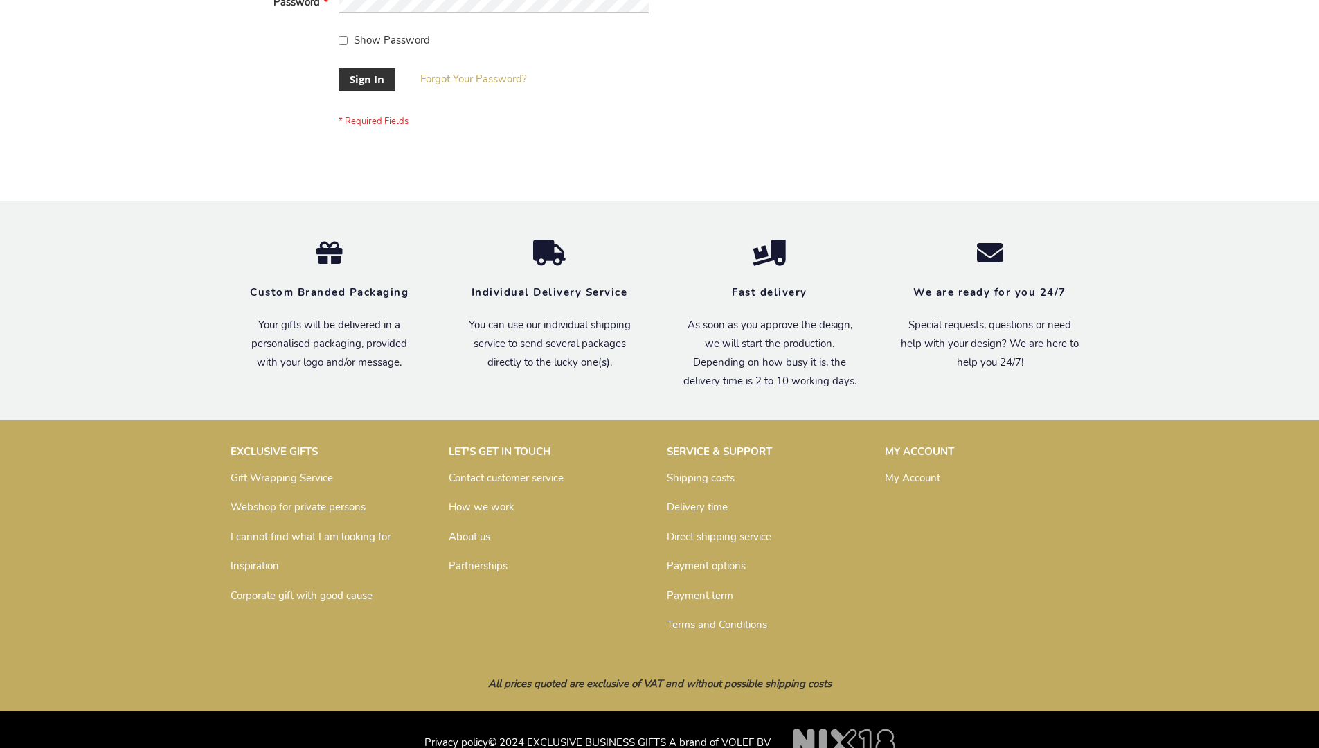
scroll to position [445, 0]
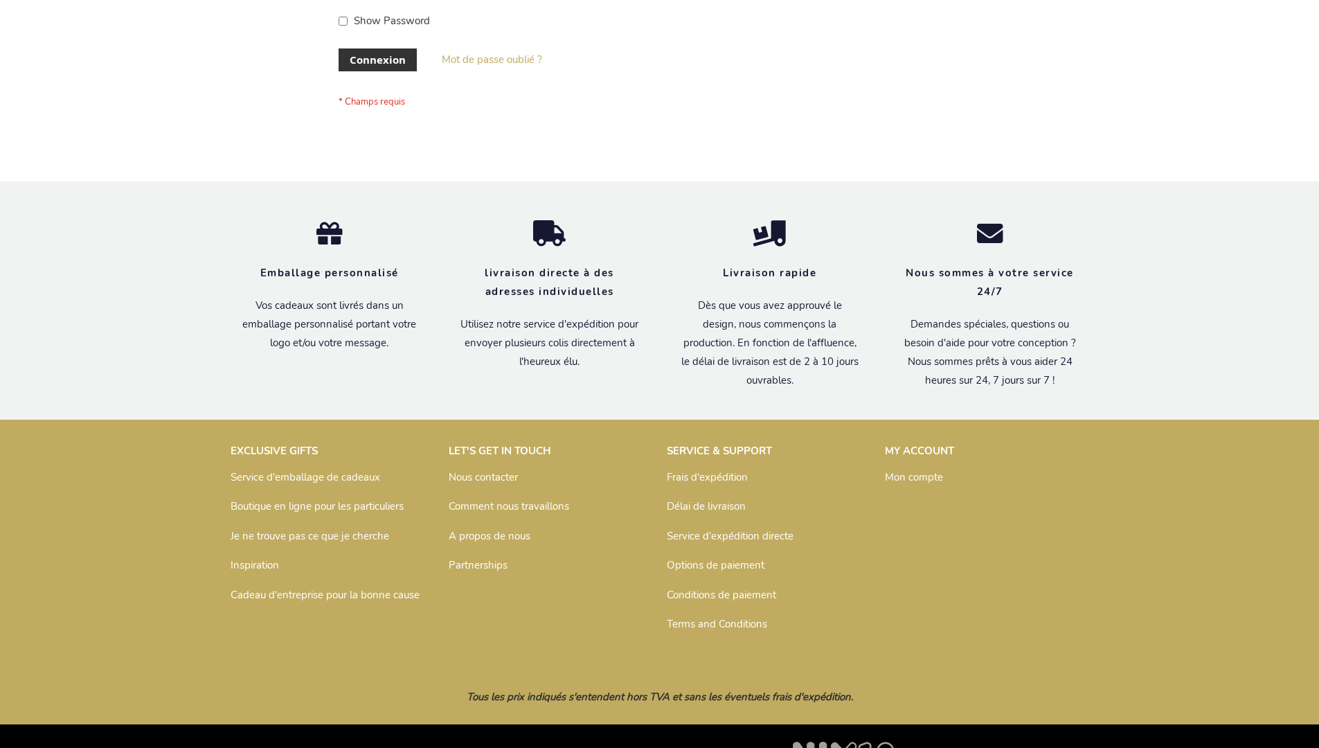
scroll to position [478, 0]
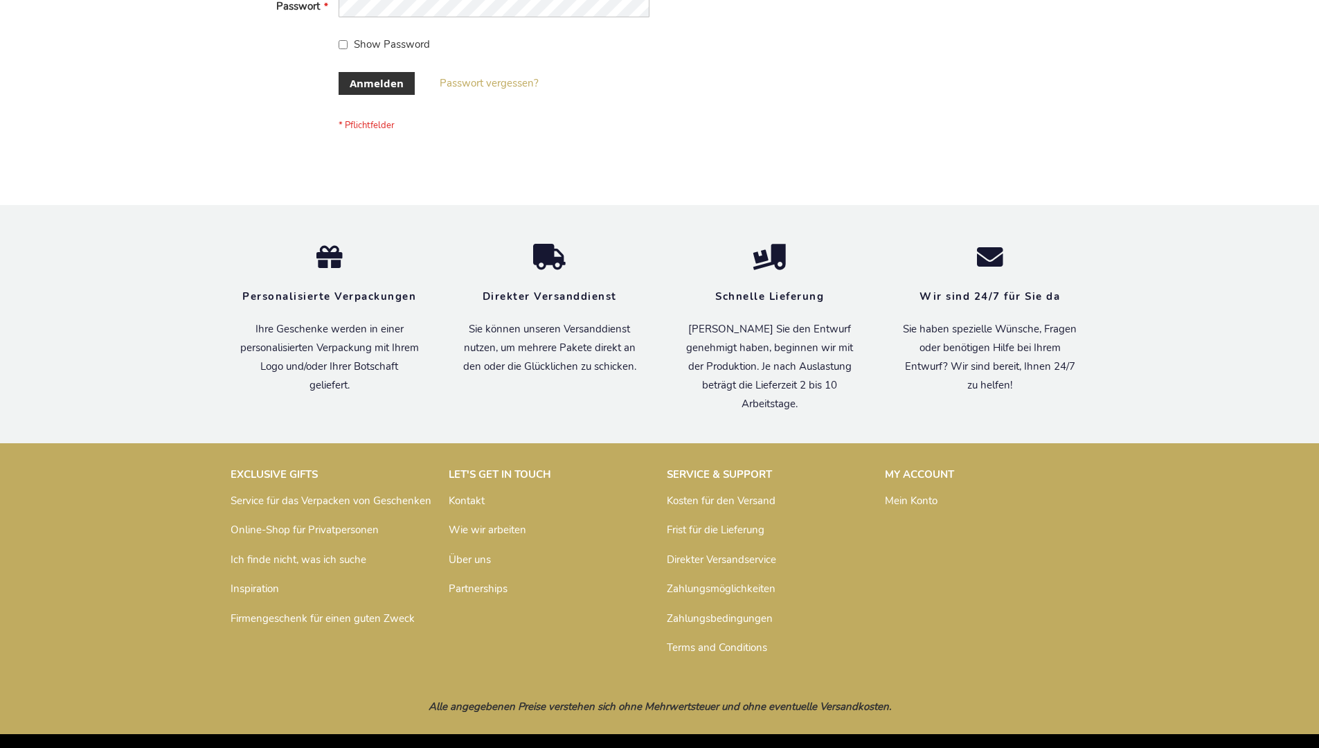
scroll to position [464, 0]
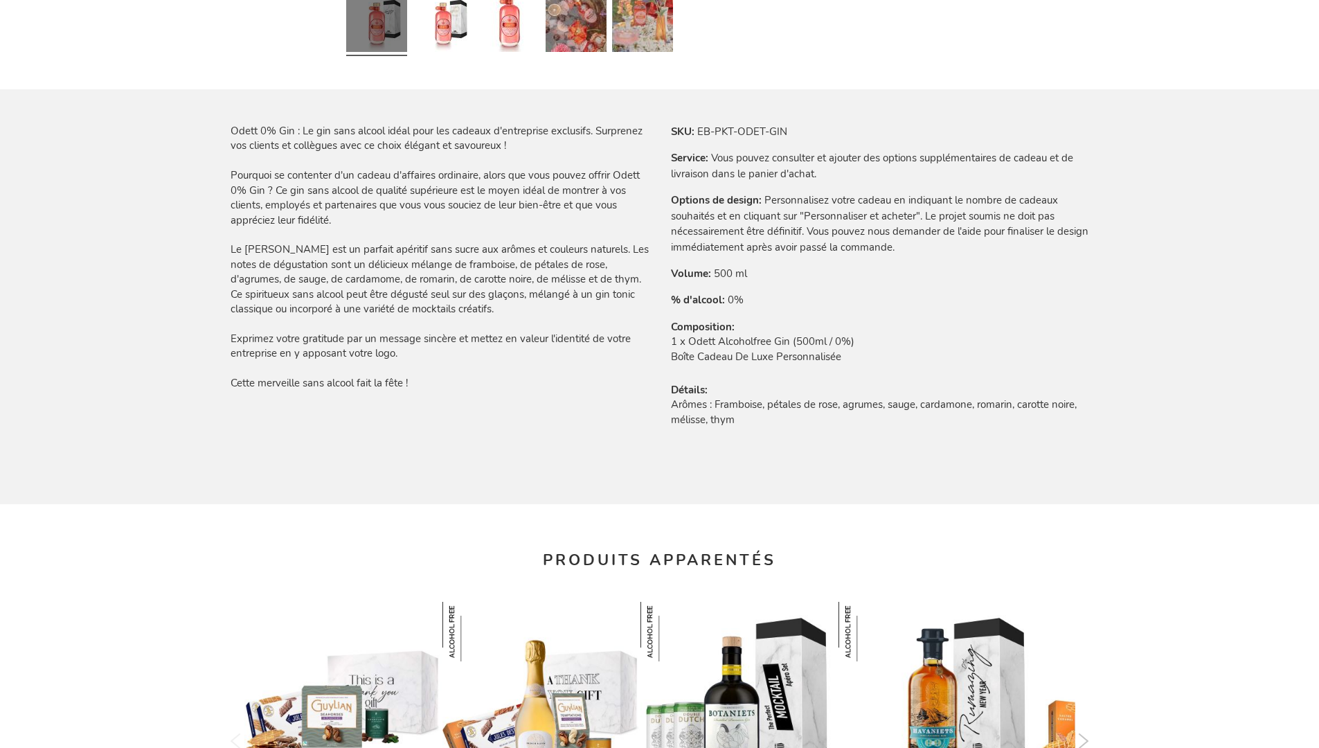
scroll to position [1922, 0]
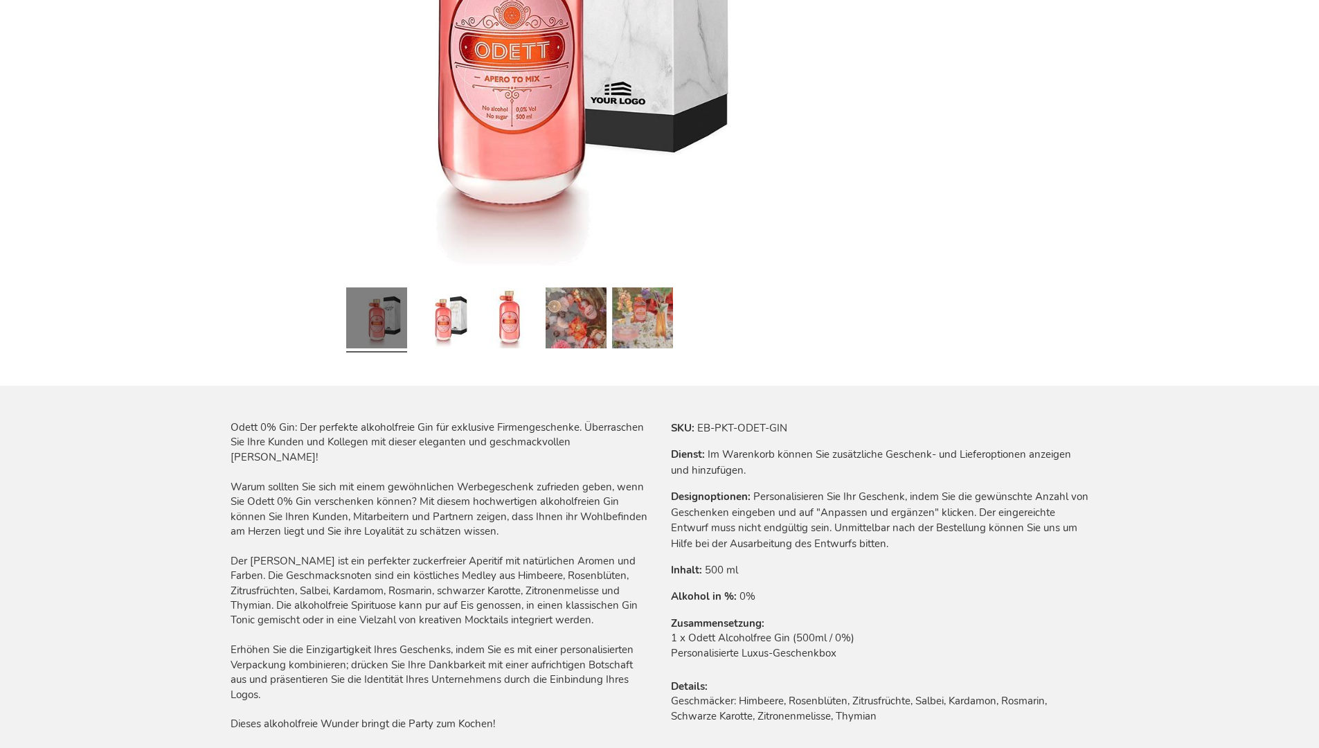
scroll to position [1908, 0]
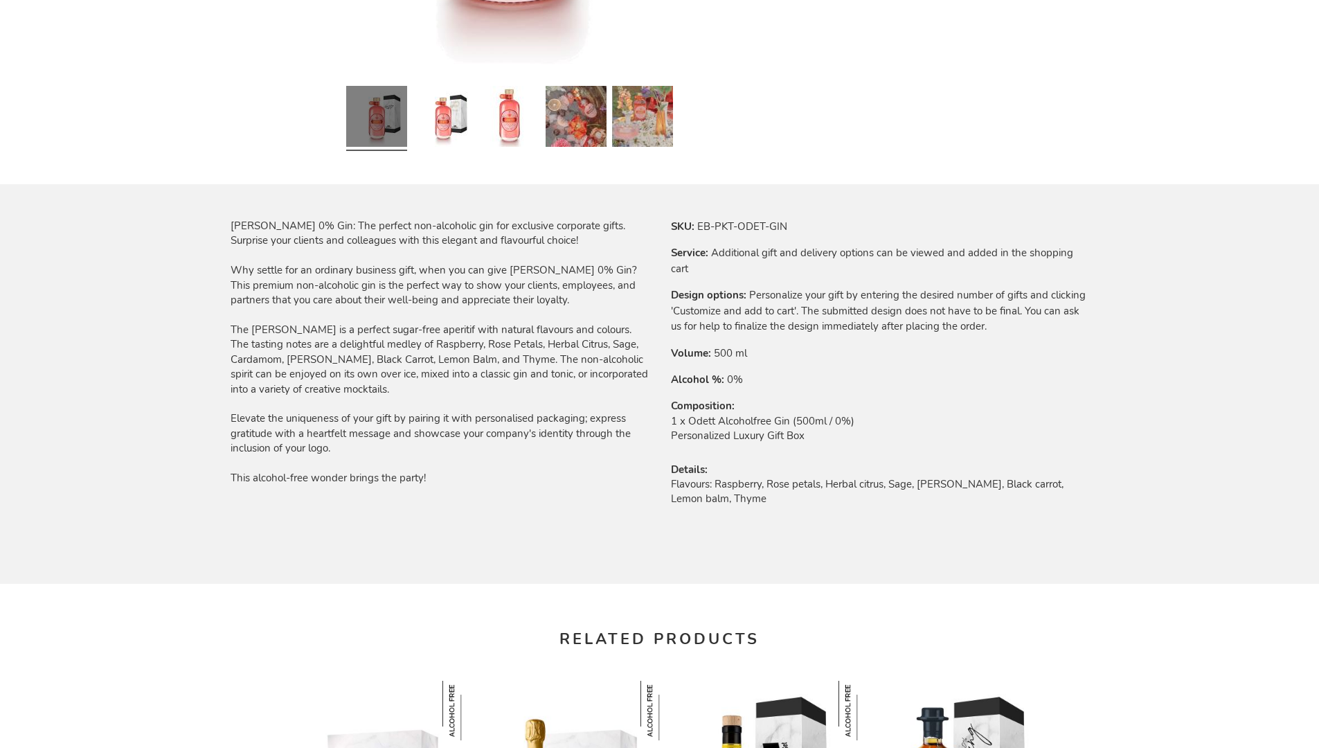
scroll to position [1873, 0]
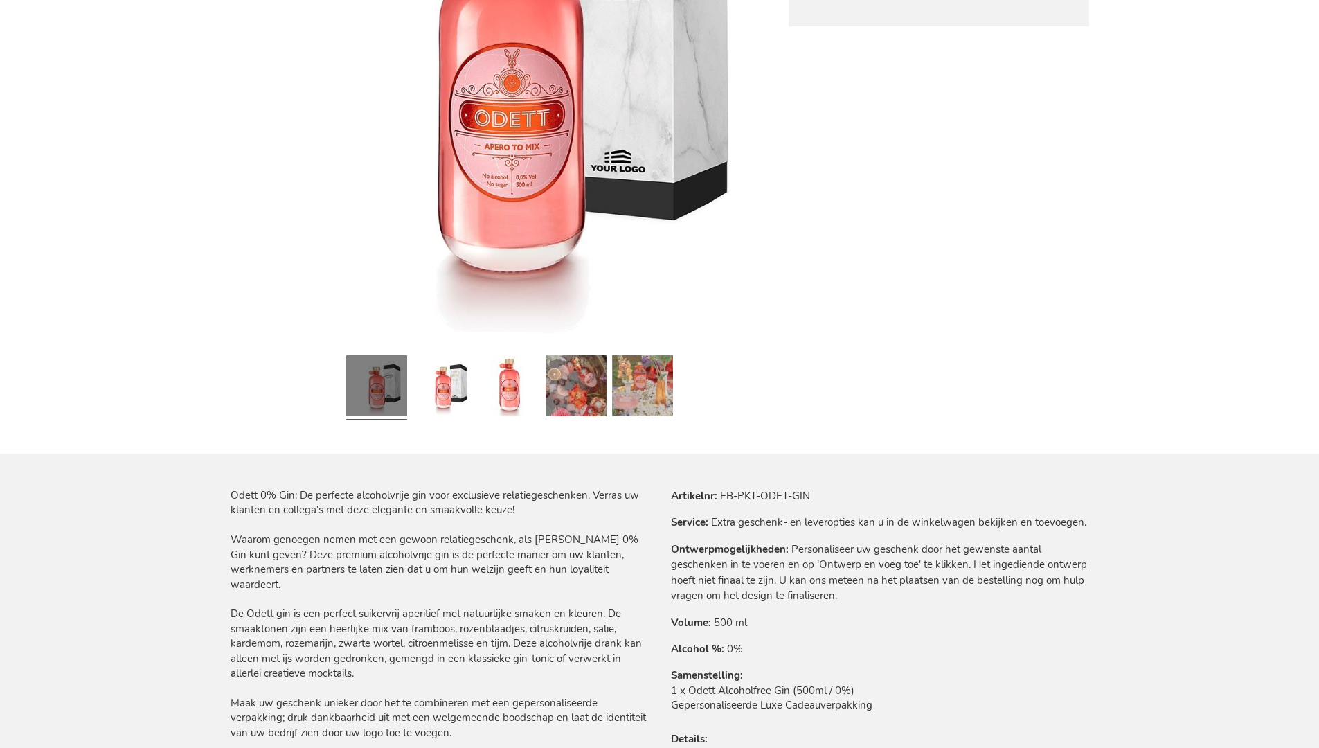
scroll to position [1899, 0]
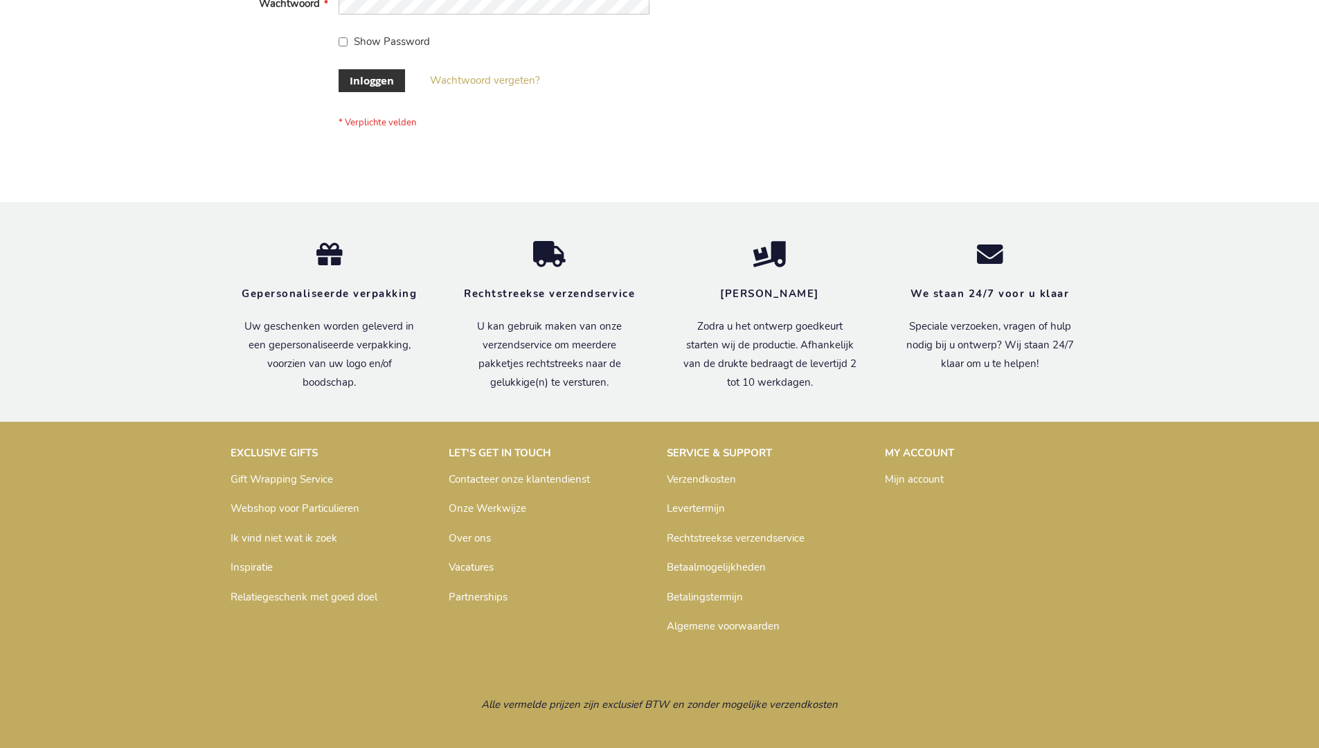
scroll to position [470, 0]
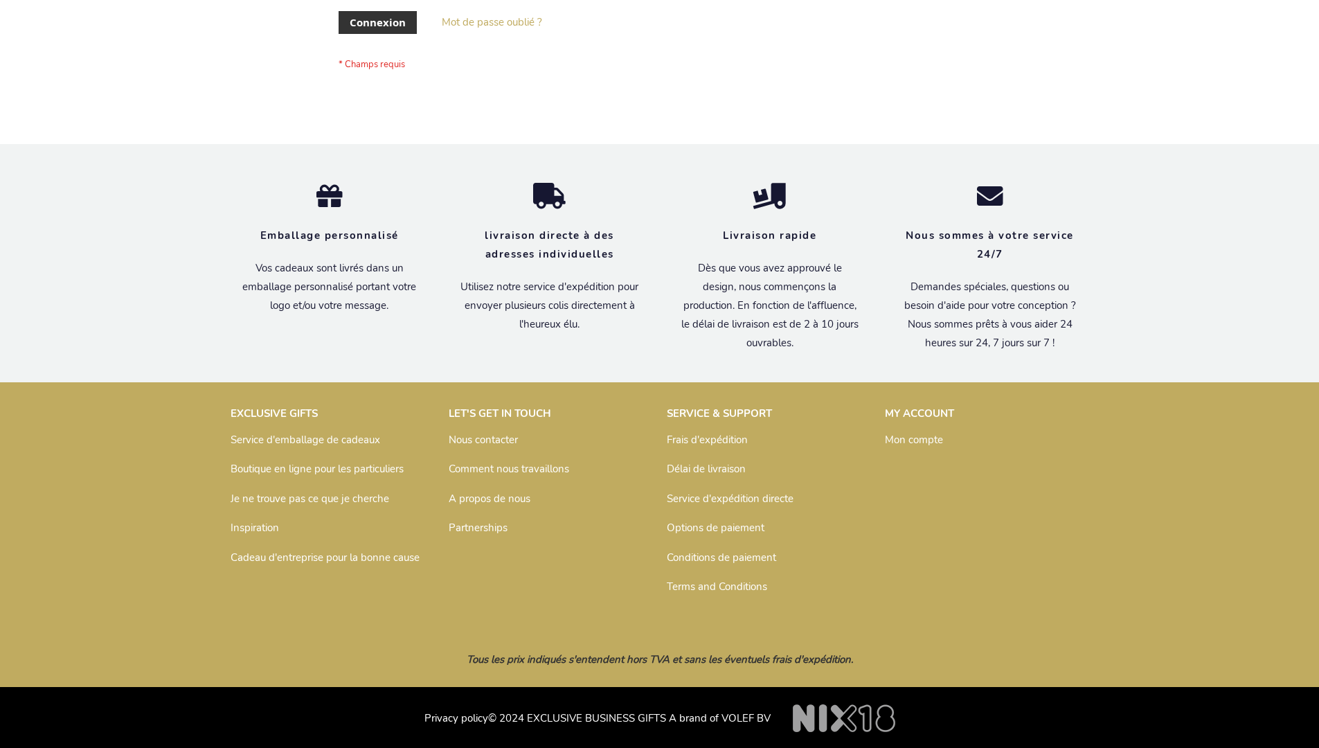
scroll to position [478, 0]
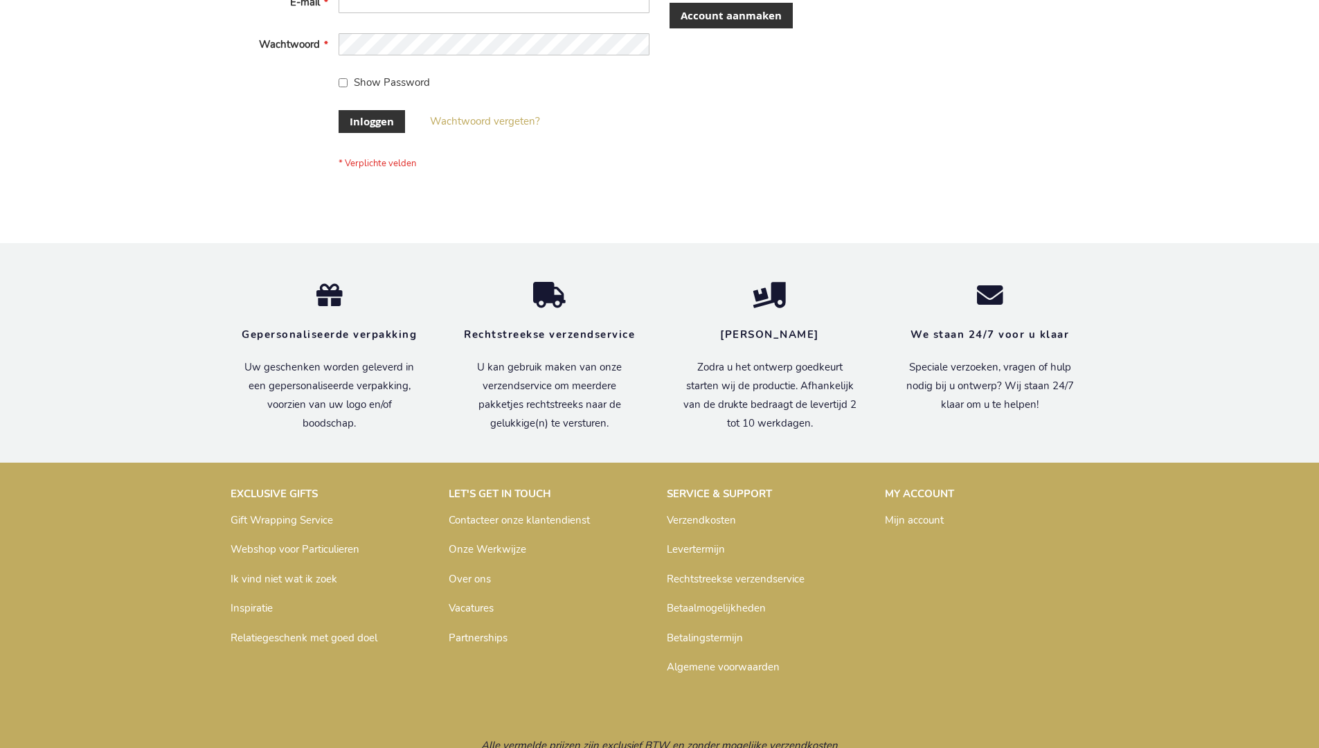
scroll to position [470, 0]
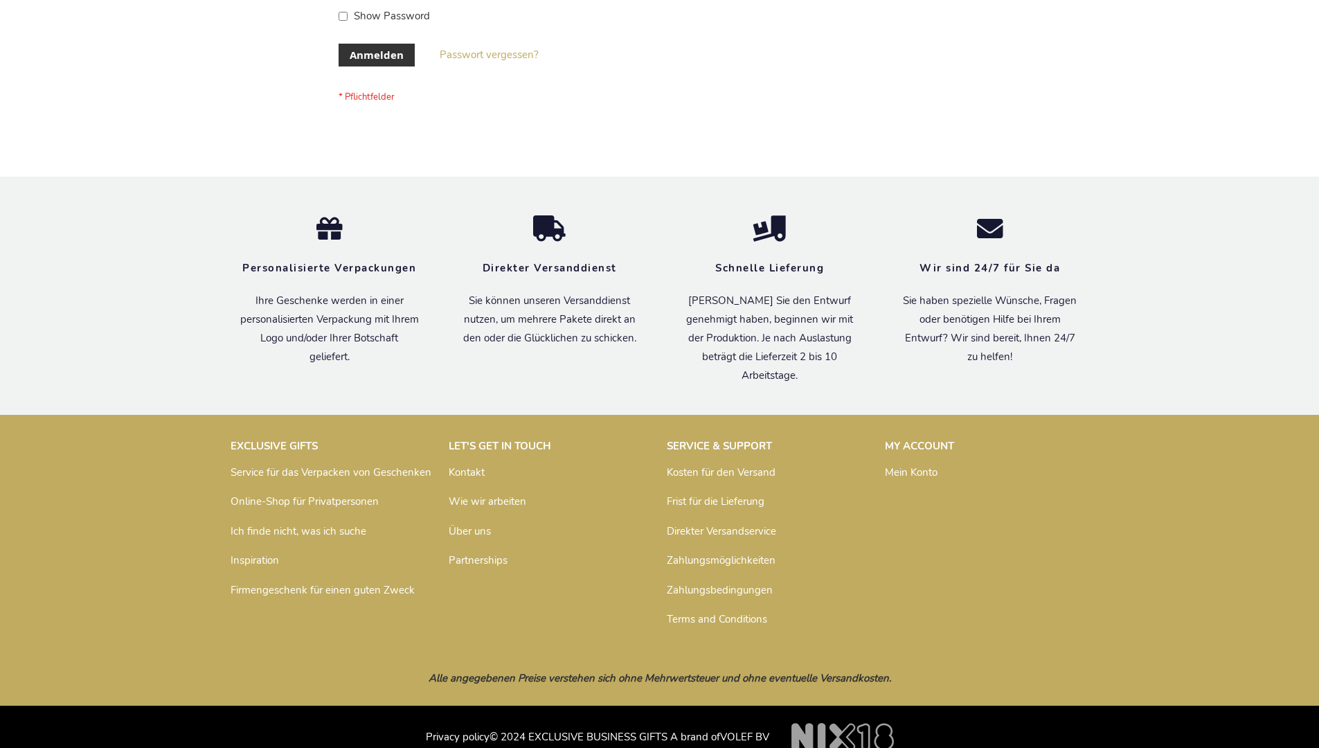
scroll to position [464, 0]
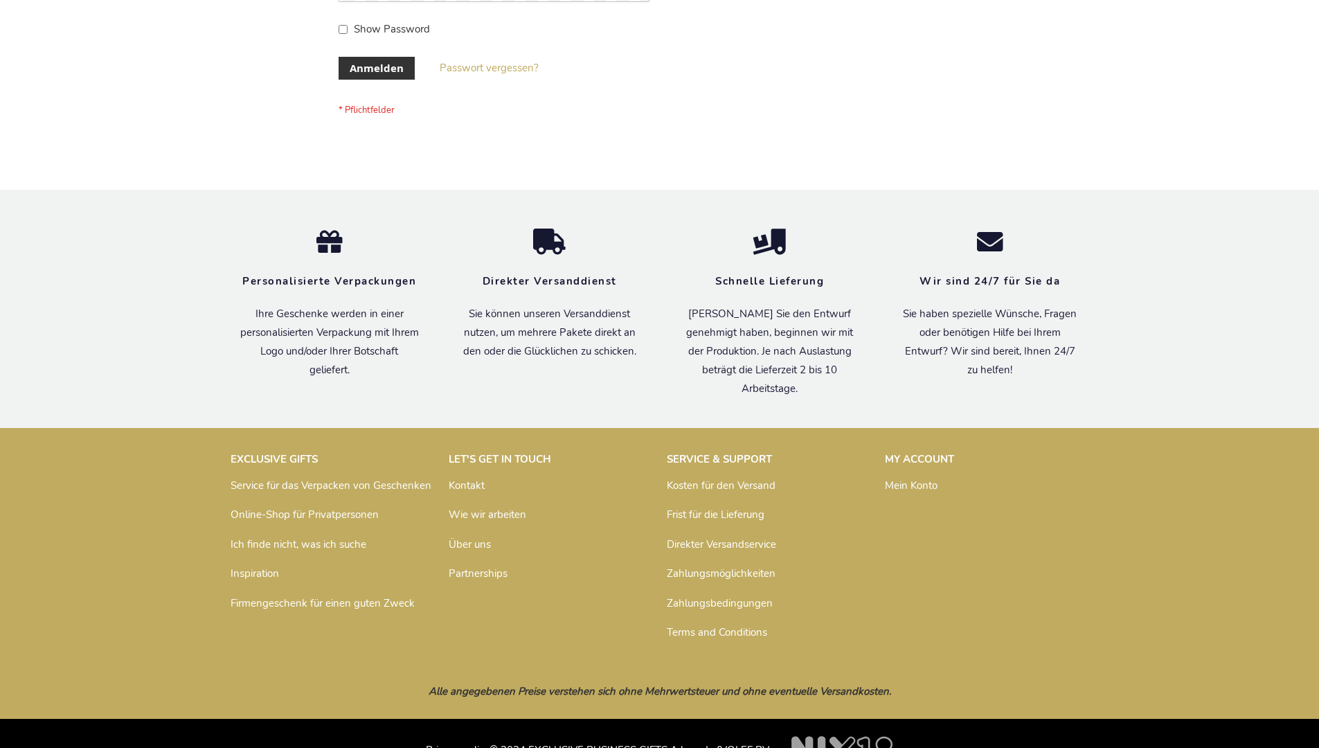
scroll to position [464, 0]
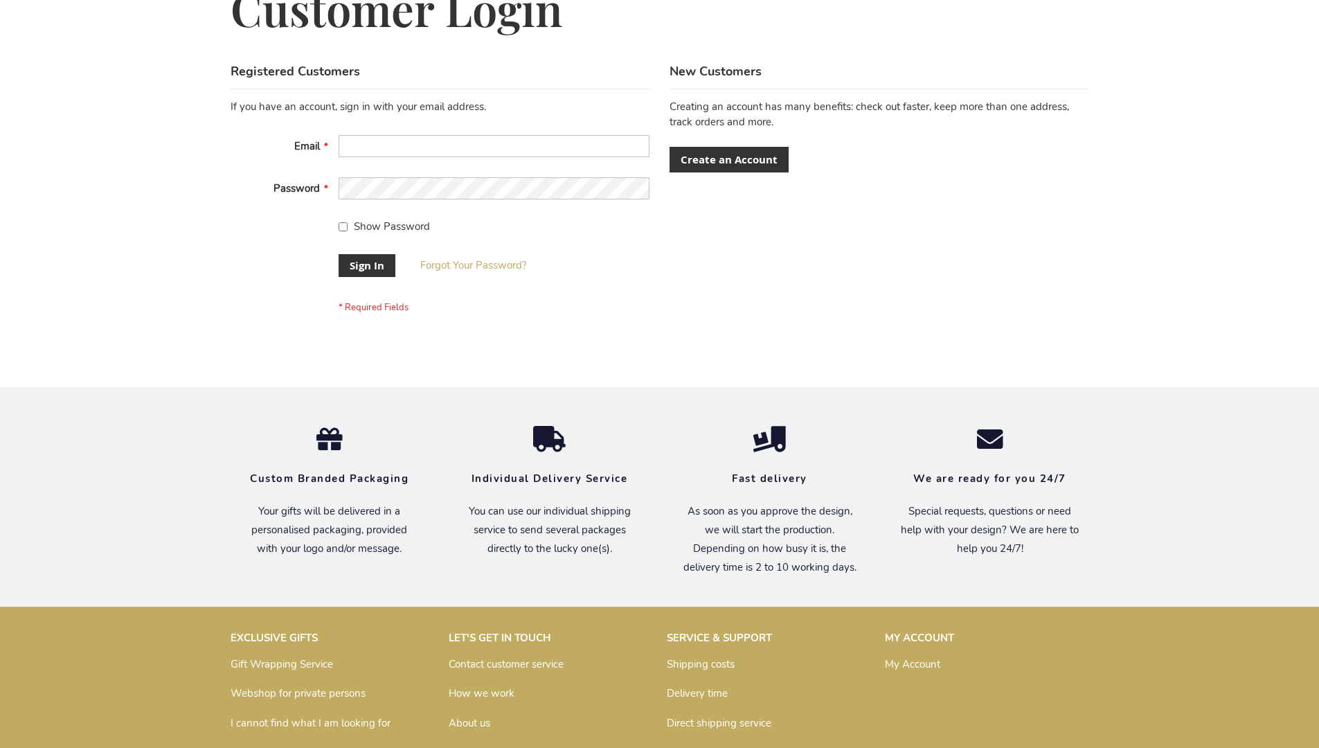
scroll to position [445, 0]
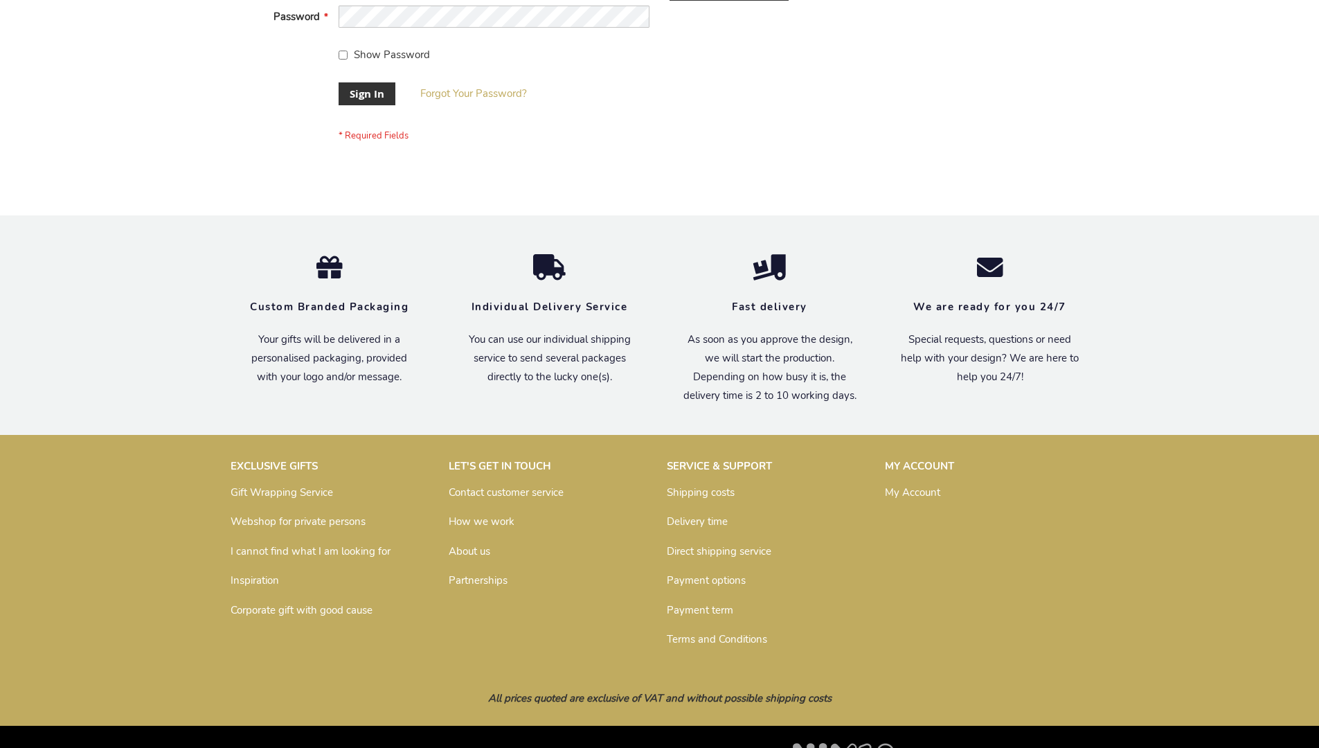
scroll to position [445, 0]
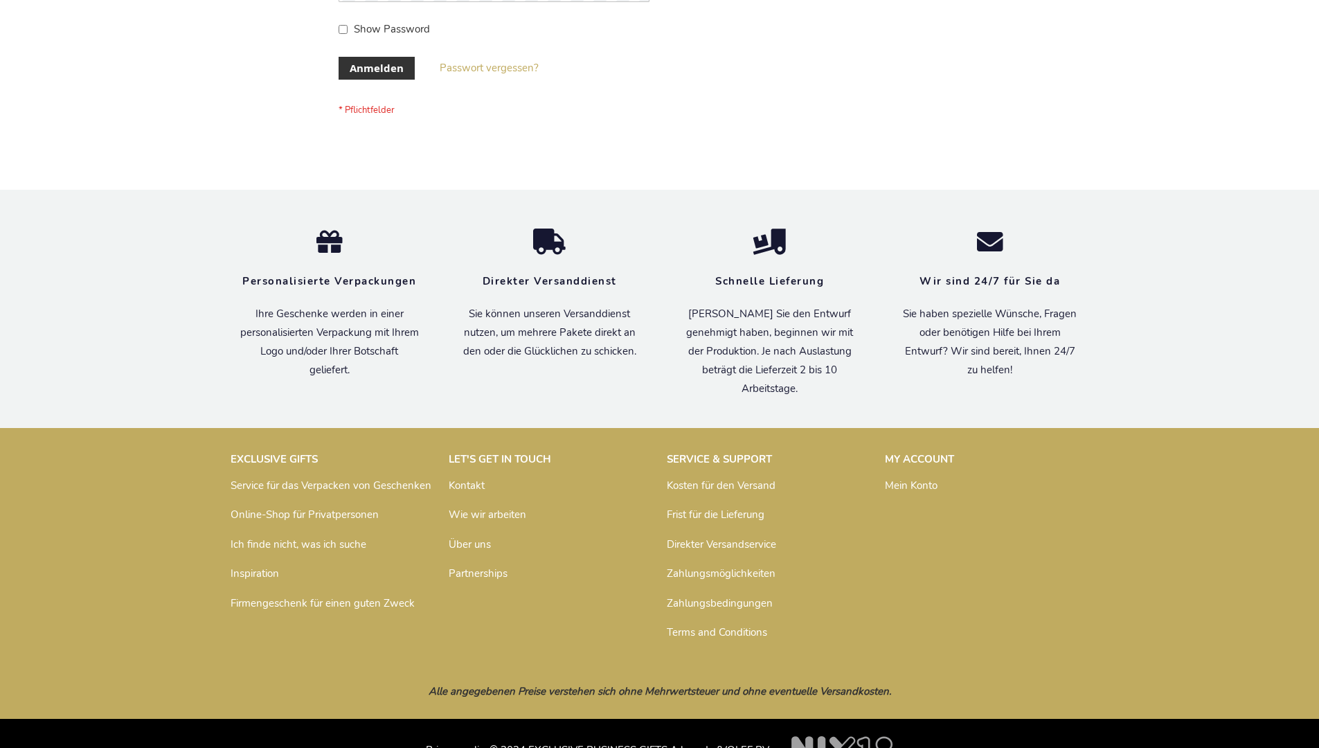
scroll to position [464, 0]
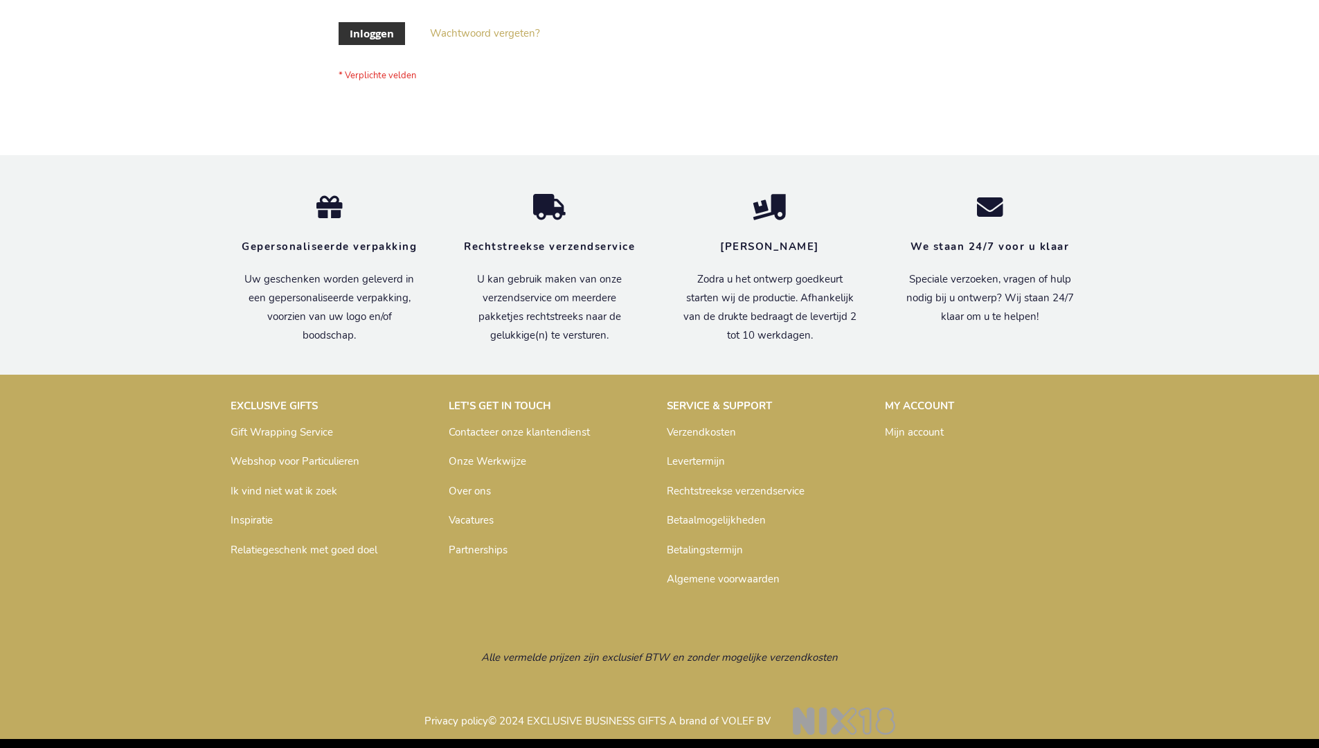
scroll to position [470, 0]
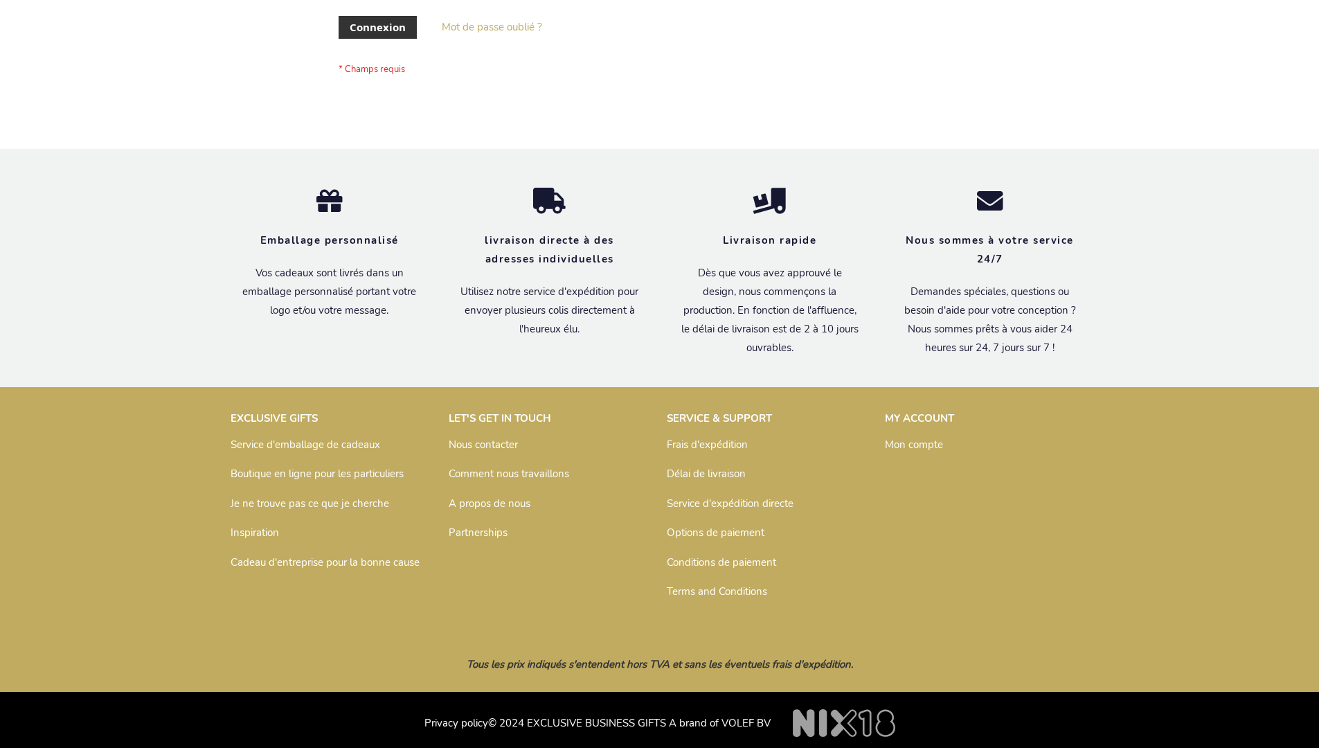
scroll to position [478, 0]
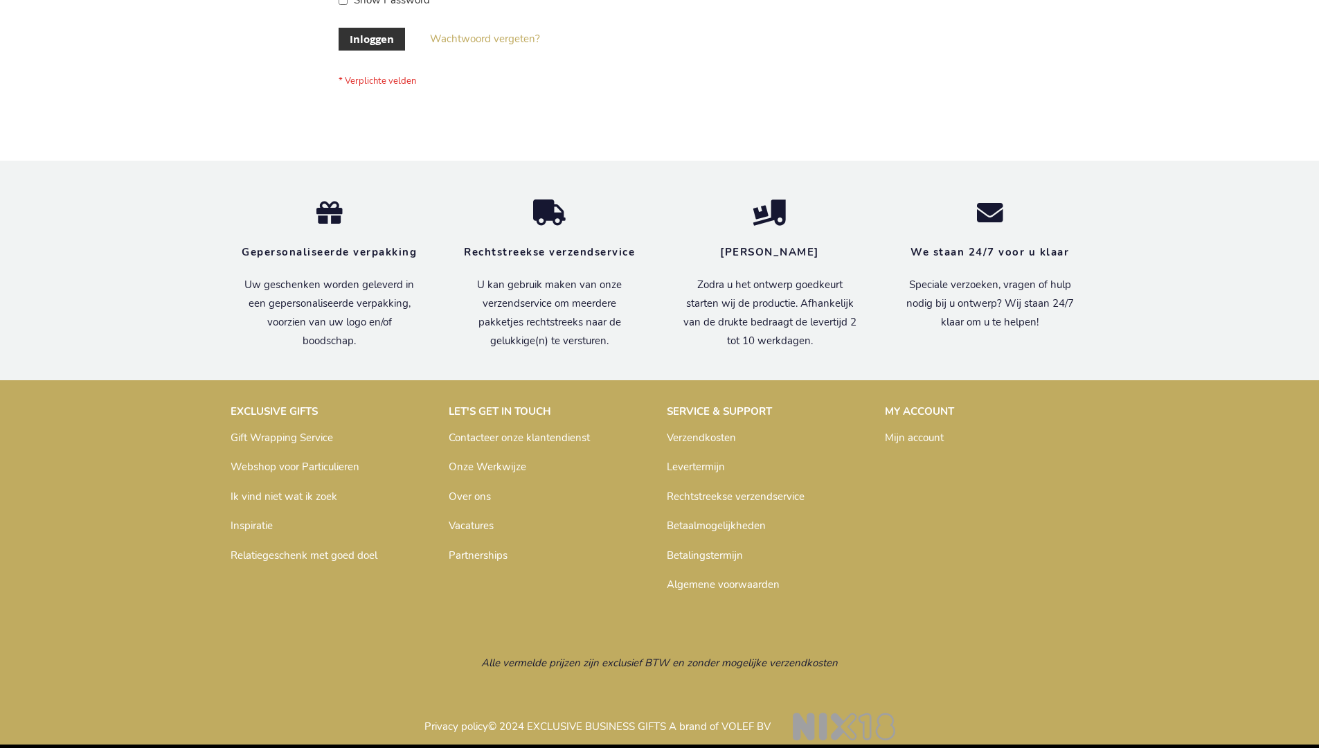
scroll to position [460, 0]
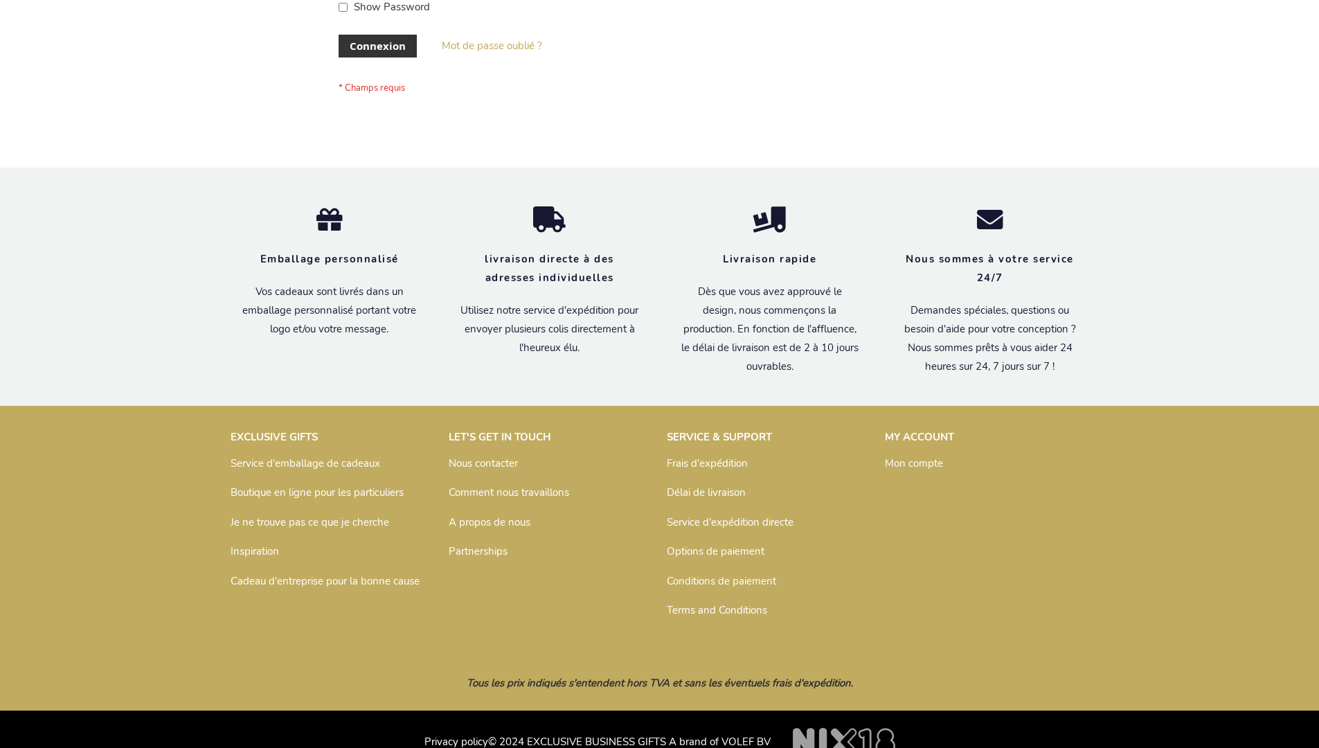
scroll to position [478, 0]
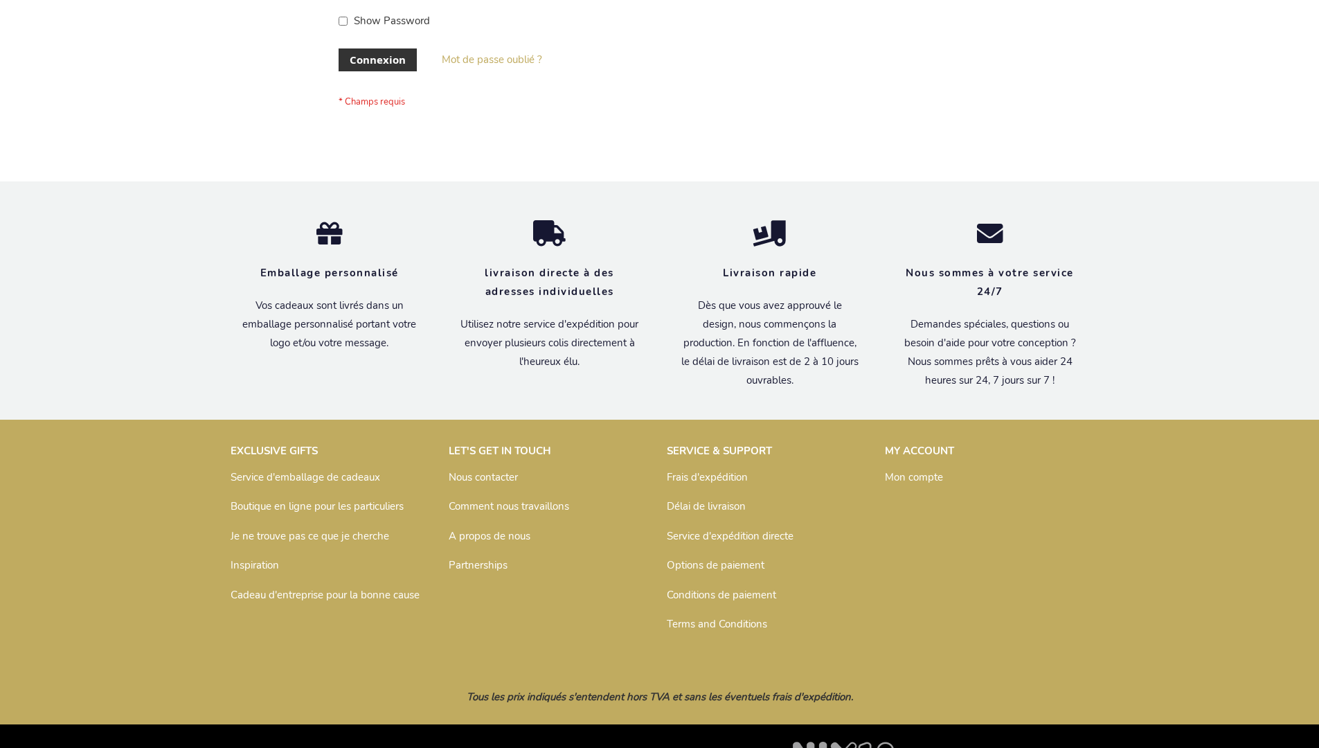
scroll to position [478, 0]
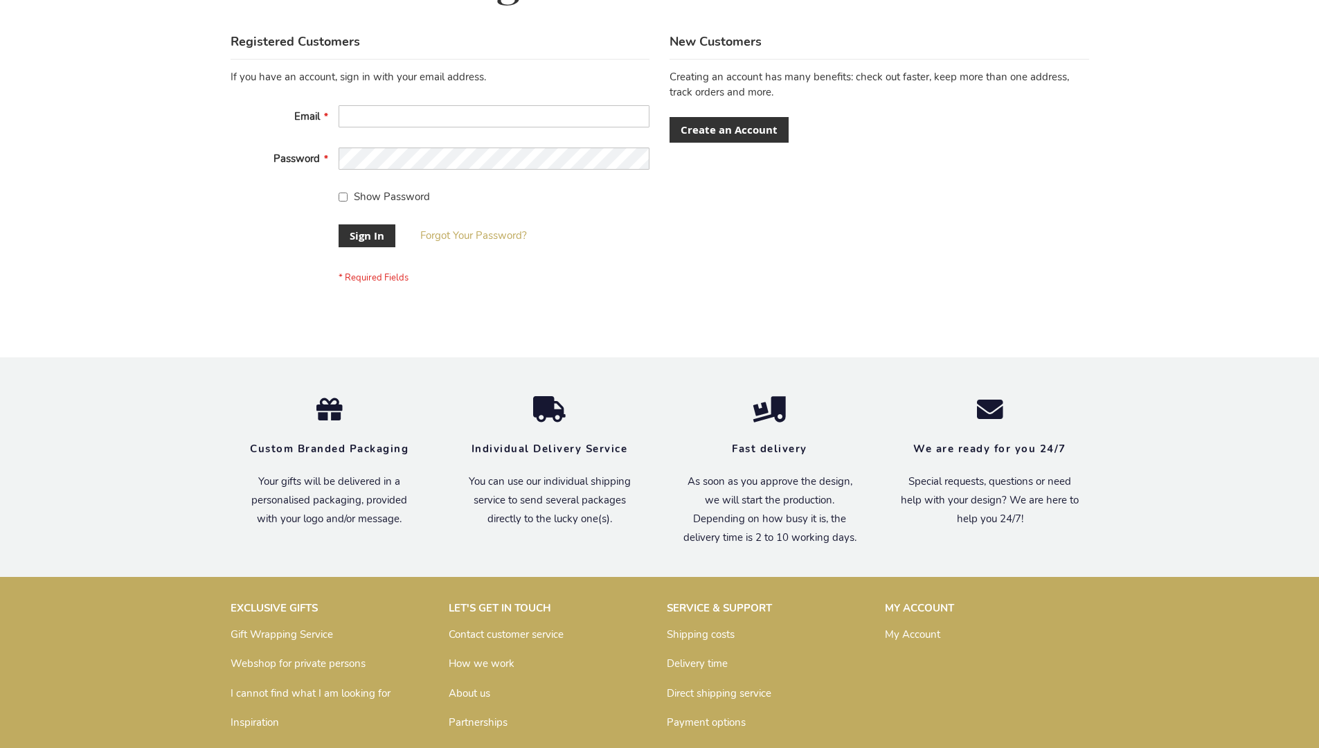
scroll to position [445, 0]
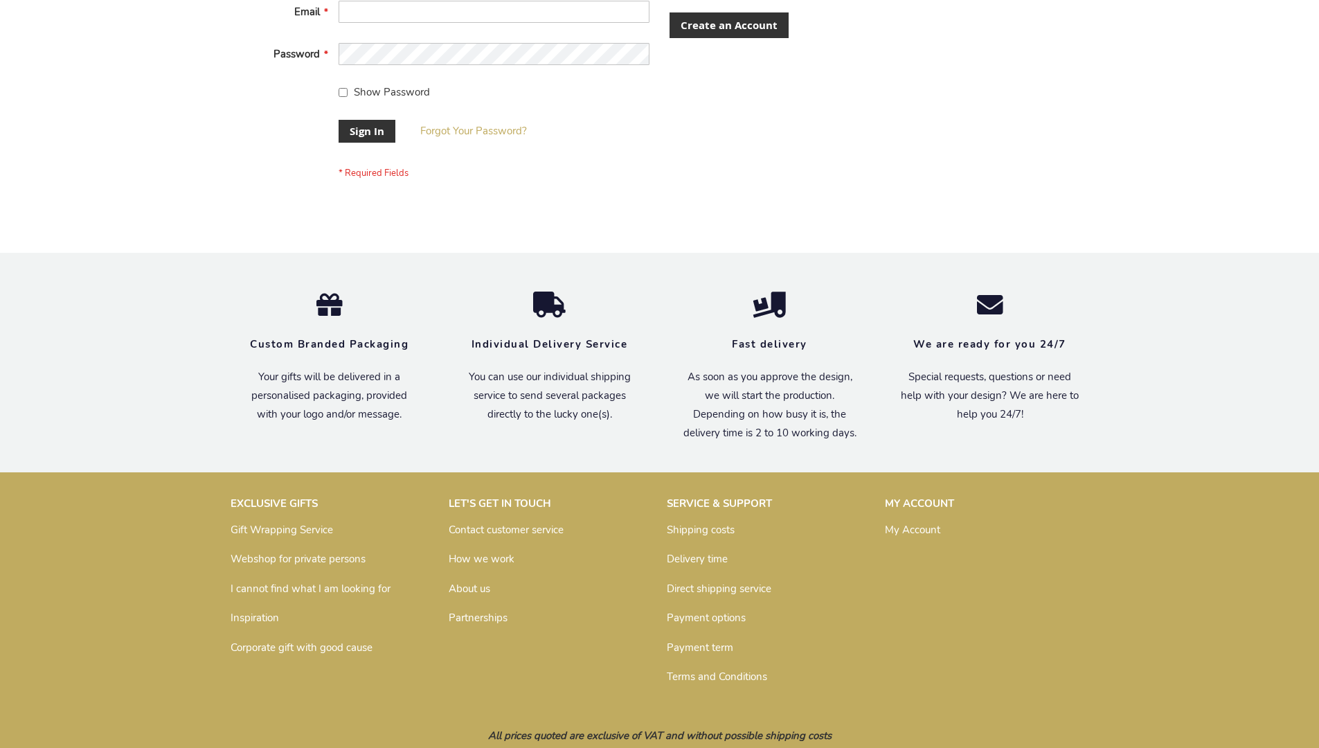
scroll to position [445, 0]
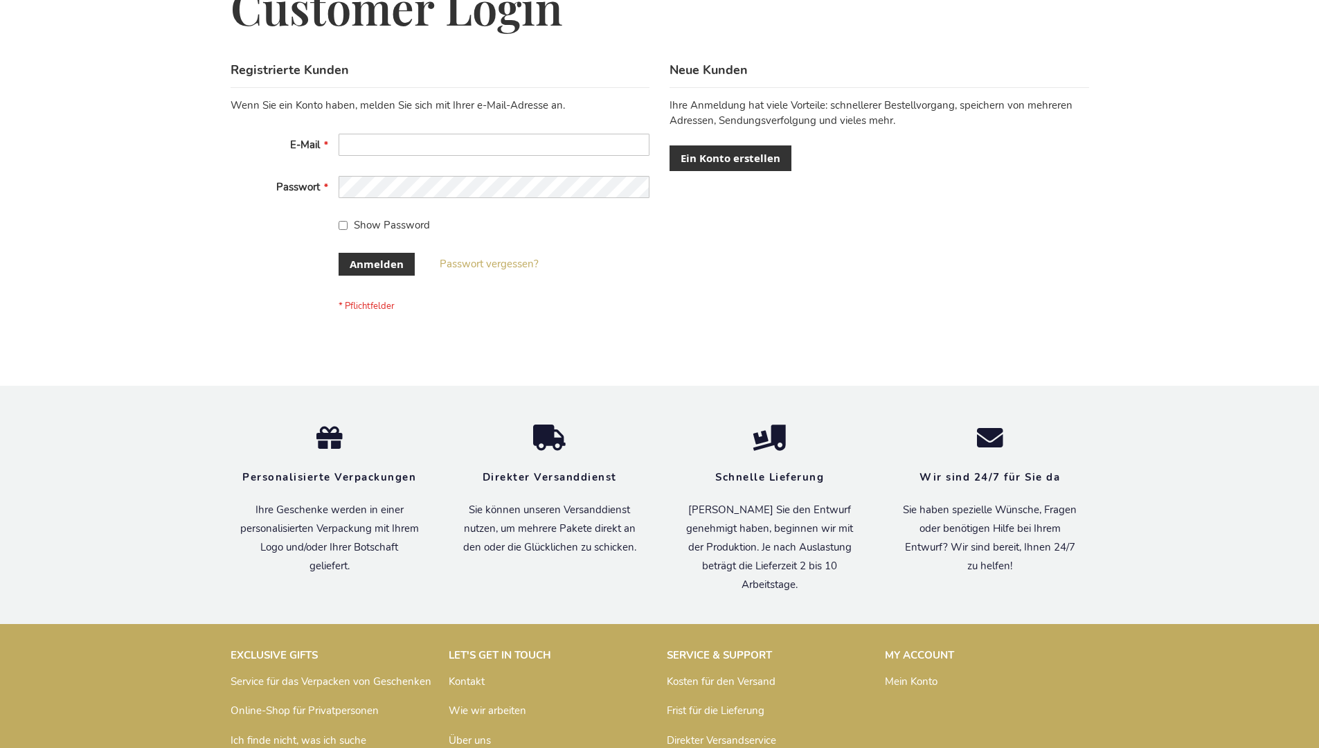
scroll to position [464, 0]
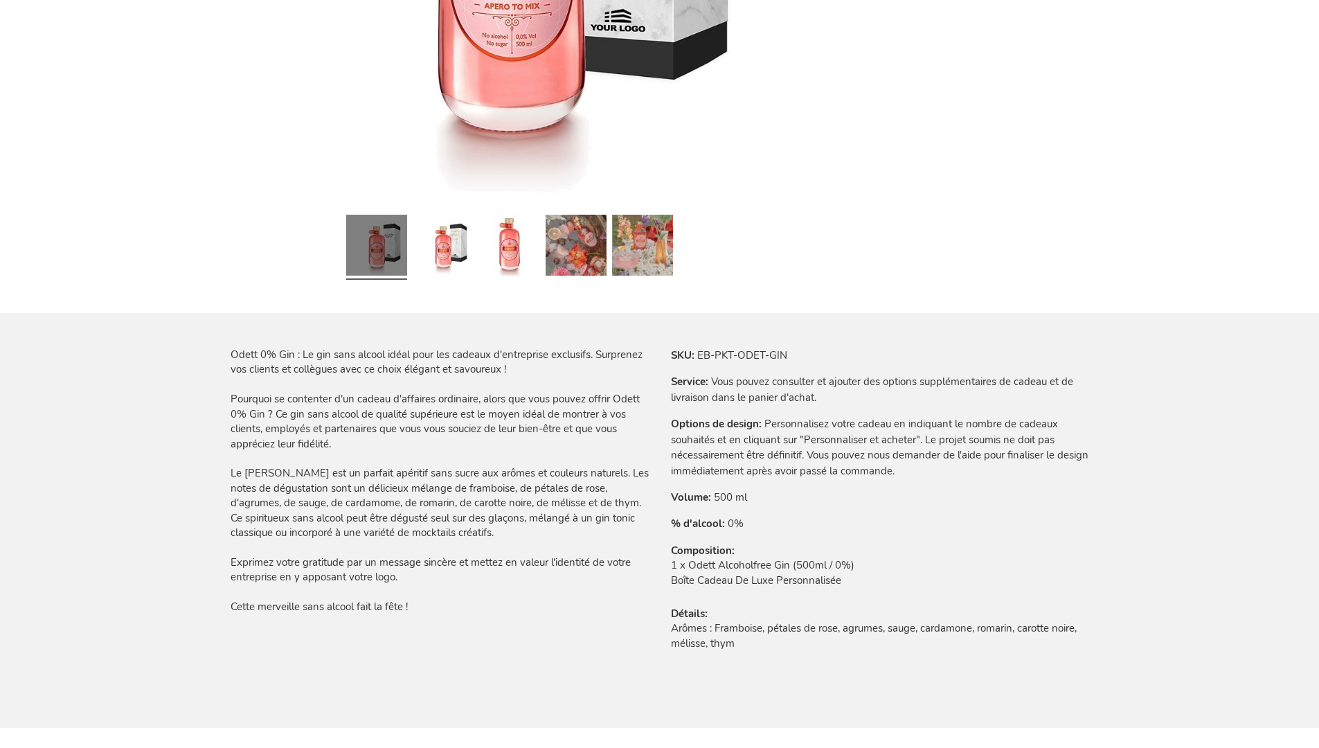
scroll to position [1922, 0]
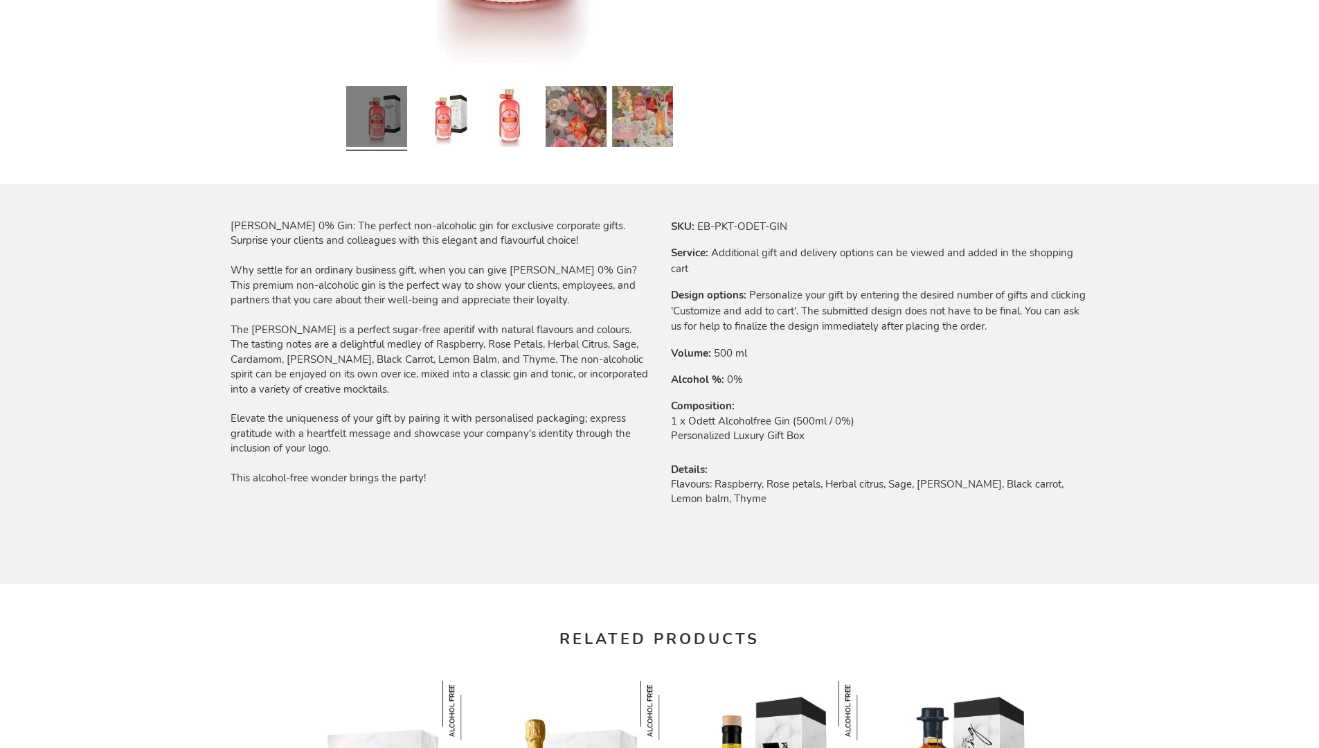
scroll to position [1873, 0]
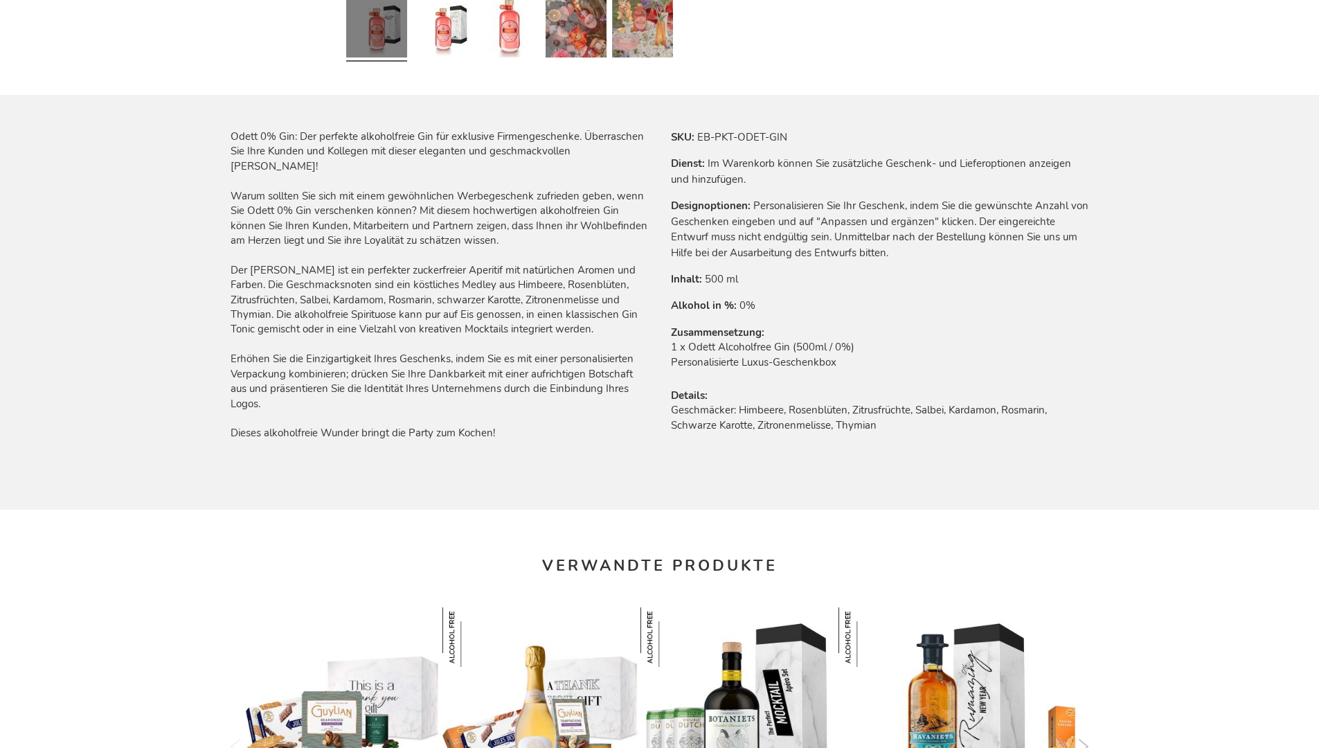
scroll to position [1908, 0]
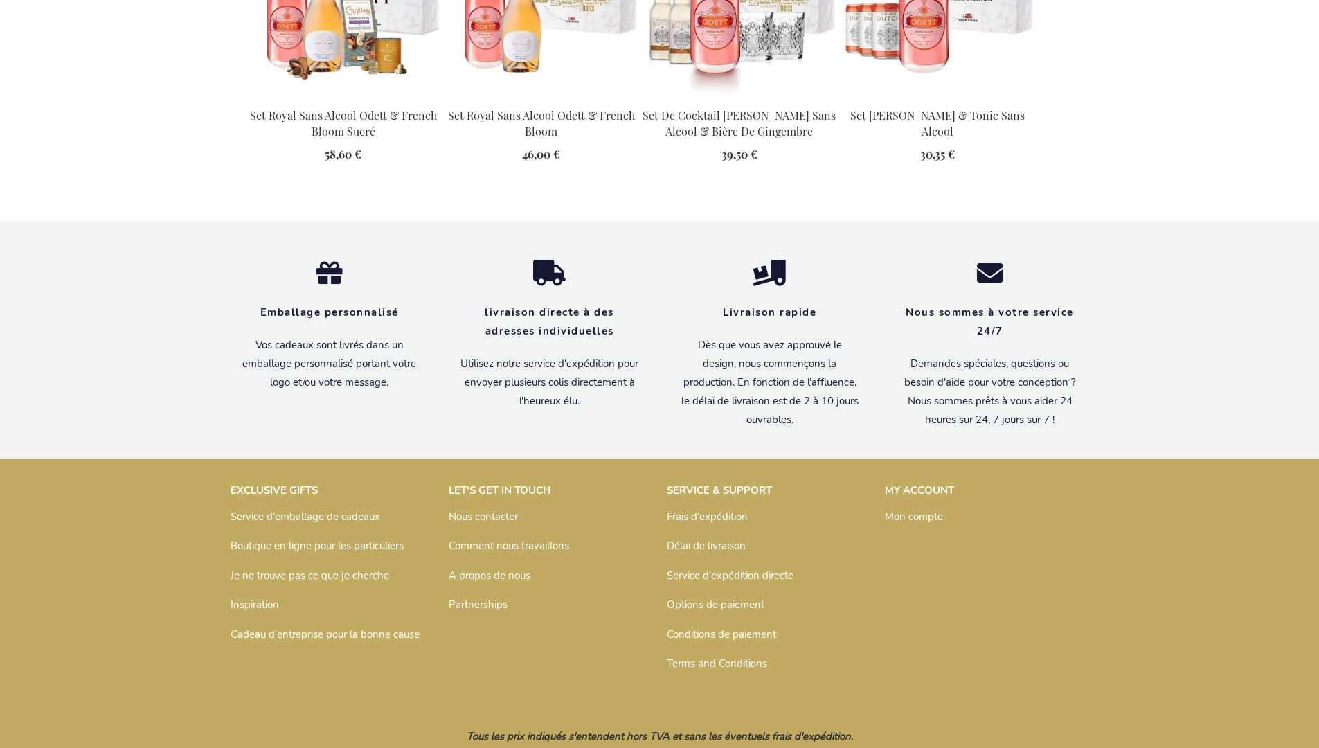
scroll to position [1922, 0]
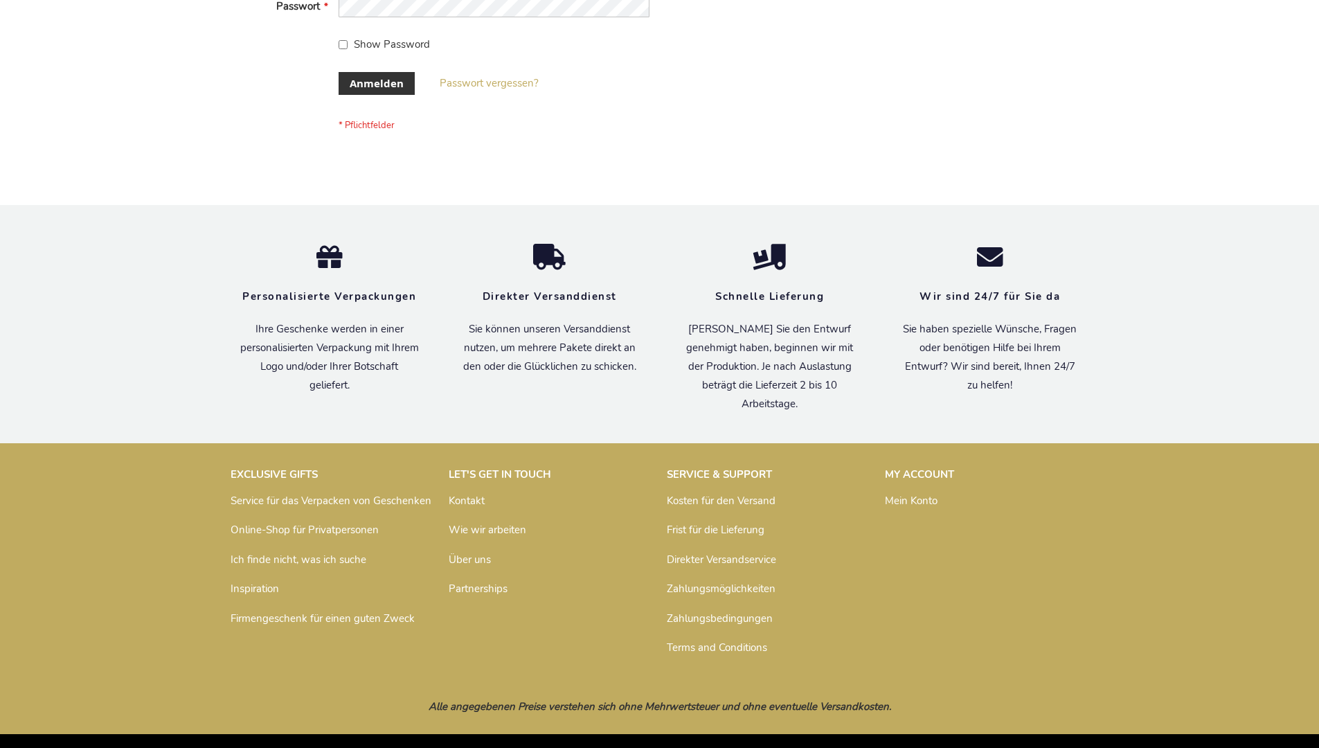
scroll to position [464, 0]
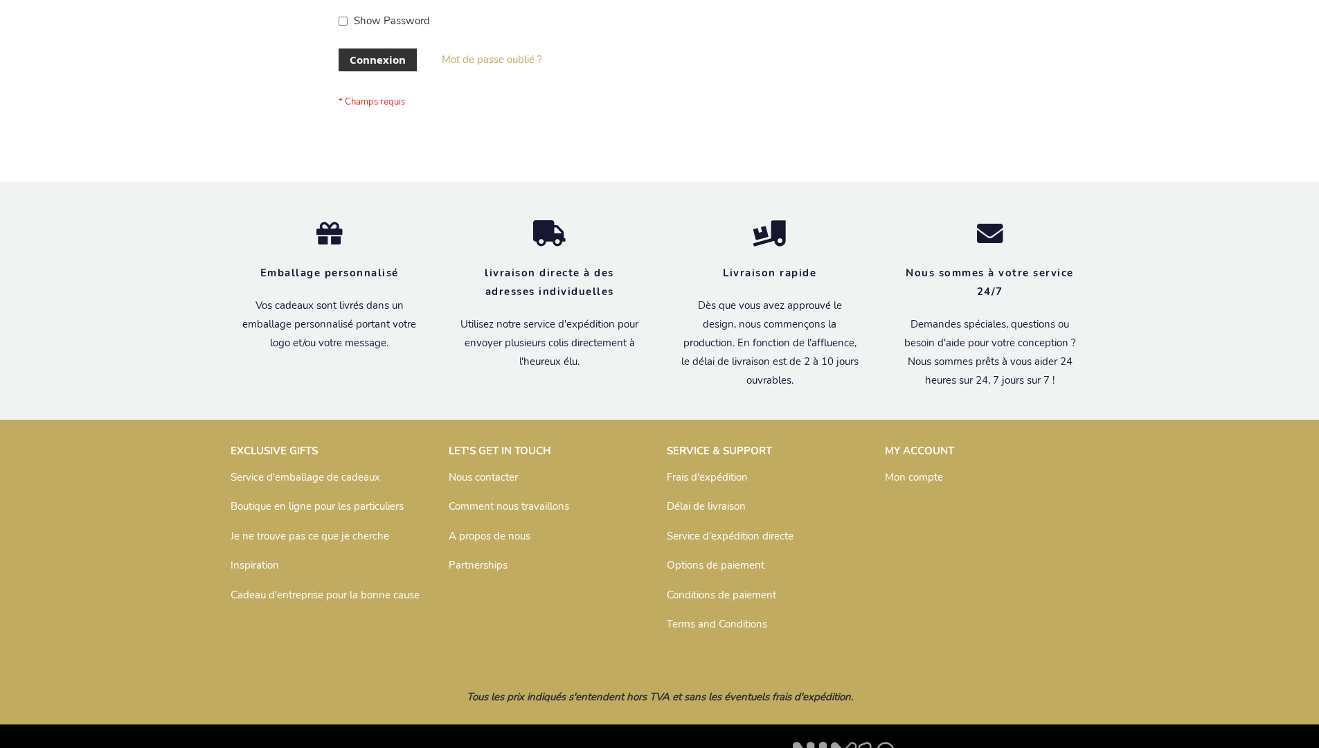
scroll to position [478, 0]
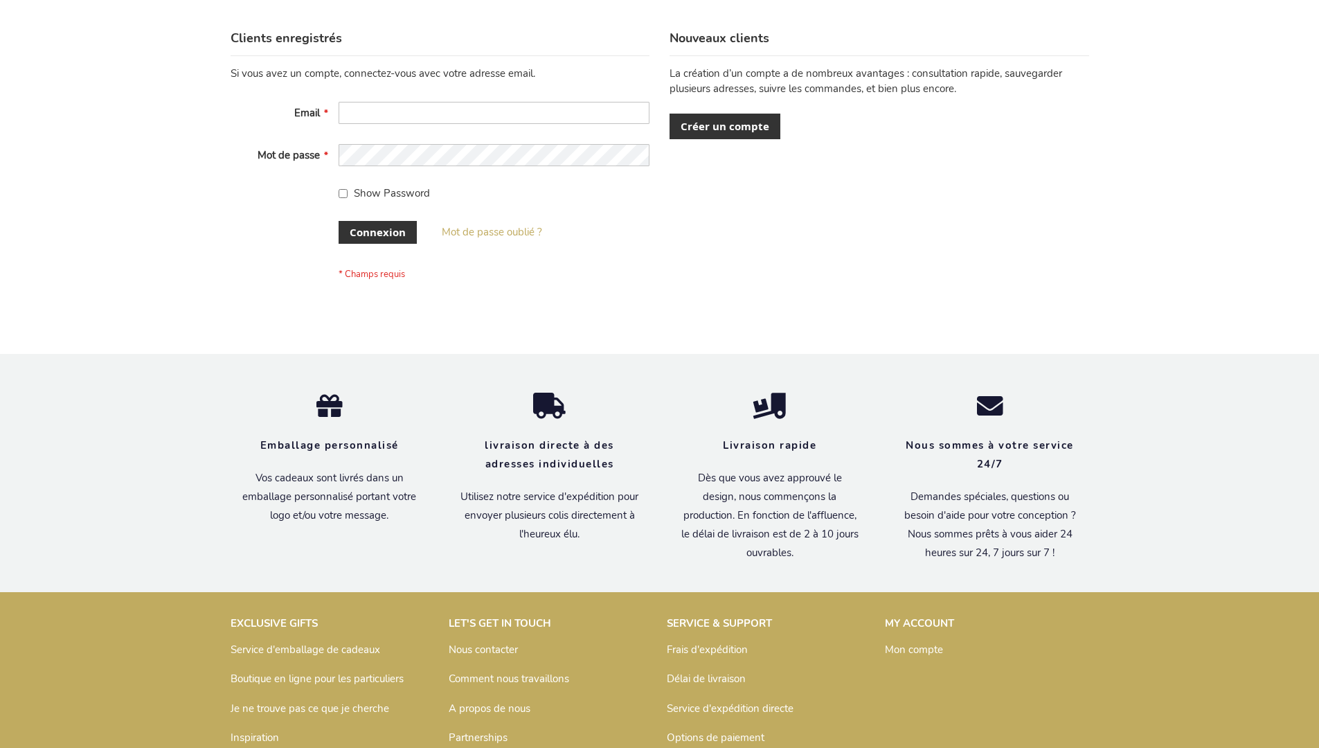
scroll to position [478, 0]
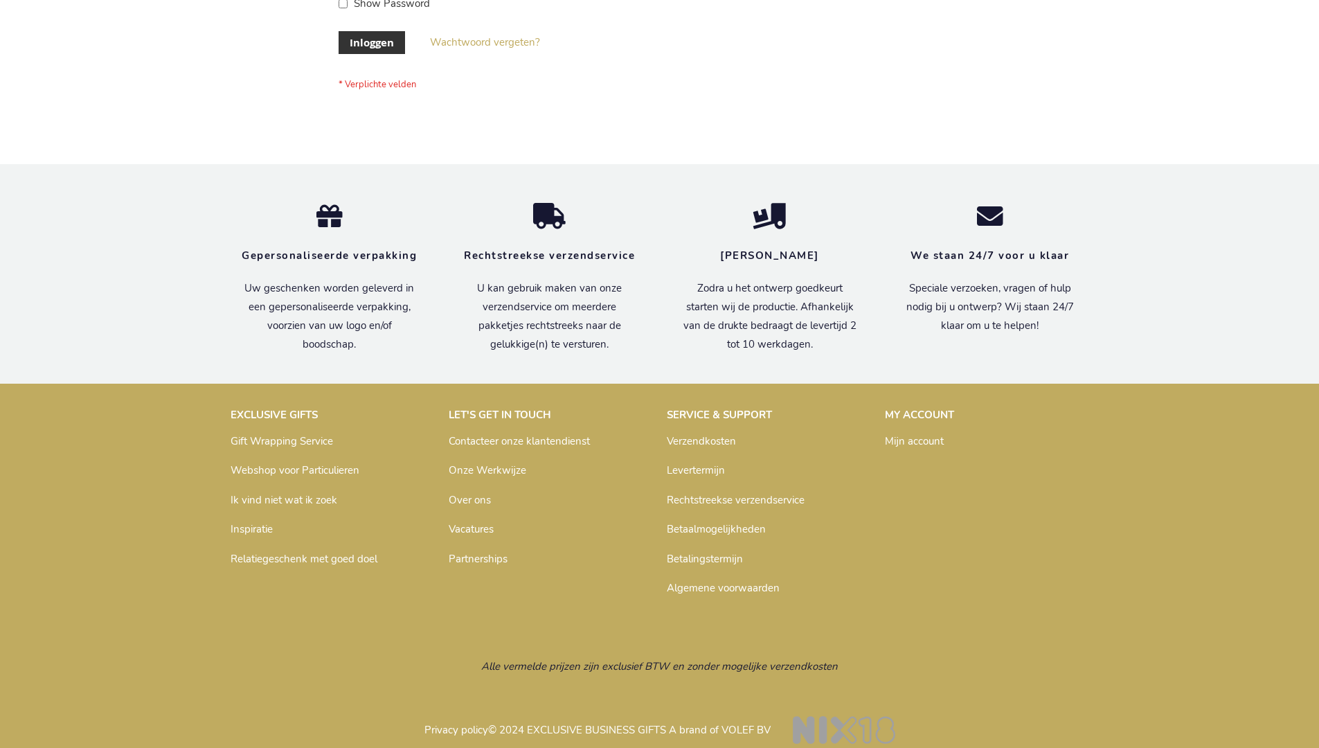
scroll to position [460, 0]
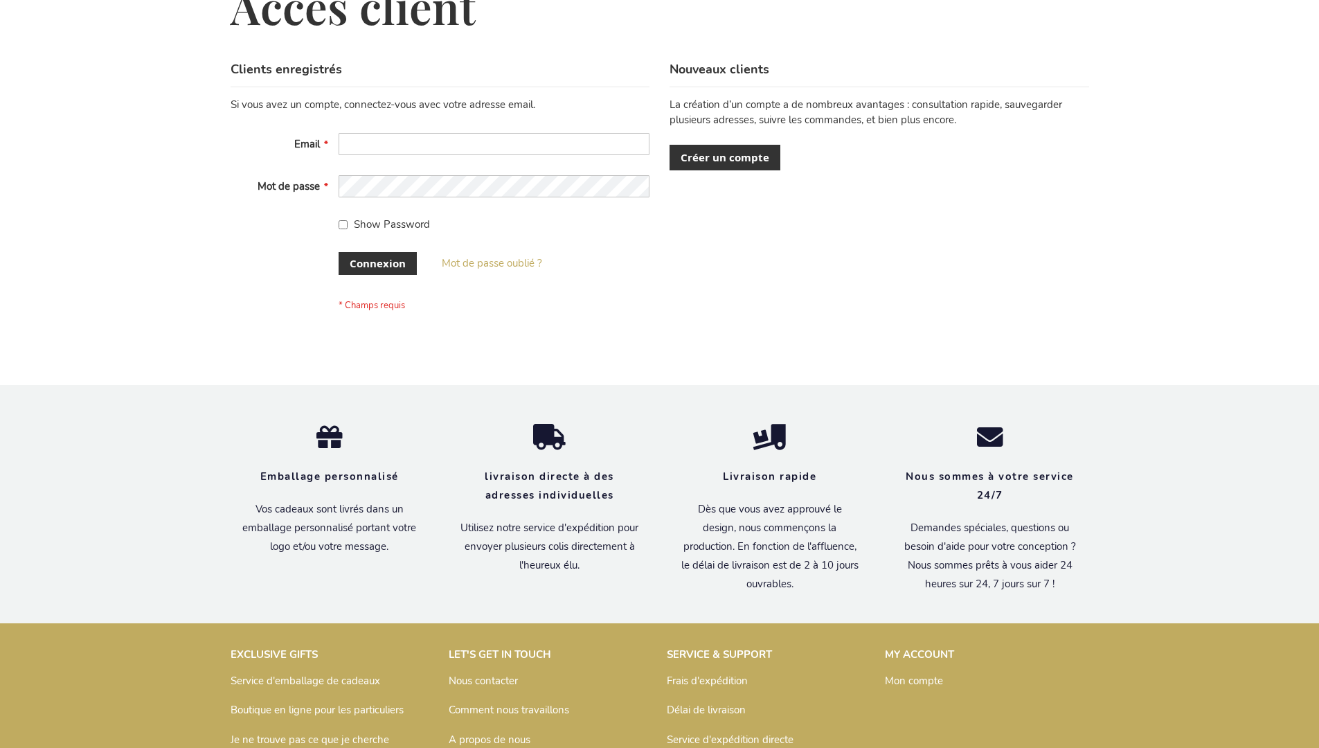
scroll to position [478, 0]
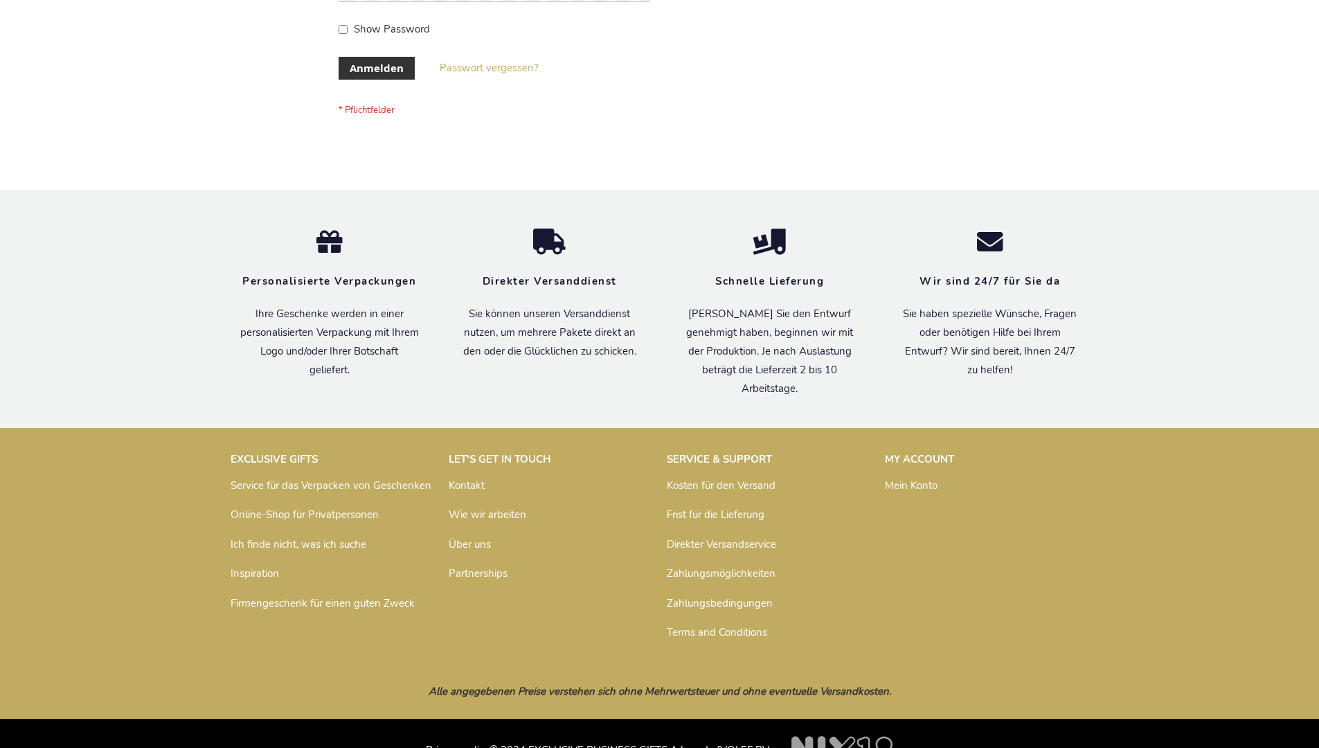
scroll to position [464, 0]
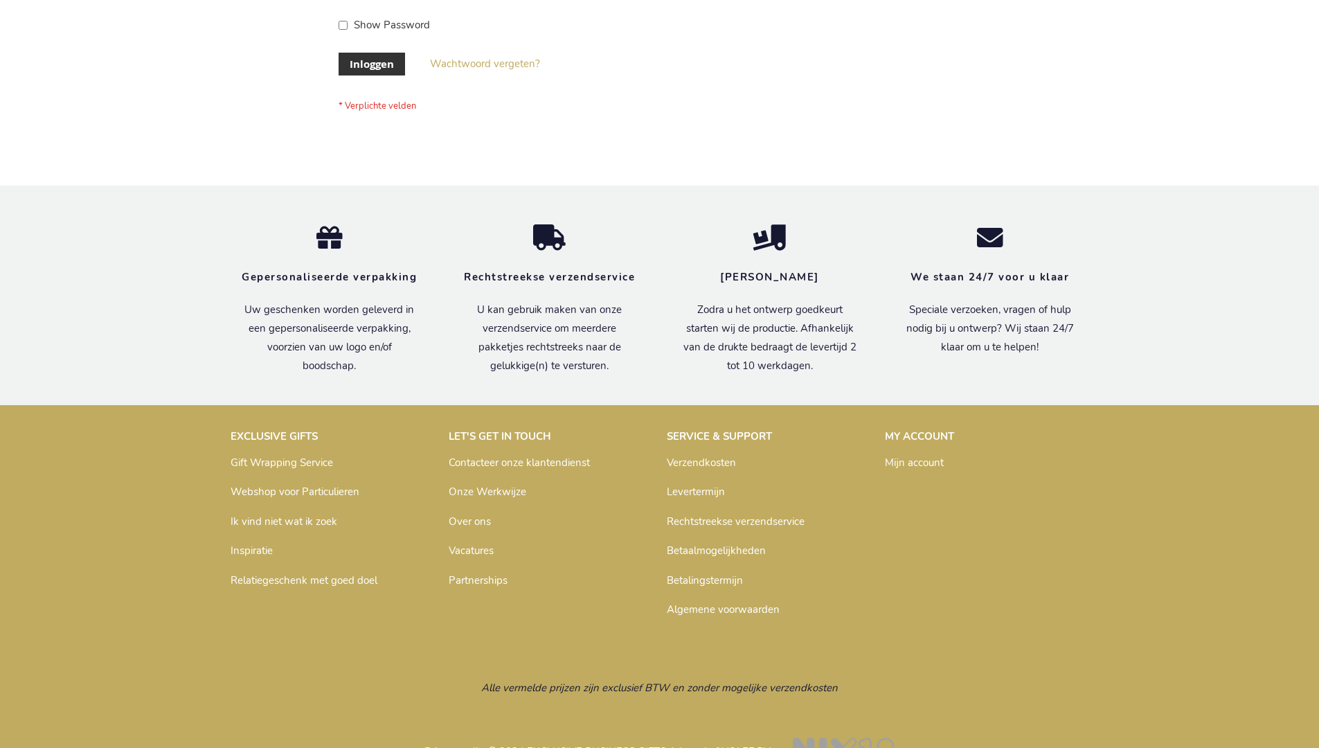
scroll to position [470, 0]
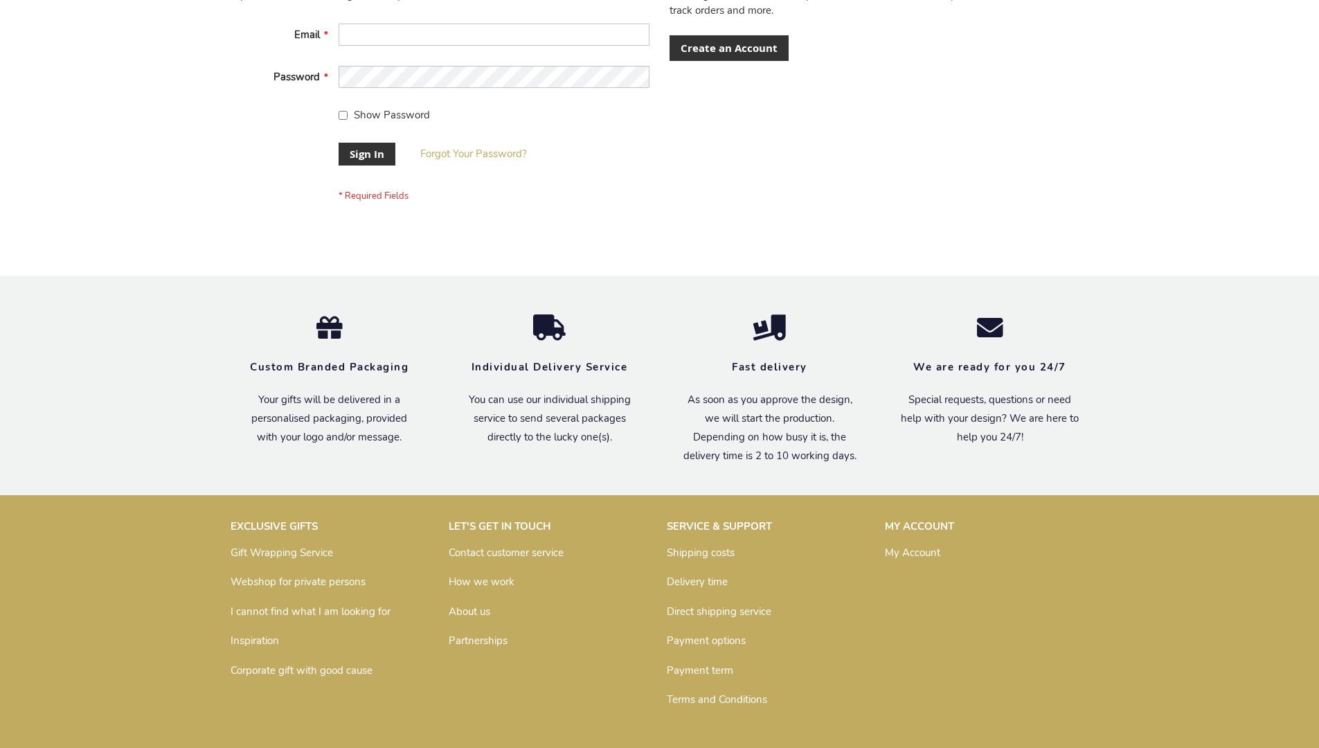
scroll to position [445, 0]
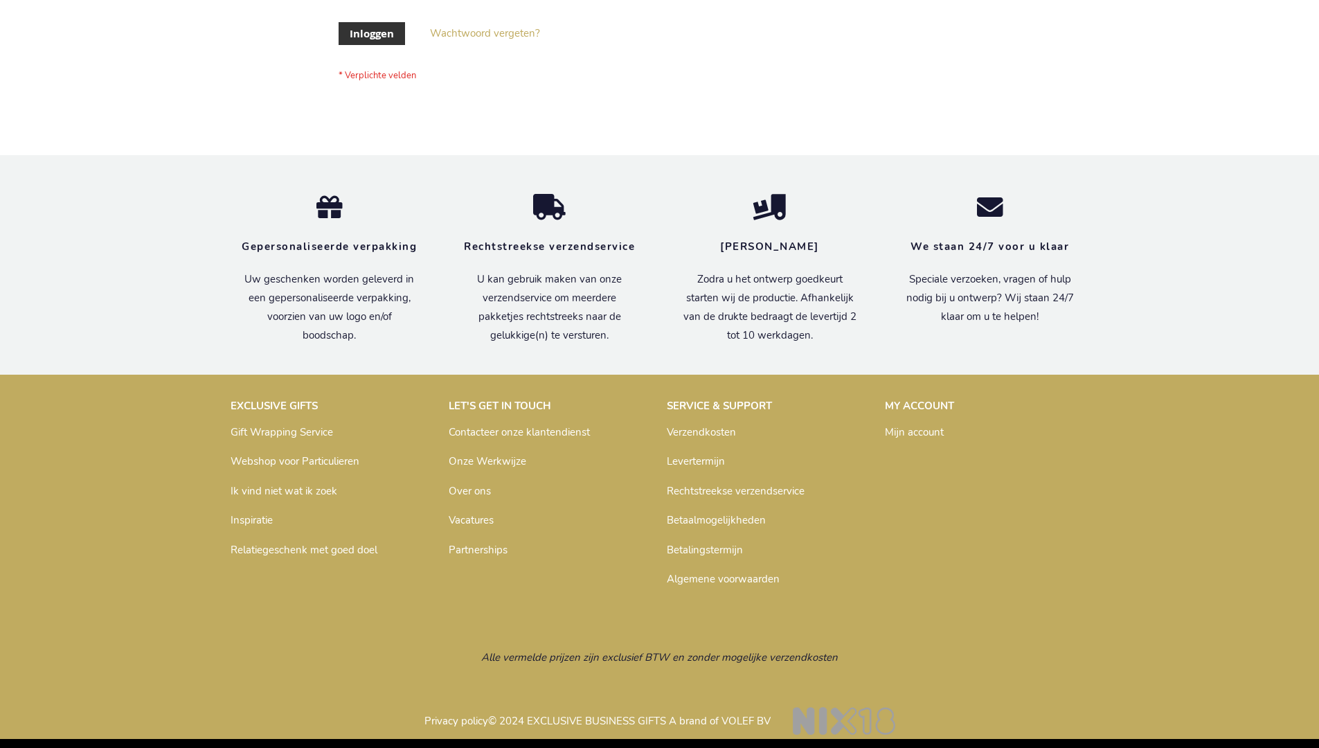
scroll to position [470, 0]
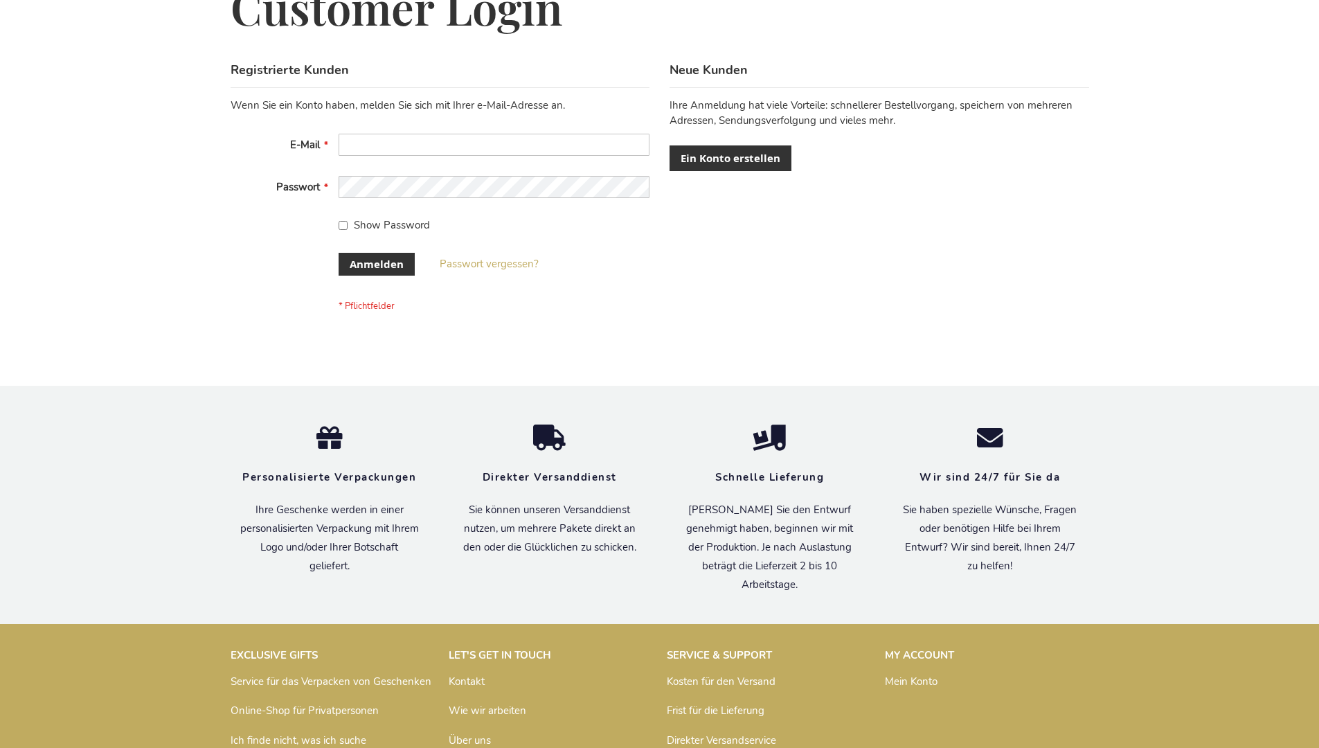
scroll to position [464, 0]
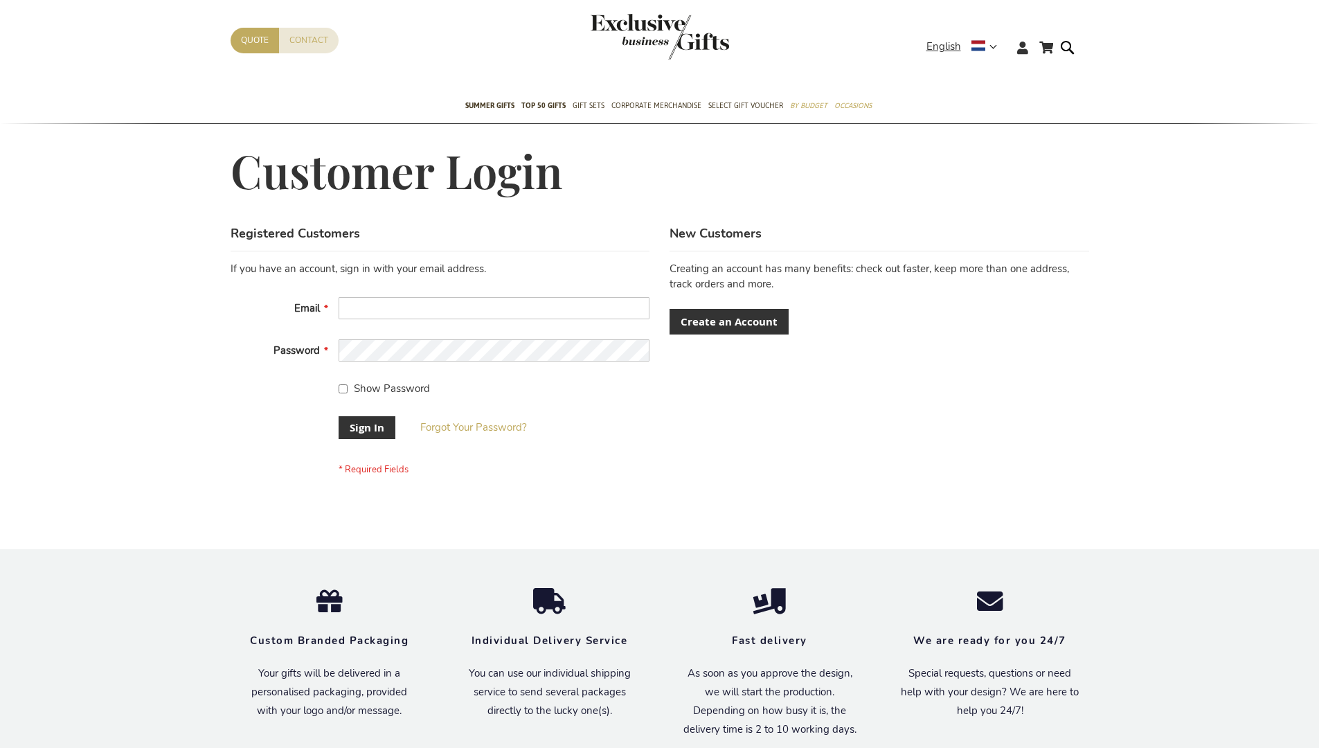
scroll to position [445, 0]
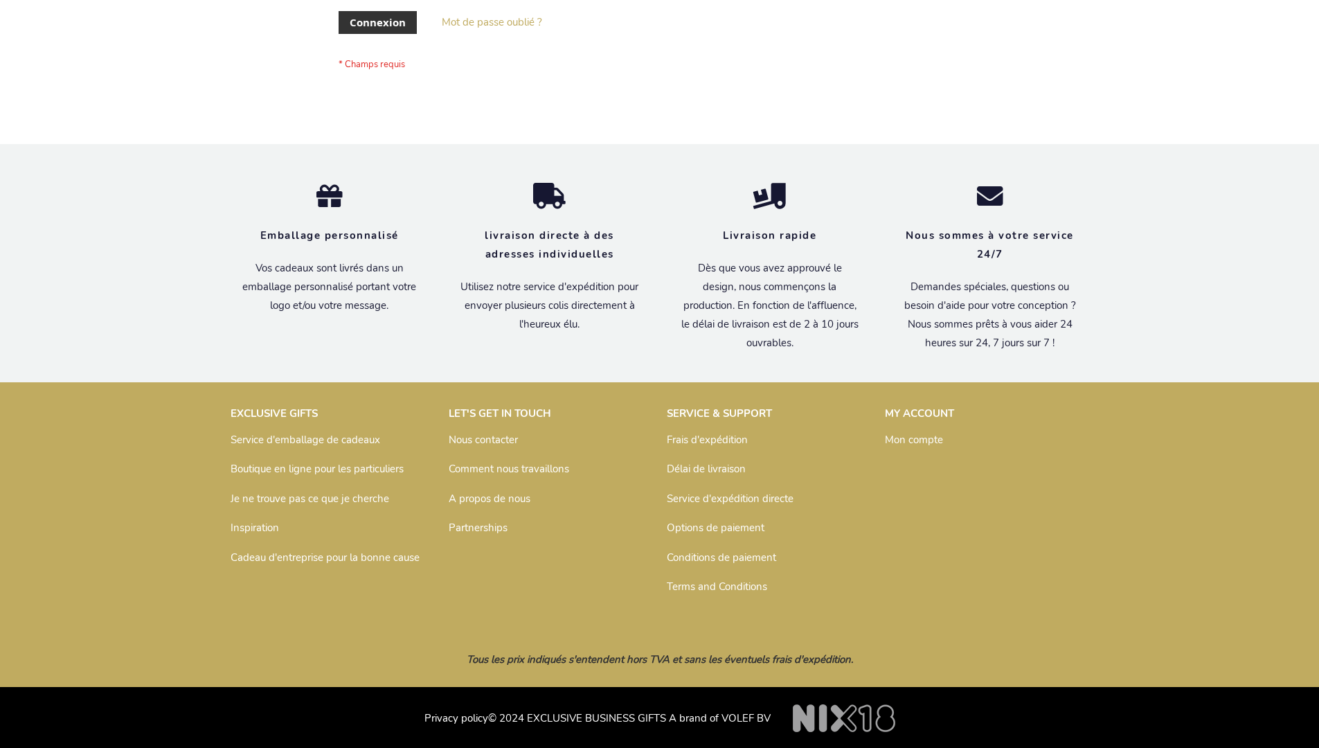
scroll to position [478, 0]
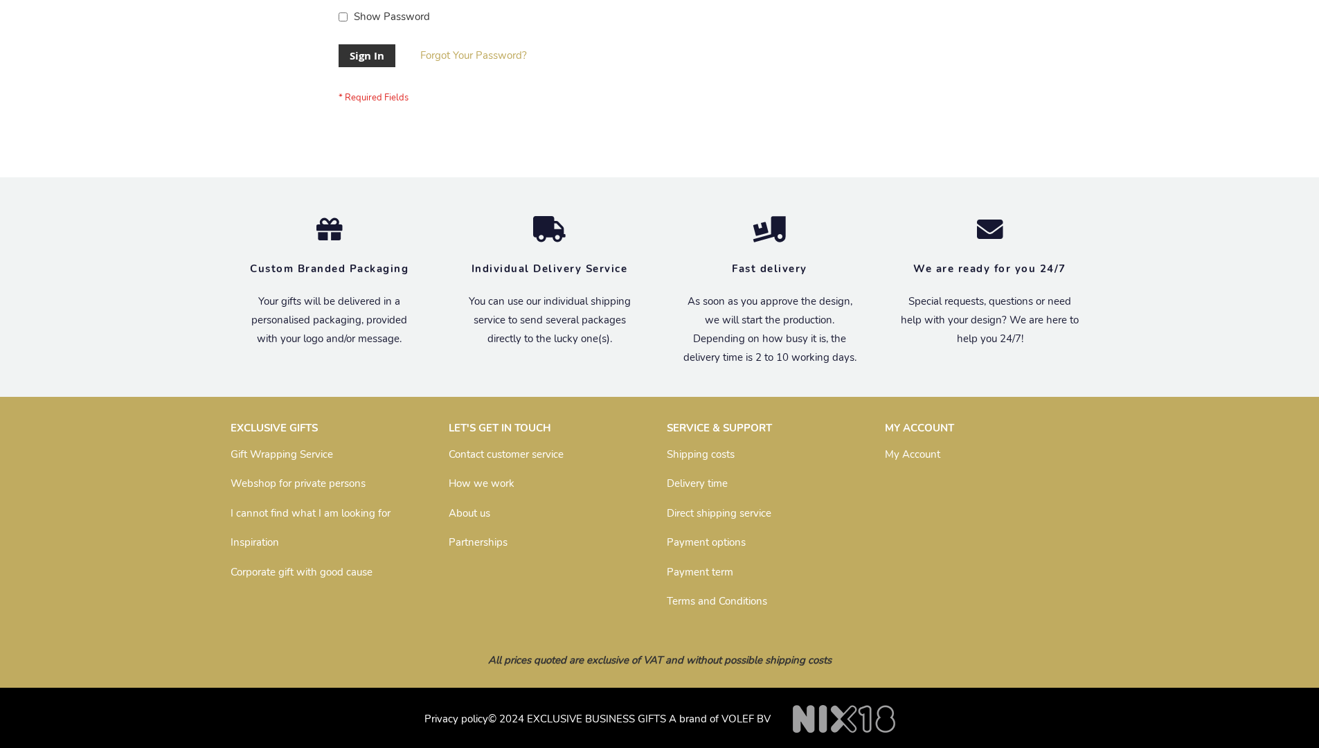
scroll to position [445, 0]
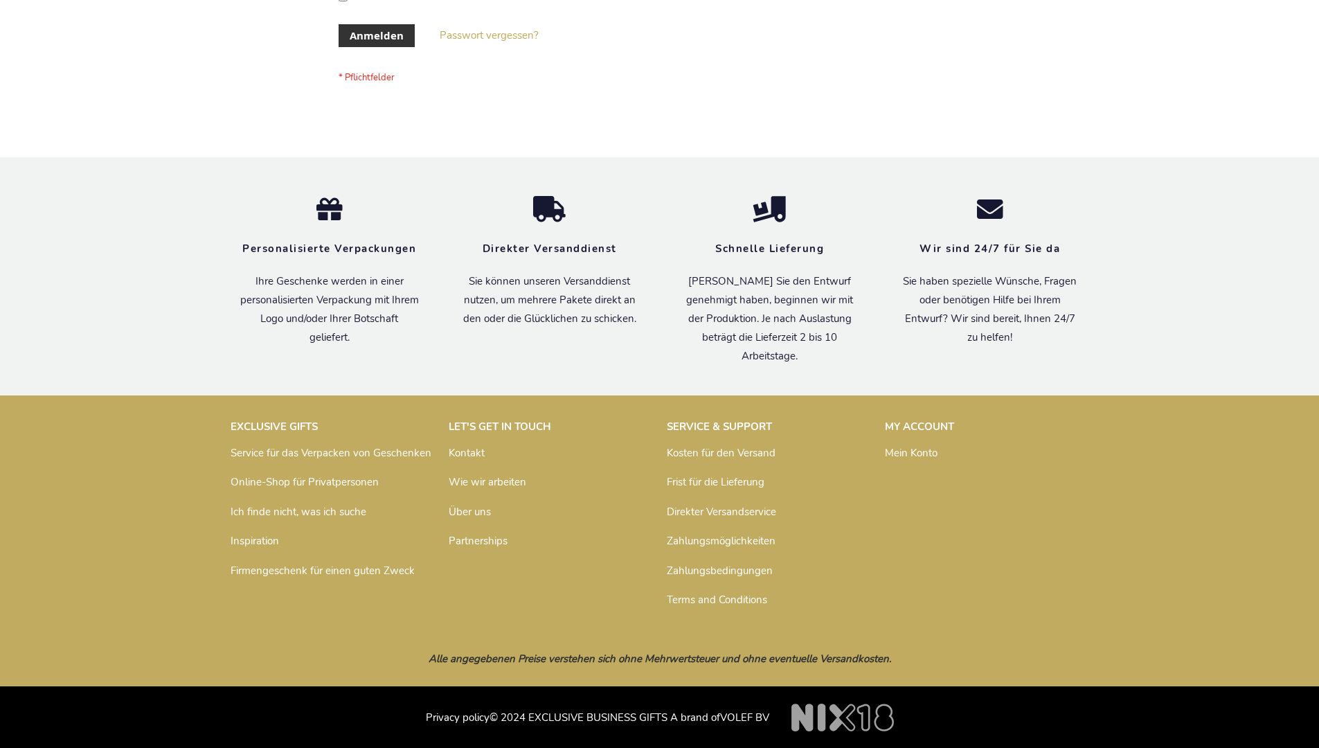
scroll to position [464, 0]
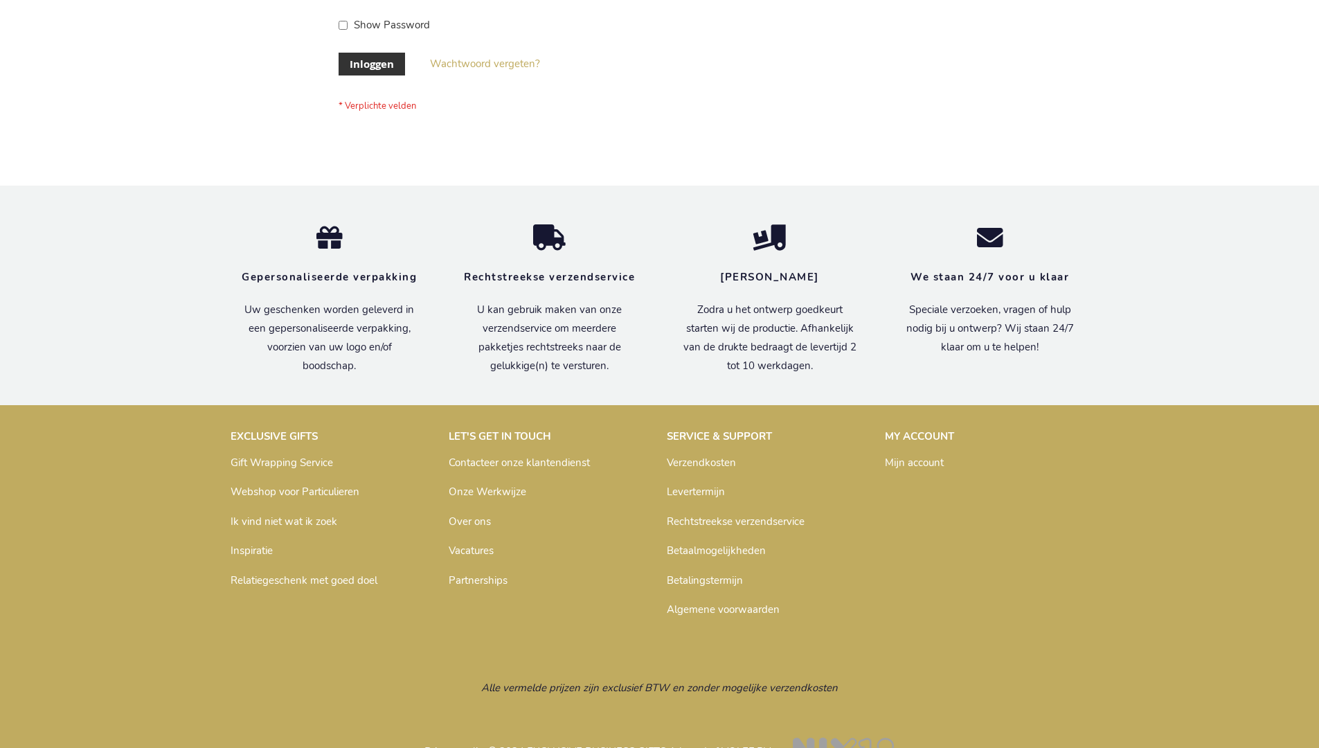
scroll to position [470, 0]
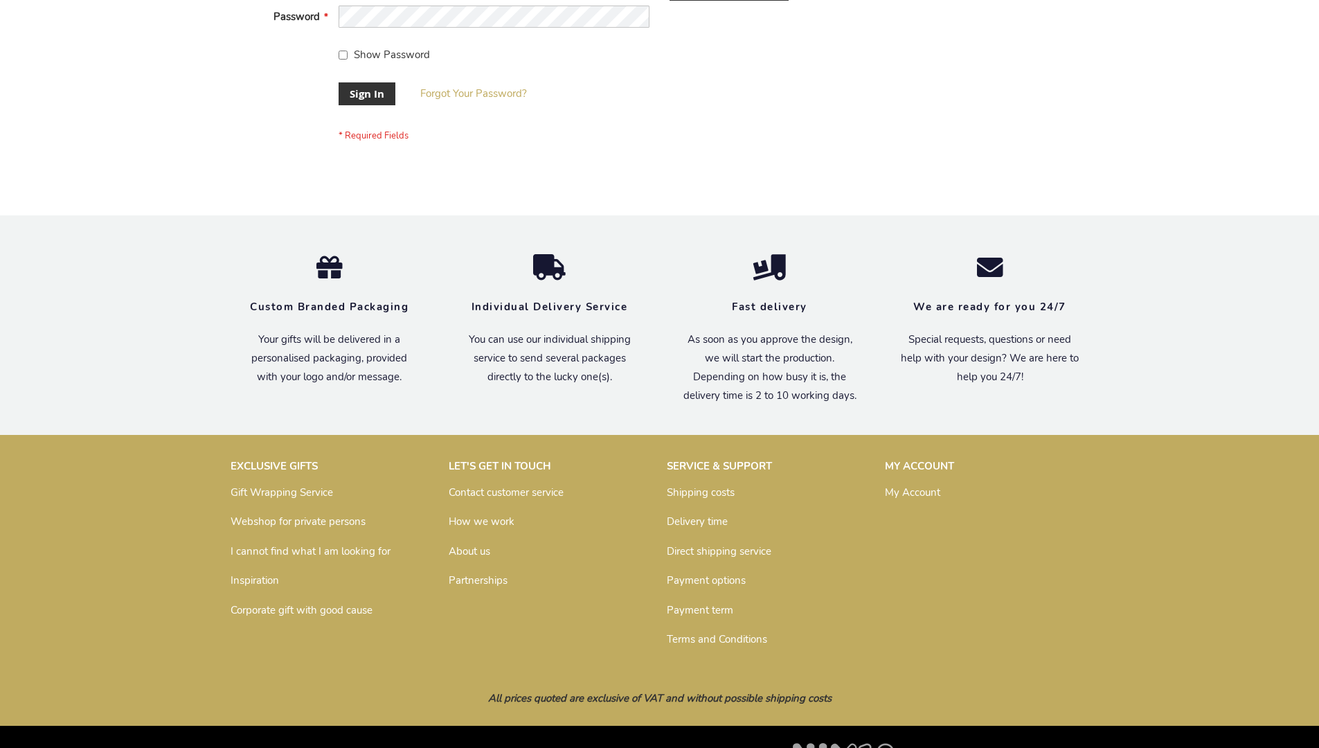
scroll to position [445, 0]
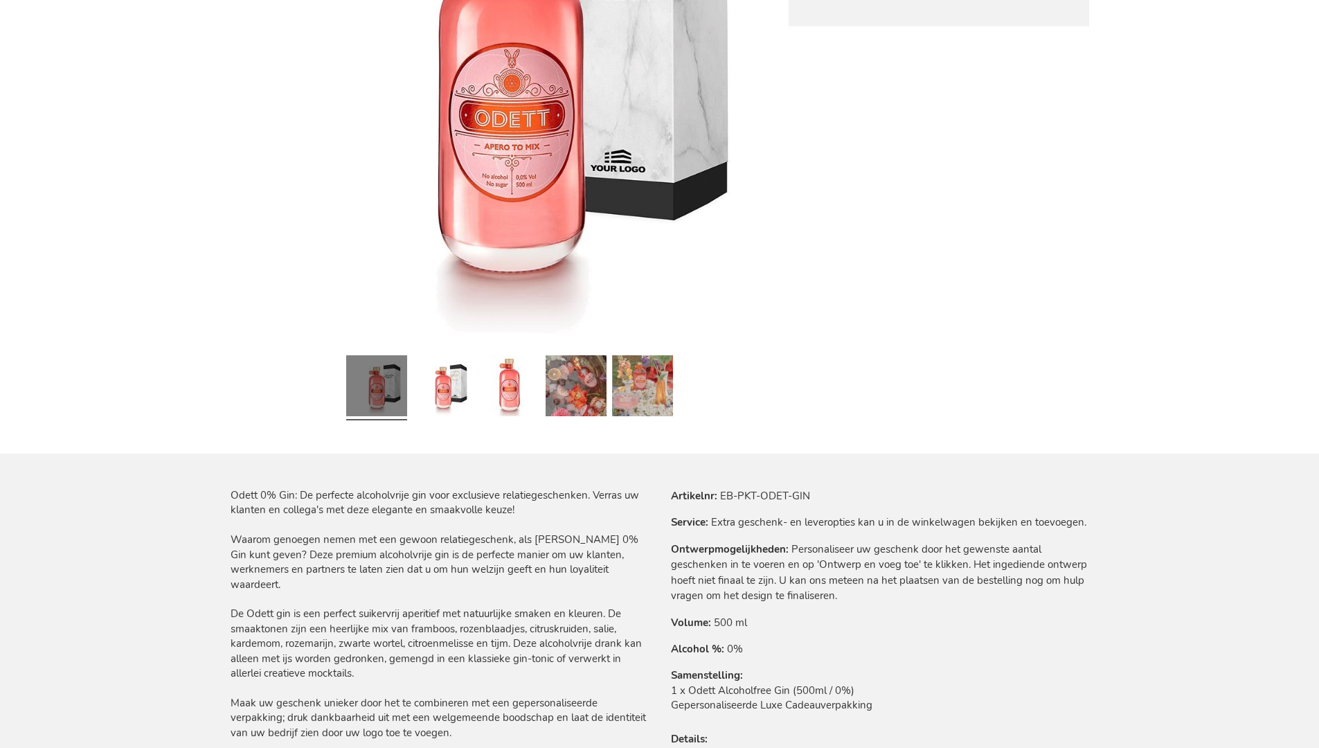
scroll to position [1899, 0]
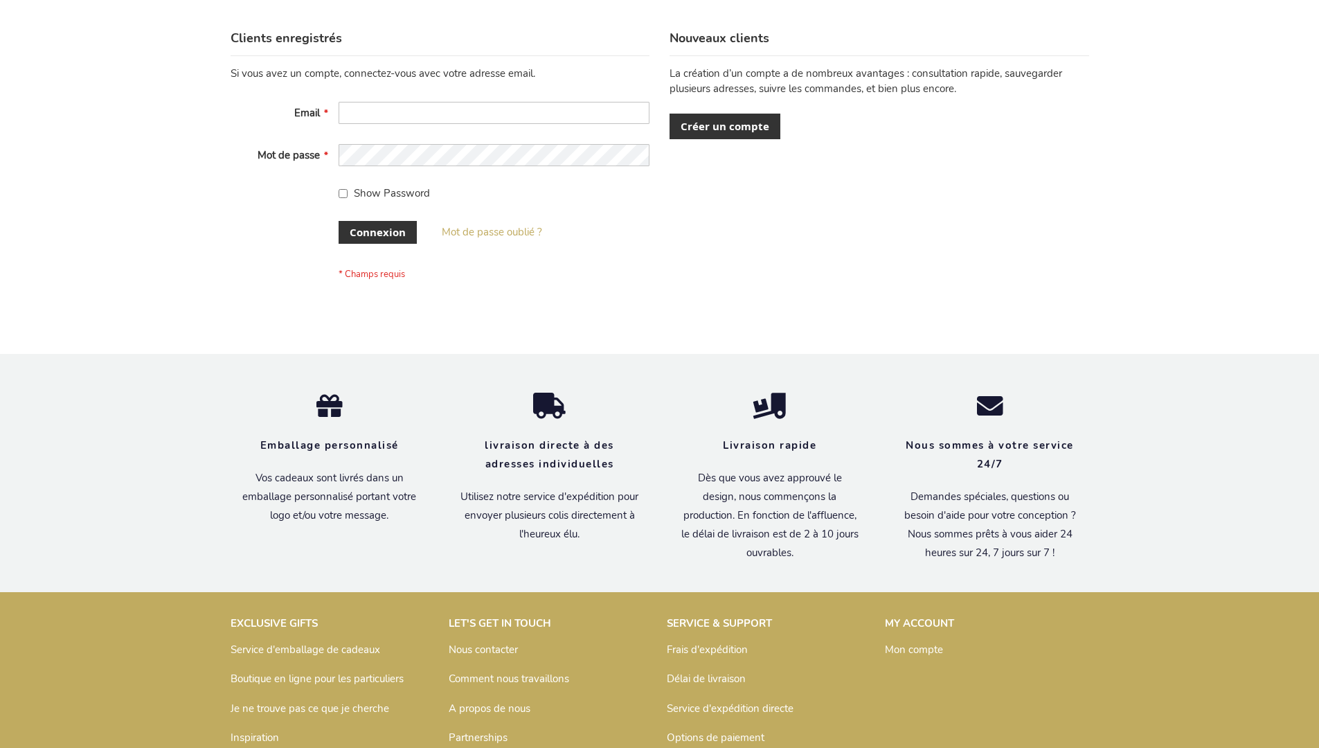
scroll to position [478, 0]
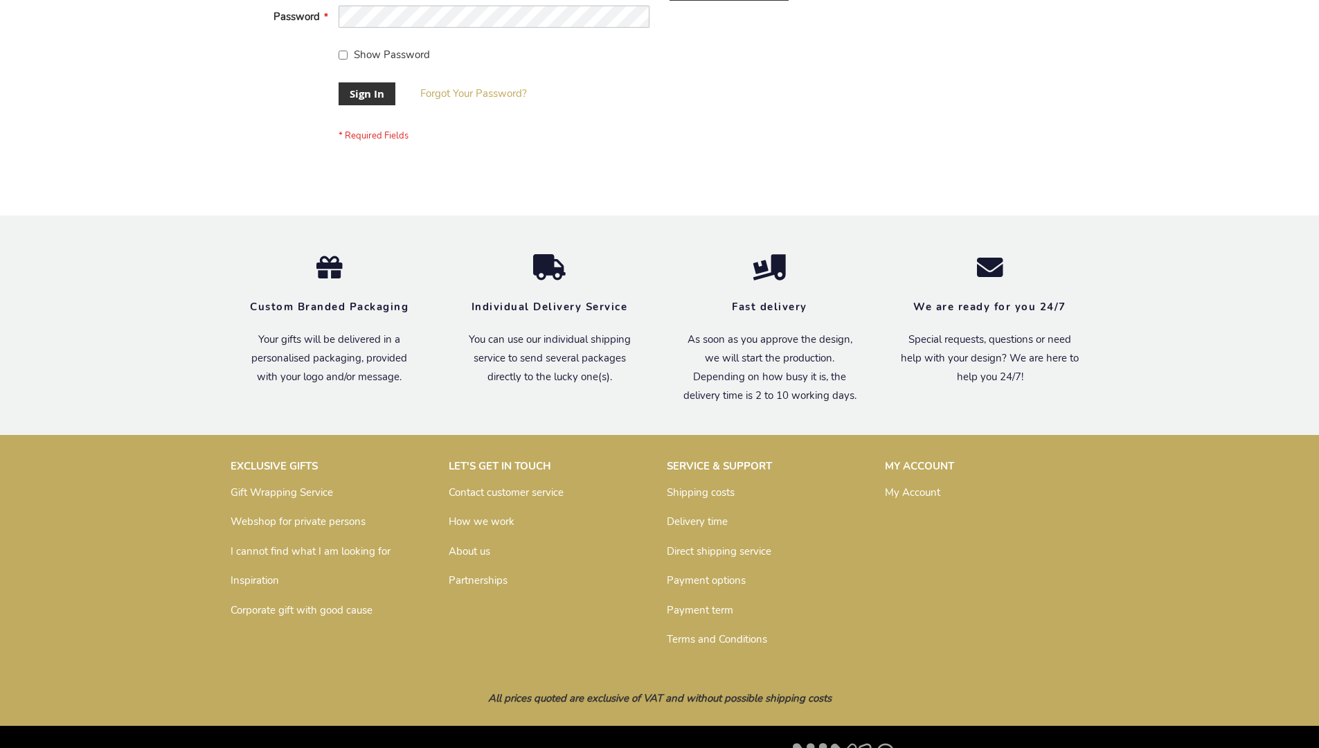
scroll to position [445, 0]
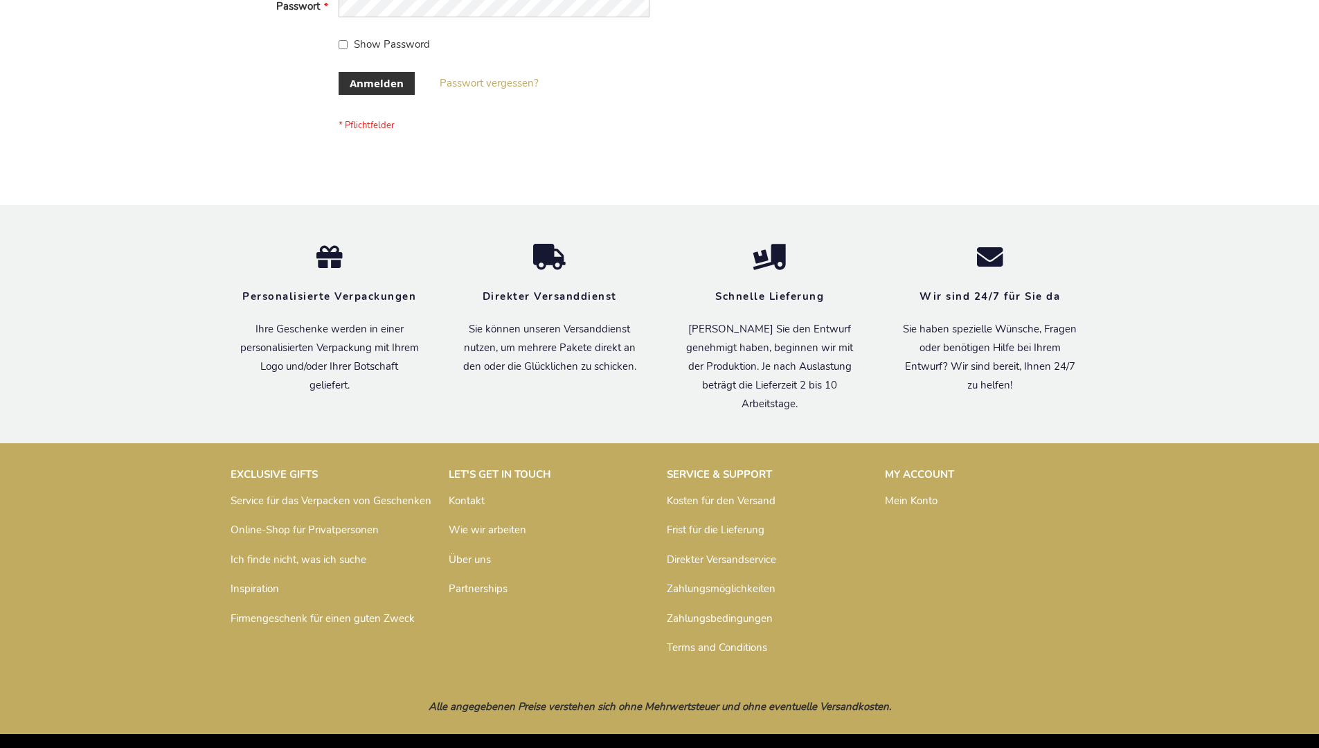
scroll to position [464, 0]
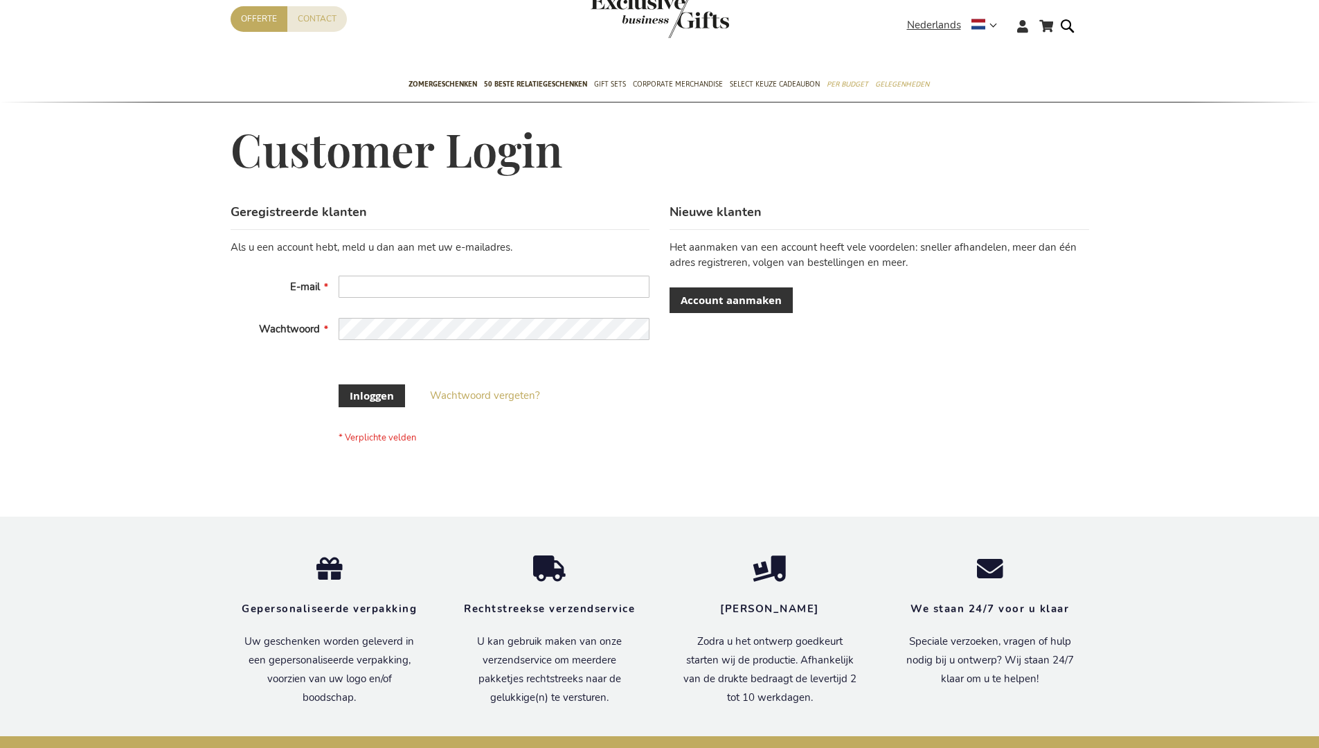
scroll to position [460, 0]
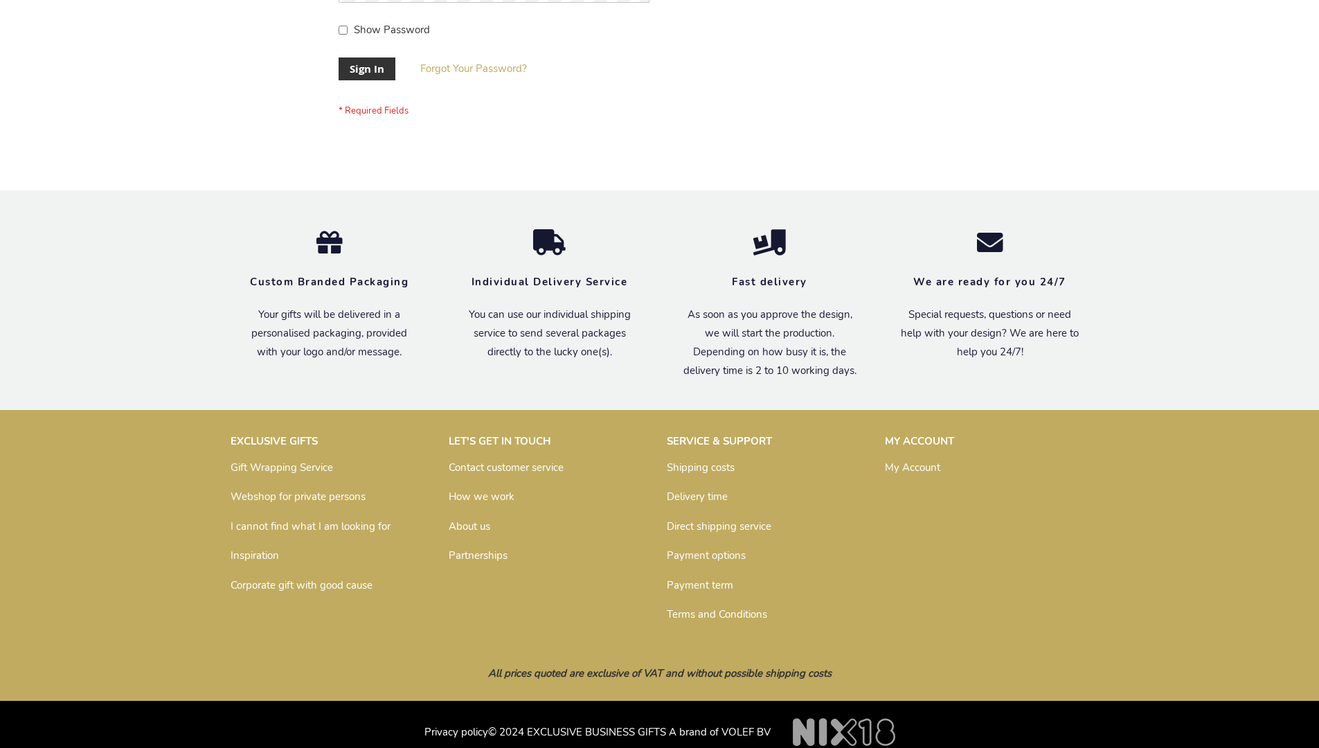
scroll to position [445, 0]
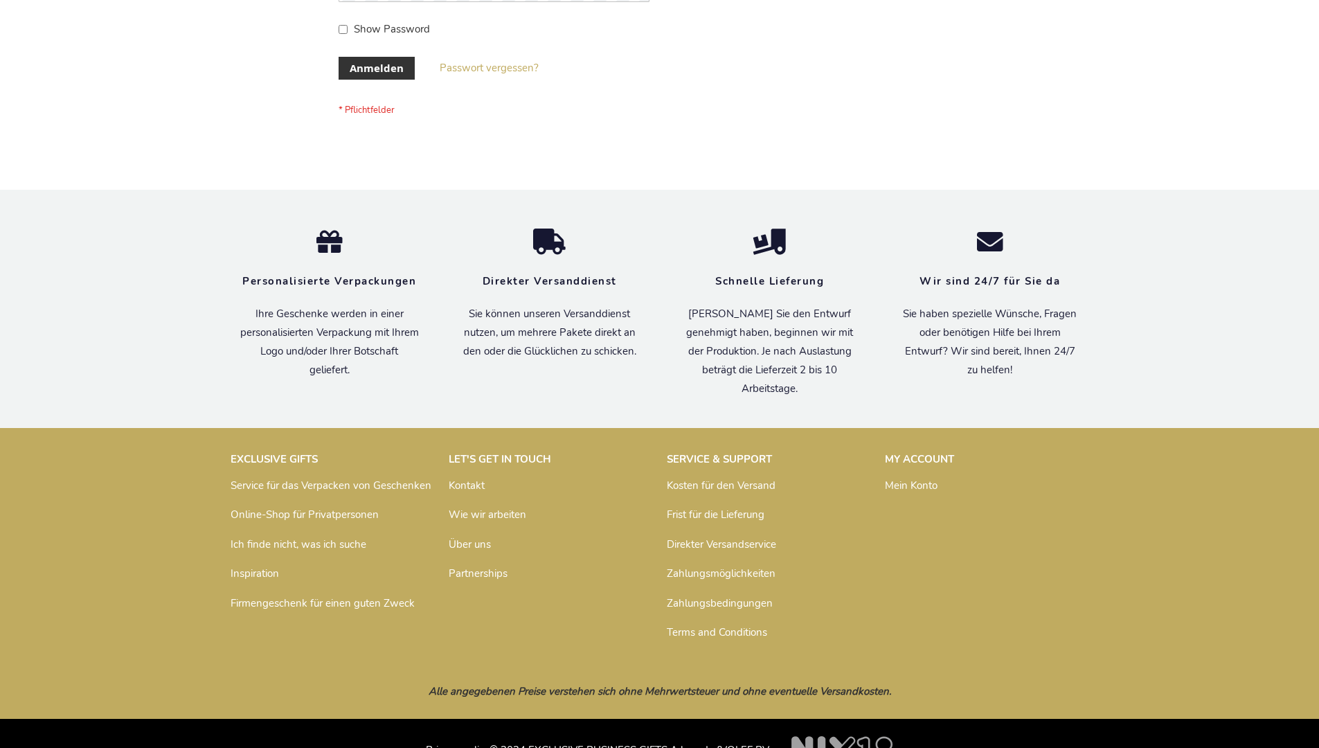
scroll to position [464, 0]
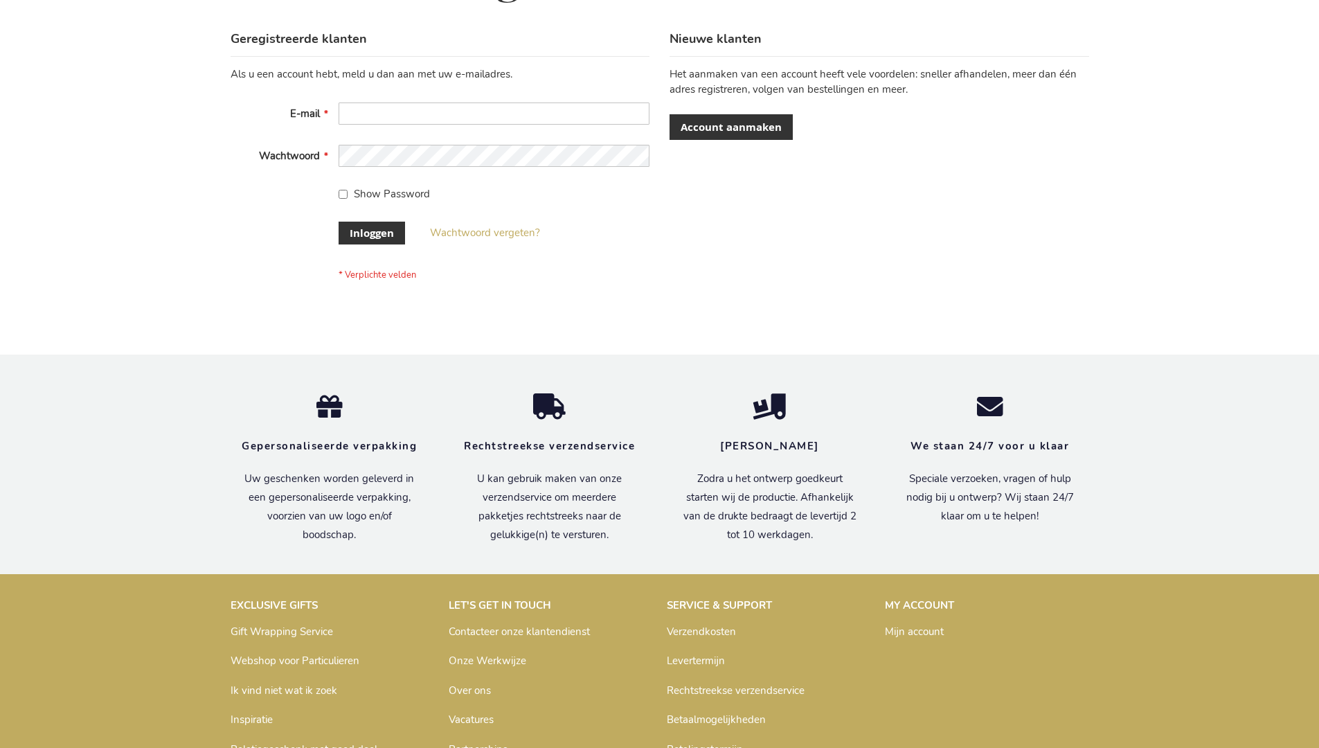
scroll to position [470, 0]
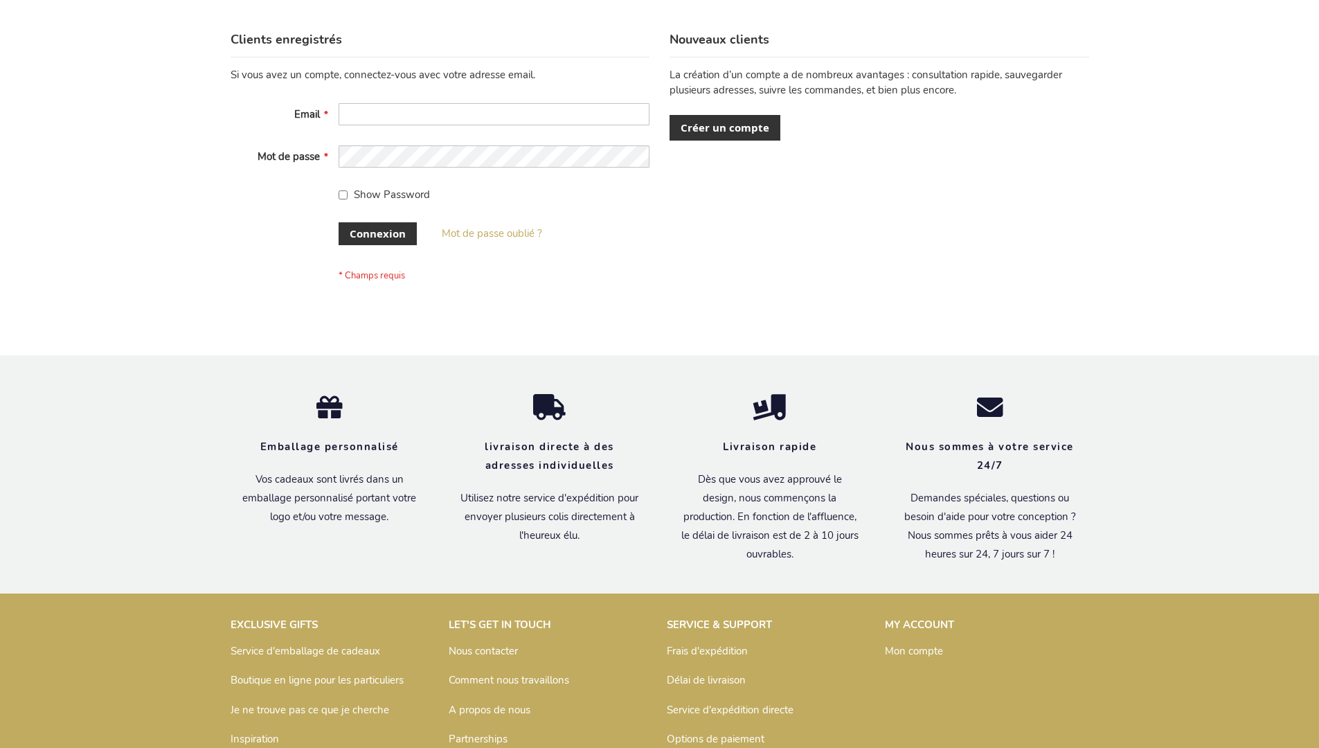
scroll to position [467, 0]
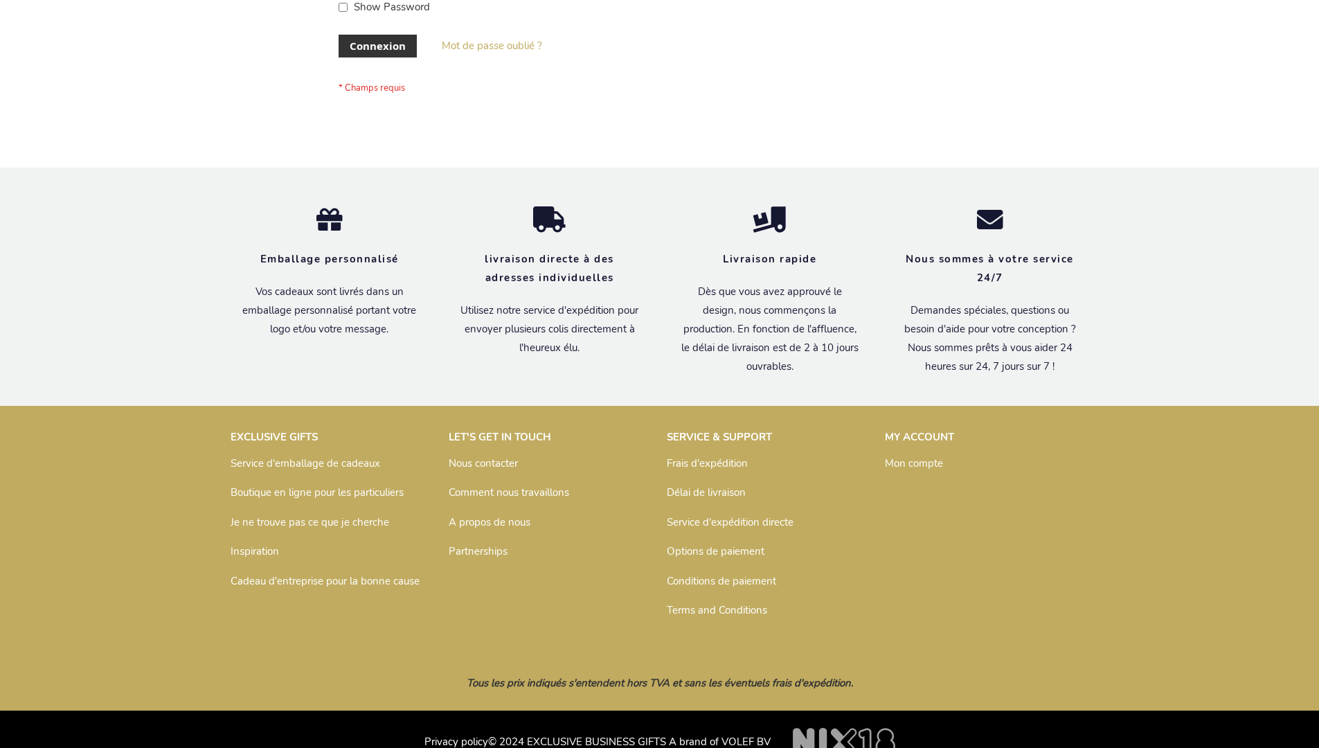
scroll to position [478, 0]
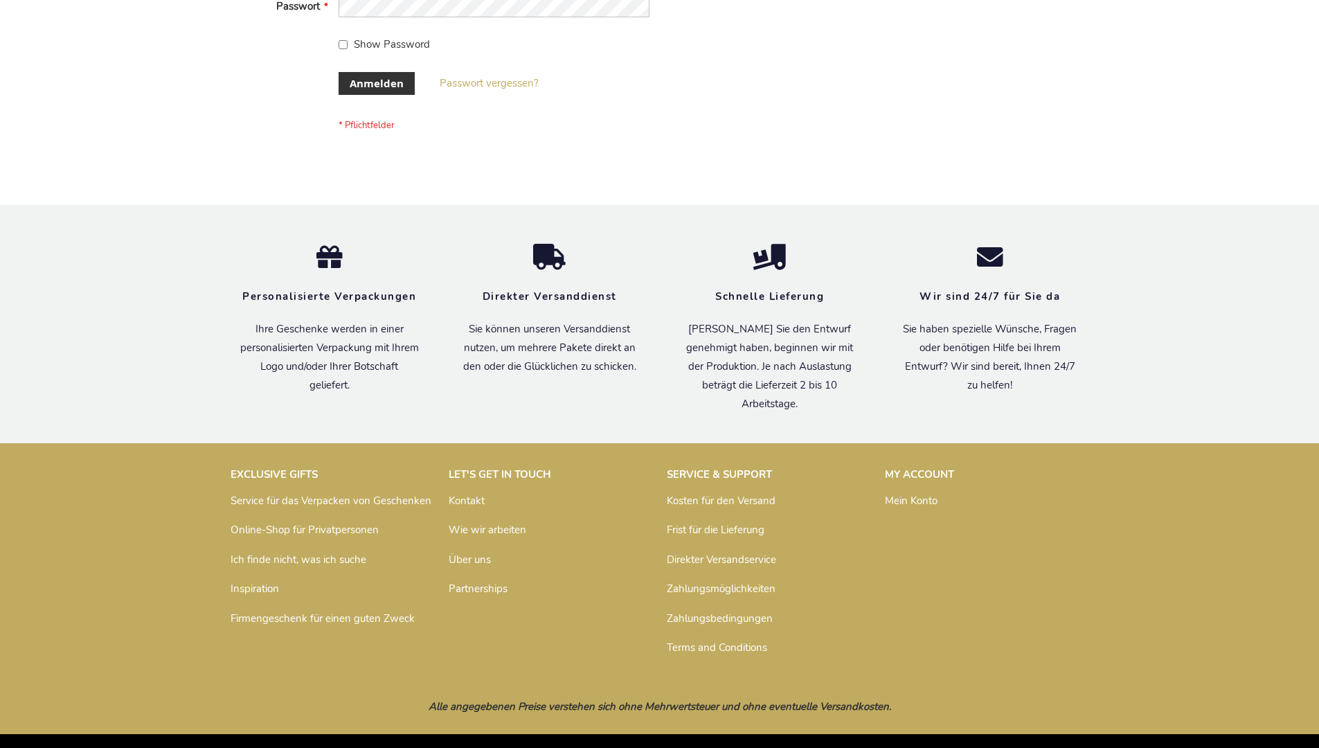
scroll to position [464, 0]
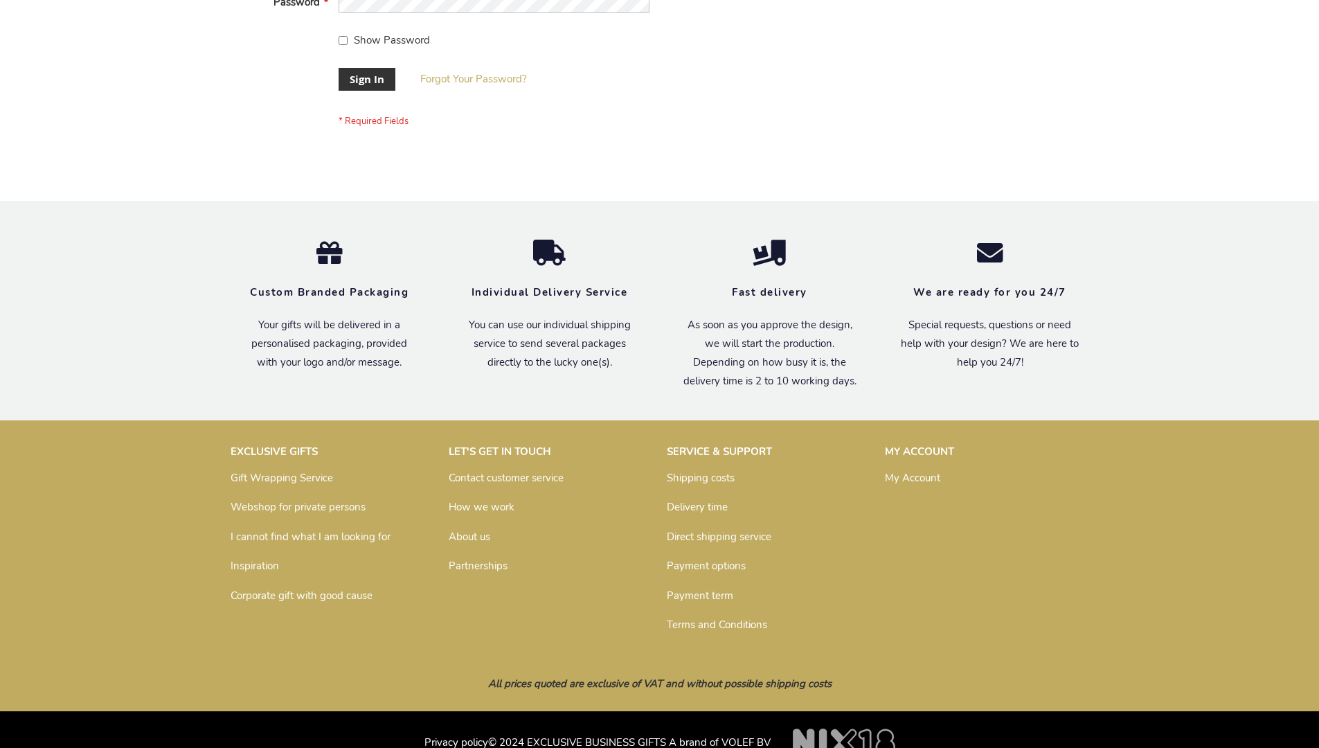
scroll to position [445, 0]
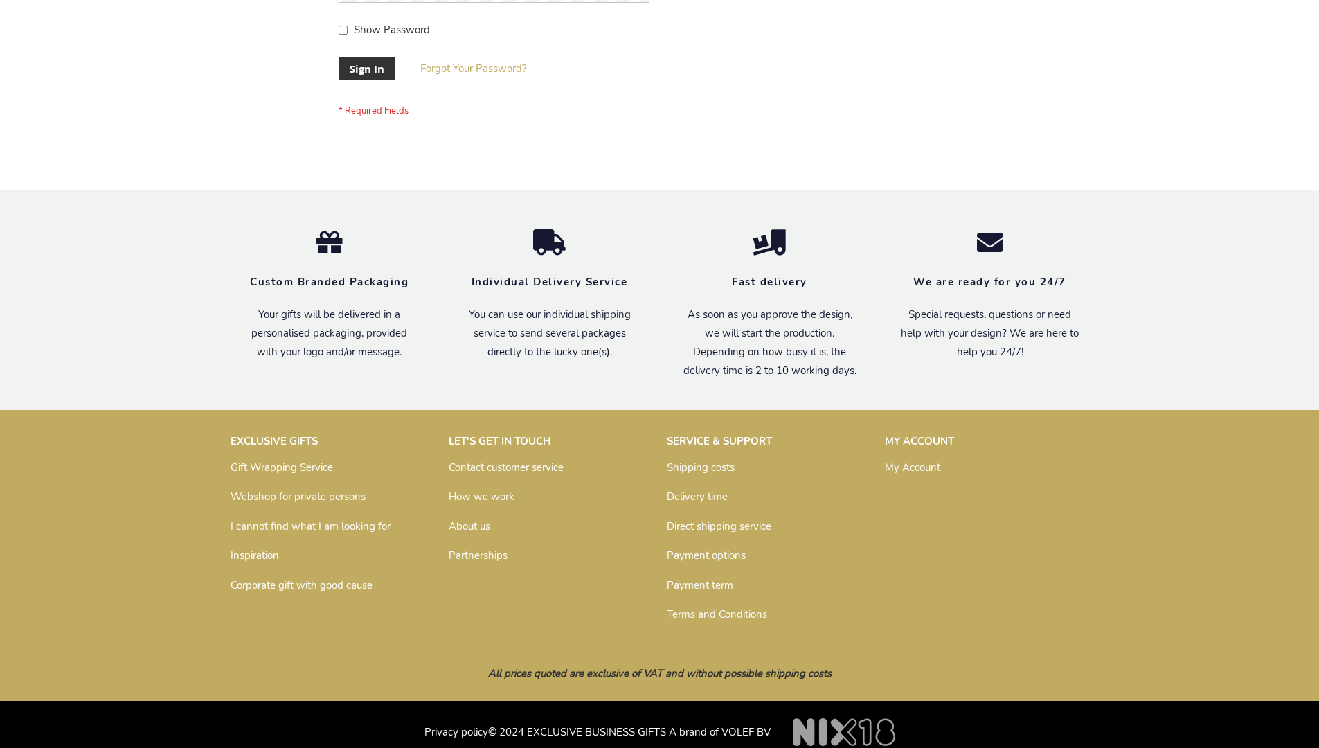
scroll to position [445, 0]
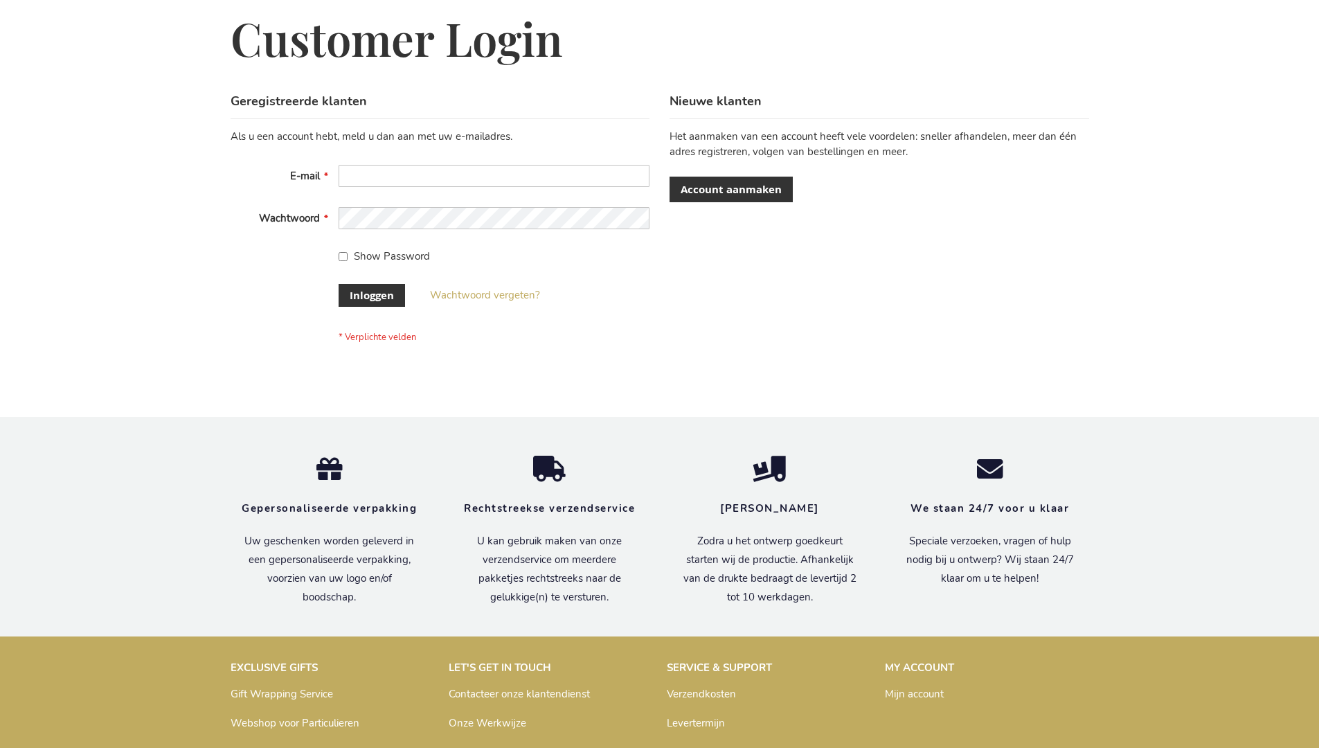
scroll to position [470, 0]
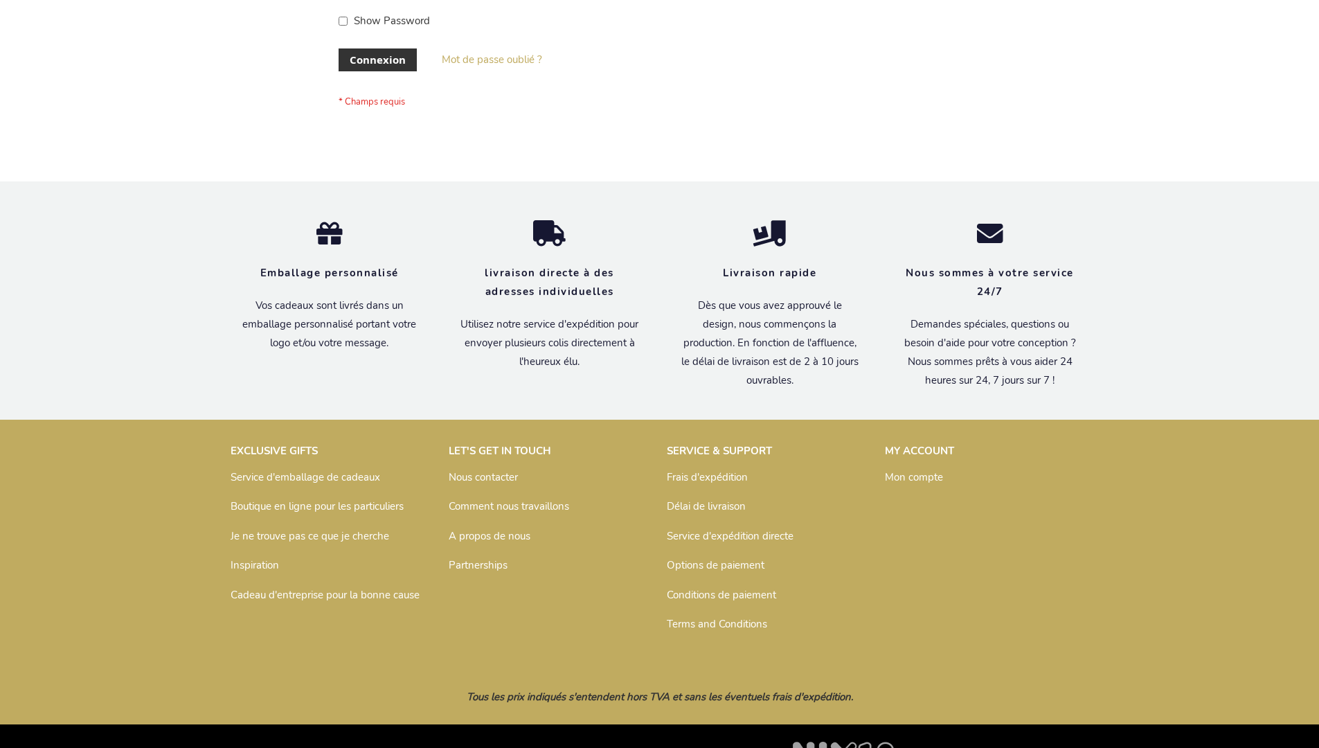
scroll to position [478, 0]
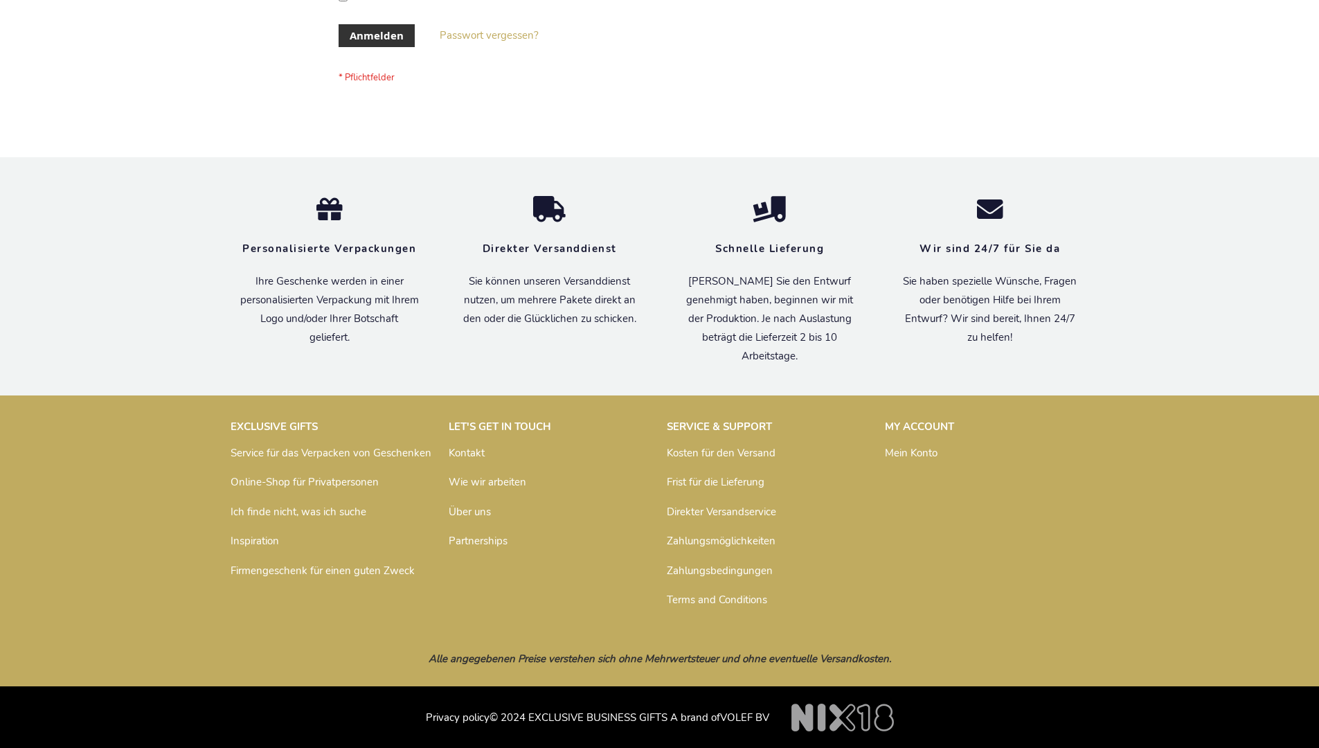
scroll to position [464, 0]
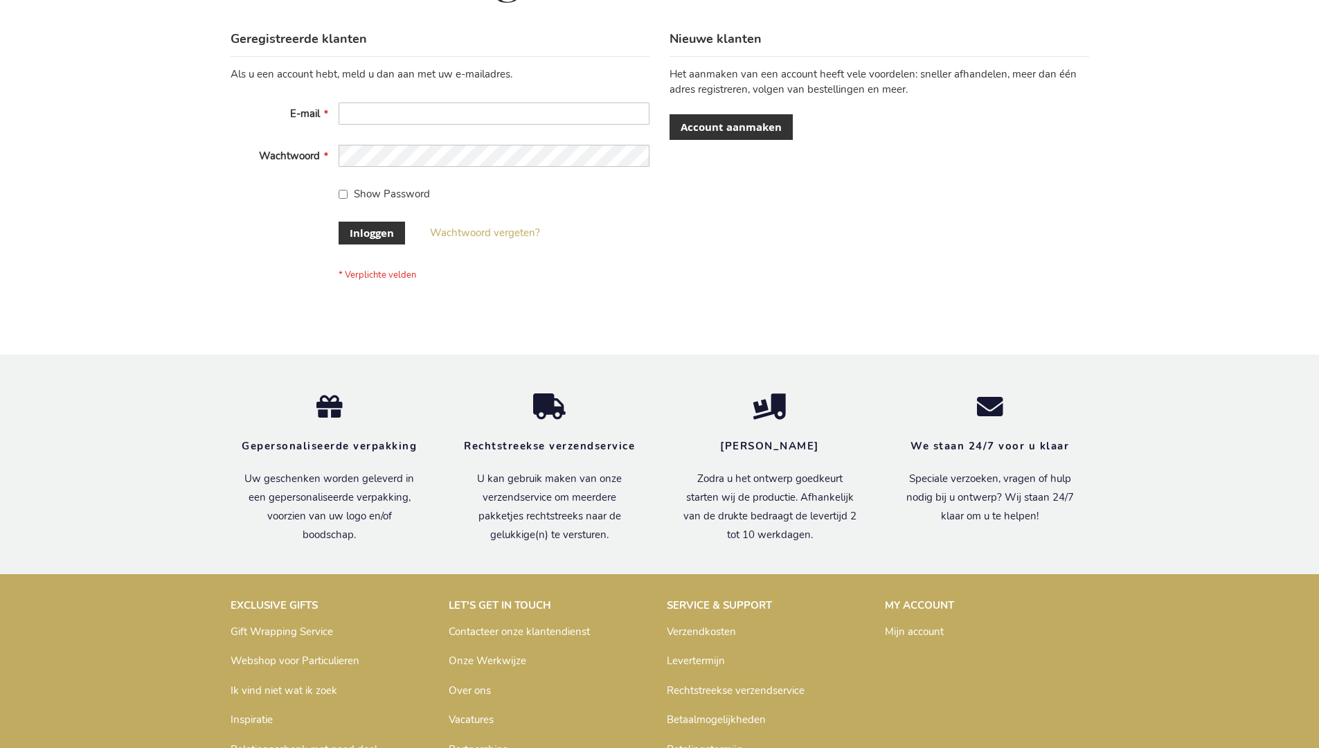
scroll to position [470, 0]
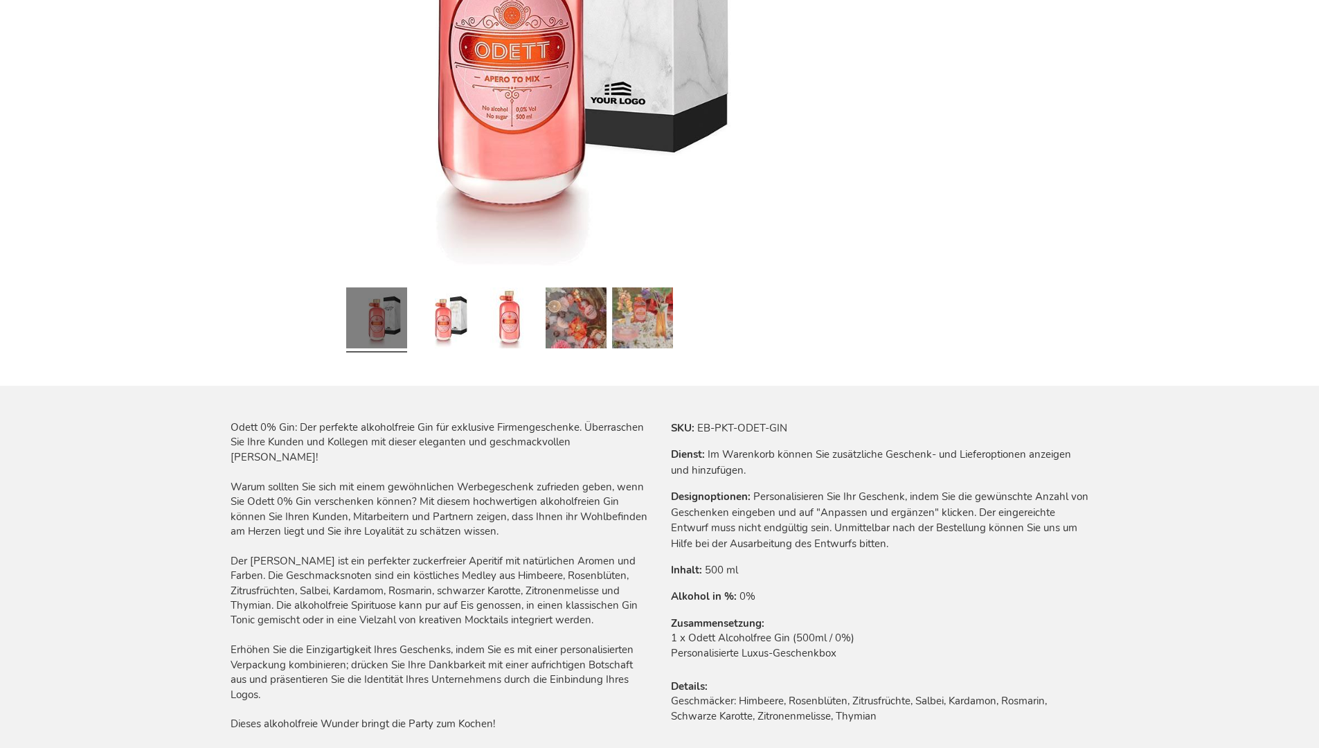
scroll to position [1908, 0]
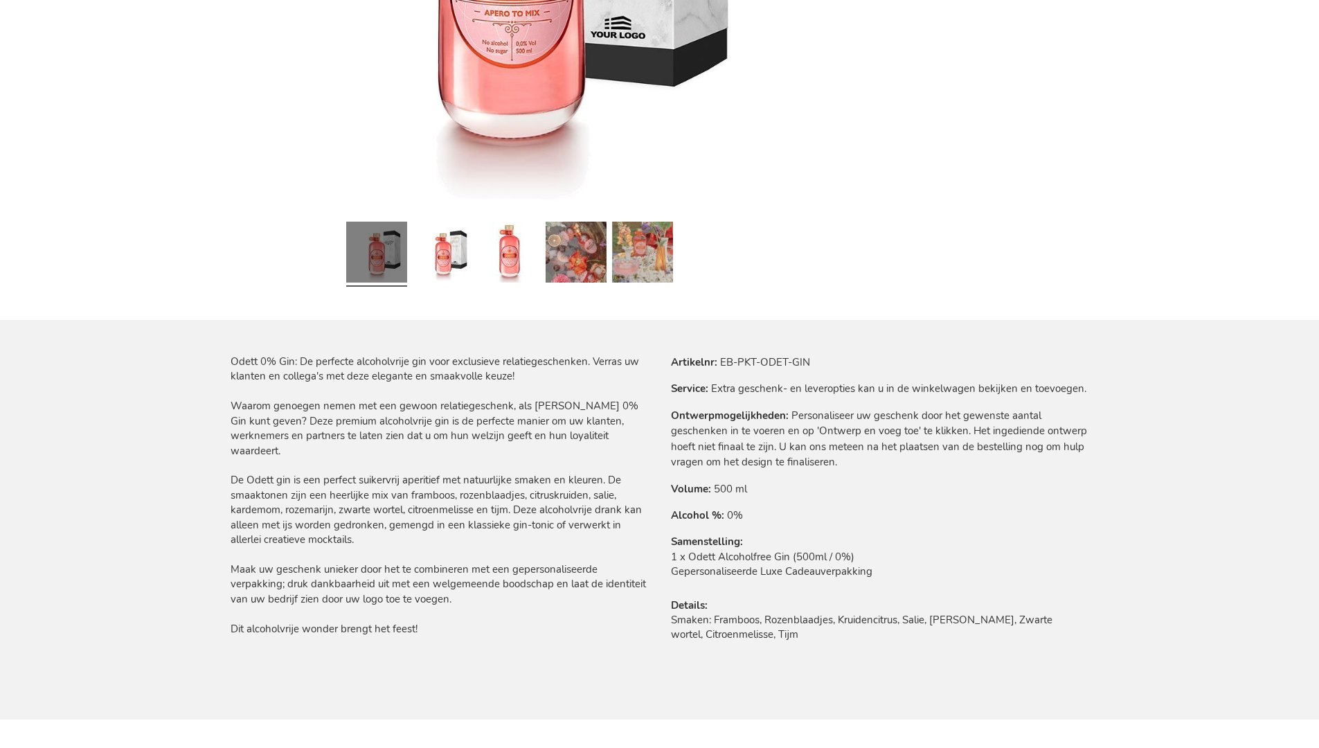
scroll to position [1899, 0]
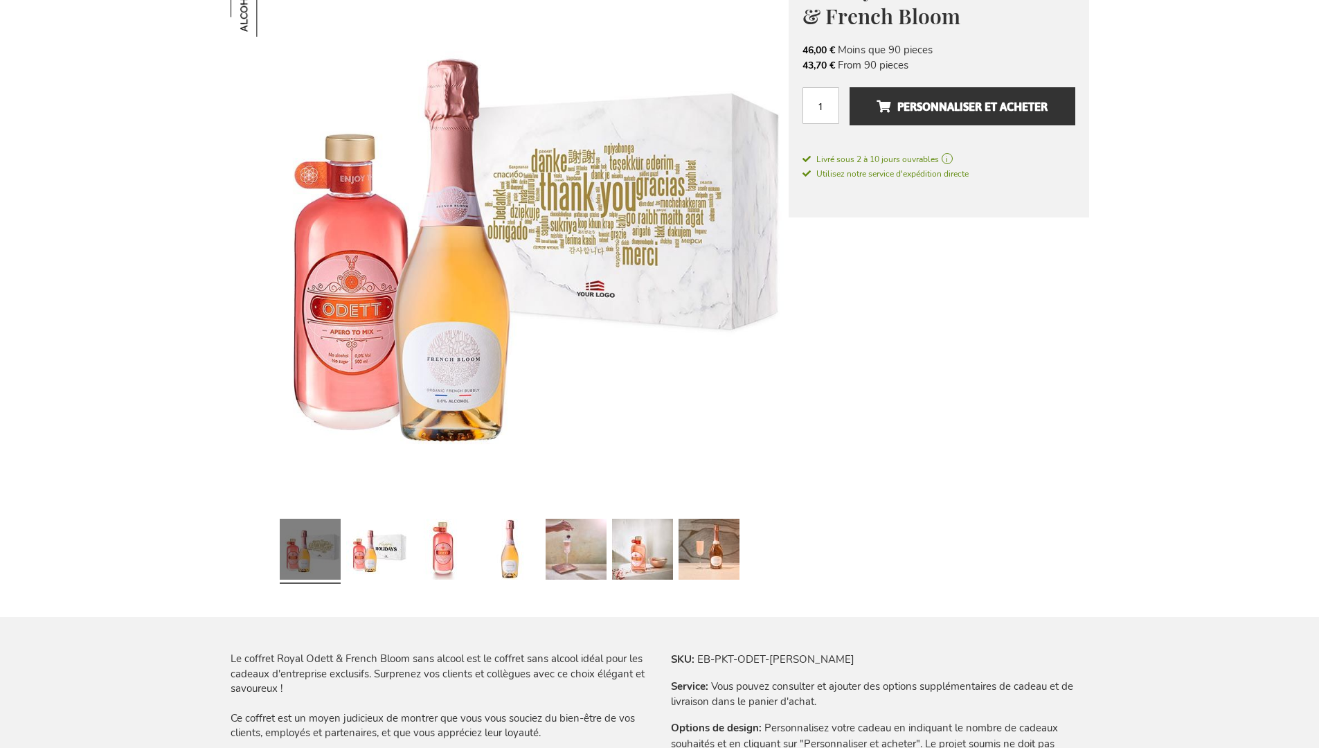
scroll to position [1941, 0]
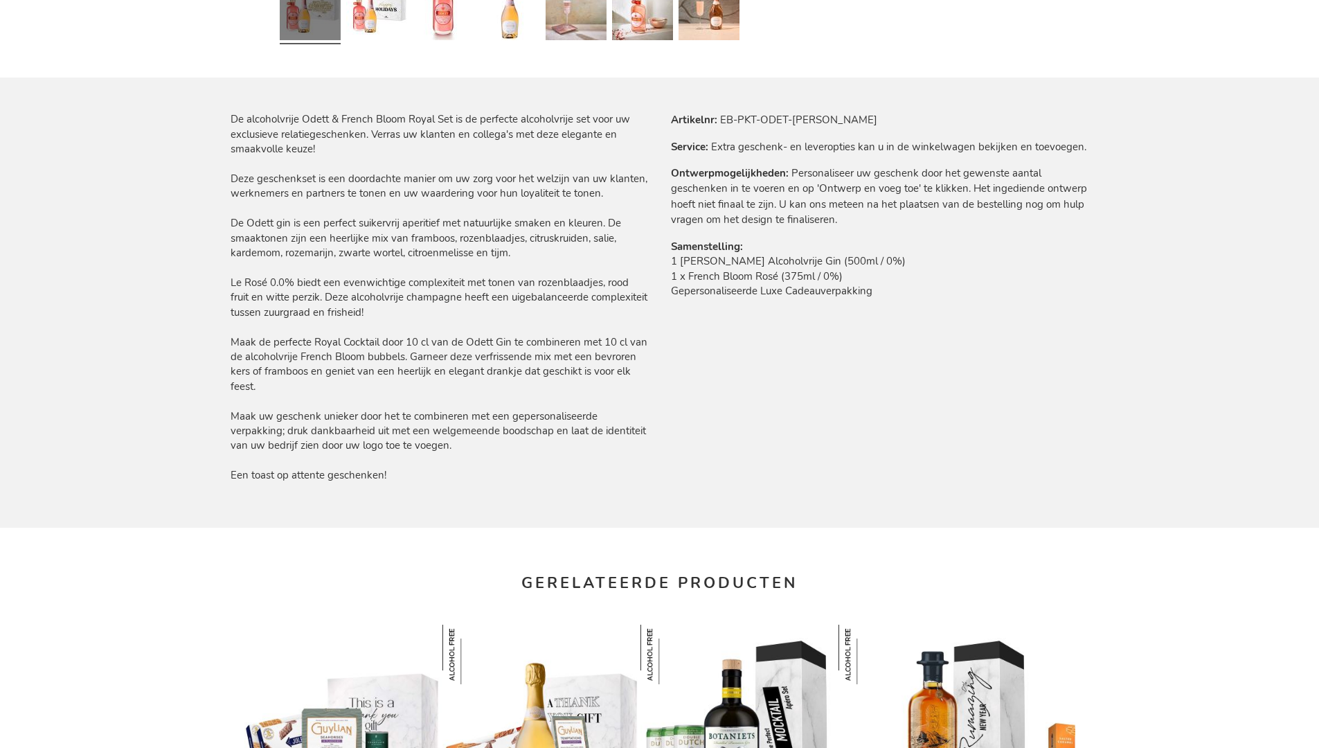
scroll to position [1948, 0]
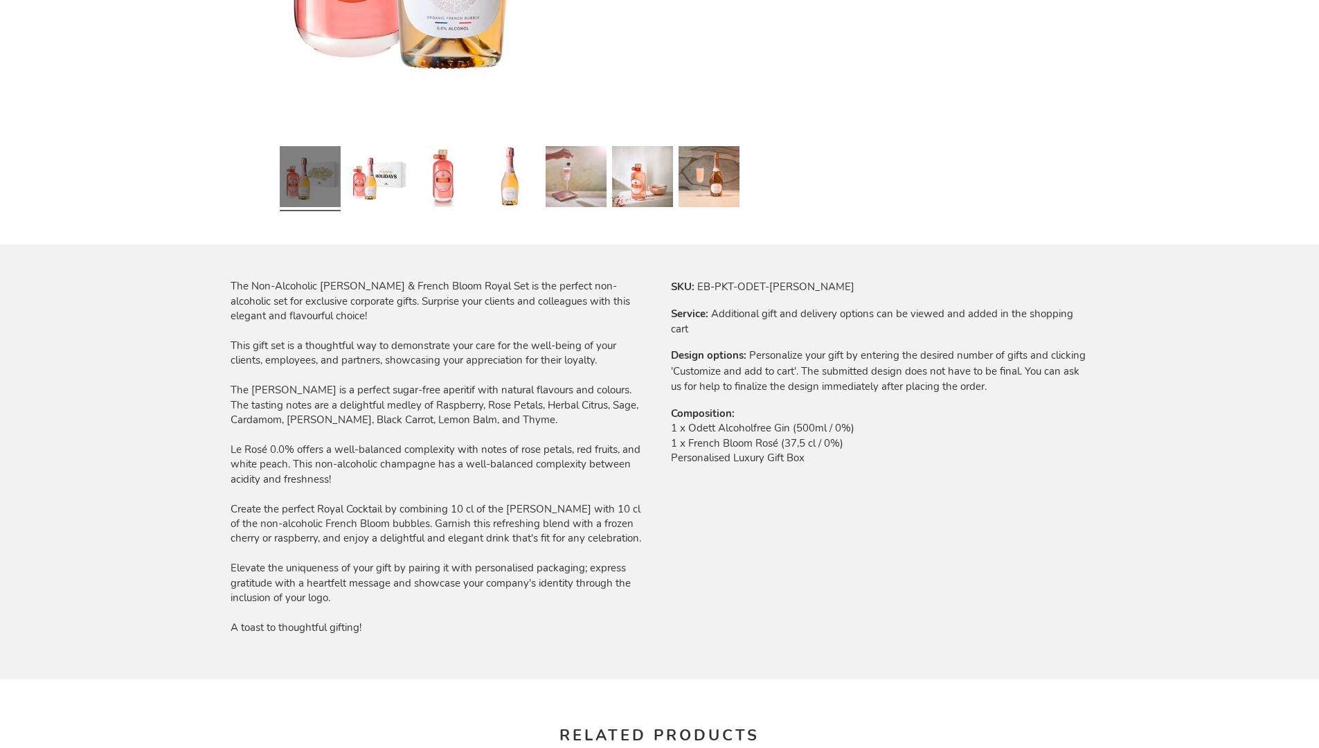
scroll to position [1909, 0]
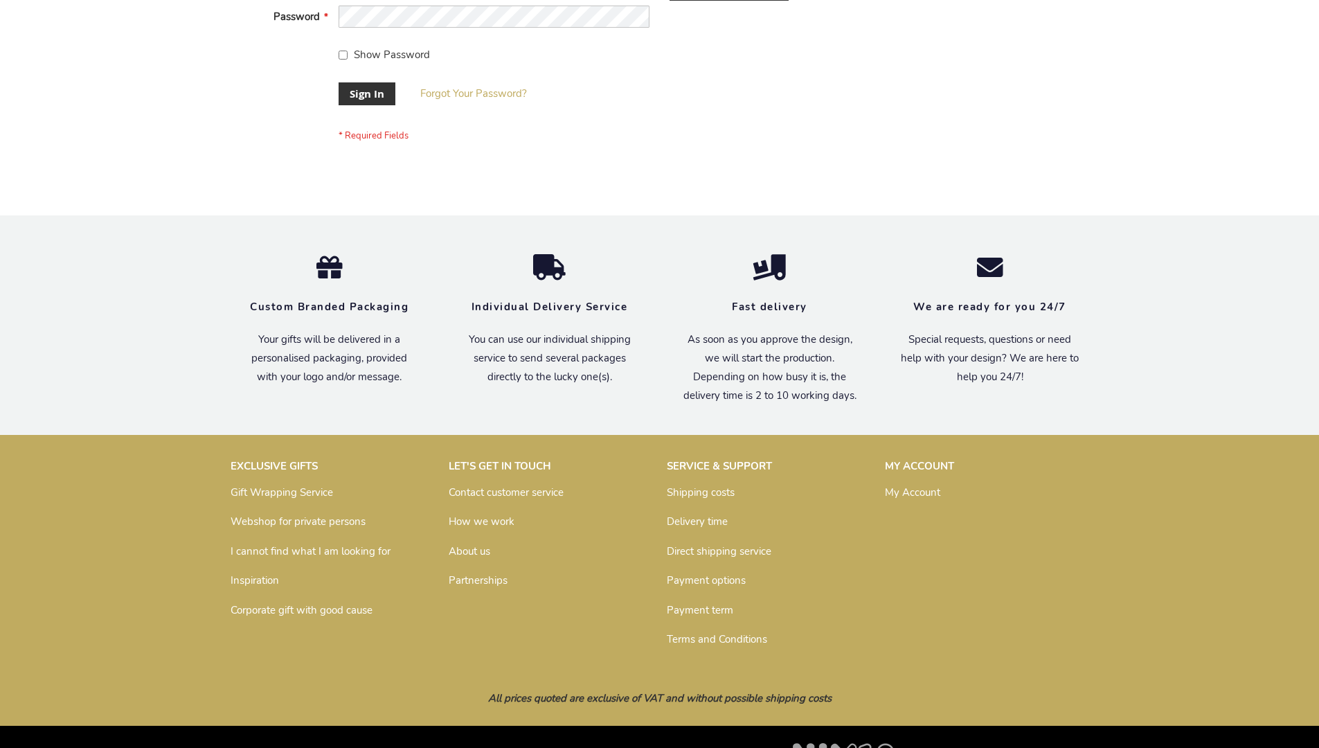
scroll to position [445, 0]
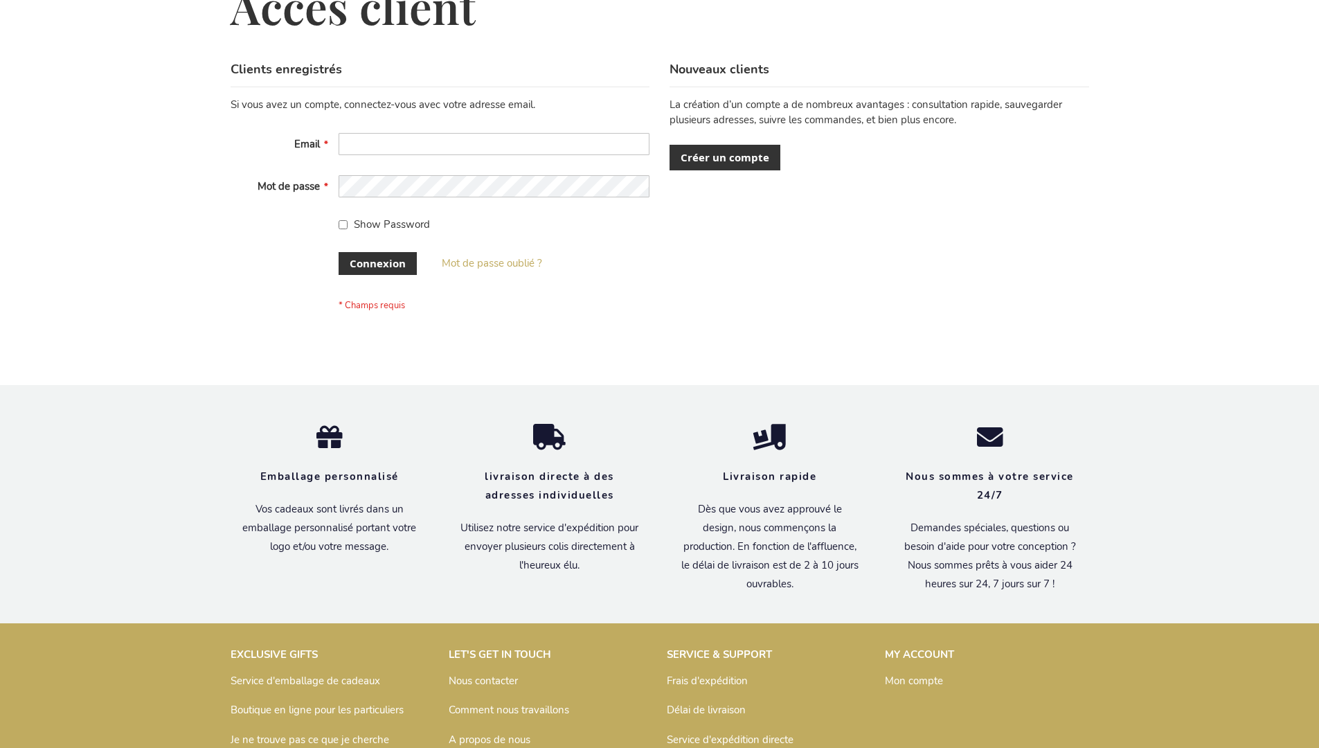
scroll to position [478, 0]
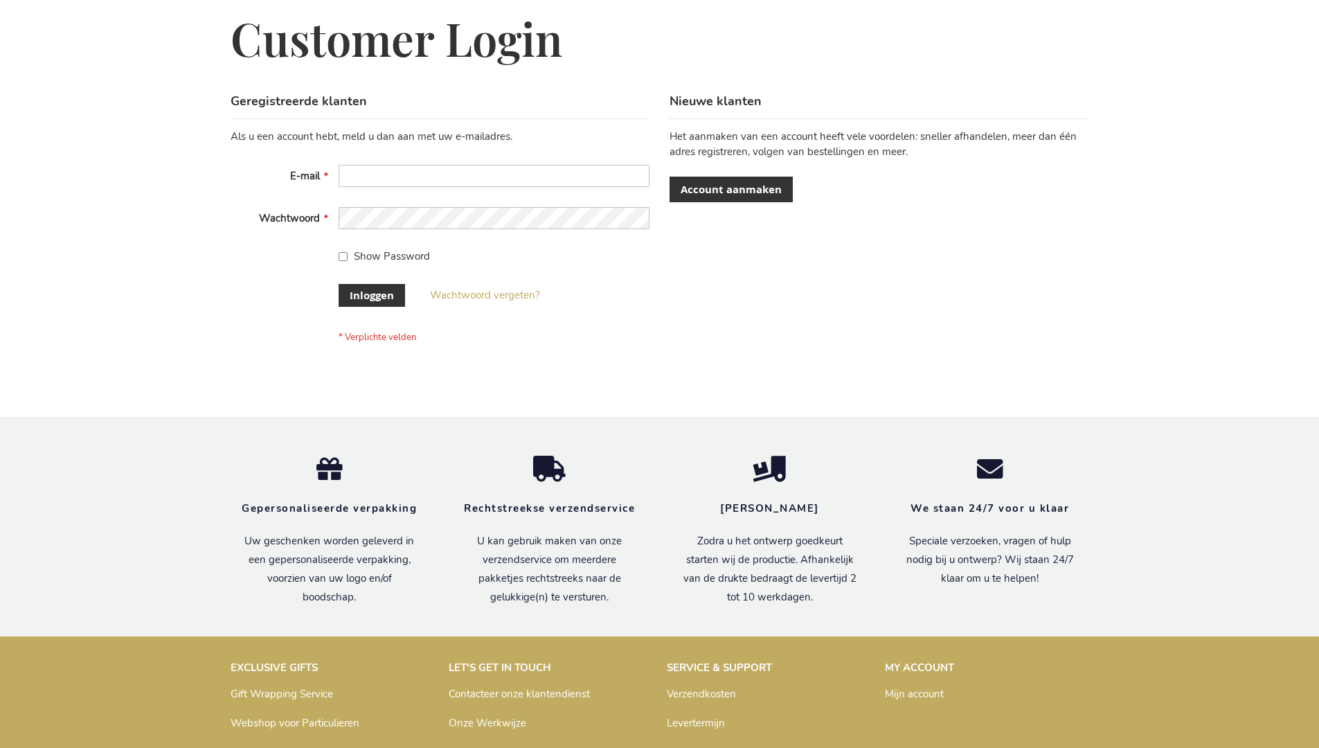
scroll to position [470, 0]
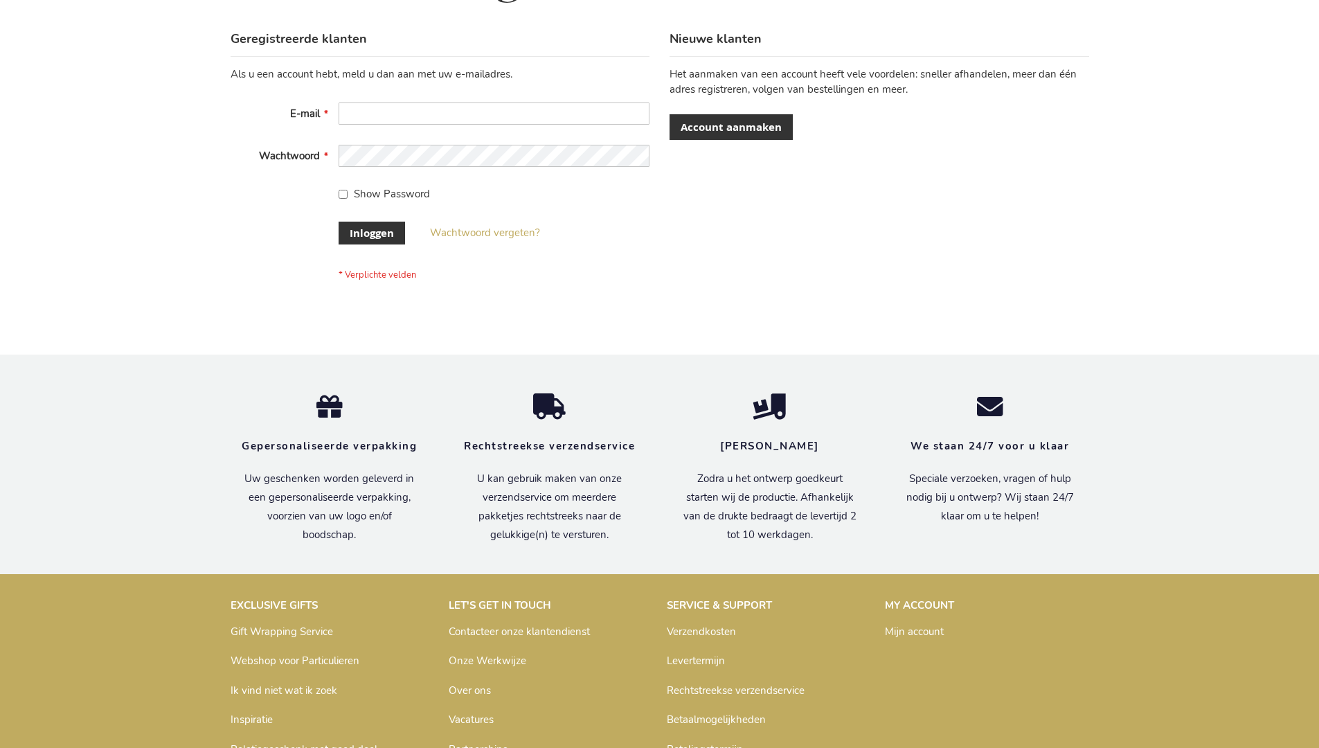
scroll to position [470, 0]
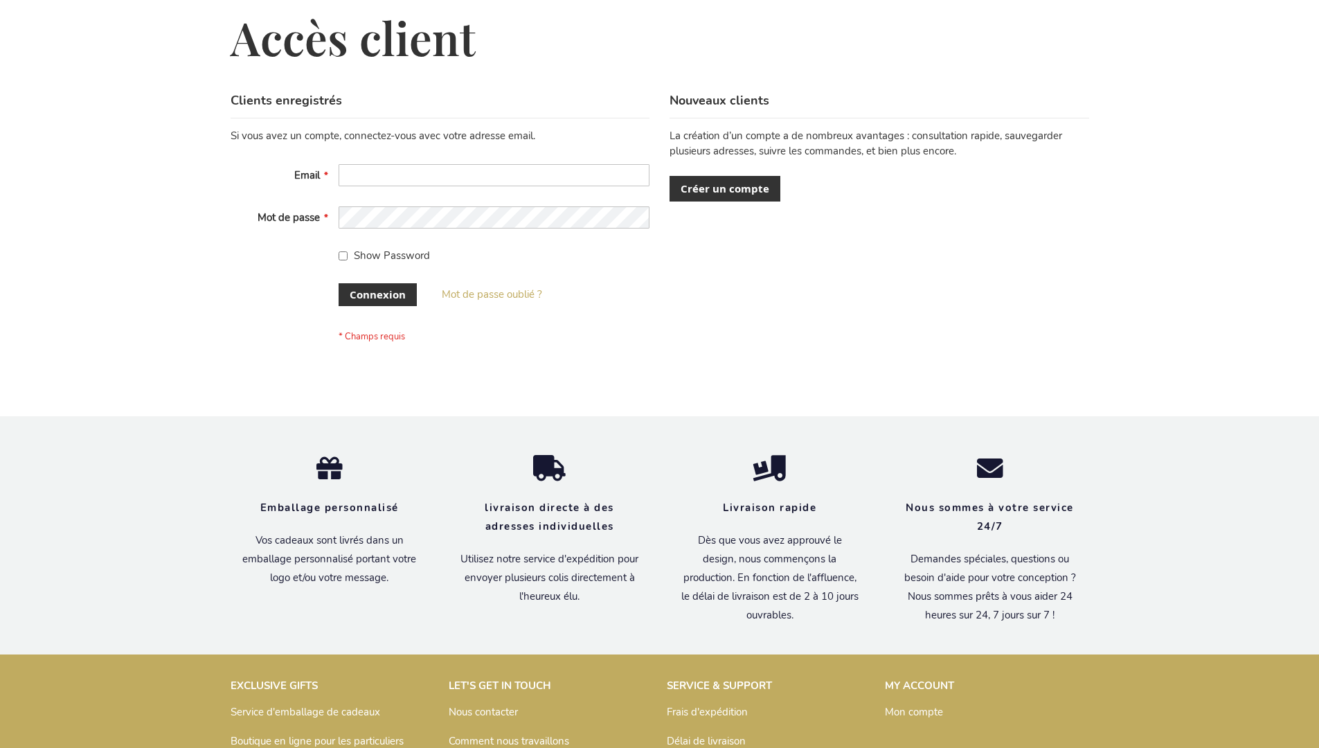
scroll to position [478, 0]
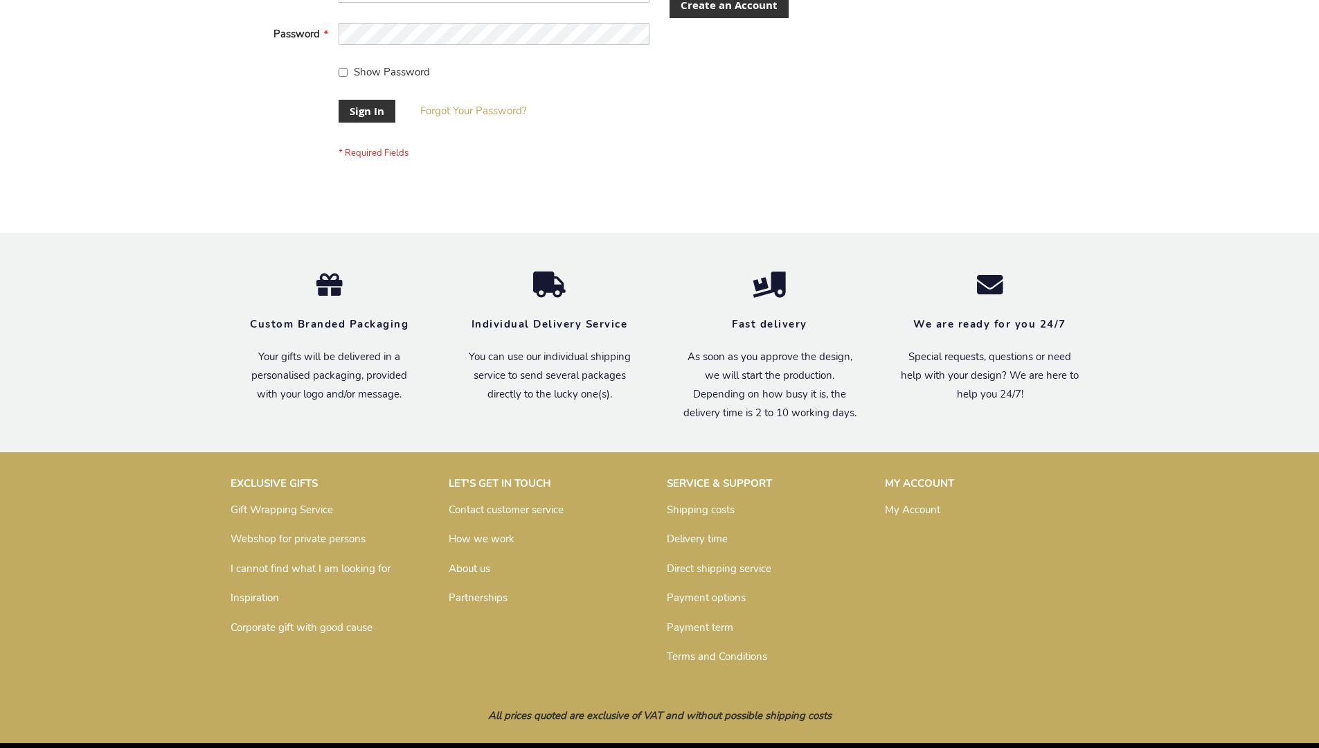
scroll to position [445, 0]
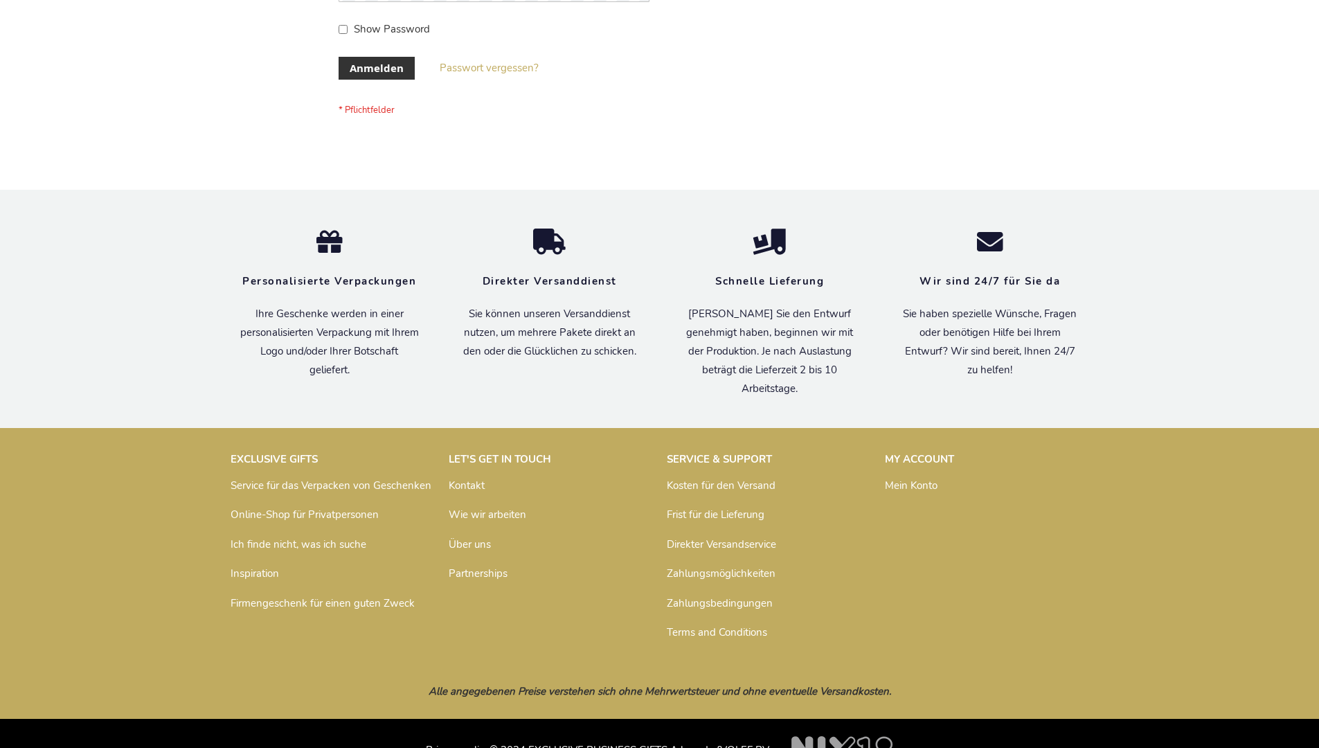
scroll to position [464, 0]
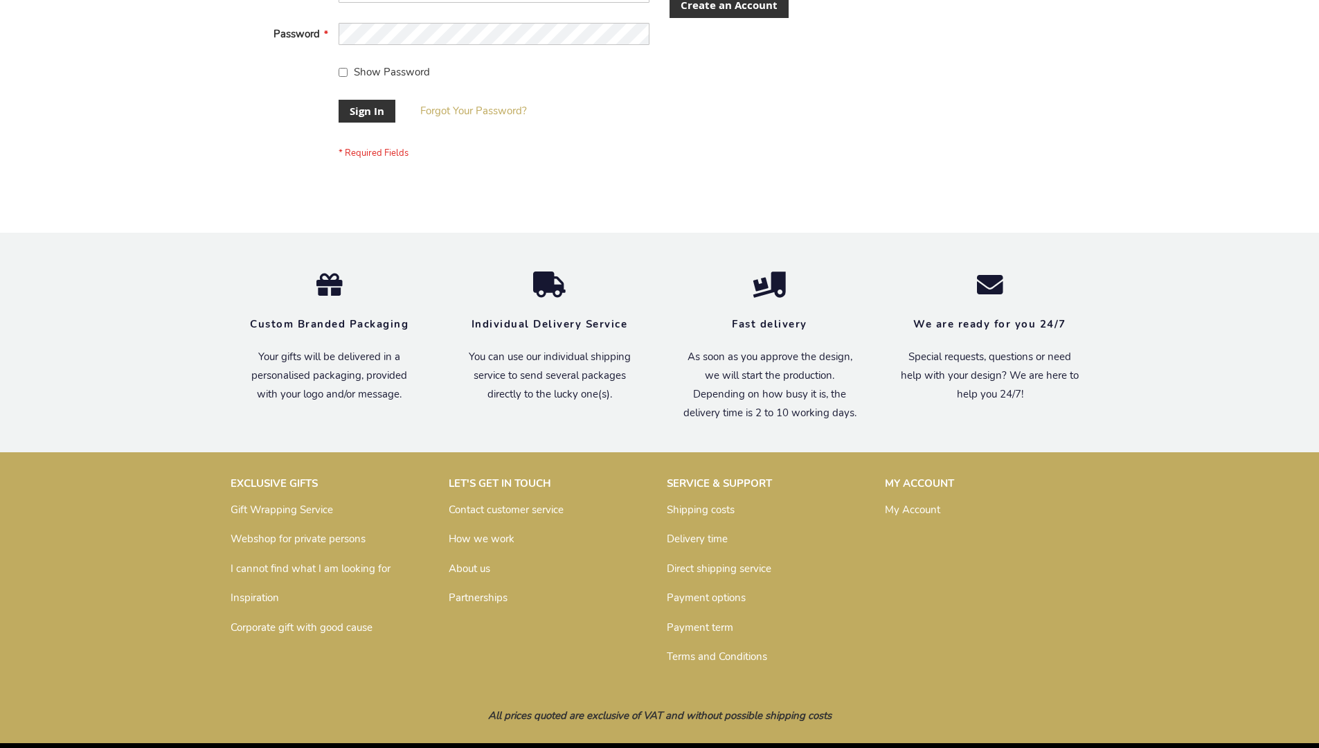
scroll to position [445, 0]
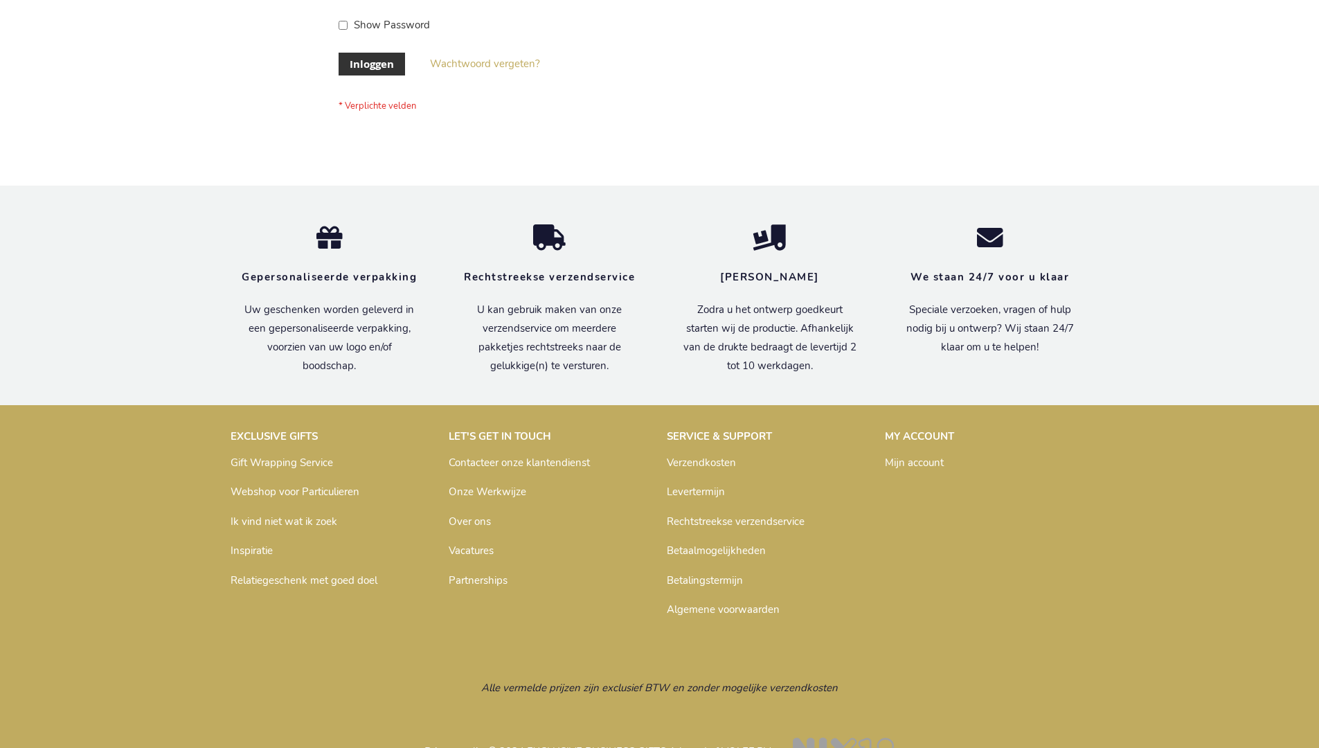
scroll to position [470, 0]
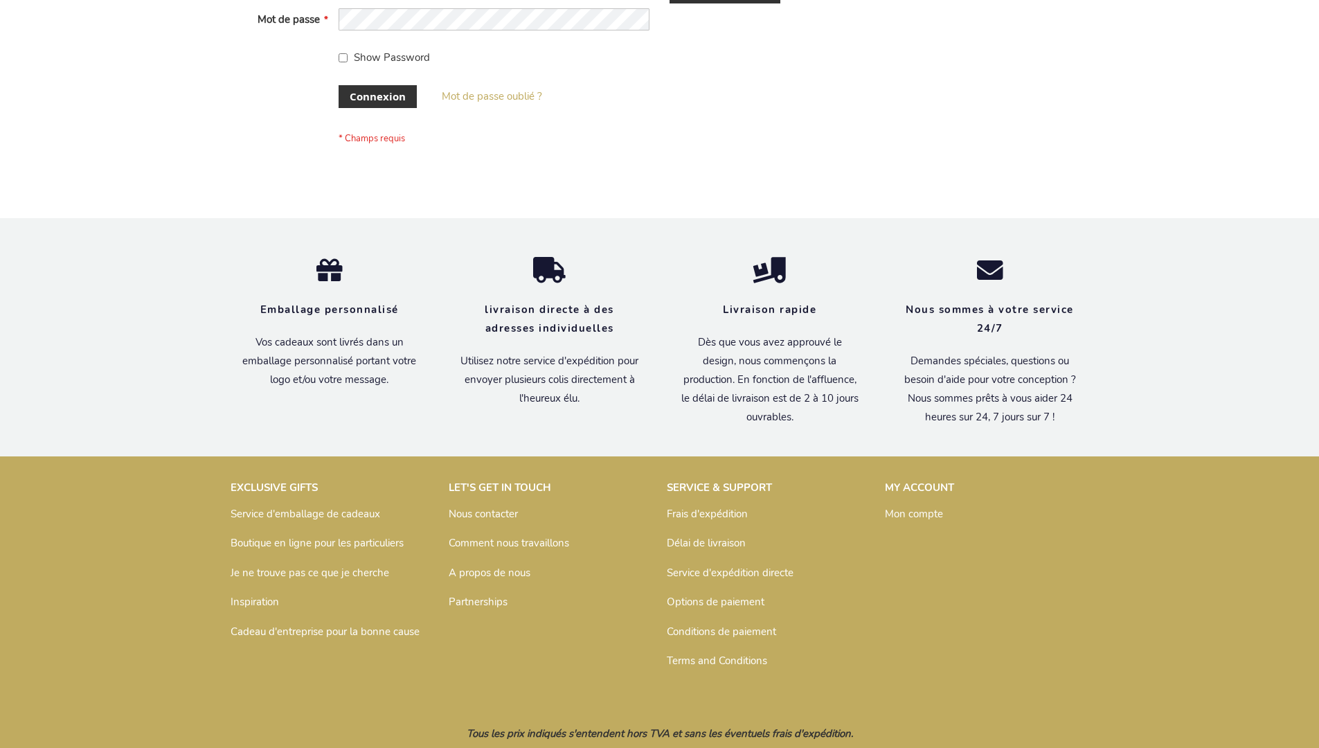
scroll to position [478, 0]
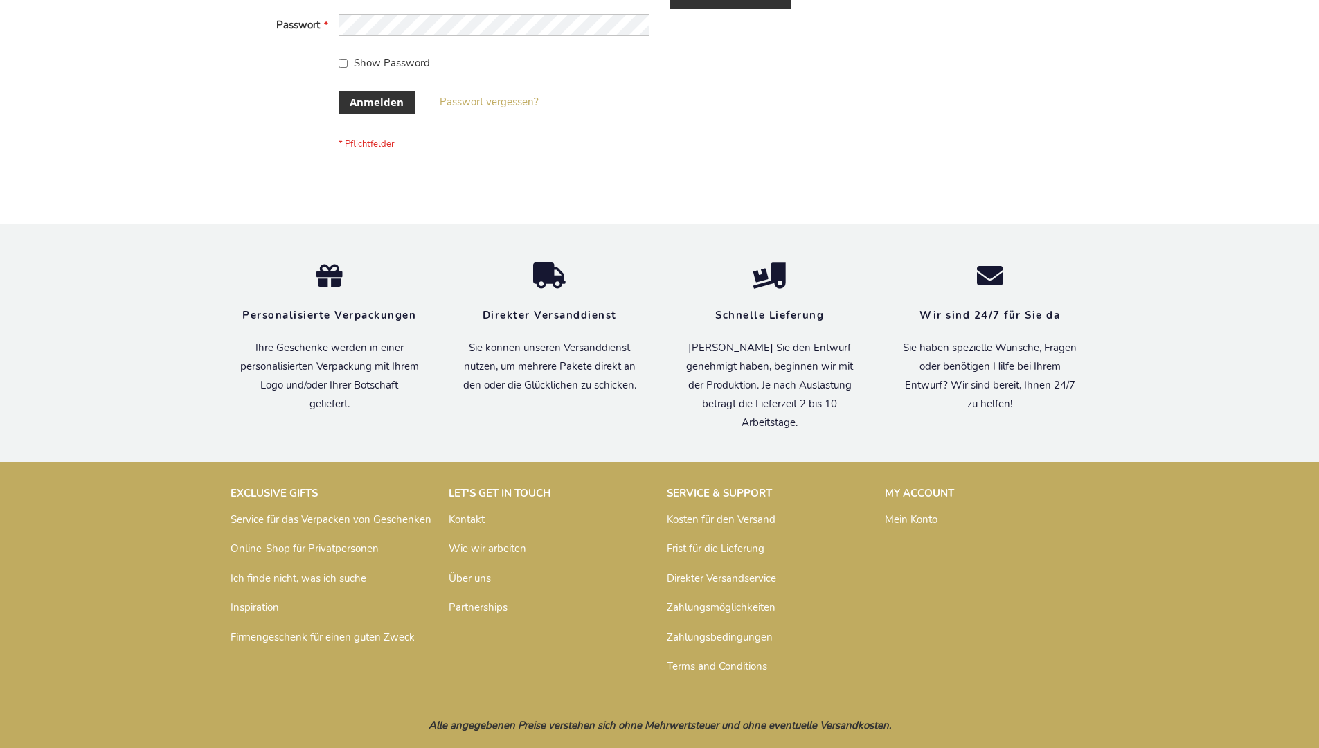
scroll to position [464, 0]
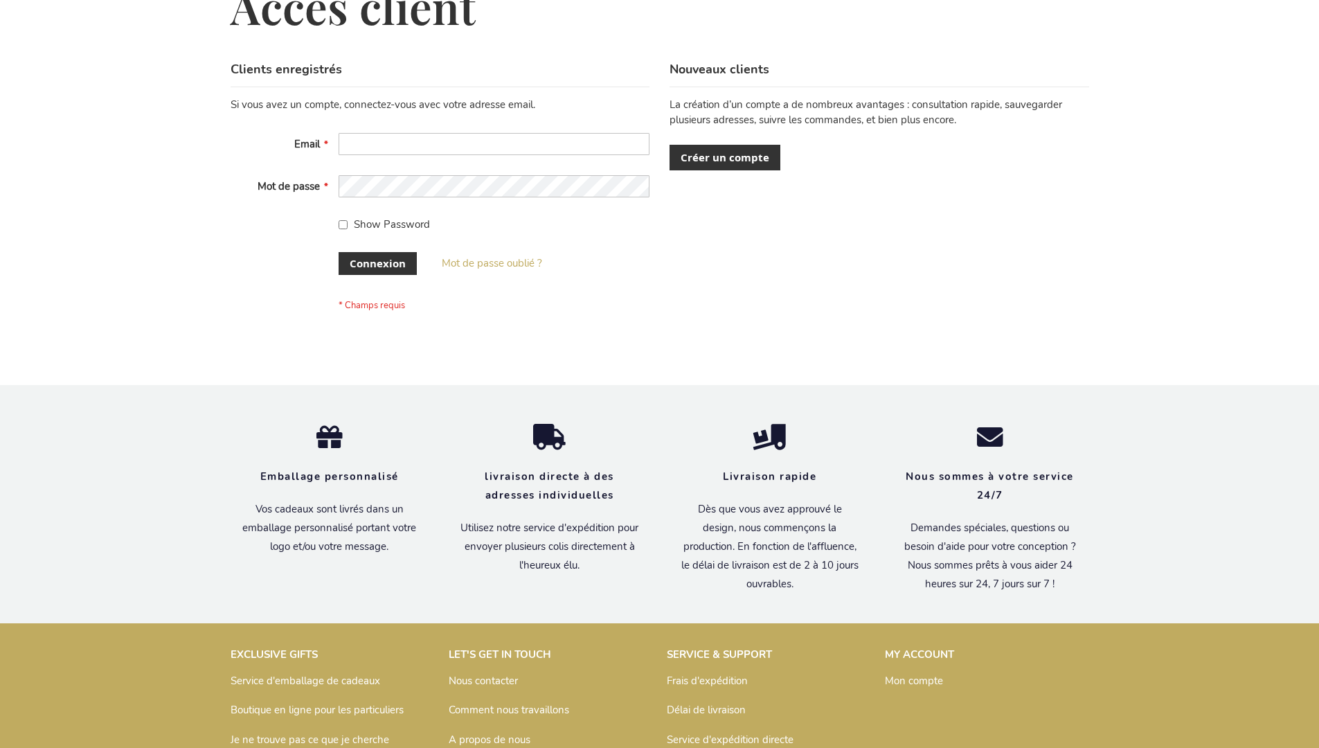
scroll to position [478, 0]
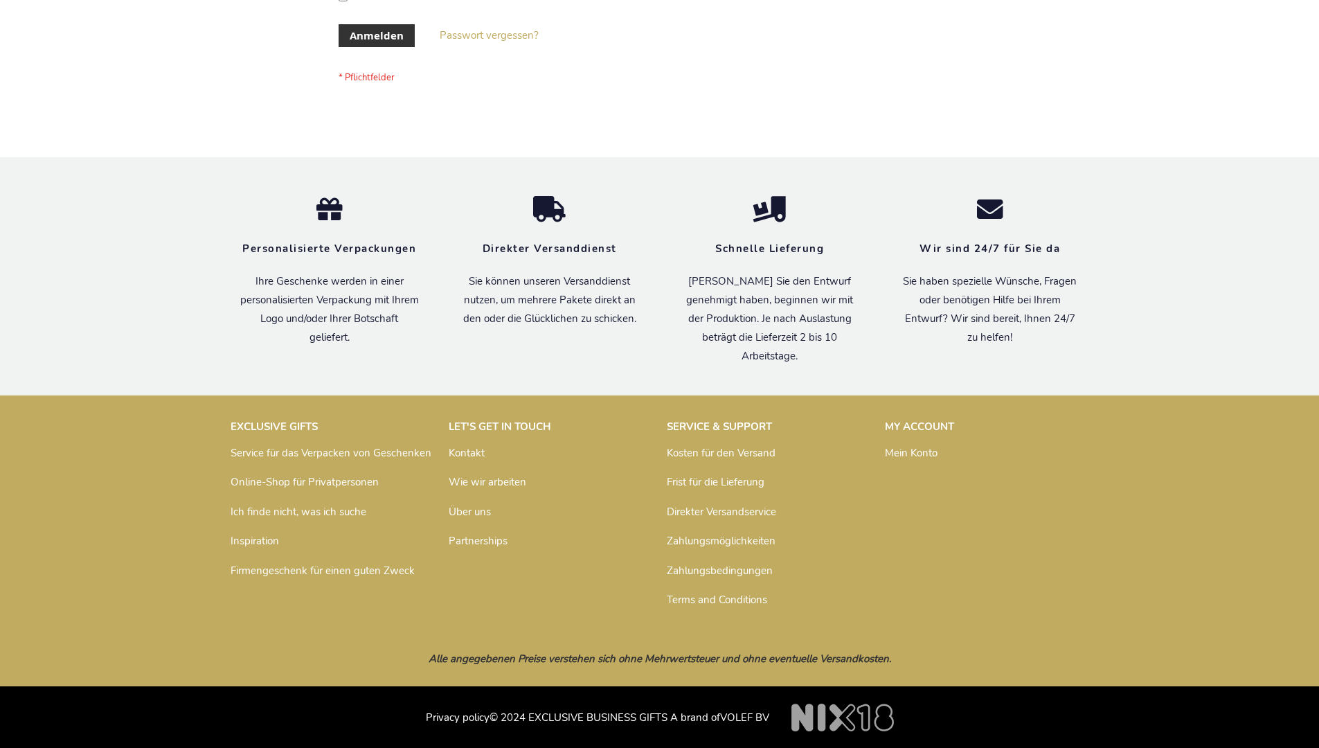
scroll to position [464, 0]
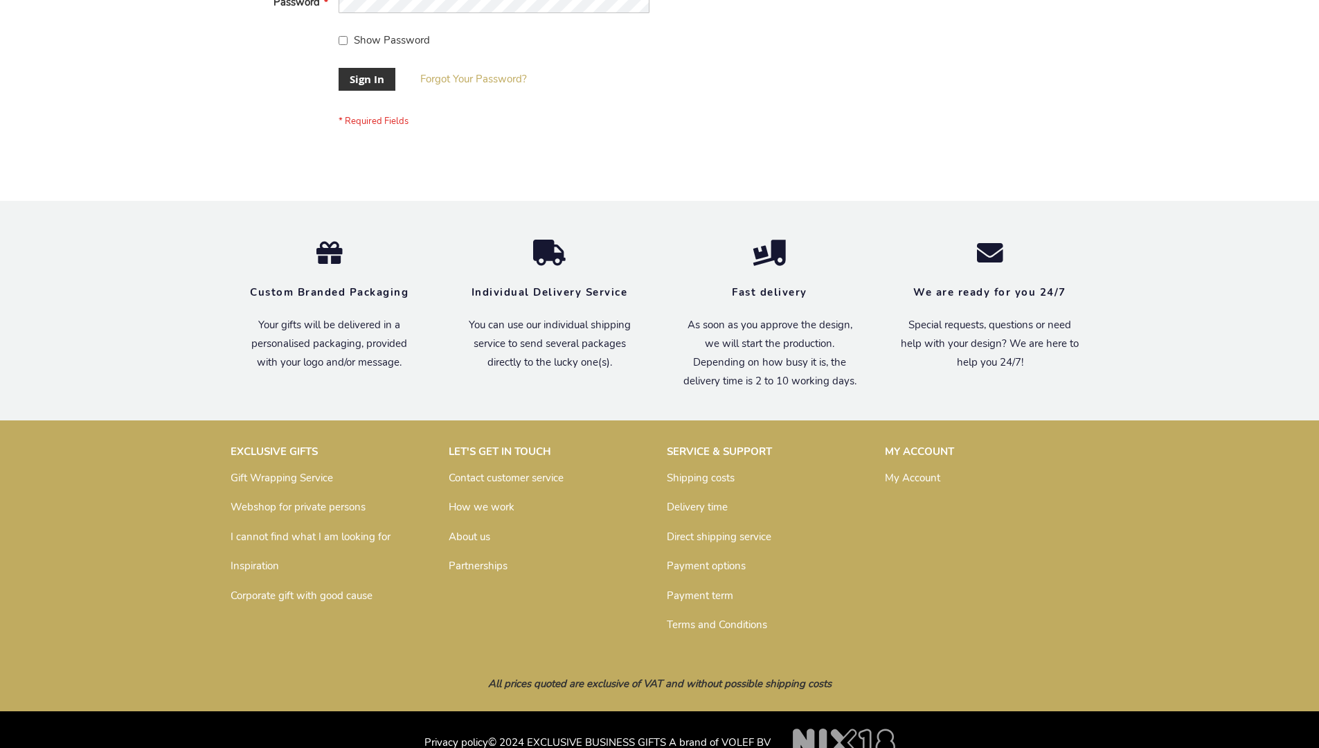
scroll to position [445, 0]
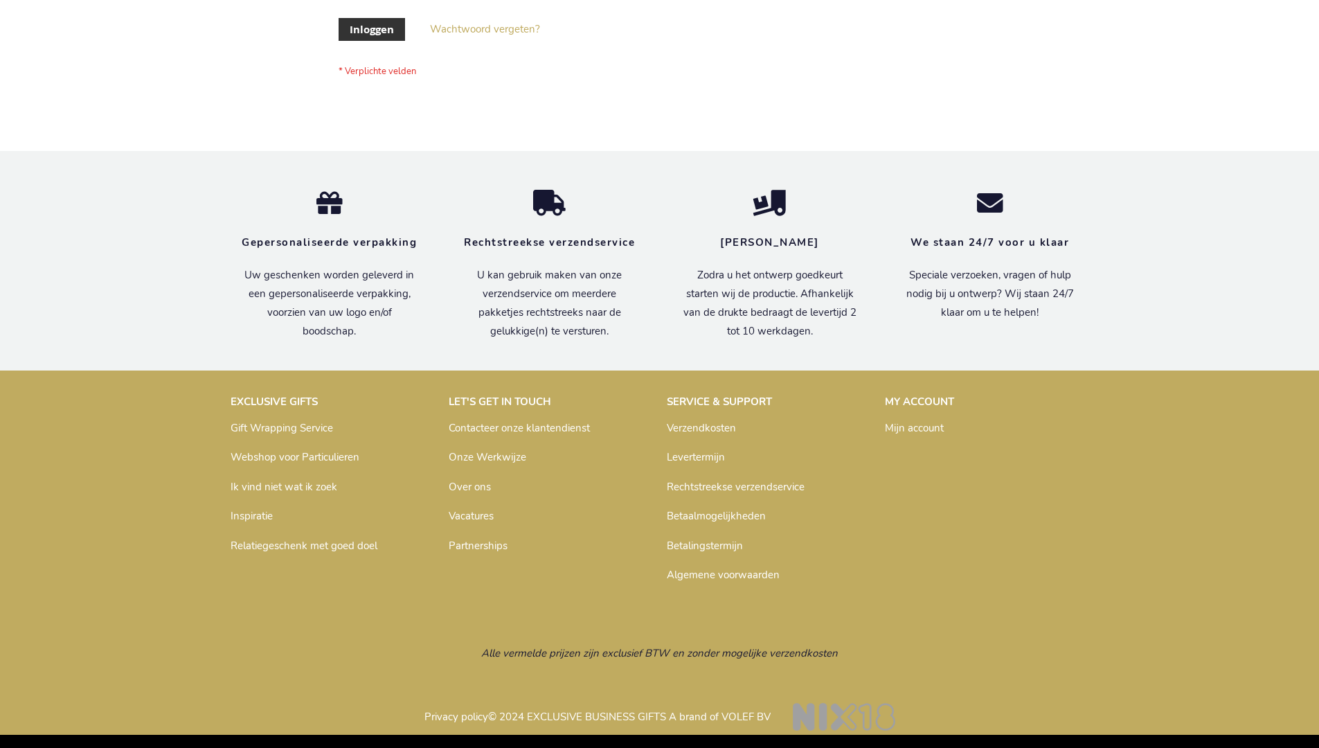
scroll to position [470, 0]
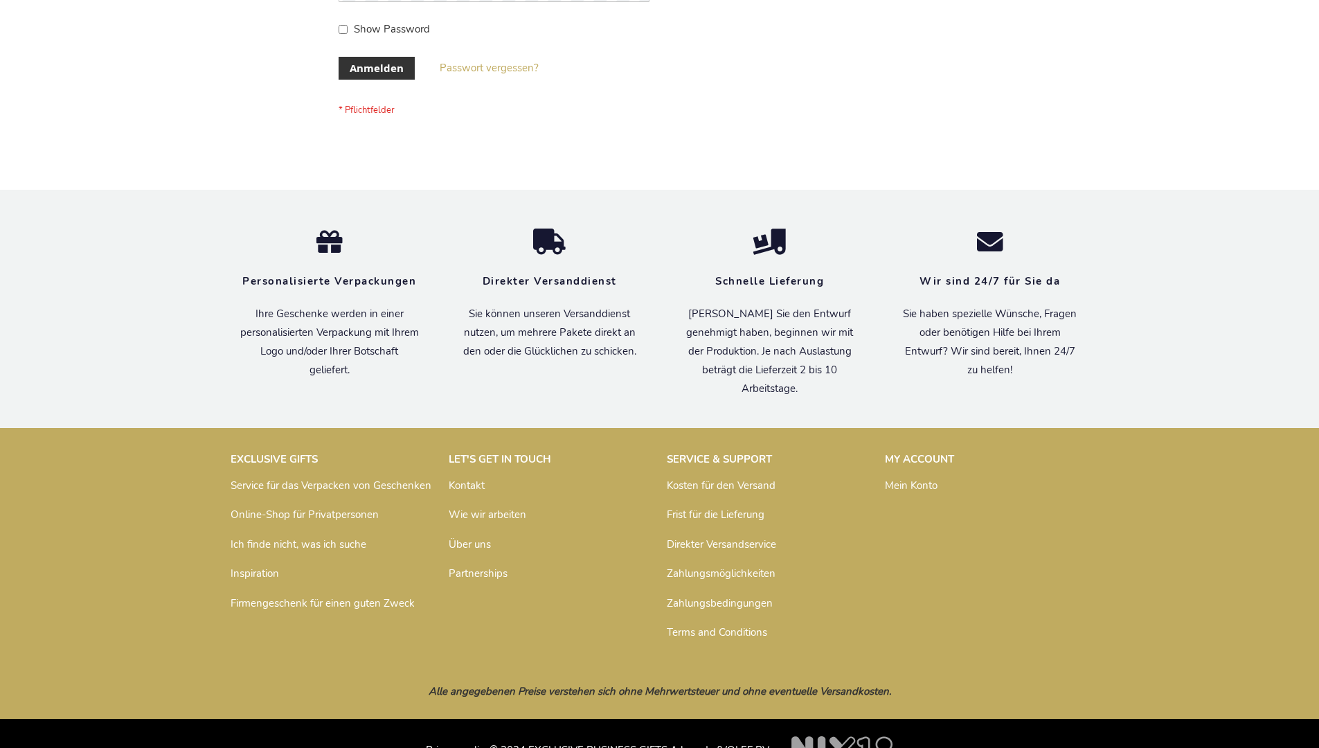
scroll to position [464, 0]
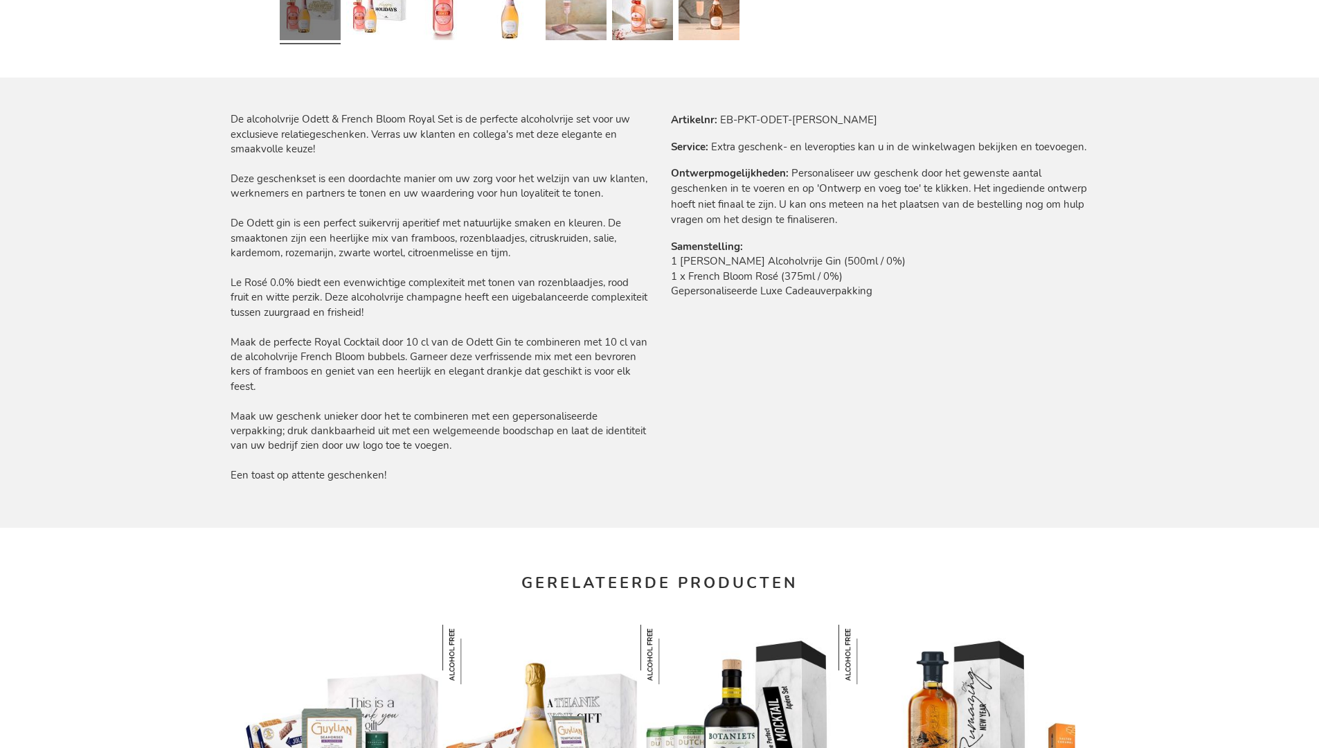
scroll to position [1948, 0]
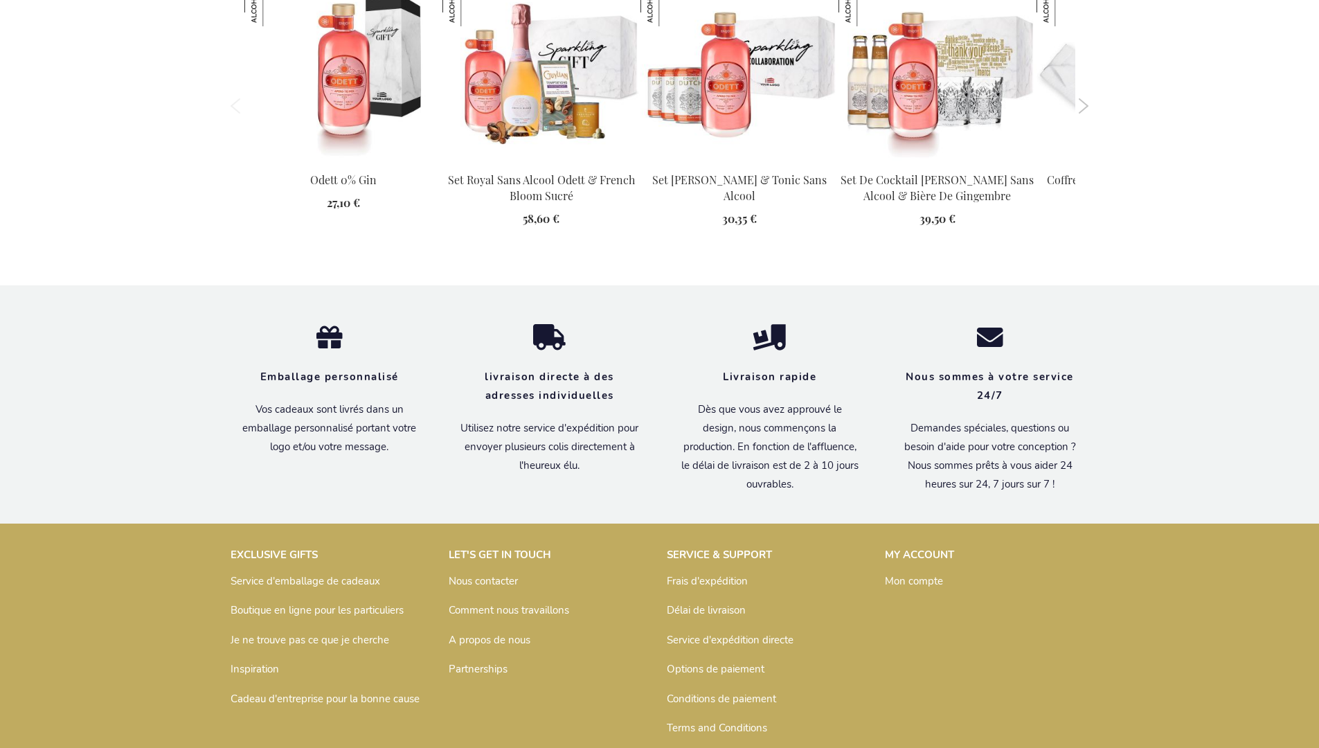
scroll to position [1941, 0]
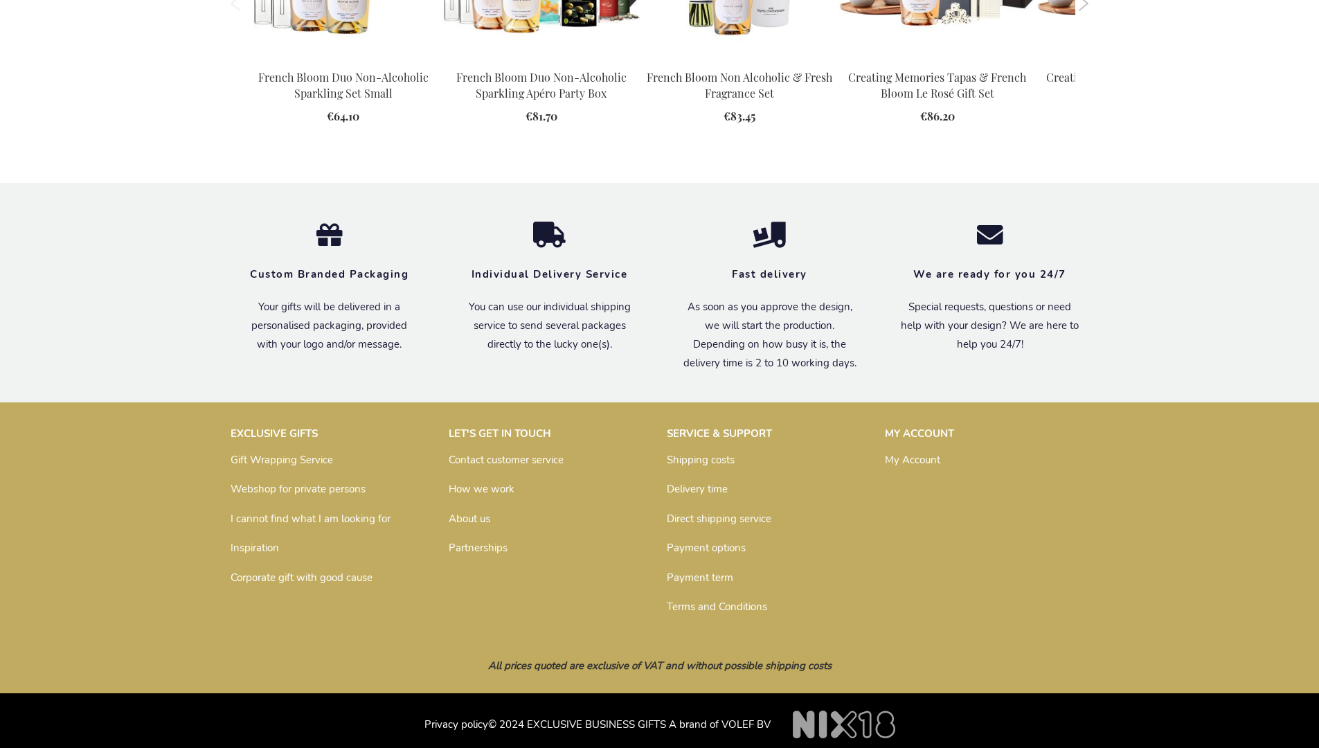
scroll to position [1850, 0]
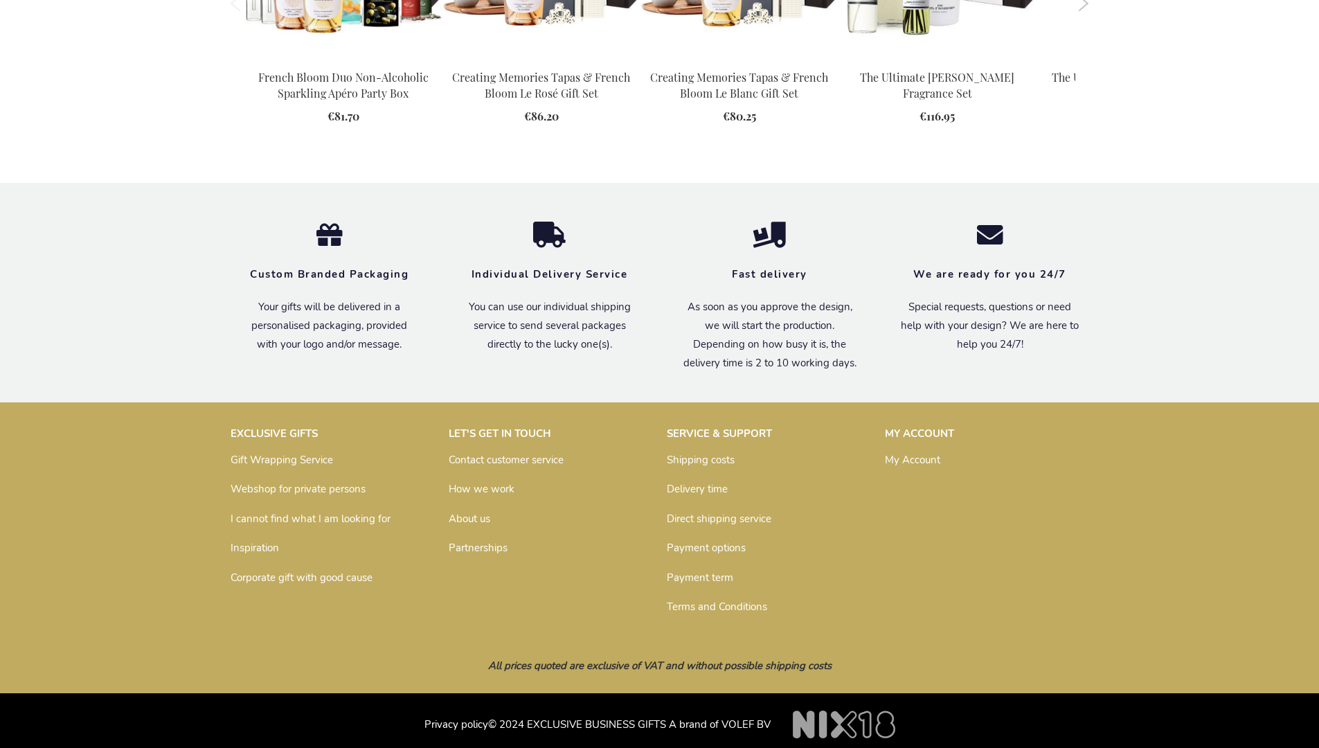
scroll to position [1879, 0]
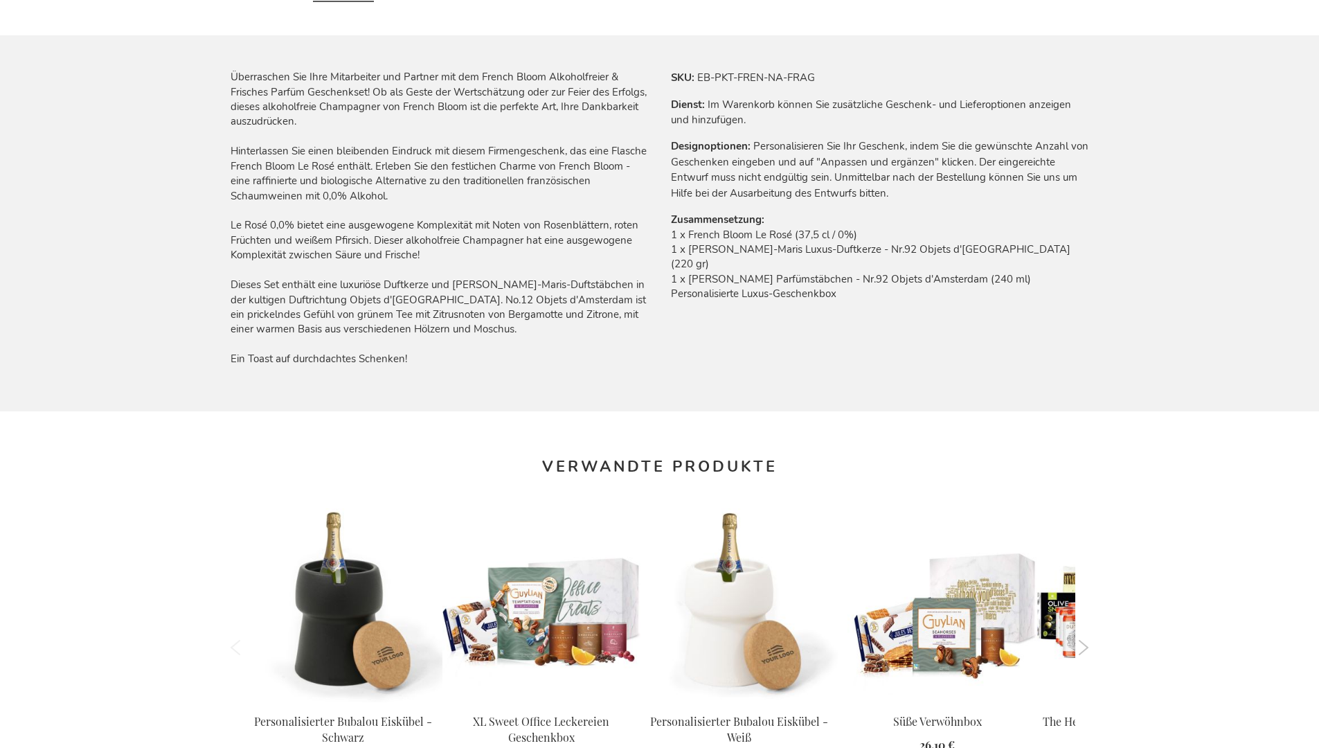
scroll to position [1868, 0]
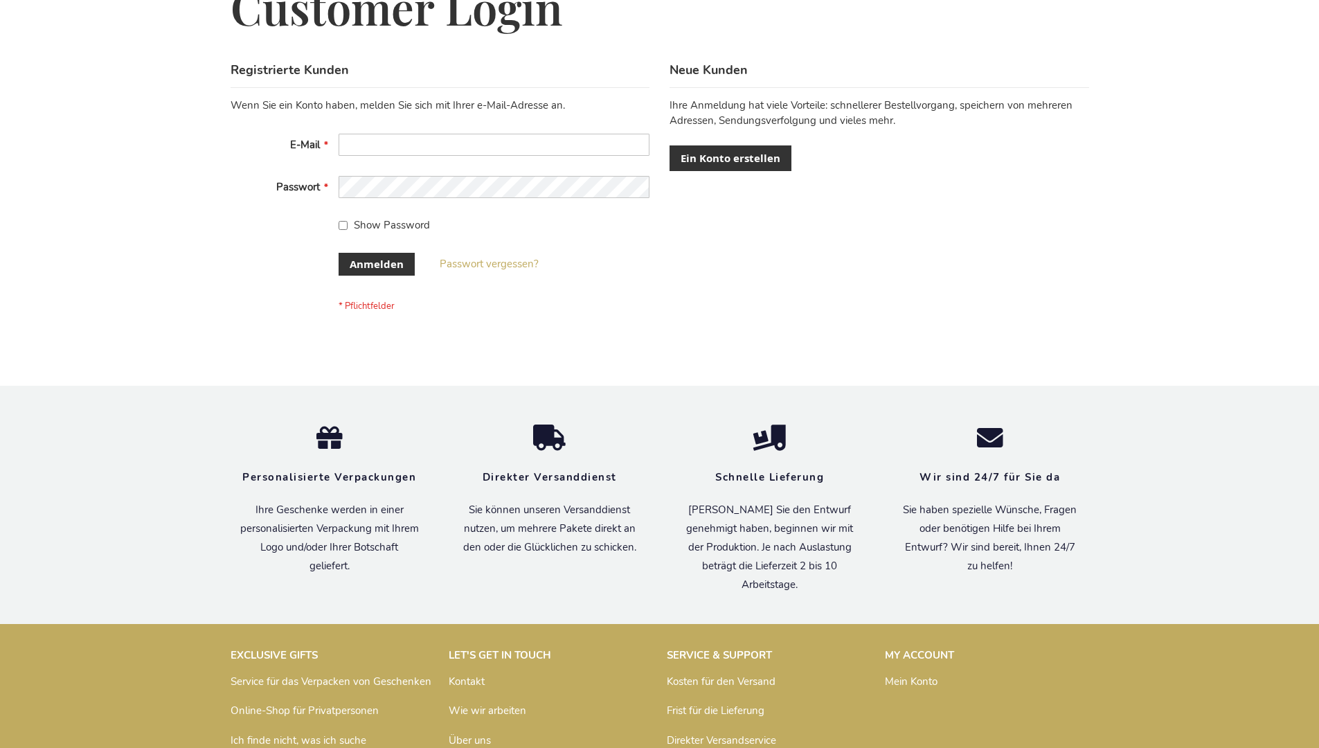
scroll to position [464, 0]
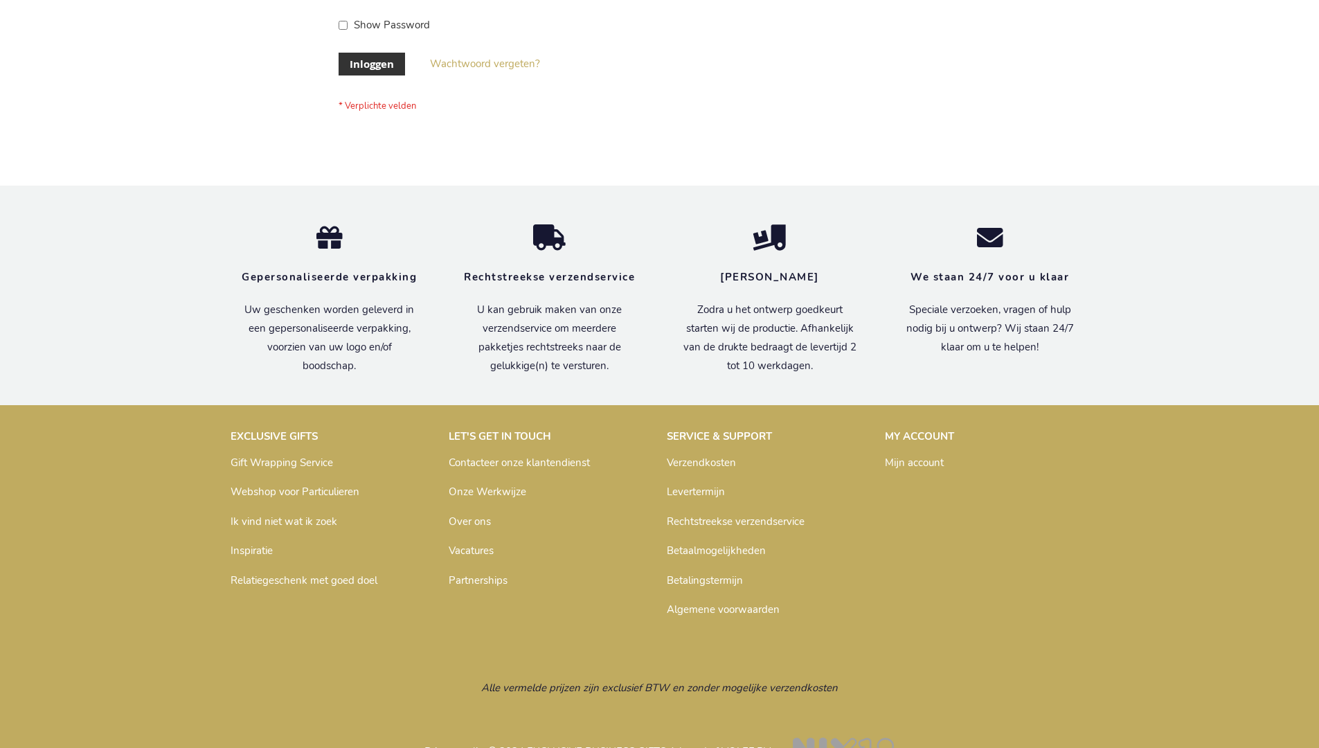
scroll to position [470, 0]
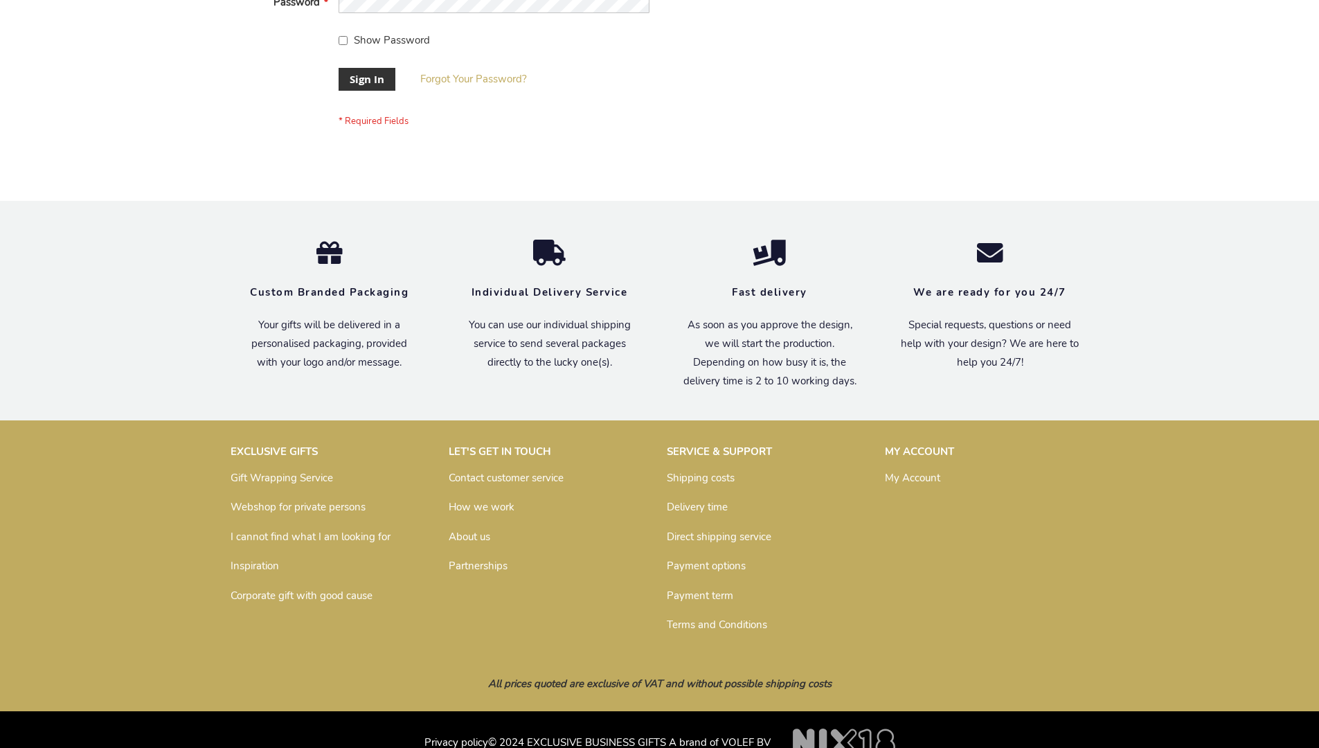
scroll to position [445, 0]
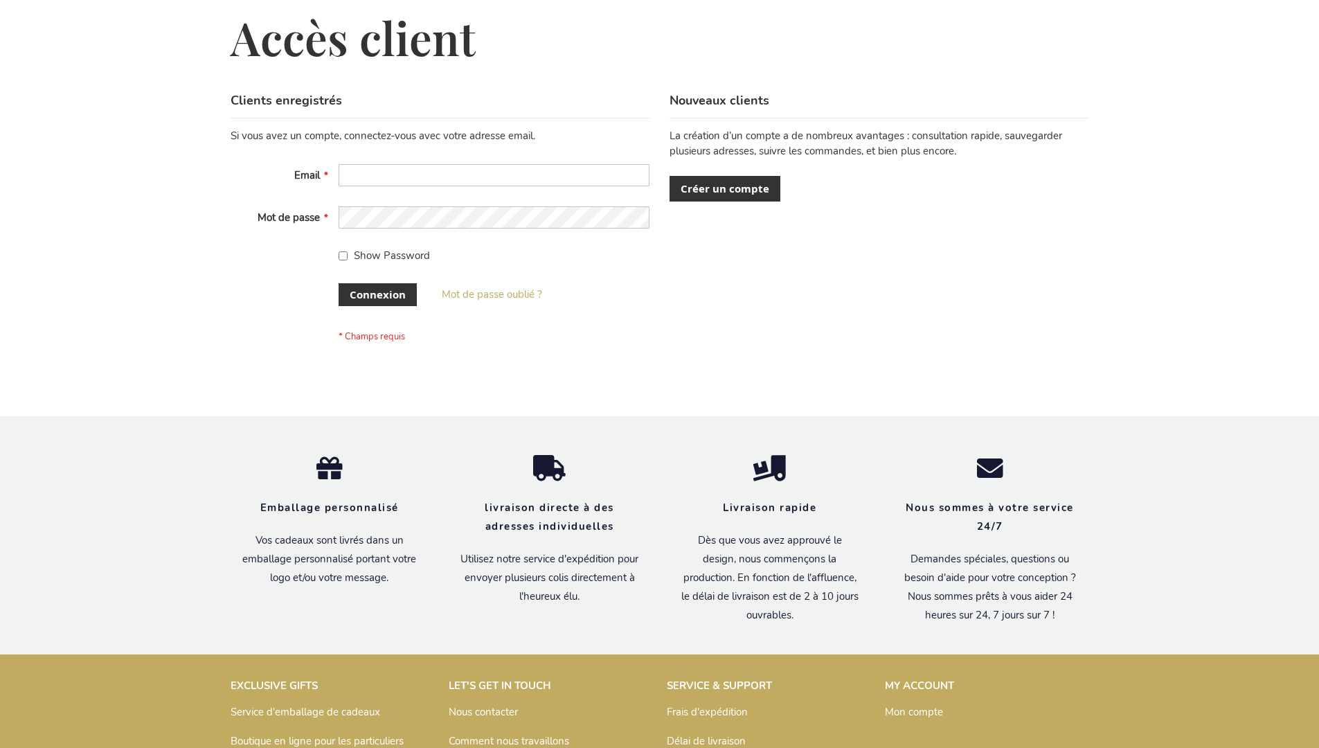
scroll to position [478, 0]
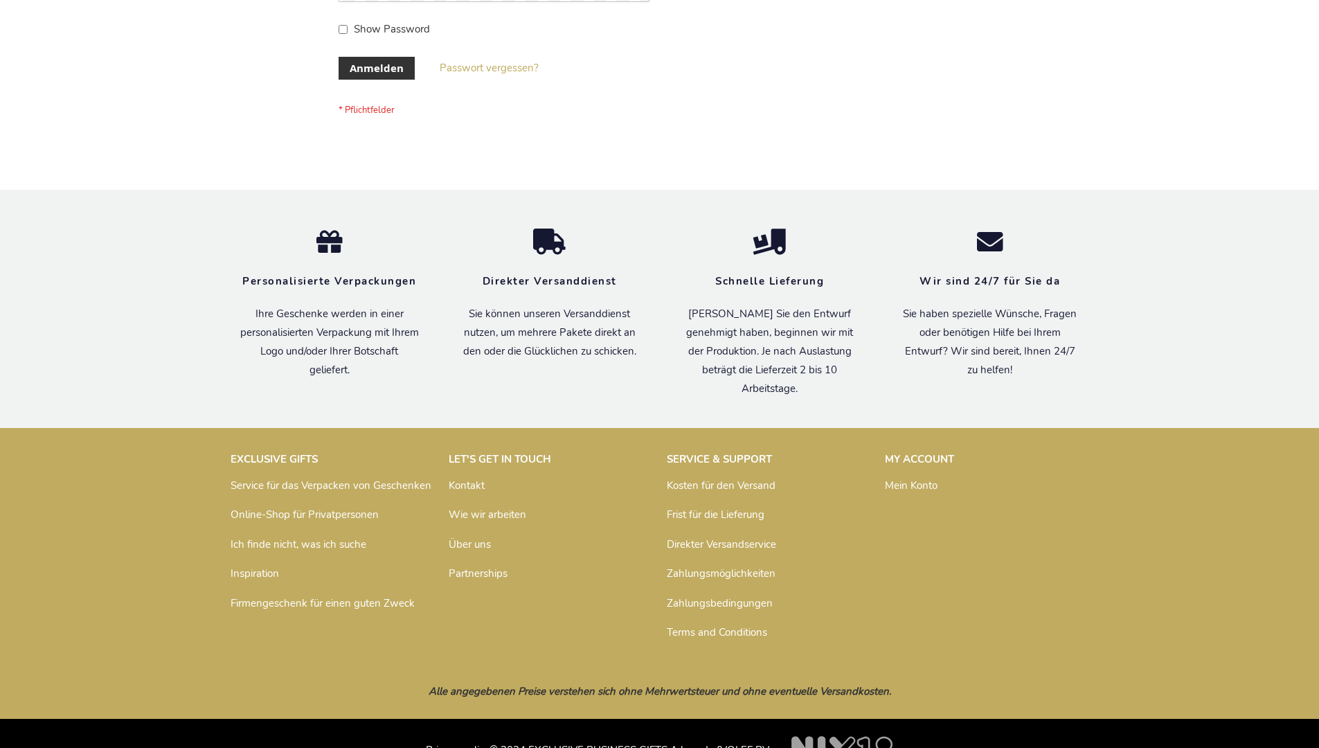
scroll to position [464, 0]
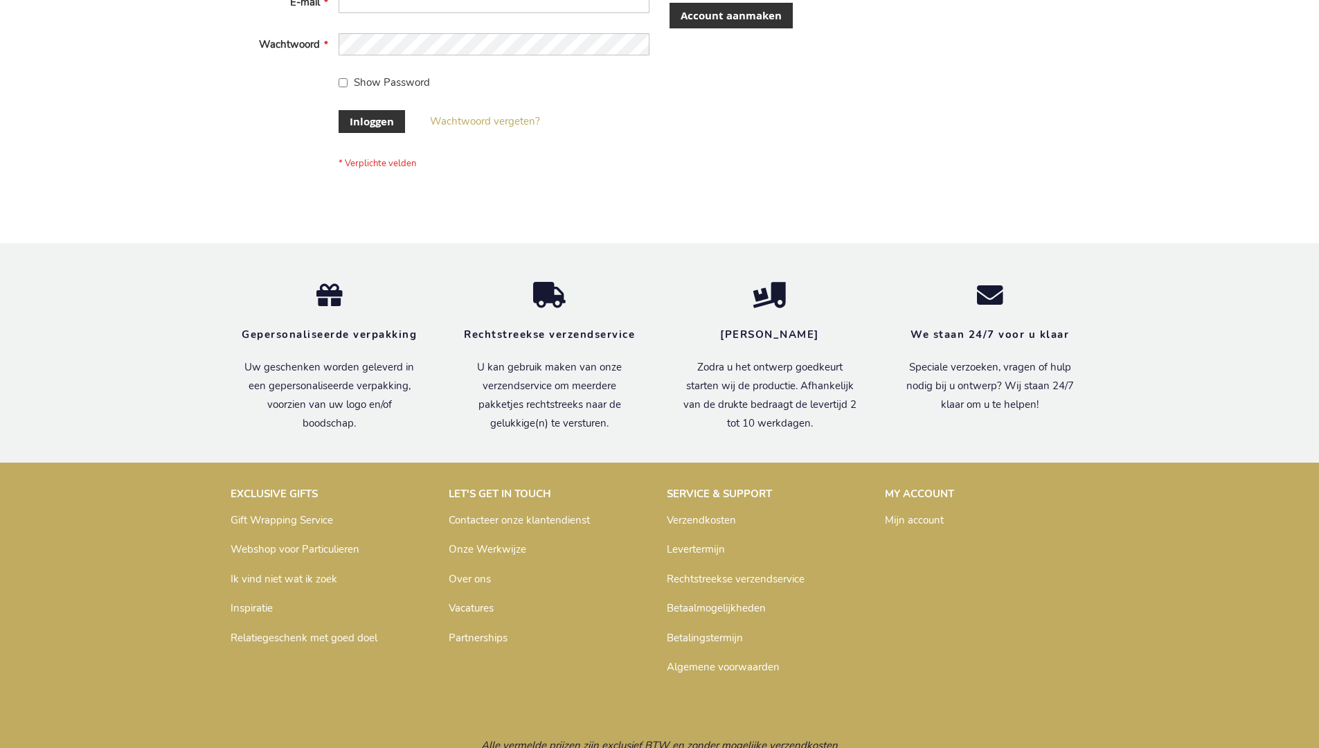
scroll to position [470, 0]
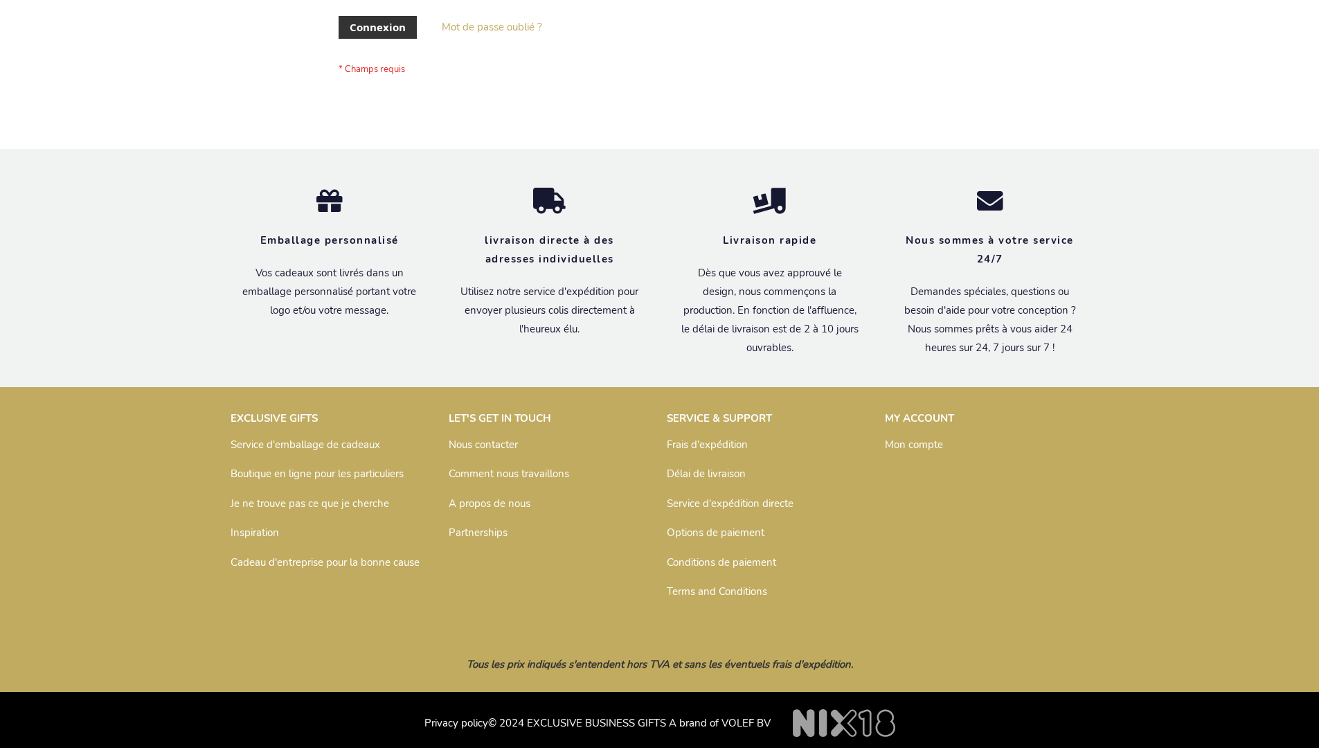
scroll to position [478, 0]
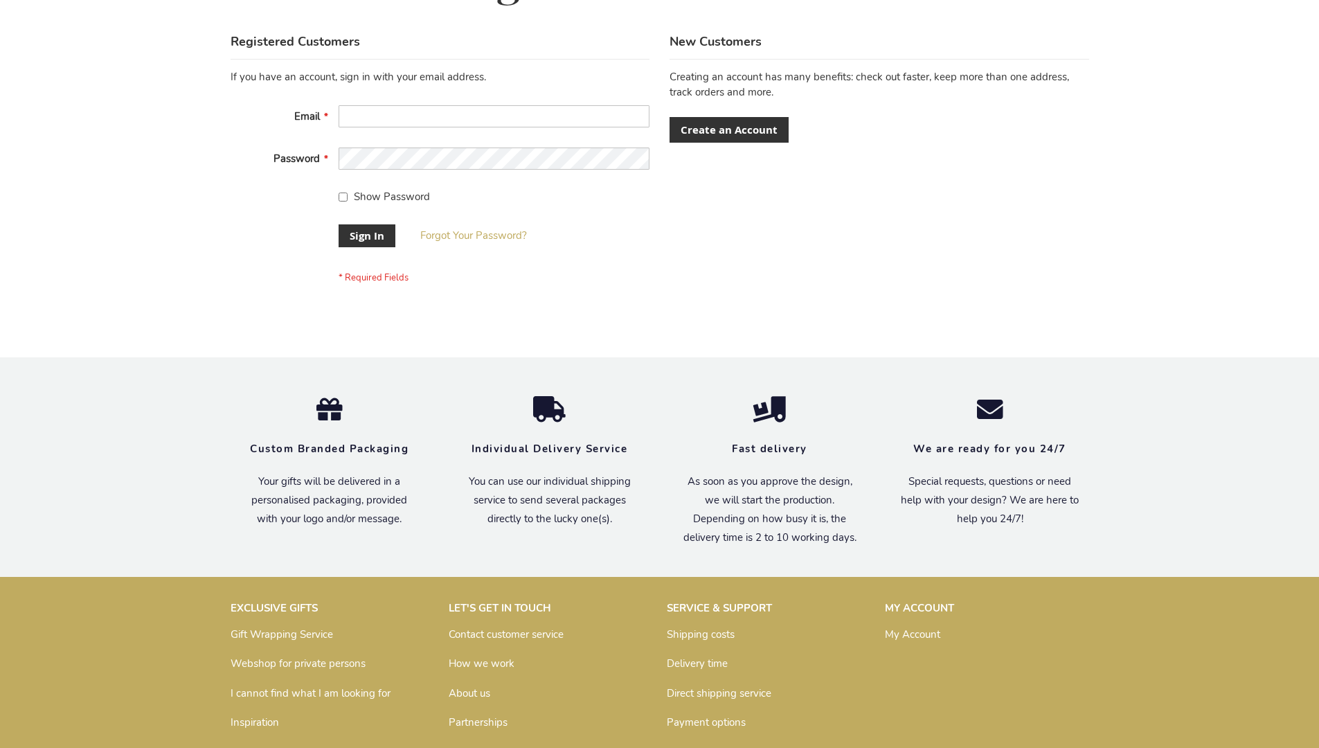
scroll to position [445, 0]
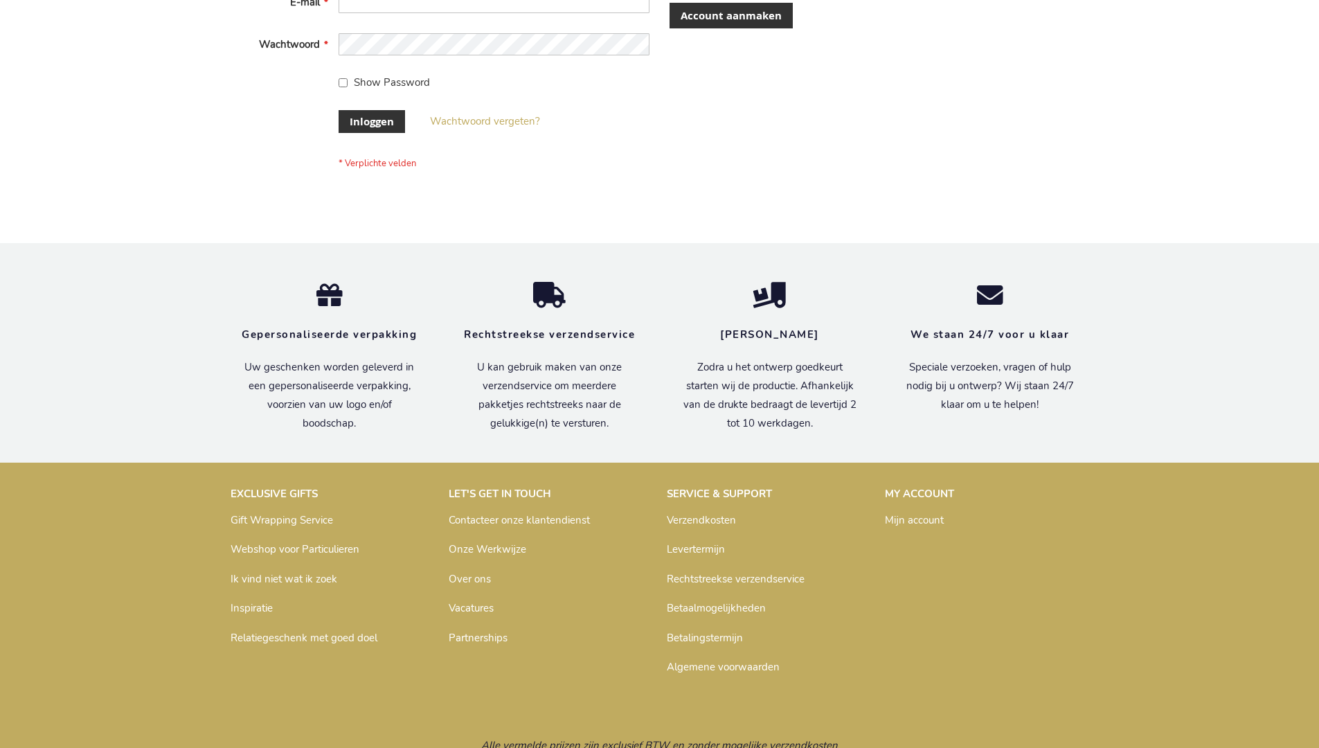
scroll to position [470, 0]
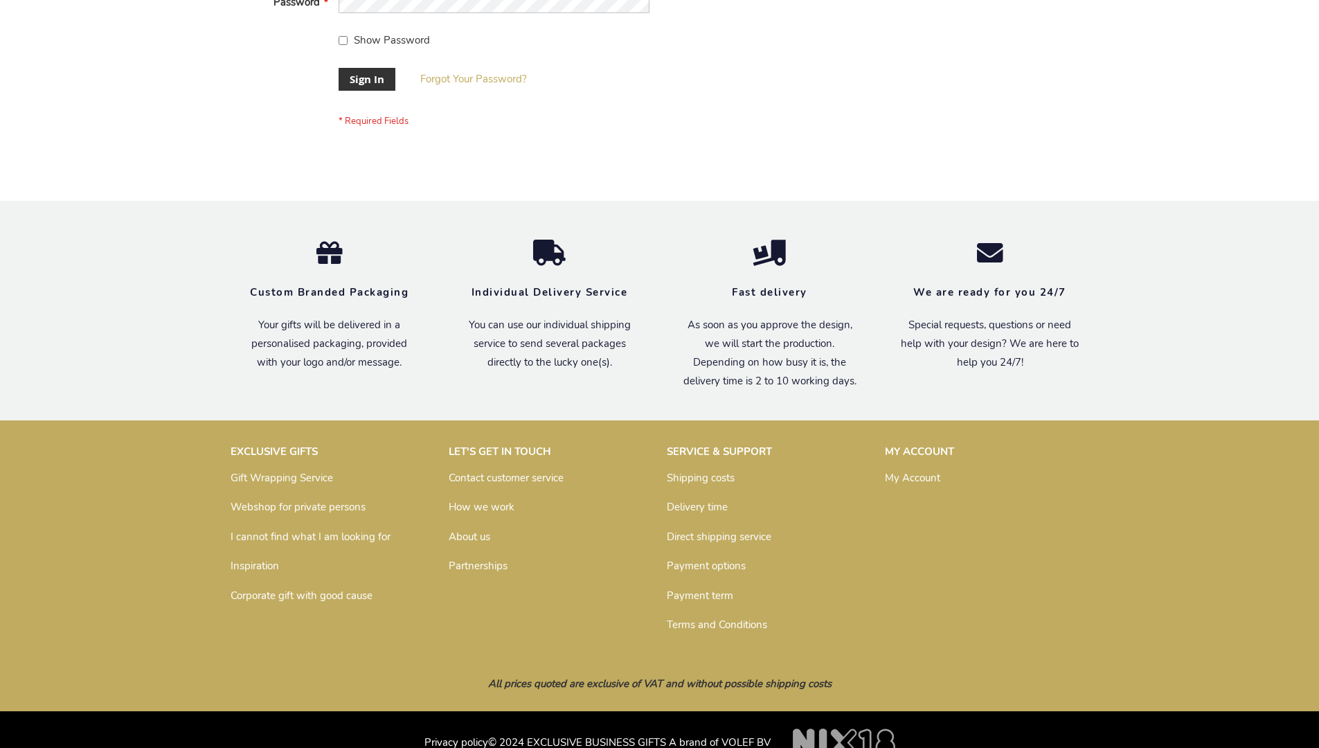
scroll to position [445, 0]
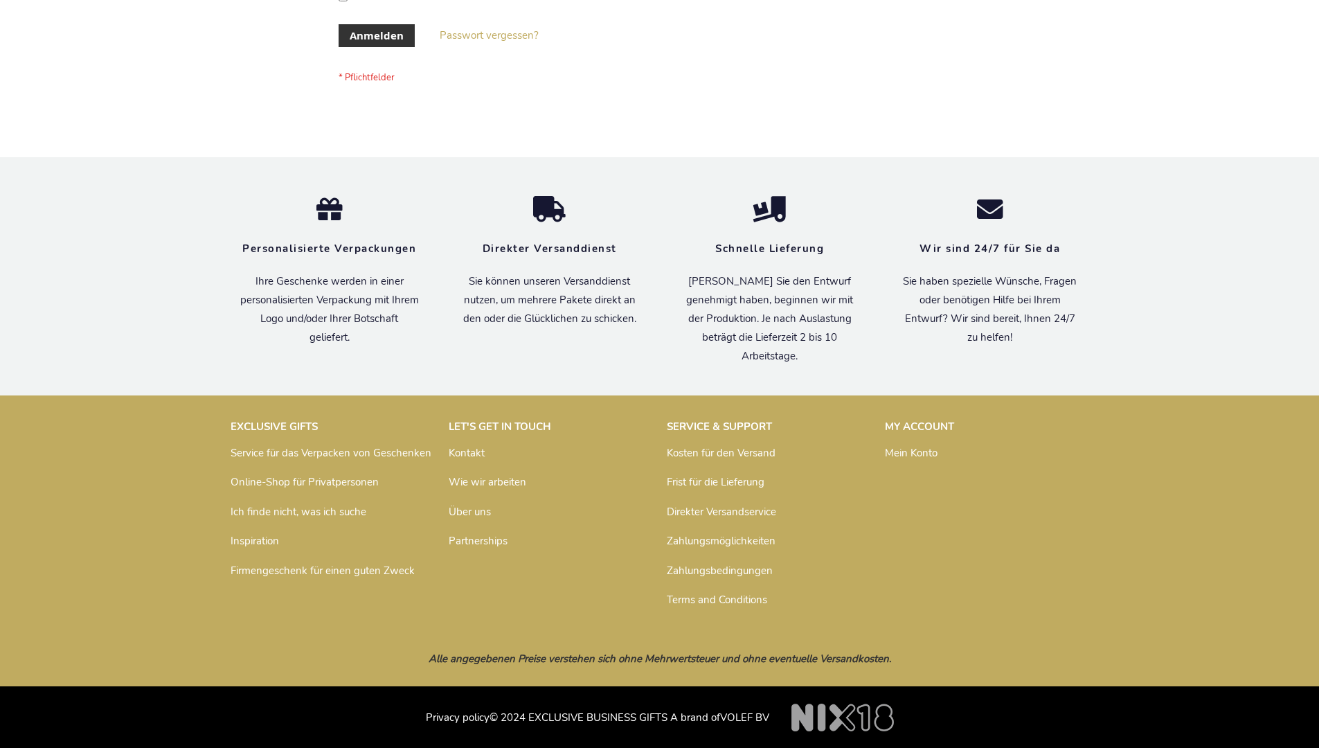
scroll to position [464, 0]
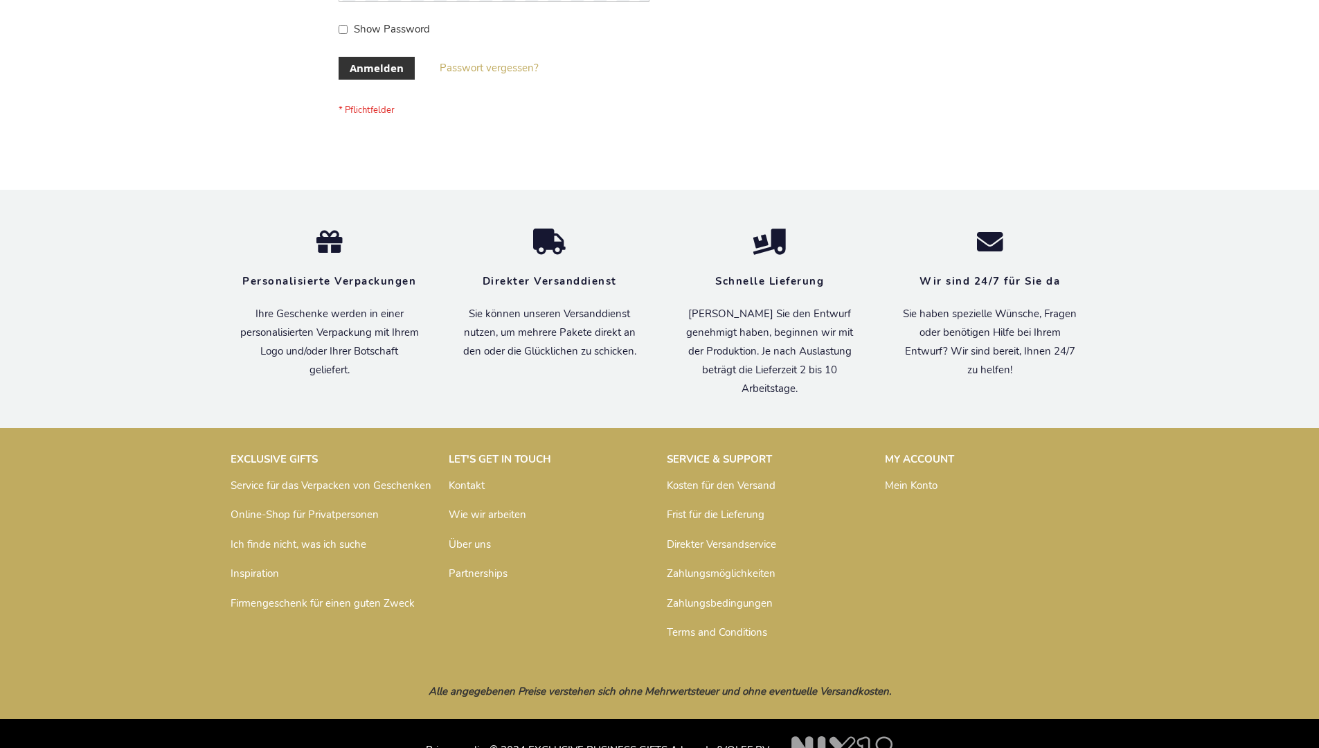
scroll to position [464, 0]
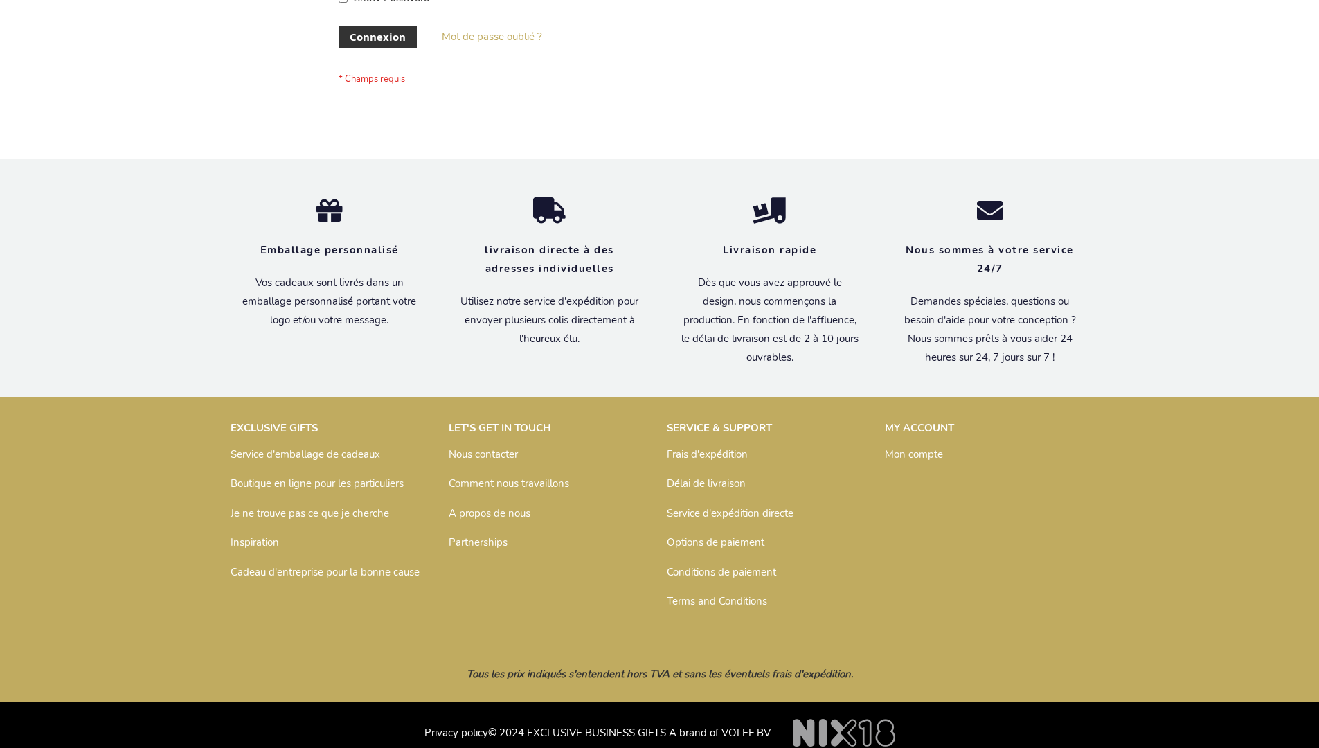
scroll to position [467, 0]
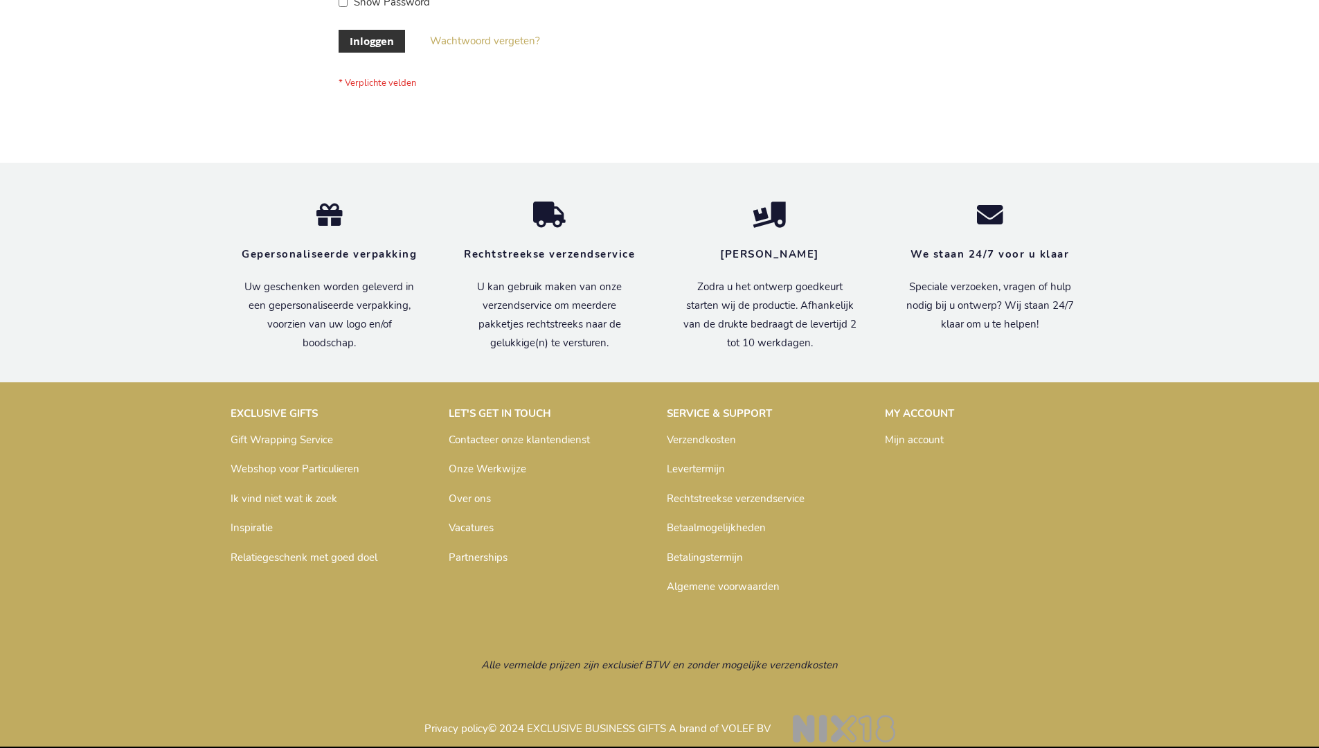
scroll to position [470, 0]
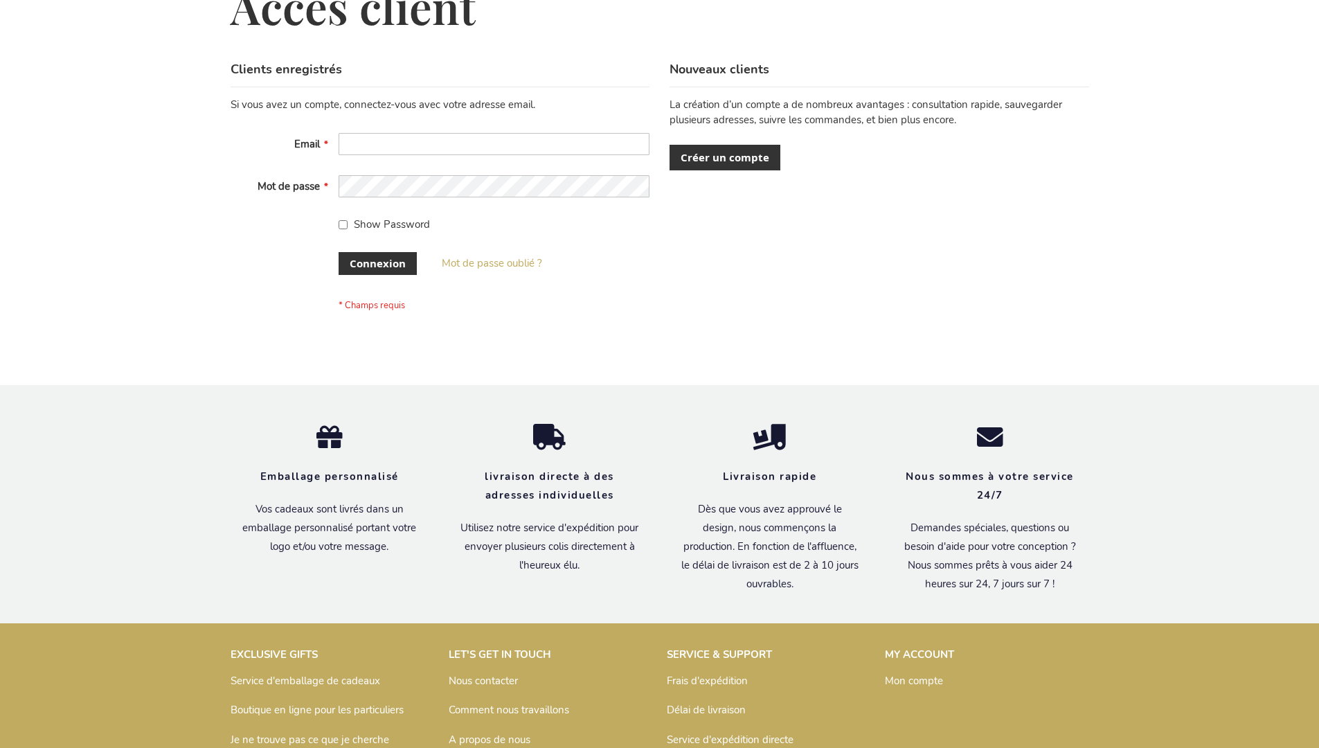
scroll to position [478, 0]
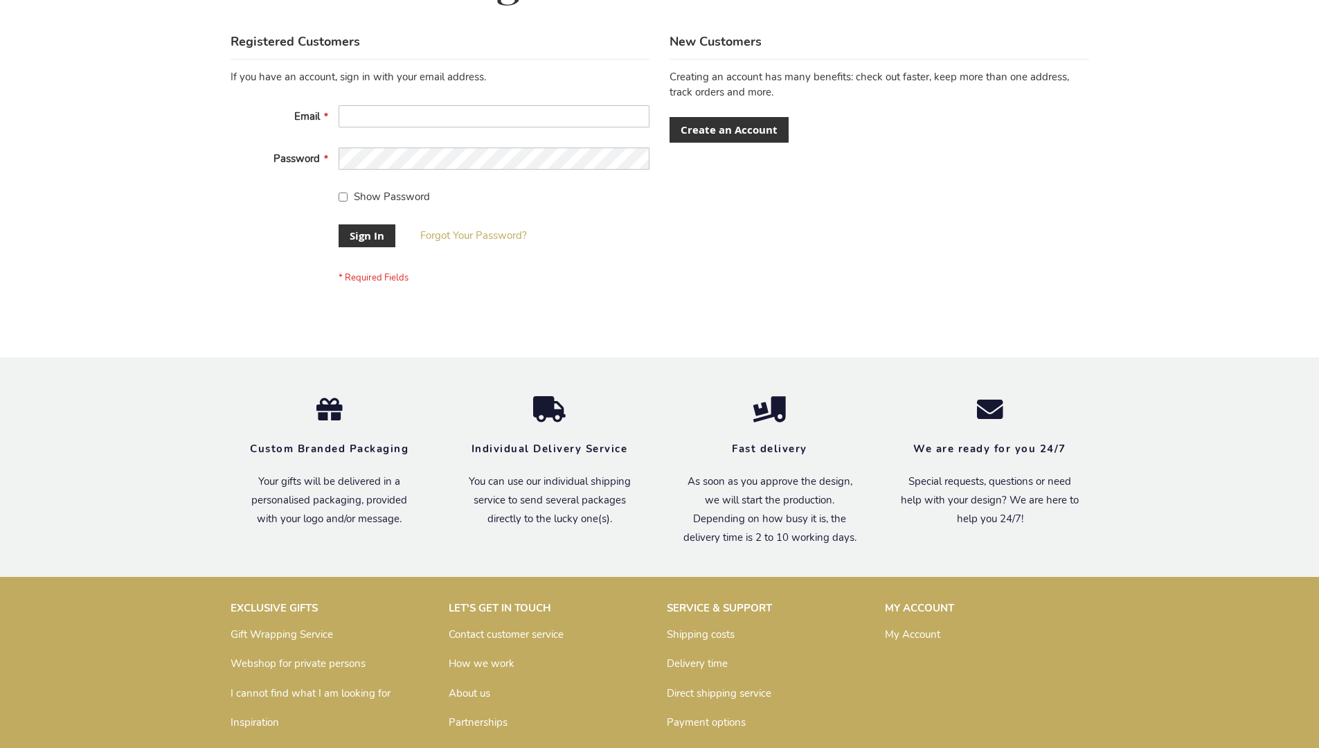
scroll to position [445, 0]
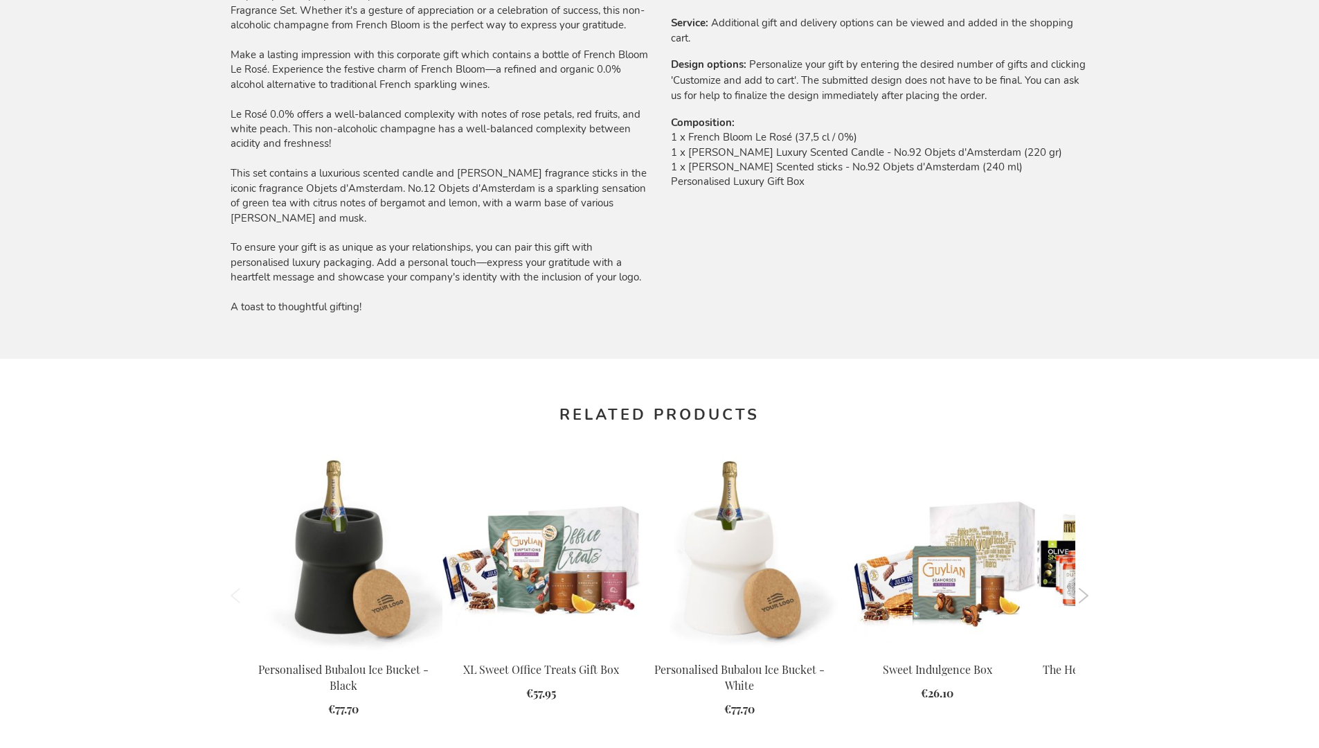
scroll to position [1879, 0]
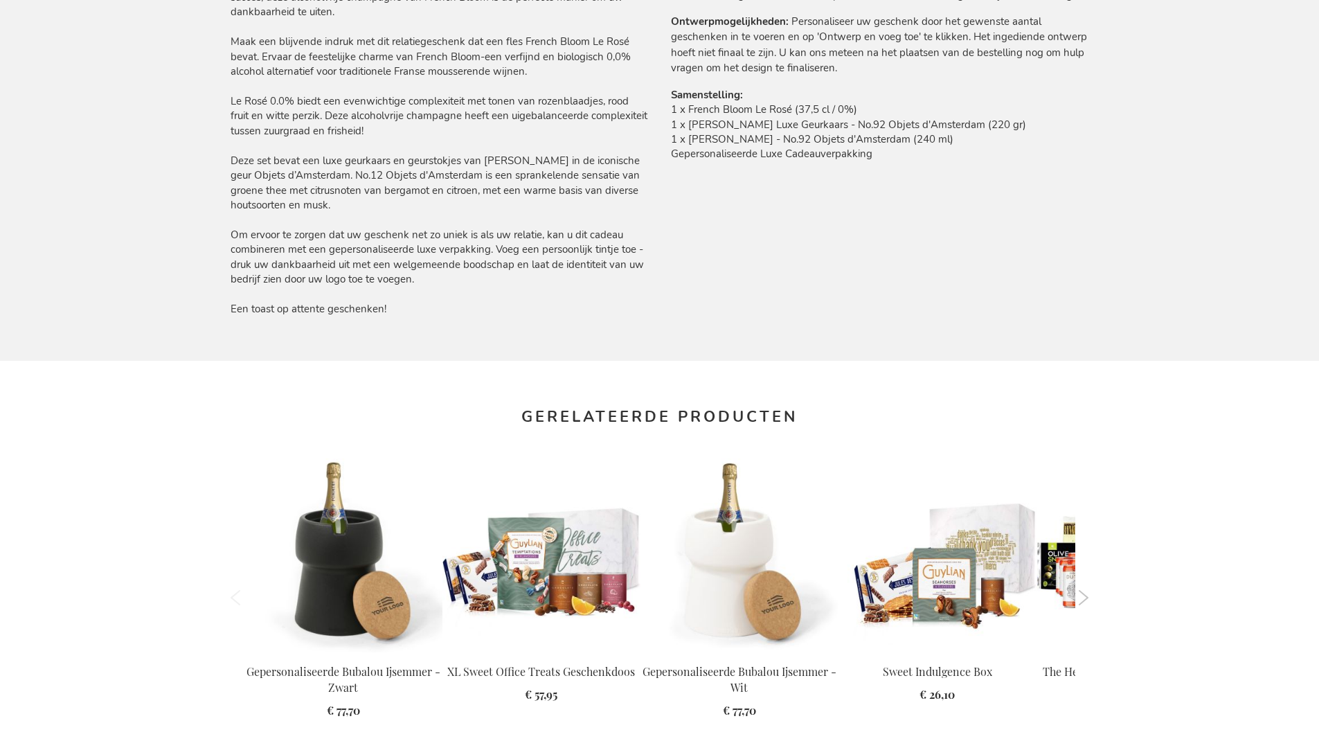
scroll to position [1934, 0]
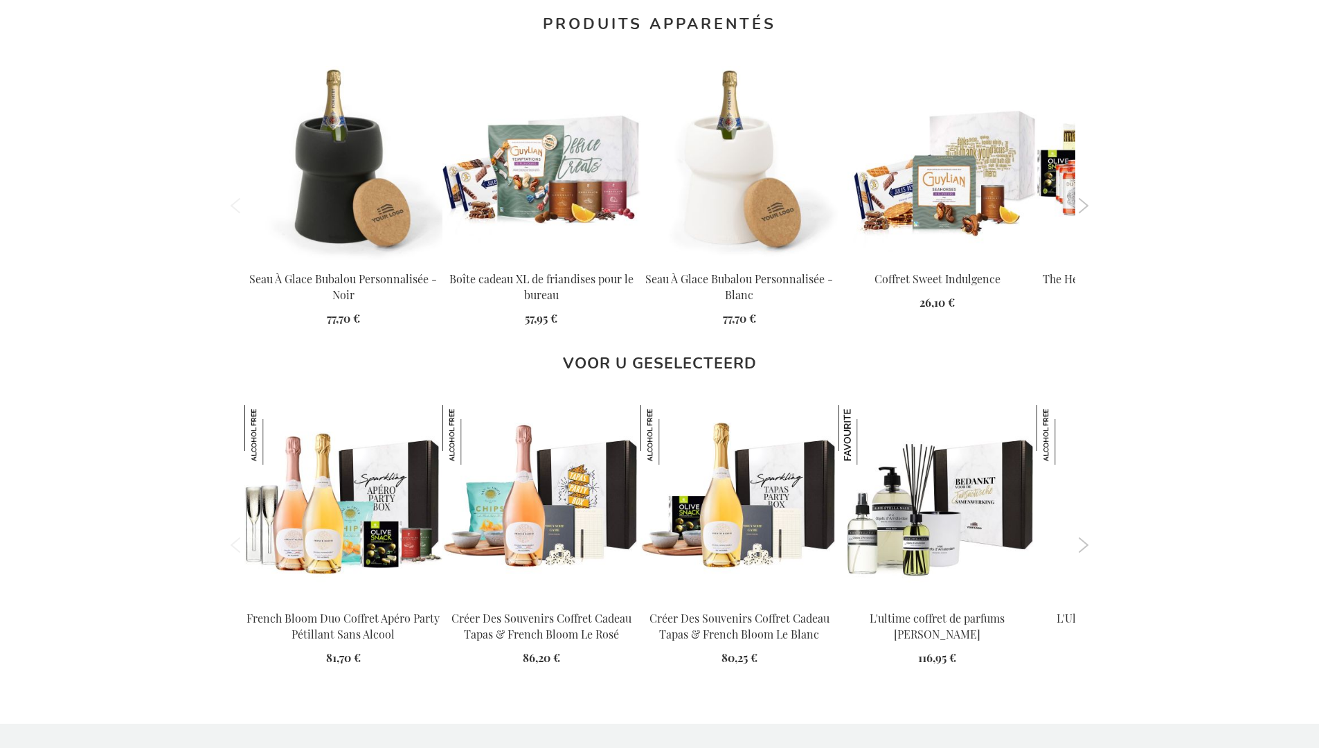
scroll to position [1926, 0]
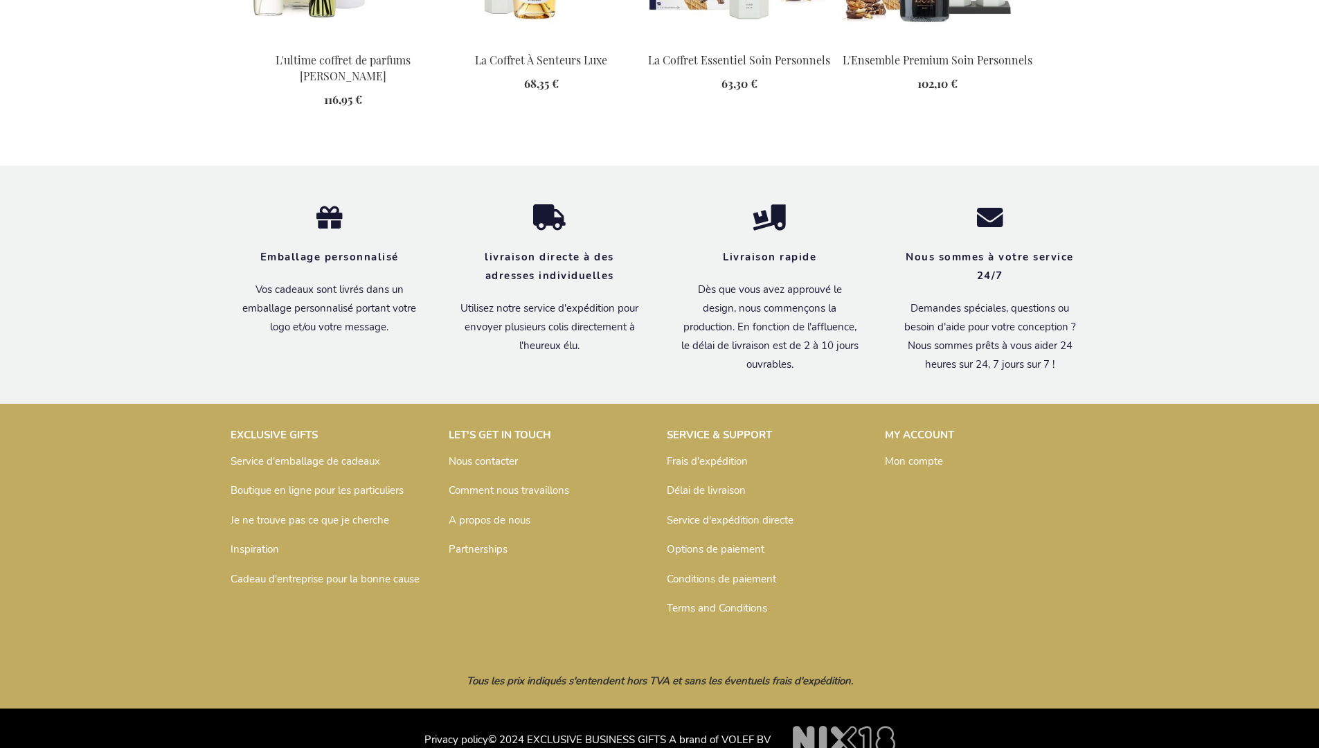
scroll to position [1835, 0]
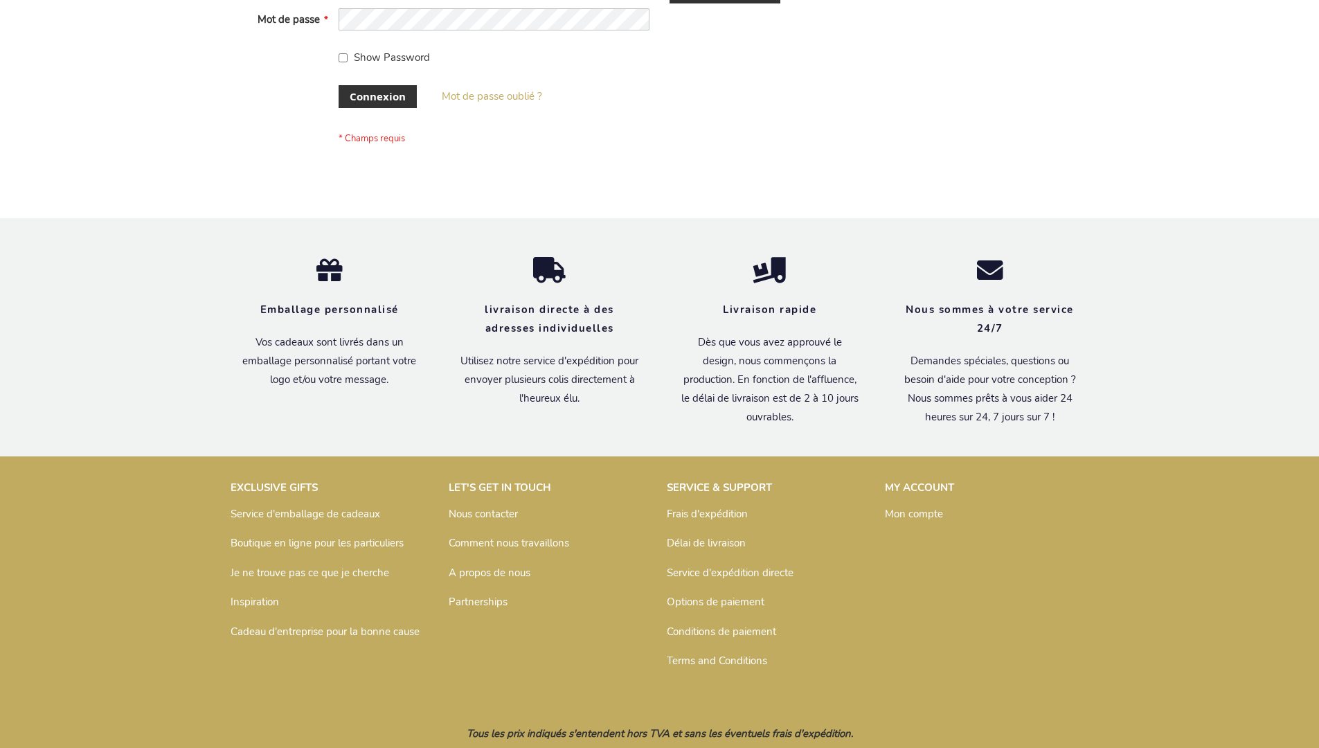
scroll to position [478, 0]
